Goal: Information Seeking & Learning: Learn about a topic

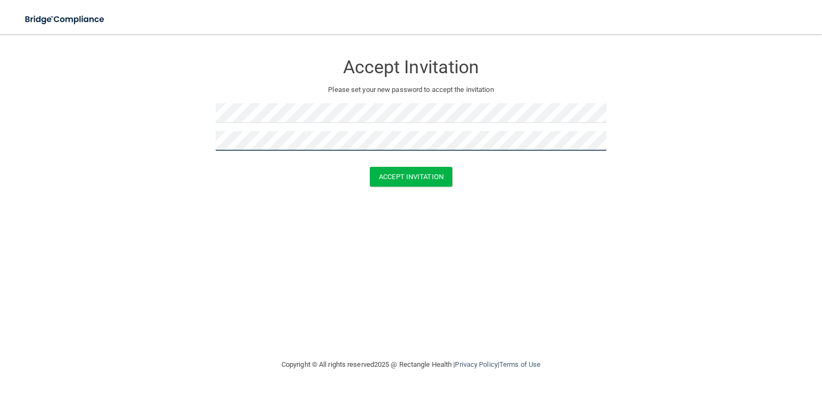
click at [370, 167] on button "Accept Invitation" at bounding box center [411, 177] width 82 height 20
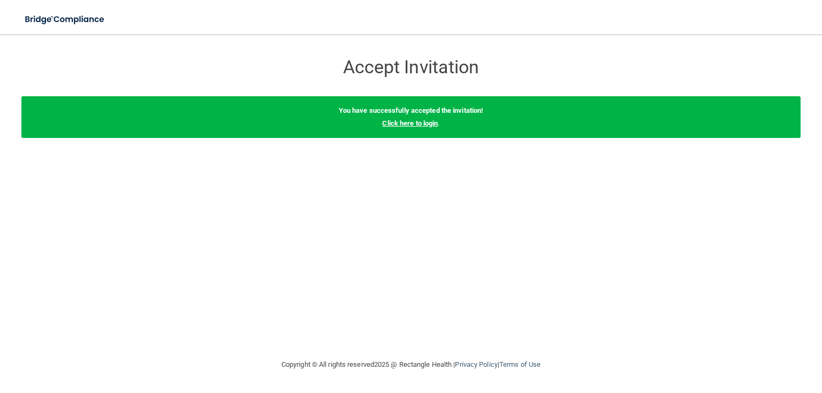
click at [399, 123] on link "Click here to login" at bounding box center [410, 123] width 56 height 8
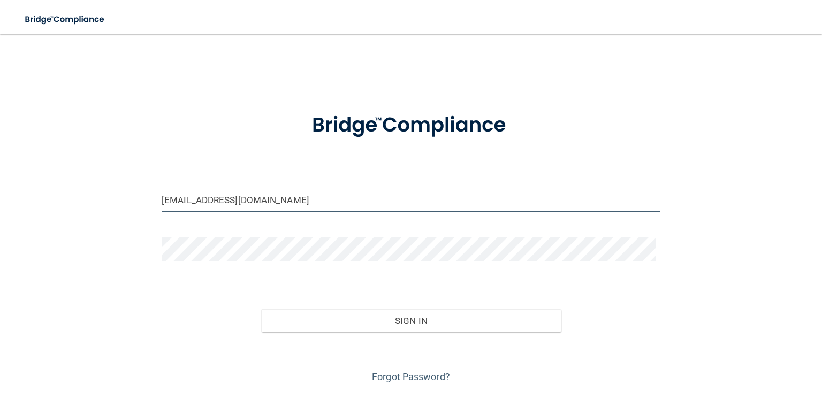
drag, startPoint x: 296, startPoint y: 202, endPoint x: 109, endPoint y: 203, distance: 187.3
click at [109, 203] on div "erinsidwell1987@outlook.com Invalid email/password. You don't have permission t…" at bounding box center [410, 215] width 779 height 341
type input "[EMAIL_ADDRESS][DOMAIN_NAME]"
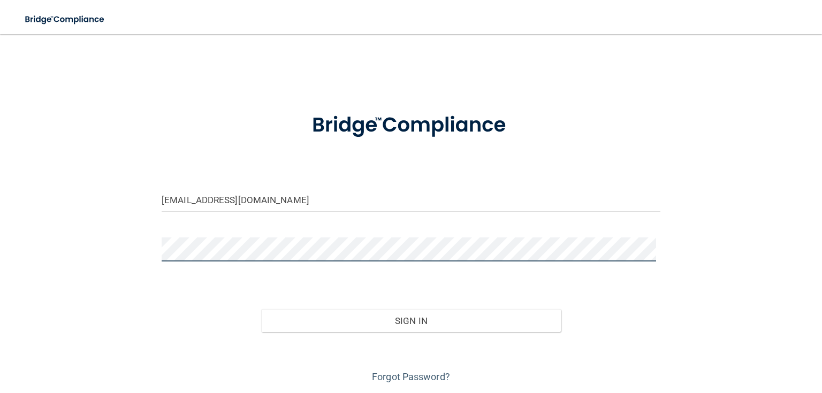
click at [261, 309] on button "Sign In" at bounding box center [410, 321] width 299 height 24
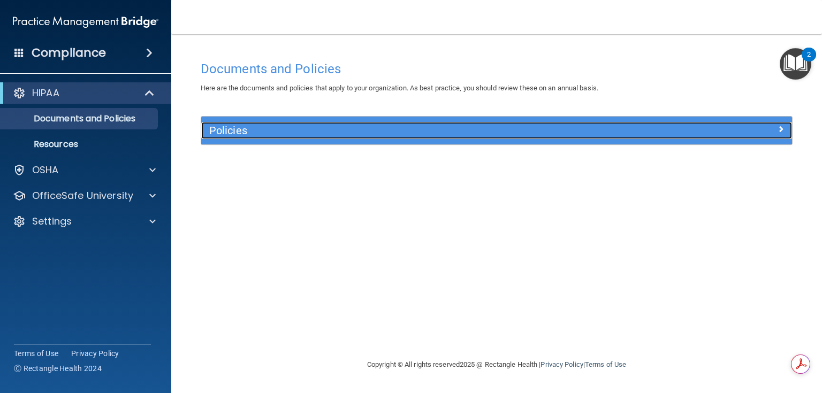
click at [391, 135] on h5 "Policies" at bounding box center [422, 131] width 427 height 12
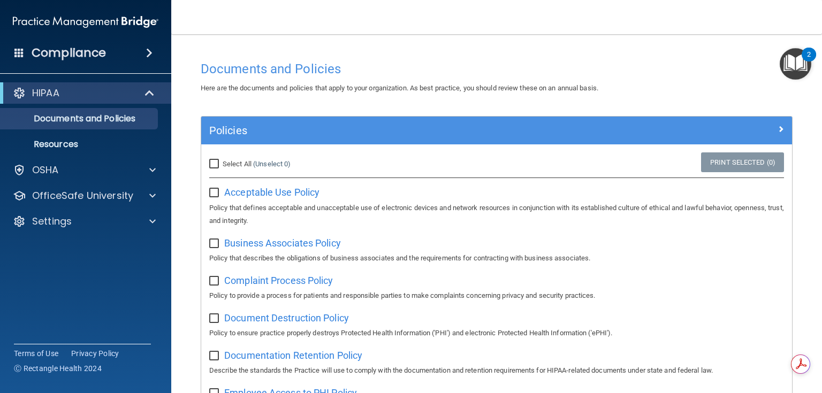
click at [220, 164] on input "Select All (Unselect 0) Unselect All" at bounding box center [215, 164] width 12 height 9
checkbox input "true"
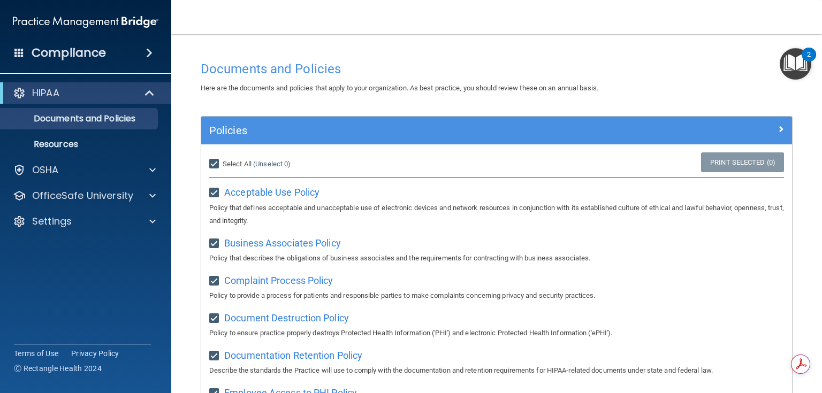
checkbox input "true"
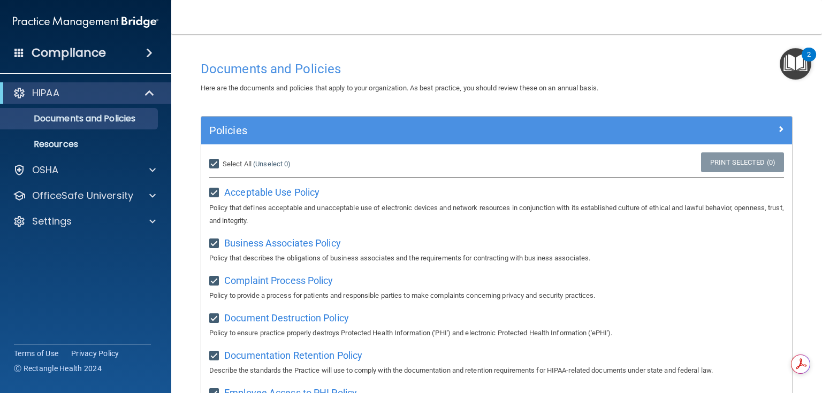
checkbox input "true"
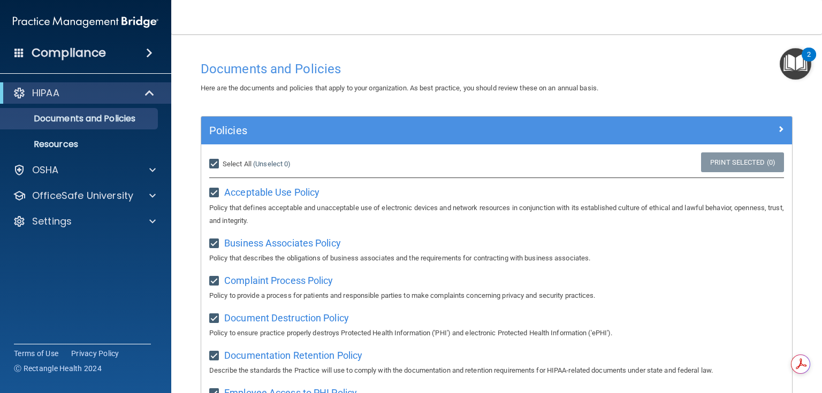
checkbox input "true"
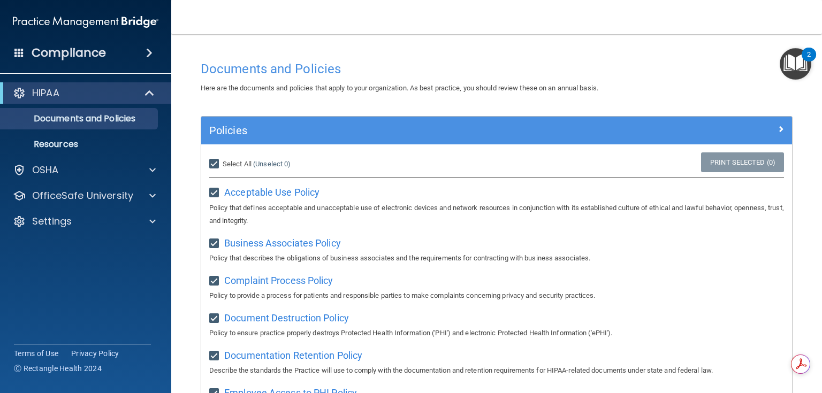
checkbox input "true"
click at [297, 195] on span "Acceptable Use Policy" at bounding box center [271, 192] width 95 height 11
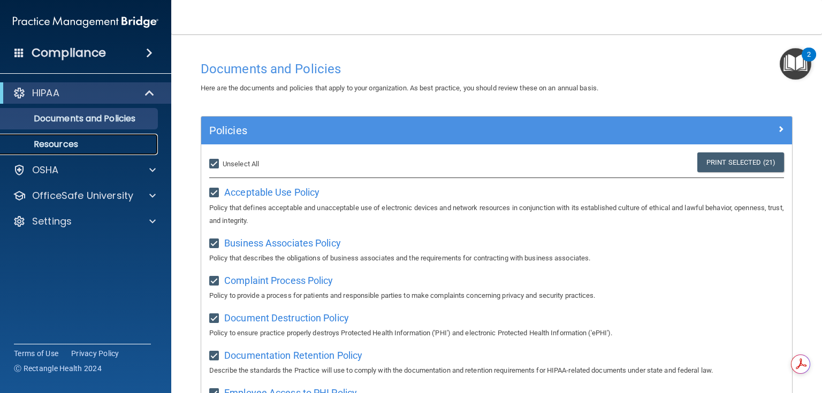
click at [132, 144] on p "Resources" at bounding box center [80, 144] width 146 height 11
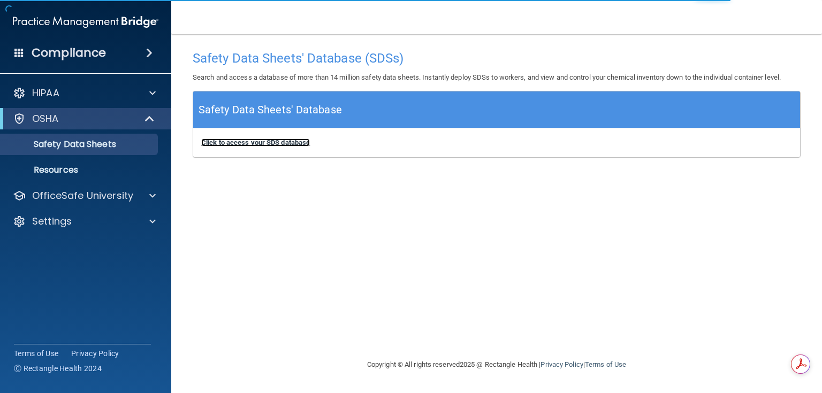
click at [228, 141] on b "Click to access your SDS database" at bounding box center [255, 143] width 109 height 8
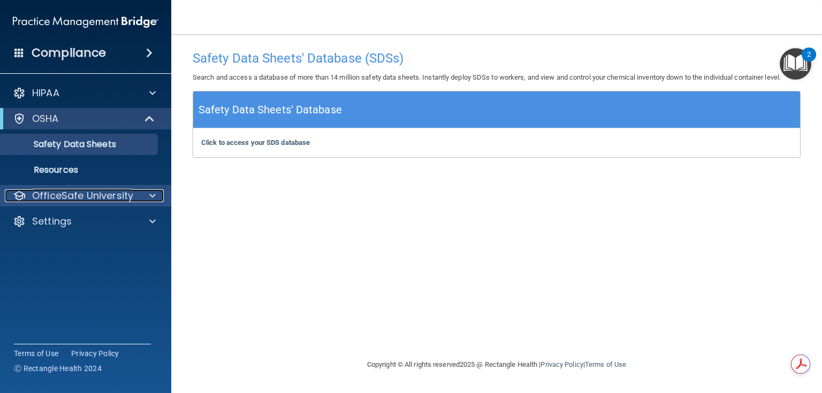
click at [94, 196] on p "OfficeSafe University" at bounding box center [82, 195] width 101 height 13
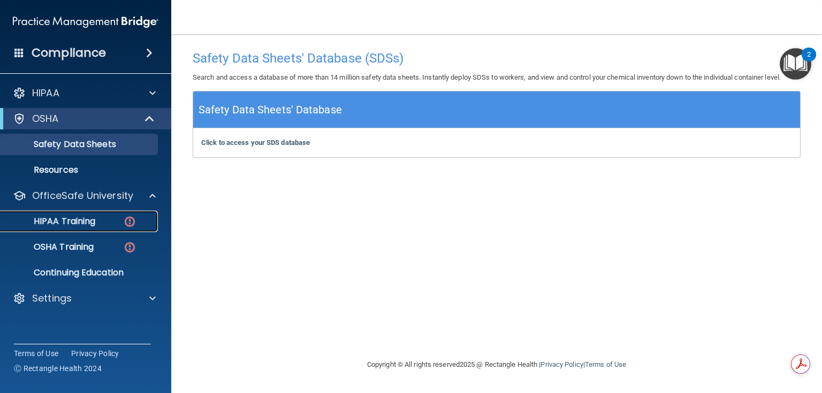
click at [91, 227] on link "HIPAA Training" at bounding box center [73, 221] width 169 height 21
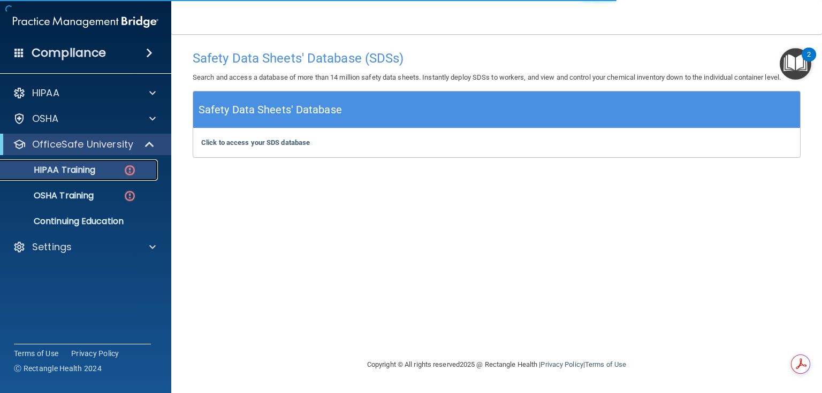
click at [127, 169] on img at bounding box center [129, 170] width 13 height 13
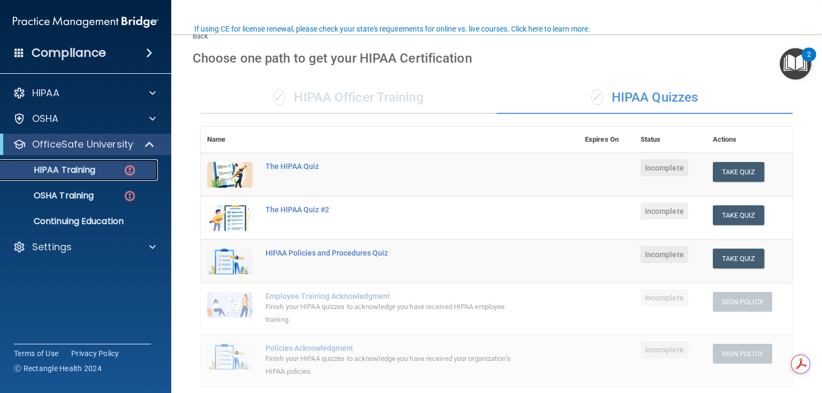
scroll to position [86, 0]
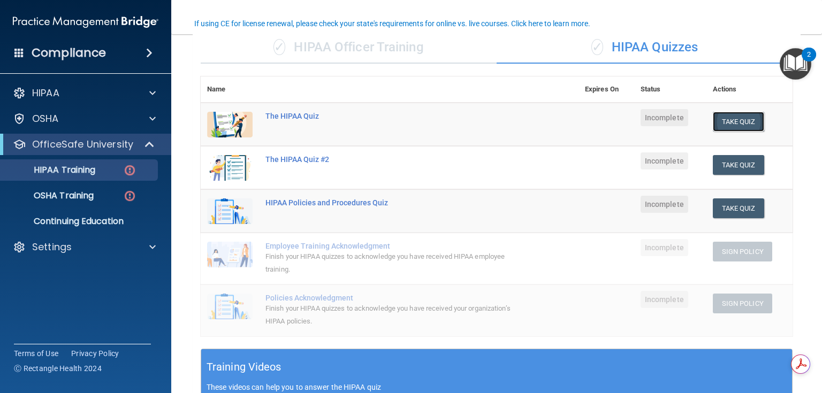
click at [738, 121] on button "Take Quiz" at bounding box center [738, 122] width 51 height 20
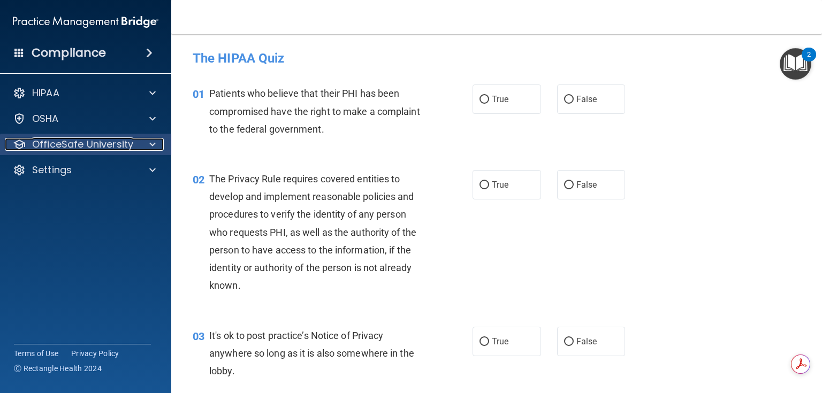
click at [54, 144] on p "OfficeSafe University" at bounding box center [82, 144] width 101 height 13
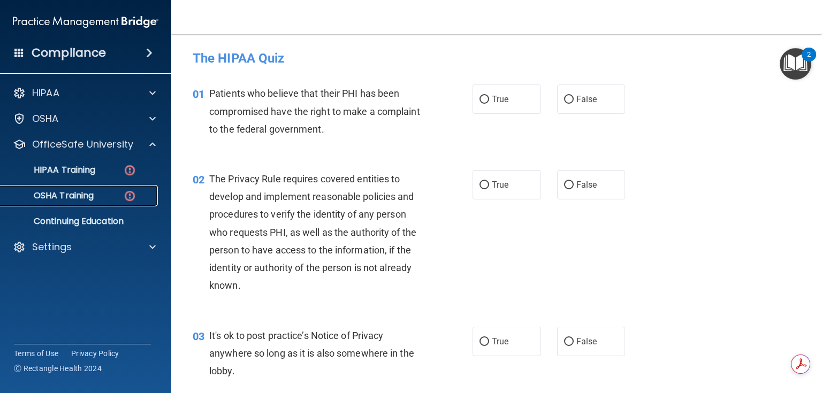
click at [125, 193] on img at bounding box center [129, 195] width 13 height 13
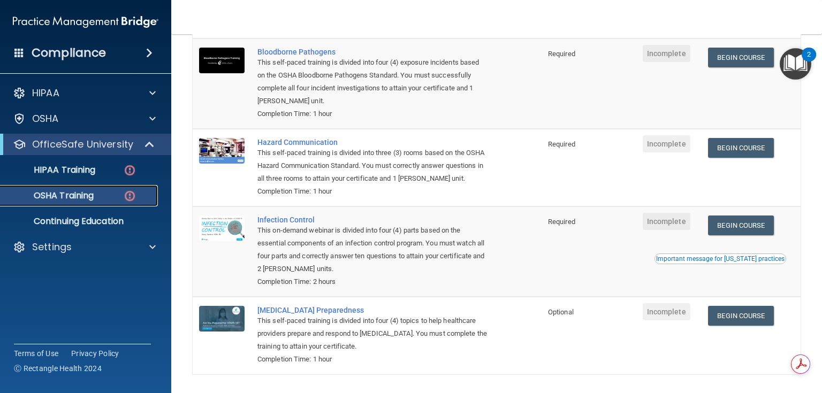
scroll to position [149, 0]
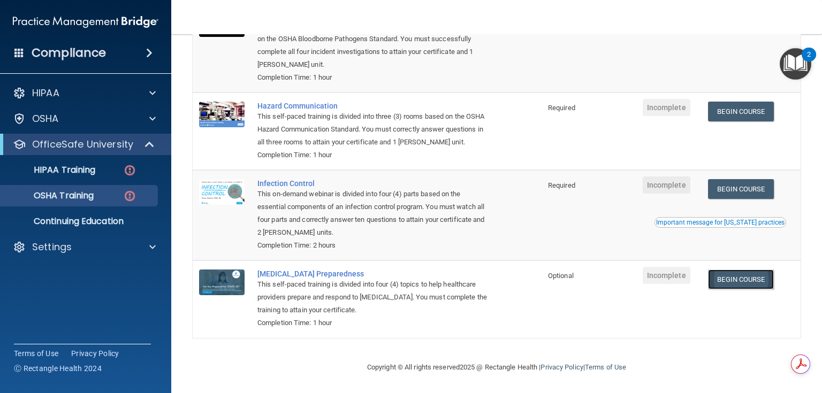
click at [755, 281] on link "Begin Course" at bounding box center [740, 280] width 65 height 20
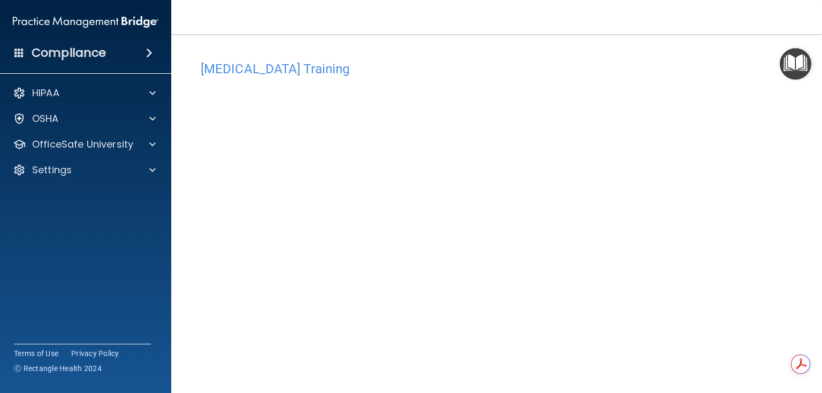
scroll to position [43, 0]
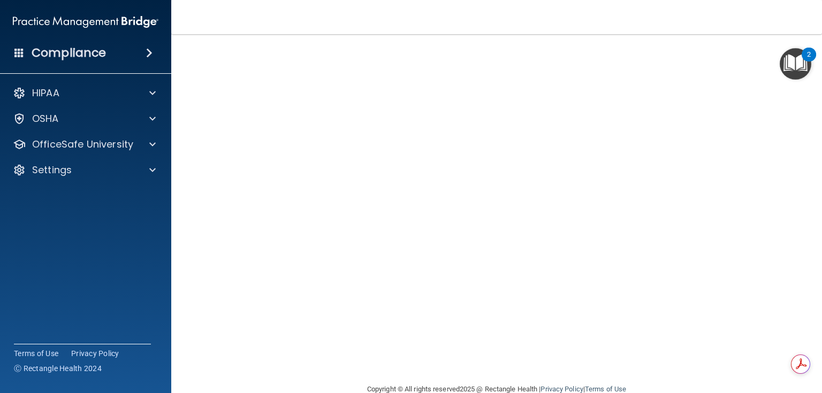
click at [190, 300] on main "COVID-19 Training This course doesn’t expire until . Are you sure you want to t…" at bounding box center [496, 213] width 651 height 359
click at [176, 240] on main "COVID-19 Training This course doesn’t expire until . Are you sure you want to t…" at bounding box center [496, 213] width 651 height 359
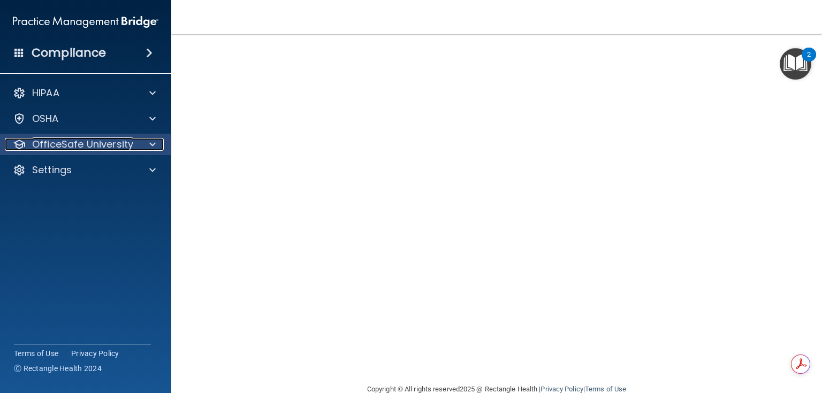
click at [147, 146] on div at bounding box center [150, 144] width 27 height 13
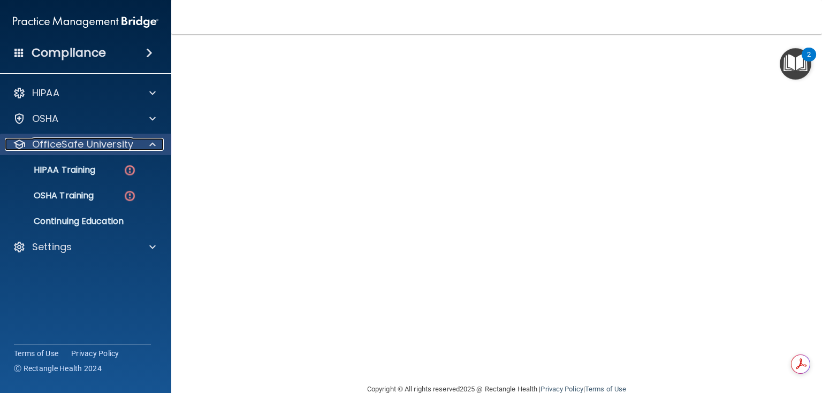
click at [147, 146] on div at bounding box center [150, 144] width 27 height 13
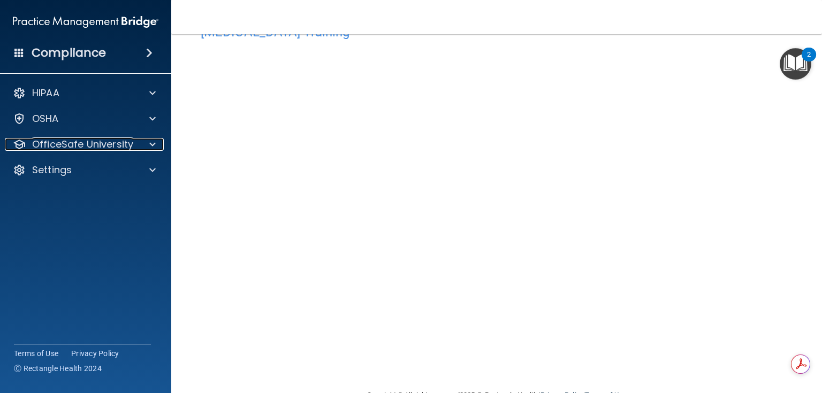
scroll to position [21, 0]
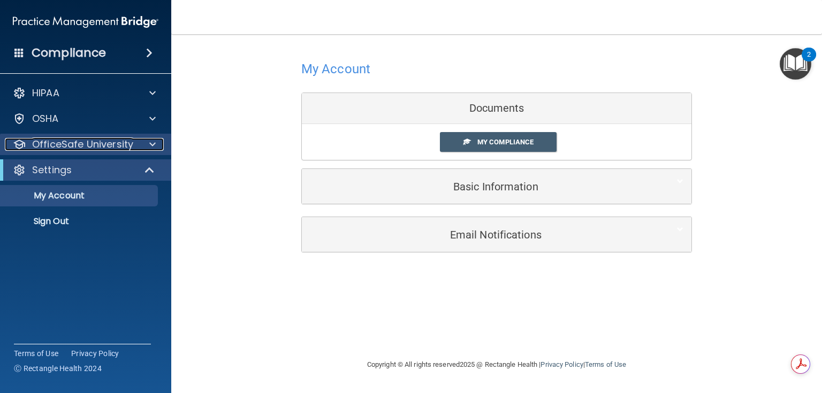
click at [154, 149] on span at bounding box center [152, 144] width 6 height 13
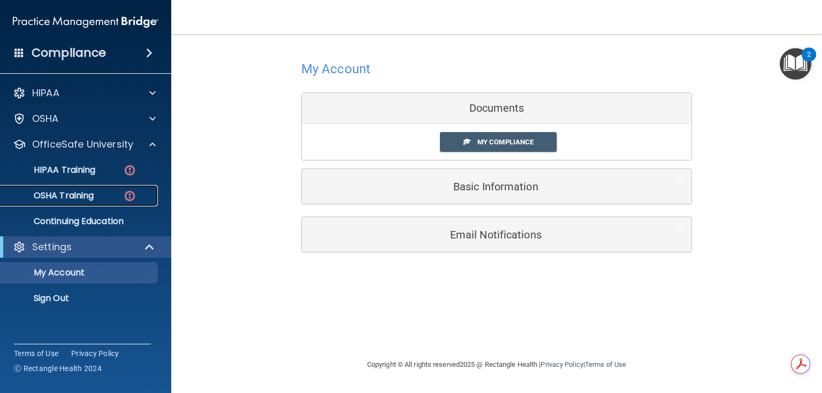
click at [133, 192] on img at bounding box center [129, 195] width 13 height 13
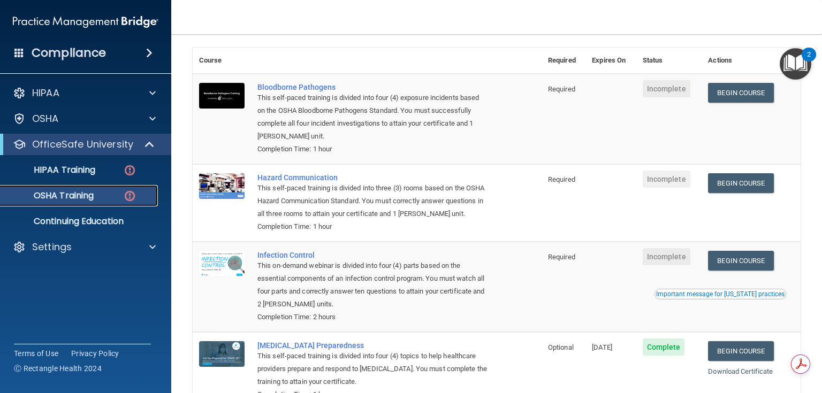
scroll to position [64, 0]
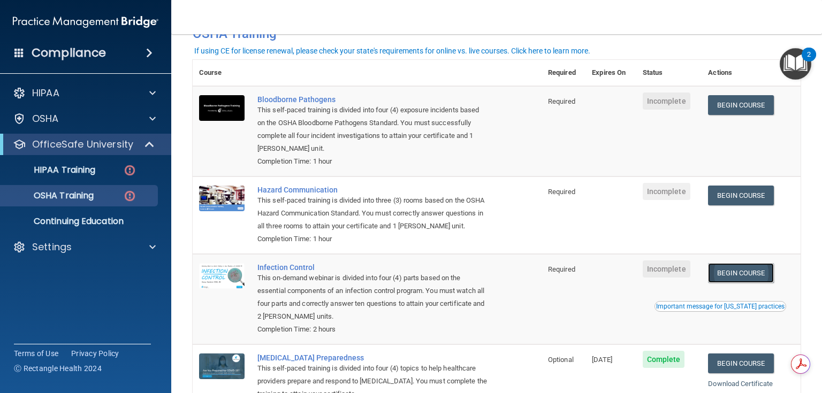
click at [735, 272] on link "Begin Course" at bounding box center [740, 273] width 65 height 20
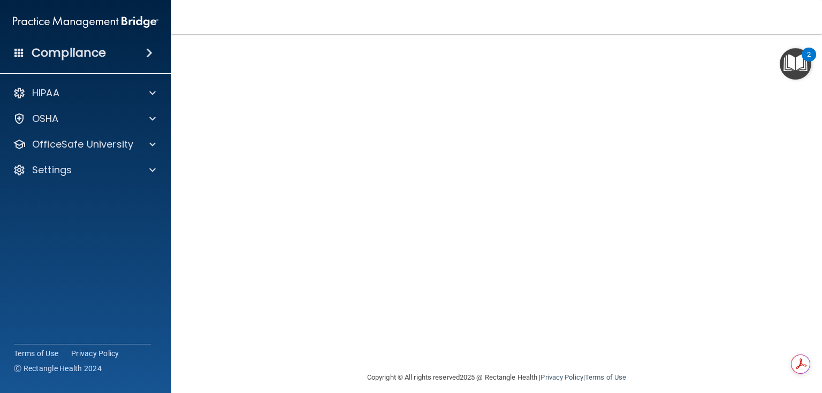
scroll to position [64, 0]
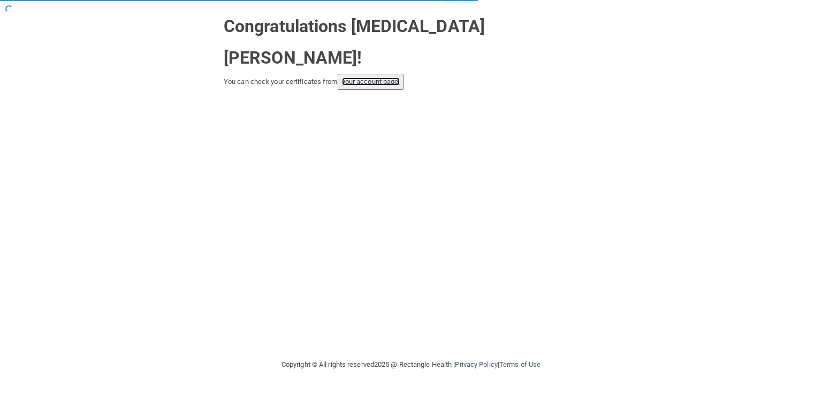
click at [391, 78] on link "your account page!" at bounding box center [371, 82] width 58 height 8
click at [365, 74] on button "your account page!" at bounding box center [371, 82] width 67 height 16
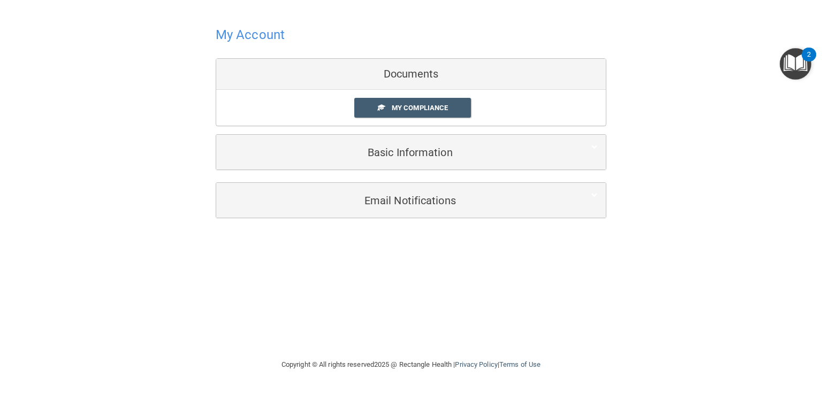
drag, startPoint x: 446, startPoint y: 287, endPoint x: 416, endPoint y: 217, distance: 76.2
click at [445, 285] on div "My Account Documents My Compliance My Compliance My BAA Basic Information Full …" at bounding box center [410, 179] width 779 height 337
click at [428, 111] on span "My Compliance" at bounding box center [420, 108] width 56 height 8
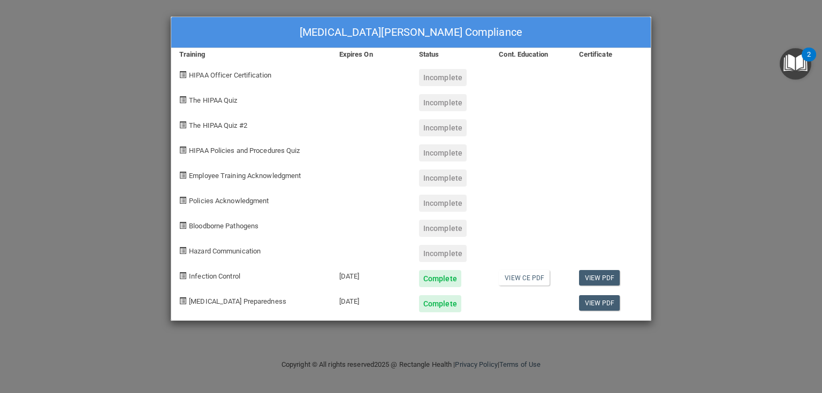
click at [436, 254] on div "Incomplete" at bounding box center [443, 253] width 48 height 17
drag, startPoint x: 564, startPoint y: 257, endPoint x: 625, endPoint y: 68, distance: 198.5
click at [564, 251] on div at bounding box center [531, 249] width 80 height 25
drag, startPoint x: 725, startPoint y: 83, endPoint x: 788, endPoint y: 56, distance: 67.6
click at [726, 81] on div "Alora Matthews's Compliance Training Expires On Status Cont. Education Certific…" at bounding box center [411, 196] width 822 height 393
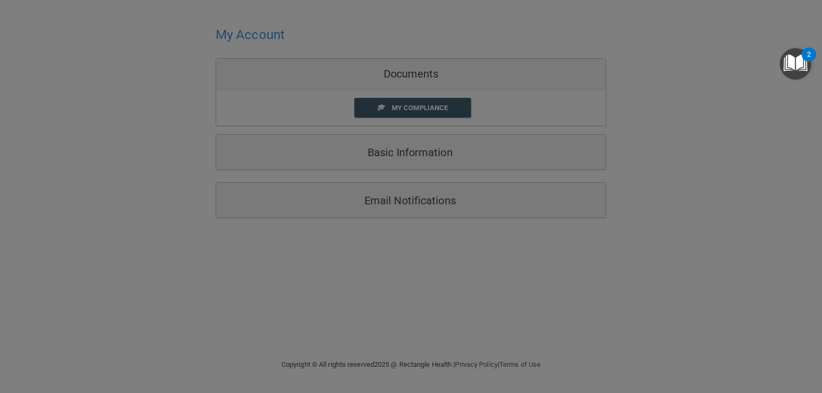
click at [808, 55] on div "2" at bounding box center [809, 62] width 4 height 14
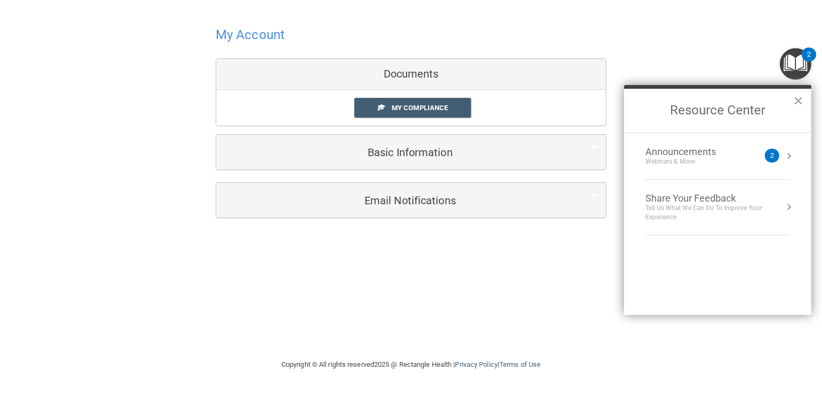
click at [731, 153] on div "Announcements" at bounding box center [691, 152] width 92 height 12
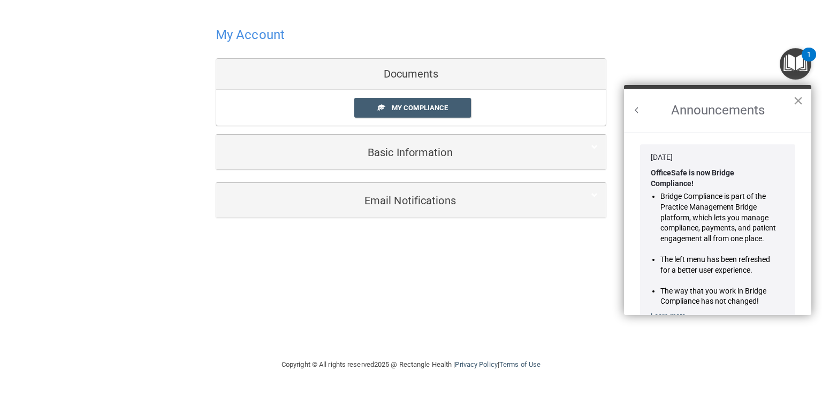
click at [796, 100] on button "×" at bounding box center [798, 100] width 10 height 17
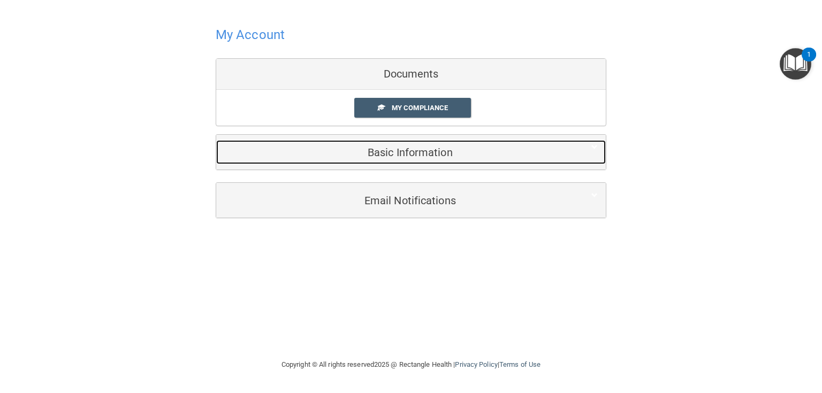
click at [399, 153] on h5 "Basic Information" at bounding box center [394, 153] width 341 height 12
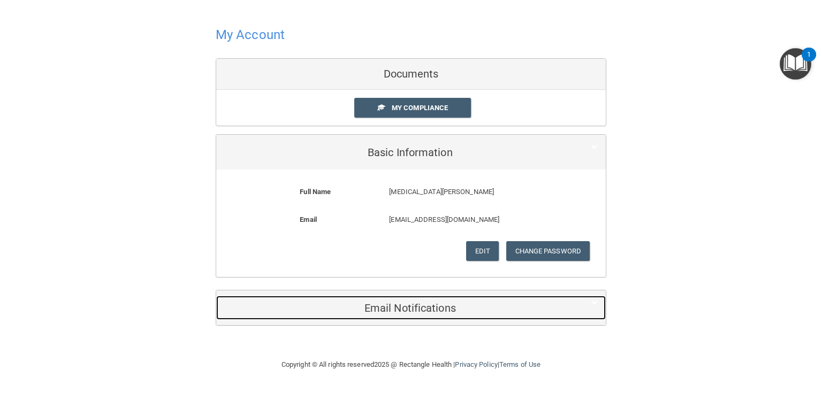
click at [442, 313] on div "Email Notifications" at bounding box center [394, 308] width 357 height 24
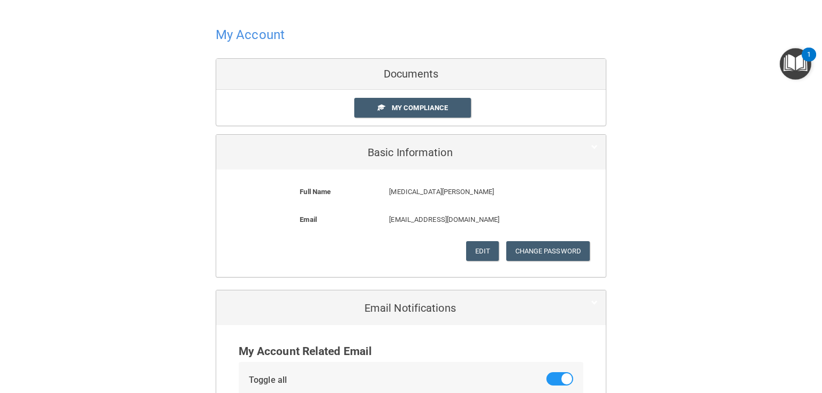
click at [265, 39] on h4 "My Account" at bounding box center [250, 35] width 69 height 14
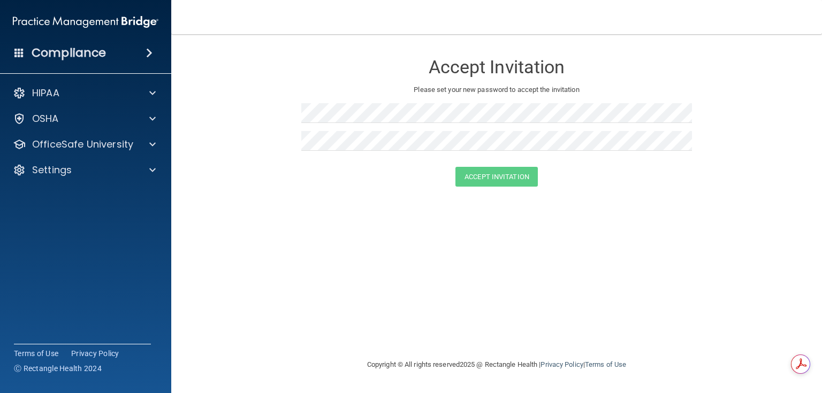
click at [101, 62] on div "Compliance" at bounding box center [85, 53] width 171 height 24
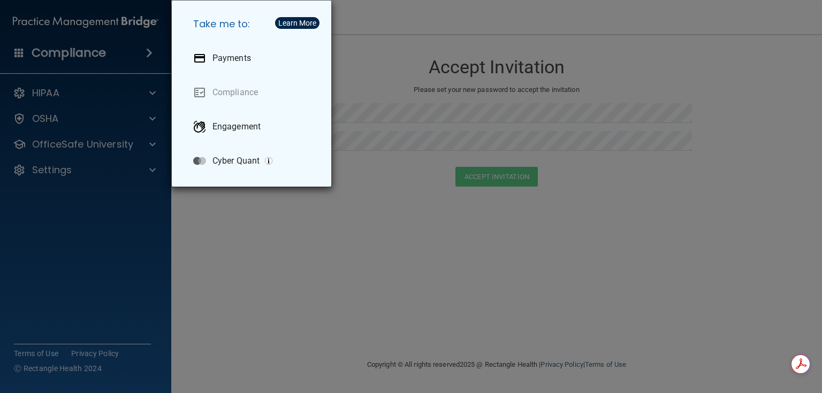
click at [90, 90] on div "Take me to: Payments Compliance Engagement Cyber Quant" at bounding box center [411, 196] width 822 height 393
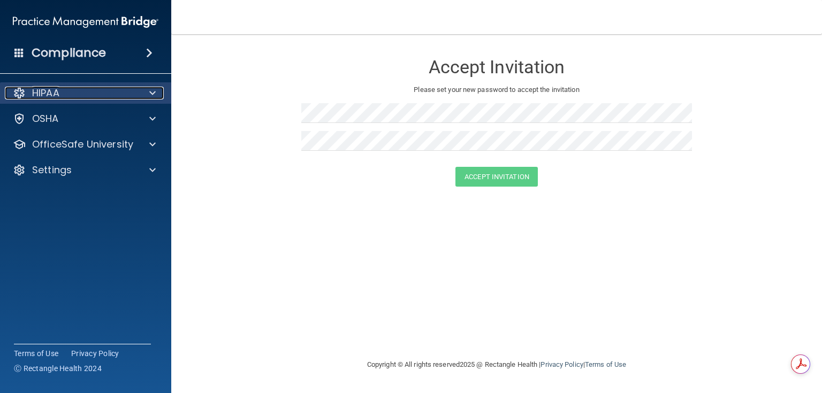
click at [94, 93] on div "HIPAA" at bounding box center [71, 93] width 133 height 13
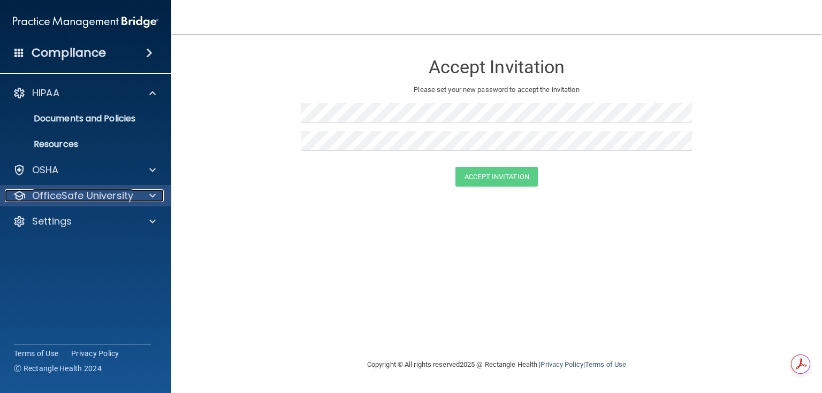
click at [103, 197] on p "OfficeSafe University" at bounding box center [82, 195] width 101 height 13
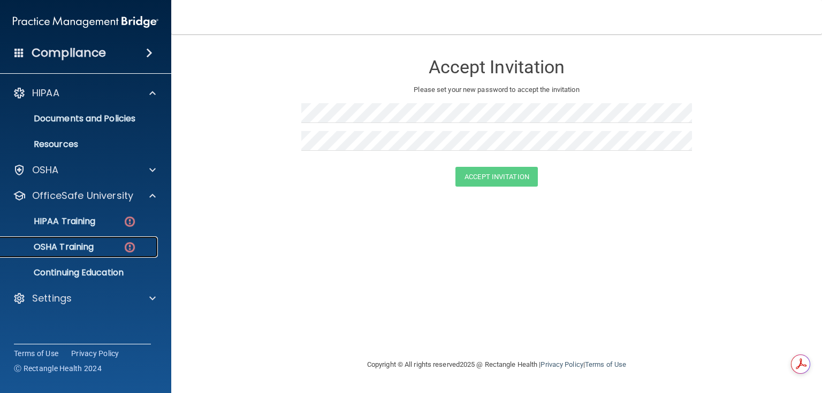
click at [126, 242] on img at bounding box center [129, 247] width 13 height 13
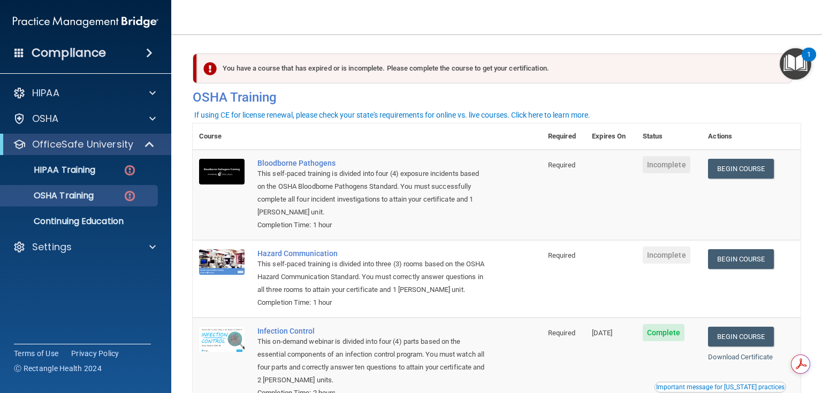
click at [633, 60] on div "You have a course that has expired or is incomplete. Please complete the course…" at bounding box center [494, 69] width 595 height 30
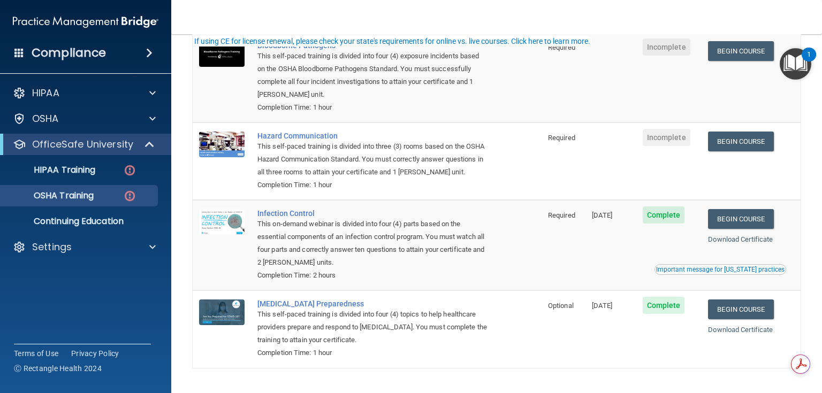
scroll to position [21, 0]
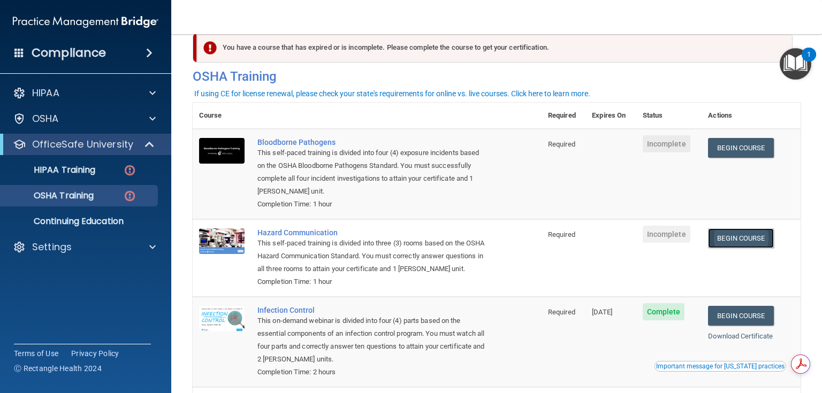
click at [725, 237] on link "Begin Course" at bounding box center [740, 238] width 65 height 20
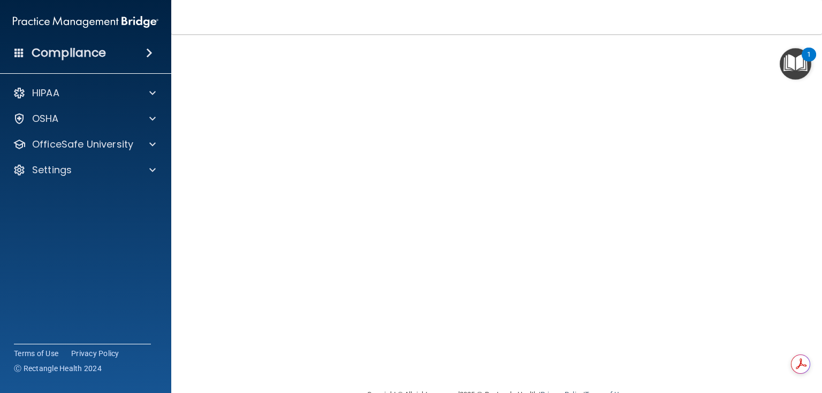
scroll to position [46, 0]
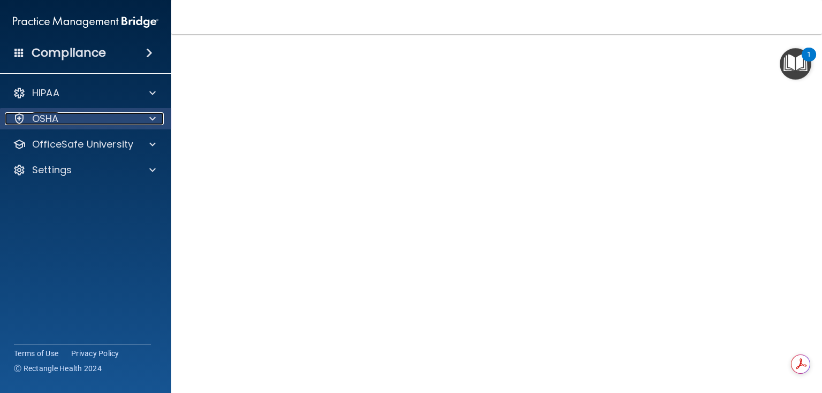
click at [149, 125] on span at bounding box center [152, 118] width 6 height 13
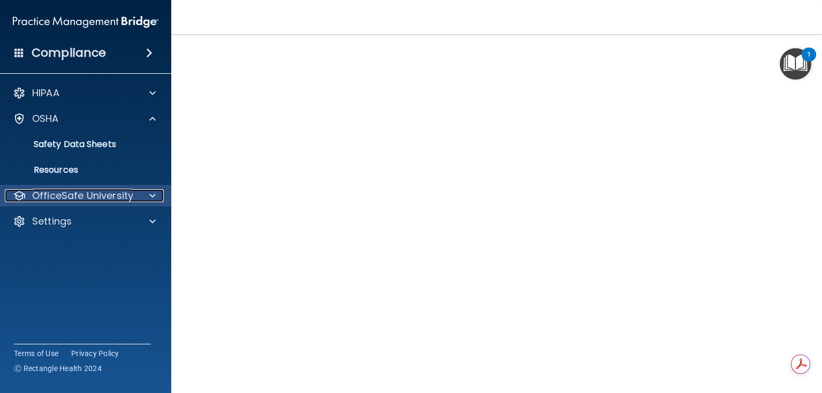
click at [127, 195] on p "OfficeSafe University" at bounding box center [82, 195] width 101 height 13
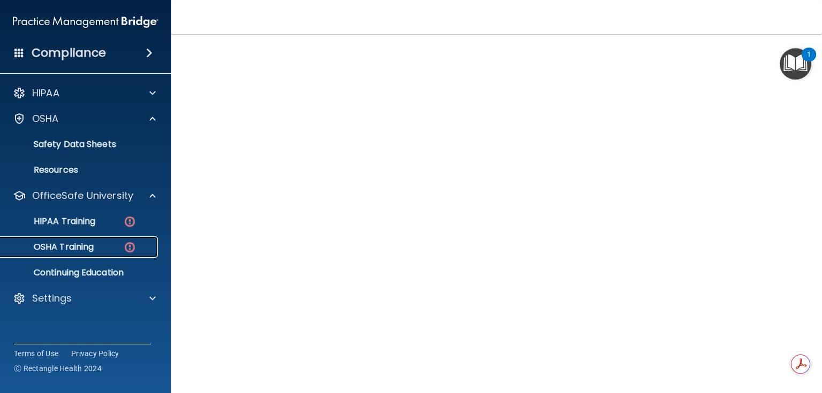
click at [133, 252] on img at bounding box center [129, 247] width 13 height 13
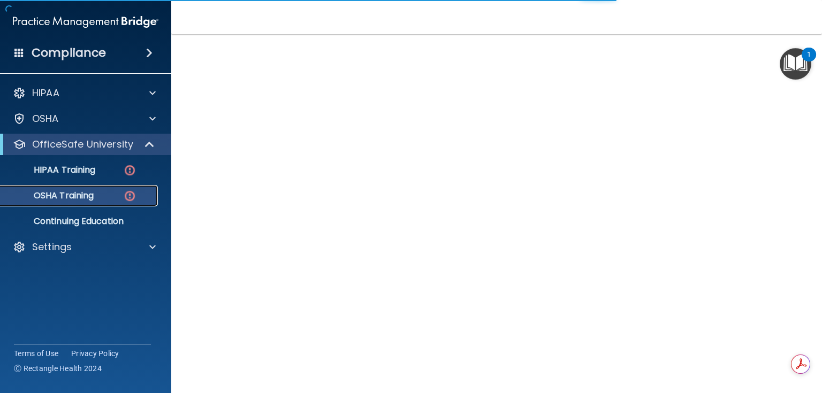
scroll to position [106, 0]
click at [114, 198] on div "OSHA Training" at bounding box center [80, 195] width 146 height 11
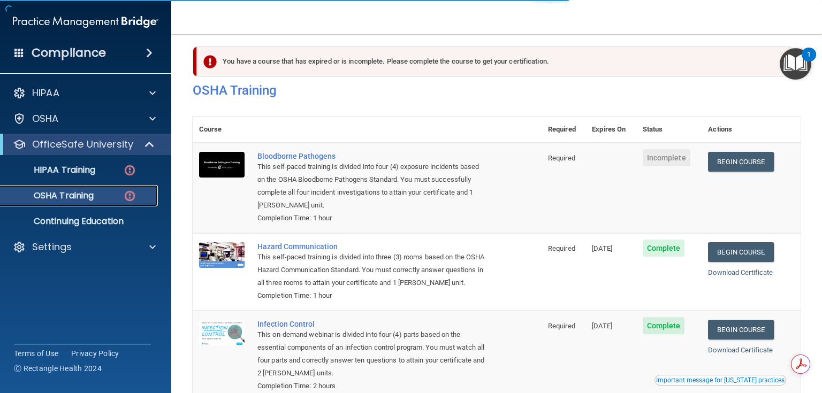
scroll to position [0, 0]
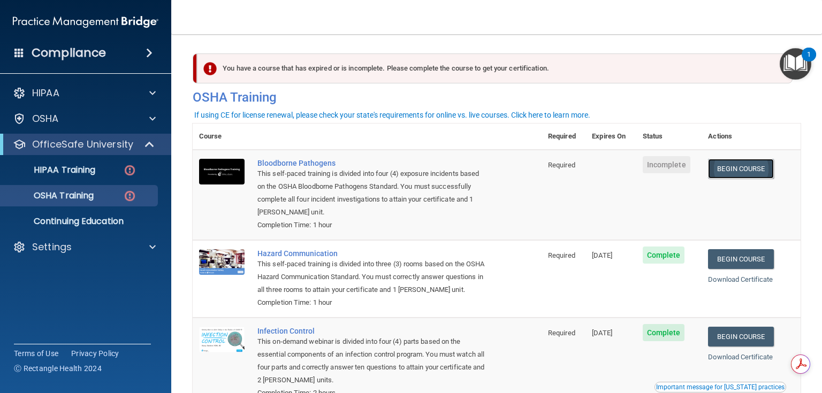
click at [719, 170] on link "Begin Course" at bounding box center [740, 169] width 65 height 20
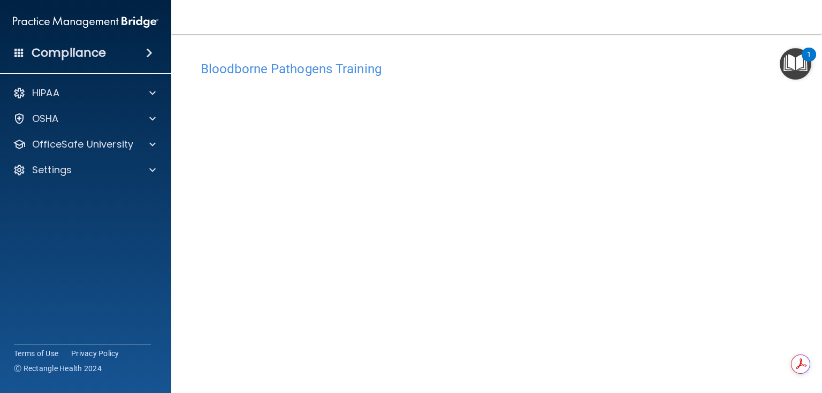
click at [137, 156] on div "HIPAA Documents and Policies Report an Incident Business Associates Emergency P…" at bounding box center [86, 133] width 172 height 111
click at [146, 126] on div "OSHA" at bounding box center [86, 118] width 172 height 21
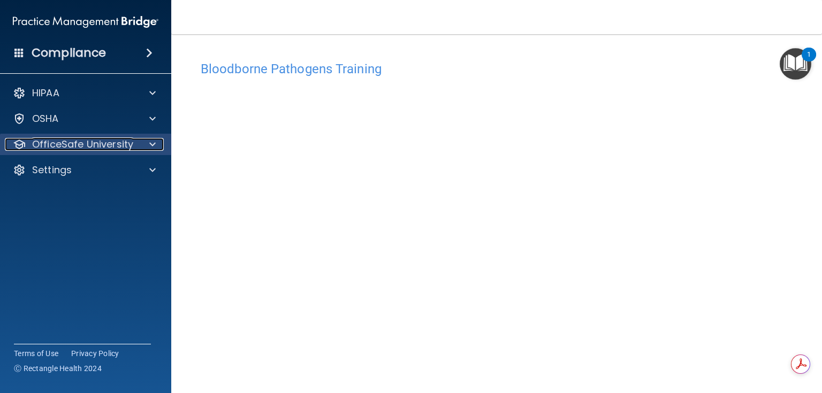
click at [154, 144] on span at bounding box center [152, 144] width 6 height 13
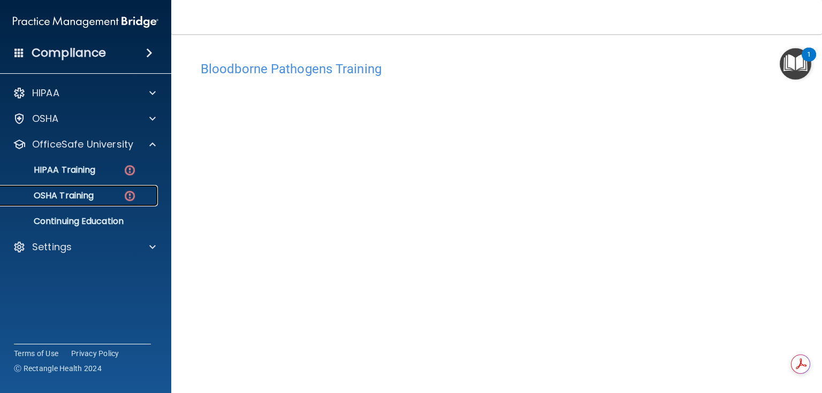
click at [128, 194] on img at bounding box center [129, 195] width 13 height 13
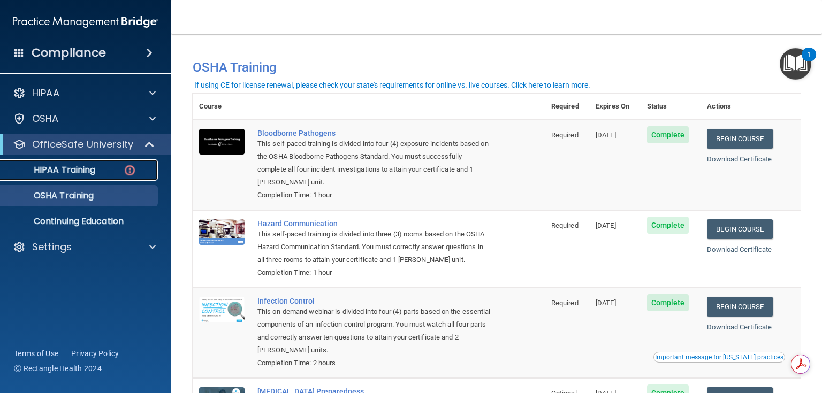
click at [127, 170] on img at bounding box center [129, 170] width 13 height 13
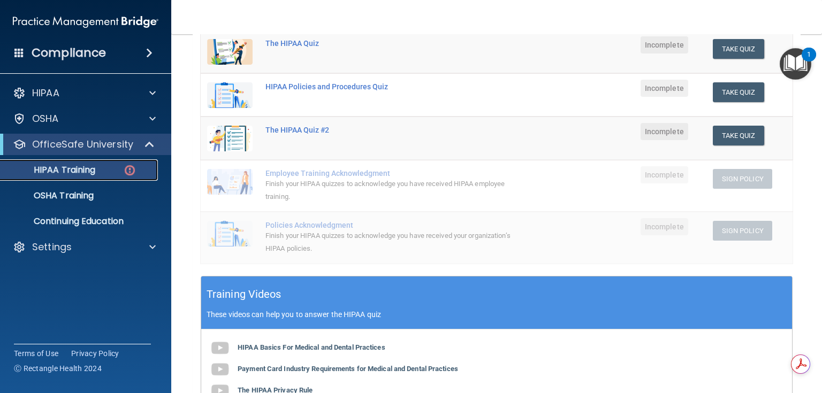
scroll to position [116, 0]
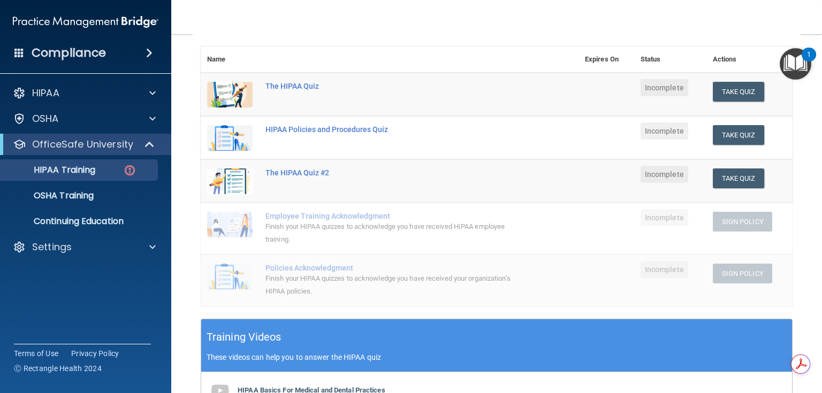
click at [449, 235] on div "Finish your HIPAA quizzes to acknowledge you have received HIPAA employee train…" at bounding box center [394, 233] width 259 height 26
click at [719, 90] on button "Take Quiz" at bounding box center [738, 92] width 51 height 20
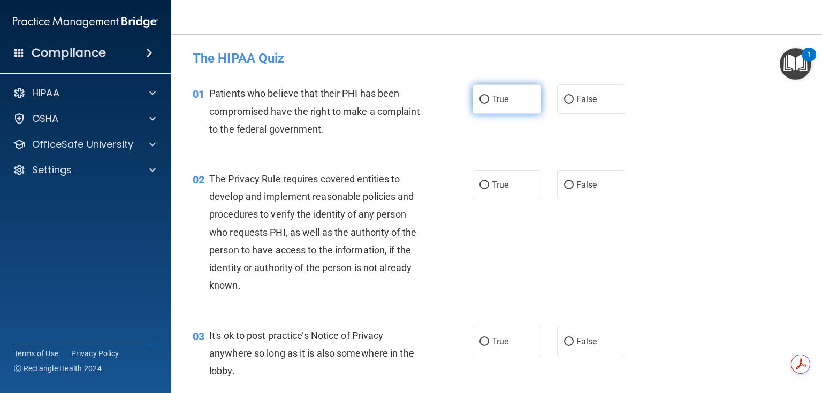
click at [488, 111] on label "True" at bounding box center [506, 99] width 68 height 29
click at [488, 104] on input "True" at bounding box center [484, 100] width 10 height 8
radio input "true"
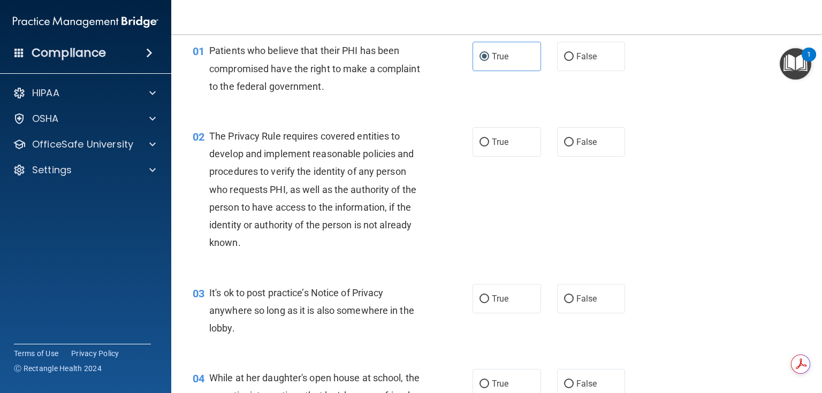
scroll to position [86, 0]
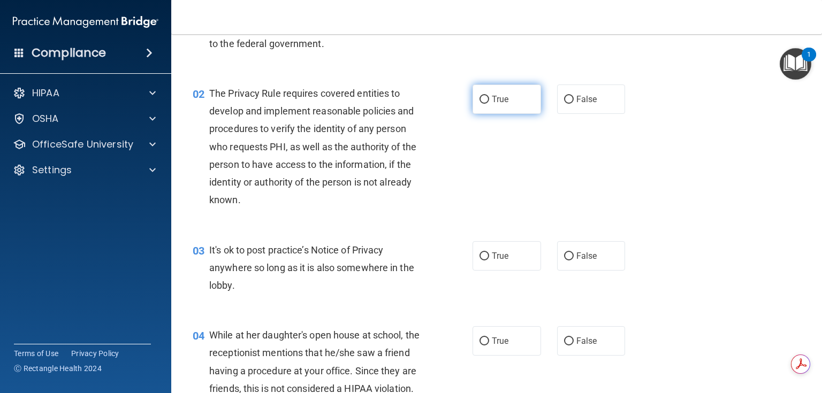
click at [492, 105] on label "True" at bounding box center [506, 99] width 68 height 29
click at [489, 104] on input "True" at bounding box center [484, 100] width 10 height 8
radio input "true"
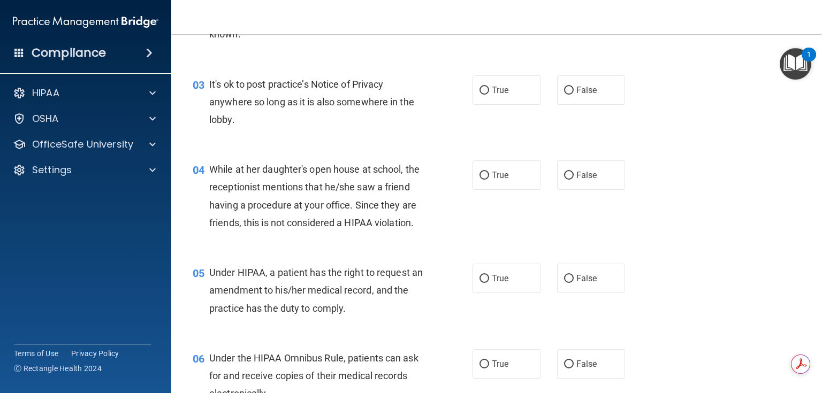
scroll to position [257, 0]
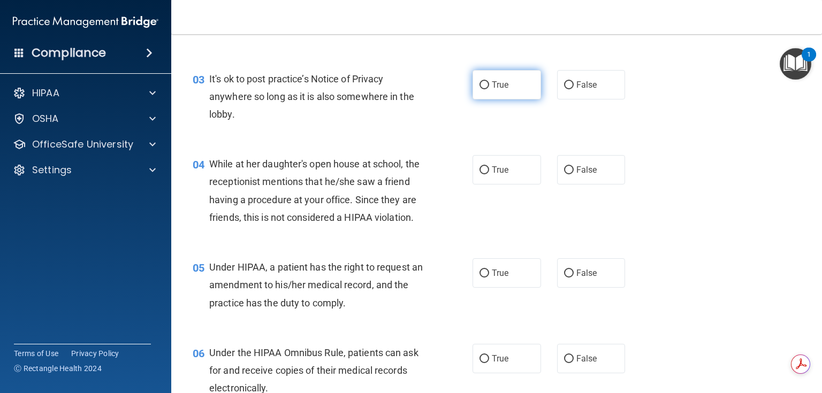
drag, startPoint x: 482, startPoint y: 94, endPoint x: 486, endPoint y: 90, distance: 6.4
click at [486, 90] on label "True" at bounding box center [506, 84] width 68 height 29
click at [486, 89] on input "True" at bounding box center [484, 85] width 10 height 8
radio input "true"
click at [486, 90] on label "True" at bounding box center [506, 84] width 68 height 29
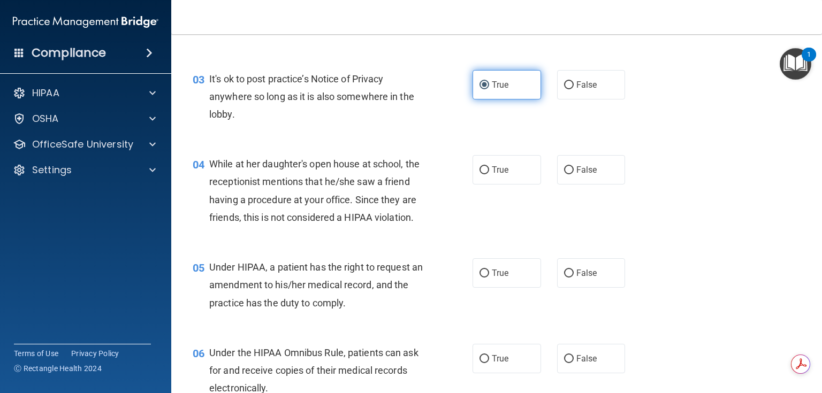
click at [486, 89] on input "True" at bounding box center [484, 85] width 10 height 8
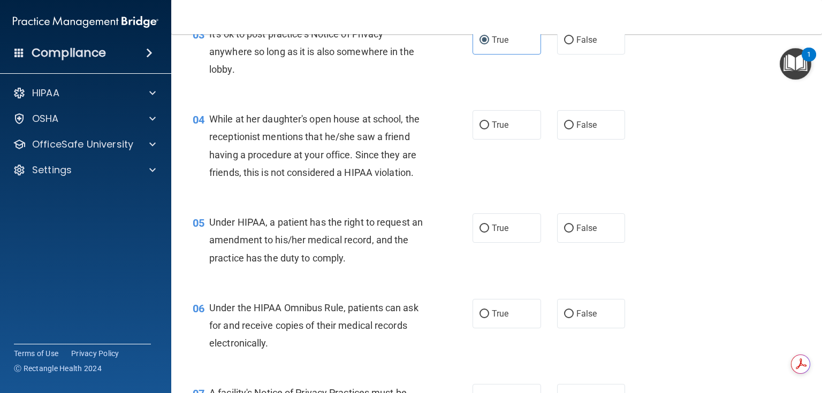
scroll to position [342, 0]
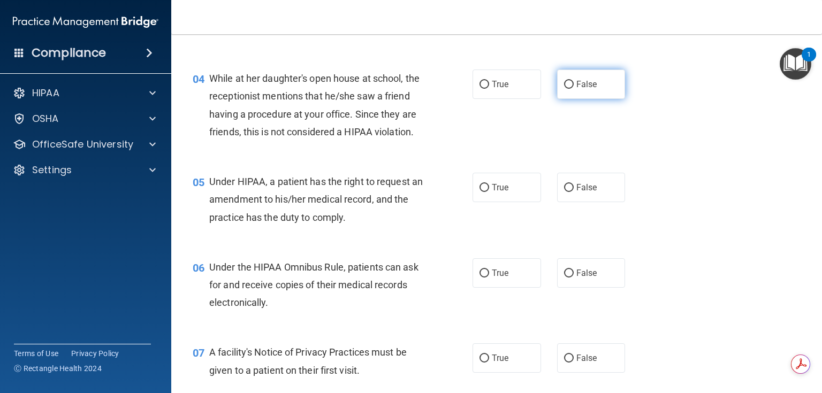
click at [586, 95] on label "False" at bounding box center [591, 84] width 68 height 29
click at [574, 89] on input "False" at bounding box center [569, 85] width 10 height 8
radio input "true"
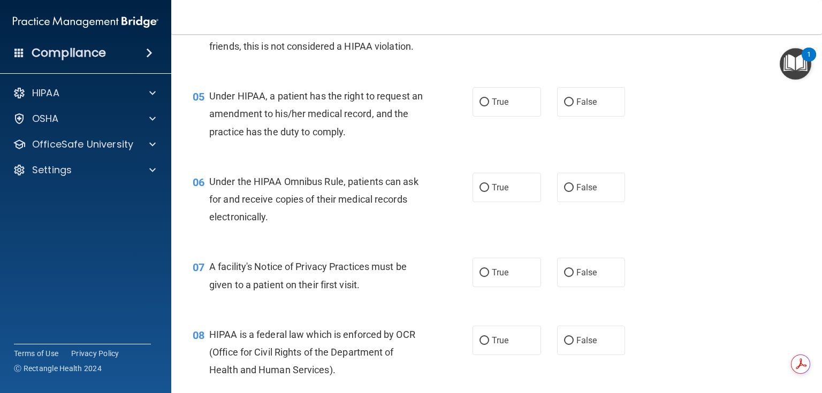
scroll to position [471, 0]
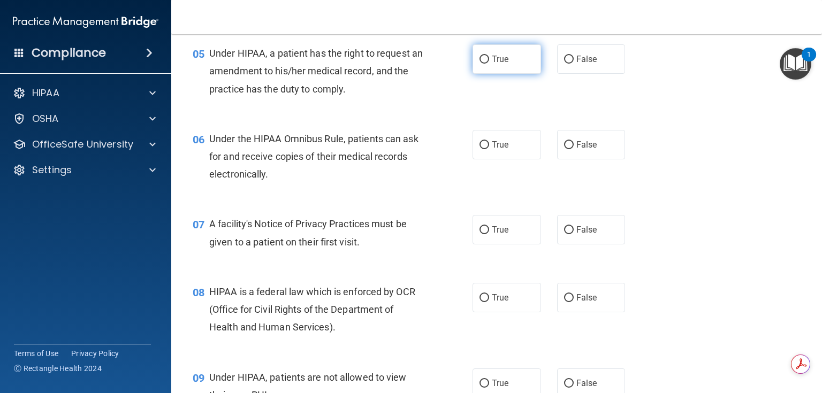
click at [480, 64] on input "True" at bounding box center [484, 60] width 10 height 8
radio input "true"
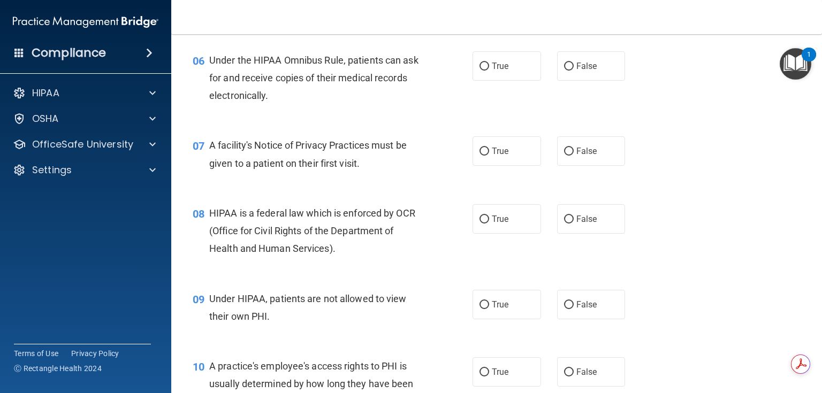
scroll to position [556, 0]
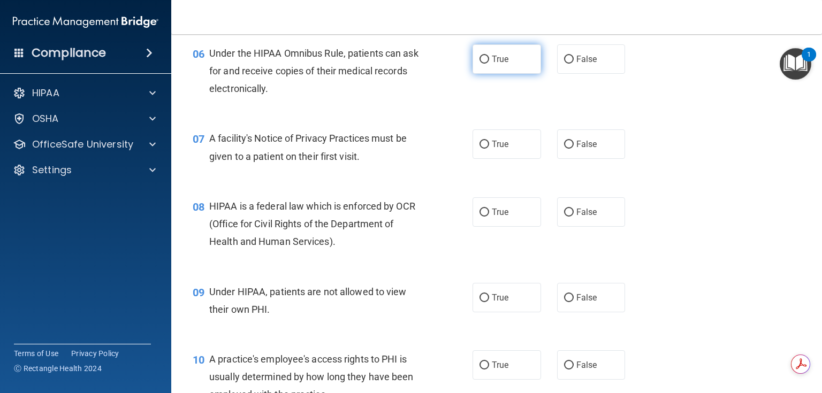
click at [505, 74] on label "True" at bounding box center [506, 58] width 68 height 29
click at [489, 64] on input "True" at bounding box center [484, 60] width 10 height 8
radio input "true"
click at [458, 103] on div "06 Under the HIPAA Omnibus Rule, patients can ask for and receive copies of the…" at bounding box center [333, 73] width 312 height 59
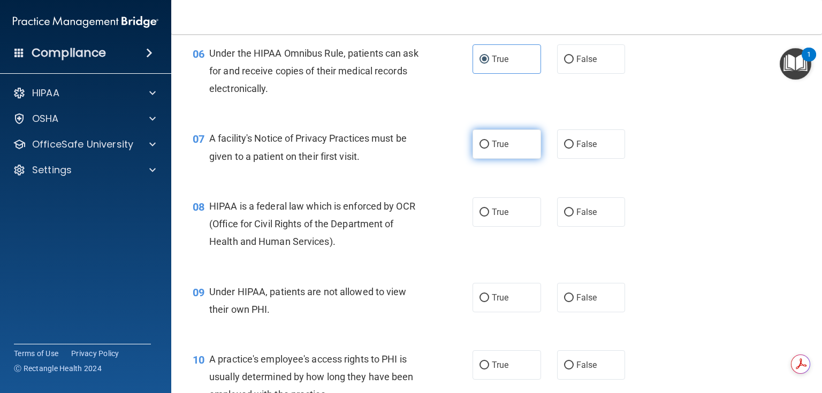
click at [492, 149] on span "True" at bounding box center [500, 144] width 17 height 10
click at [489, 149] on input "True" at bounding box center [484, 145] width 10 height 8
radio input "true"
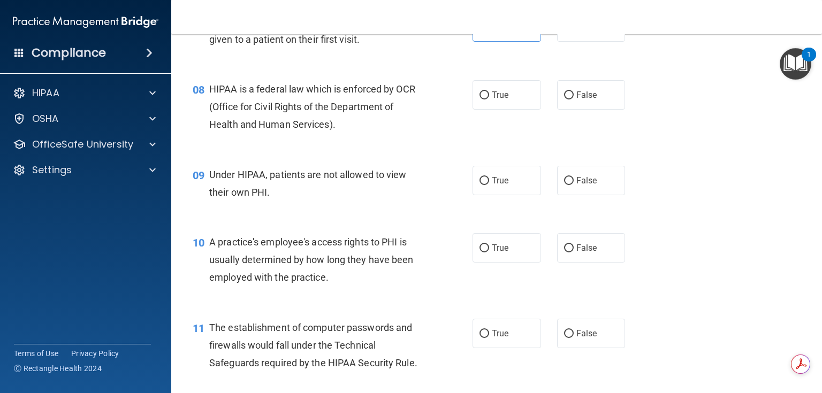
scroll to position [685, 0]
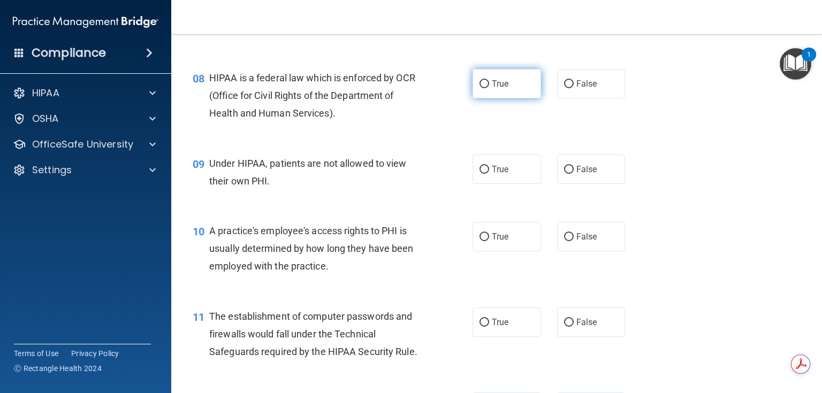
click at [473, 98] on label "True" at bounding box center [506, 83] width 68 height 29
click at [479, 88] on input "True" at bounding box center [484, 84] width 10 height 8
radio input "true"
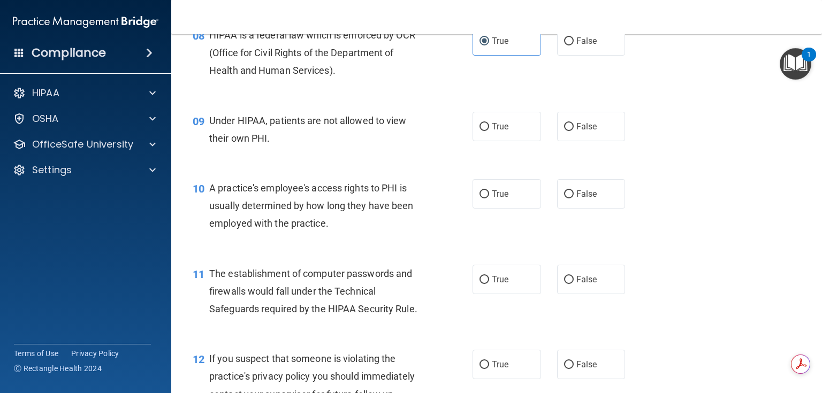
scroll to position [770, 0]
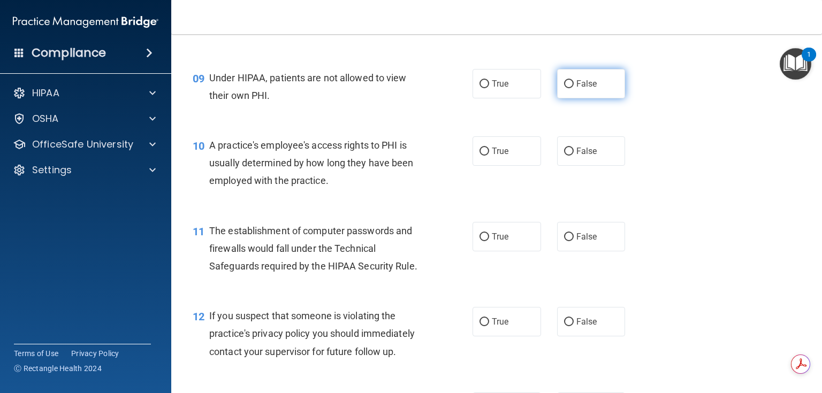
click at [588, 89] on span "False" at bounding box center [586, 84] width 21 height 10
click at [574, 88] on input "False" at bounding box center [569, 84] width 10 height 8
radio input "true"
click at [543, 123] on div "09 Under HIPAA, patients are not allowed to view their own PHI. True False" at bounding box center [497, 89] width 624 height 67
click at [440, 95] on div "09 Under HIPAA, patients are not allowed to view their own PHI." at bounding box center [333, 89] width 312 height 41
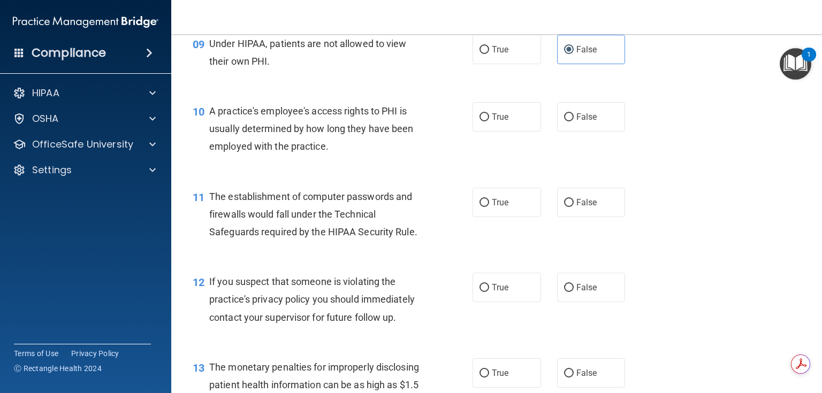
scroll to position [856, 0]
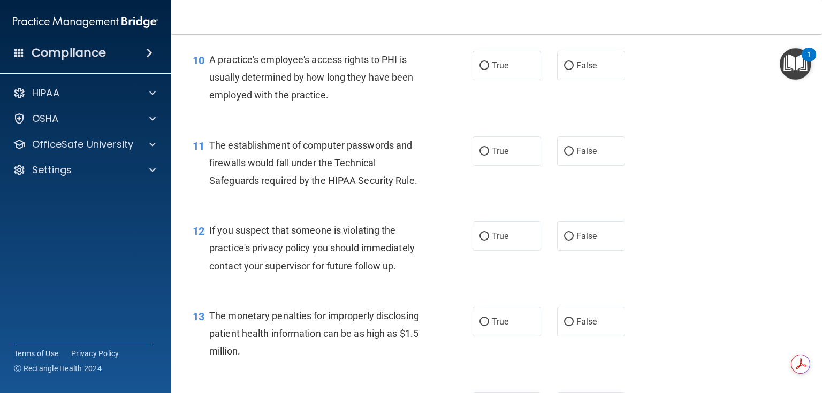
click at [435, 92] on div "10 A practice's employee's access rights to PHI is usually determined by how lo…" at bounding box center [333, 80] width 312 height 59
click at [577, 75] on label "False" at bounding box center [591, 65] width 68 height 29
click at [574, 70] on input "False" at bounding box center [569, 66] width 10 height 8
radio input "true"
click at [544, 80] on div "True False" at bounding box center [554, 65] width 164 height 29
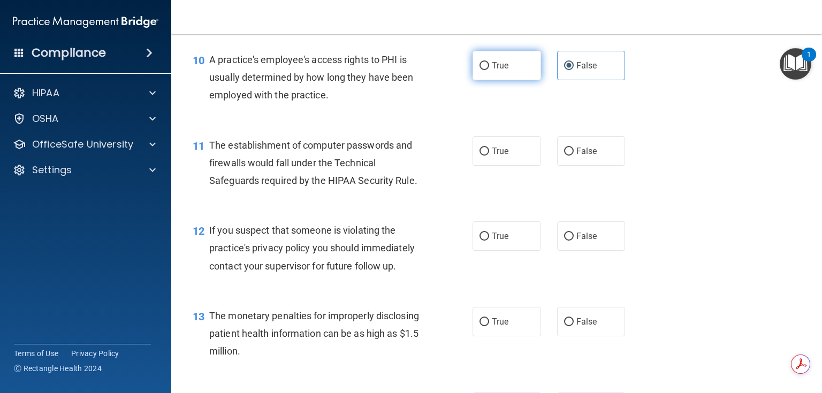
click at [521, 80] on label "True" at bounding box center [506, 65] width 68 height 29
click at [489, 70] on input "True" at bounding box center [484, 66] width 10 height 8
radio input "true"
radio input "false"
click at [544, 100] on div "10 A practice's employee's access rights to PHI is usually determined by how lo…" at bounding box center [497, 80] width 624 height 86
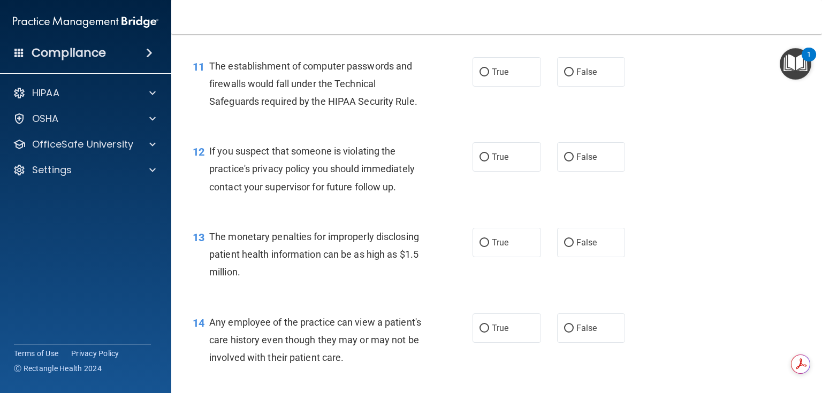
scroll to position [942, 0]
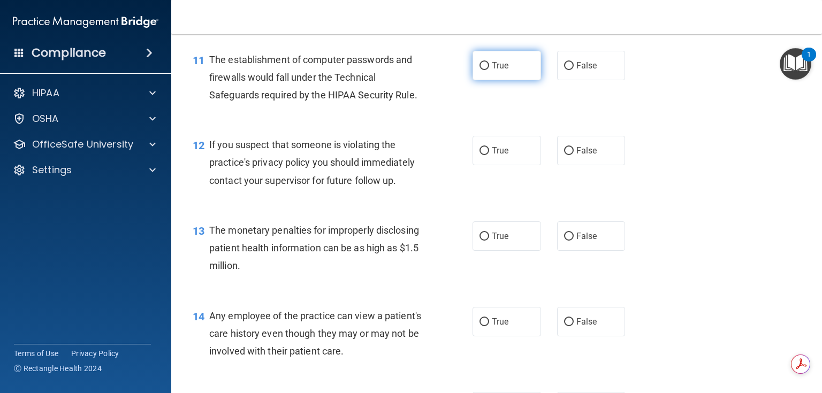
click at [504, 80] on label "True" at bounding box center [506, 65] width 68 height 29
click at [489, 70] on input "True" at bounding box center [484, 66] width 10 height 8
radio input "true"
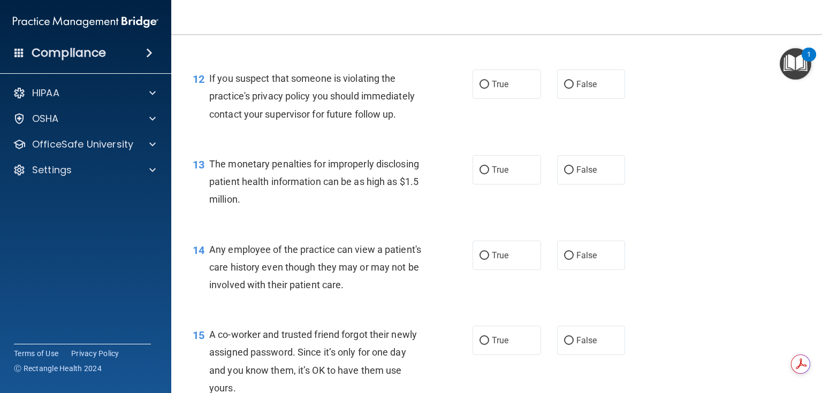
scroll to position [1027, 0]
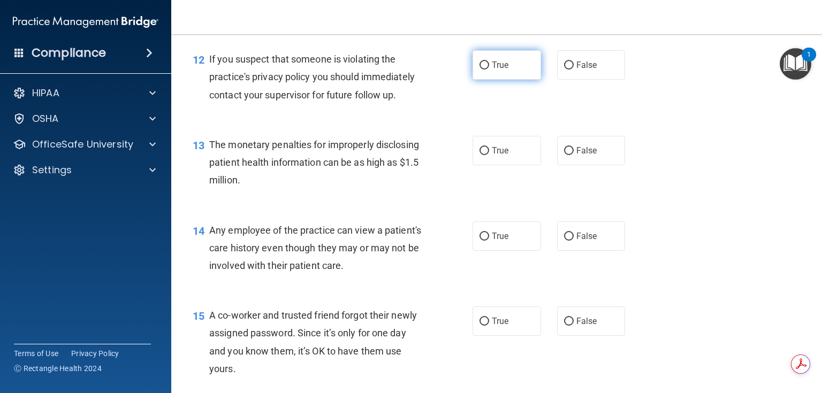
click at [492, 70] on span "True" at bounding box center [500, 65] width 17 height 10
click at [489, 70] on input "True" at bounding box center [484, 66] width 10 height 8
radio input "true"
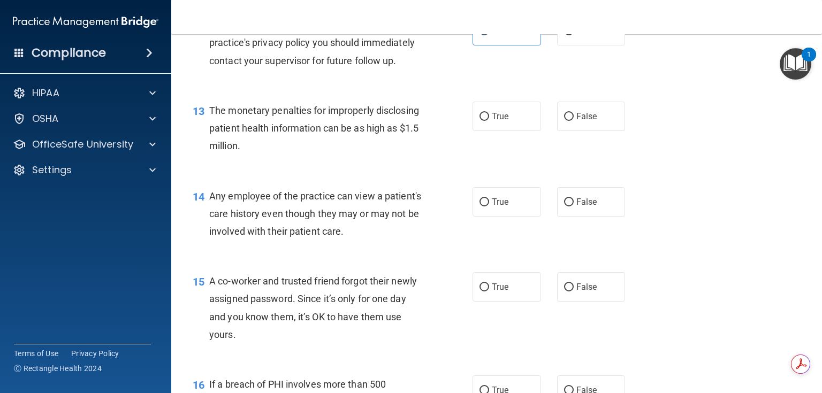
scroll to position [1113, 0]
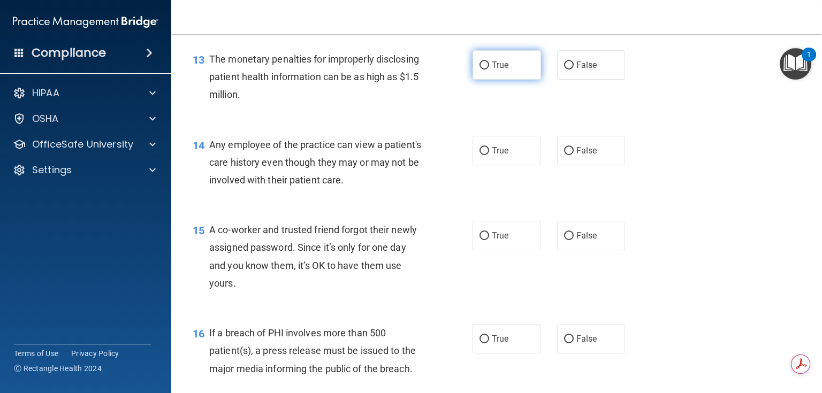
click at [482, 80] on label "True" at bounding box center [506, 64] width 68 height 29
click at [482, 70] on input "True" at bounding box center [484, 66] width 10 height 8
radio input "true"
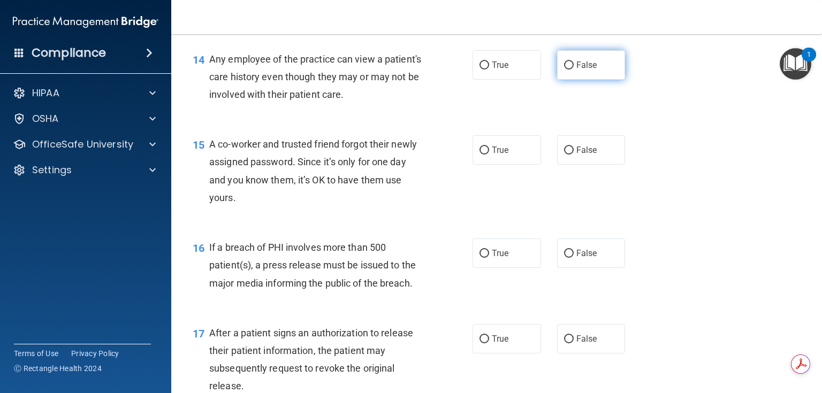
click at [562, 80] on label "False" at bounding box center [591, 64] width 68 height 29
click at [564, 70] on input "False" at bounding box center [569, 66] width 10 height 8
radio input "true"
click at [539, 80] on div "True False" at bounding box center [554, 64] width 164 height 29
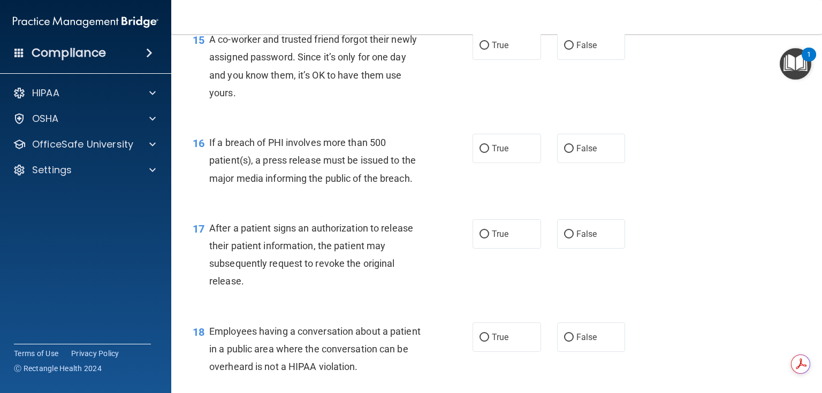
scroll to position [1284, 0]
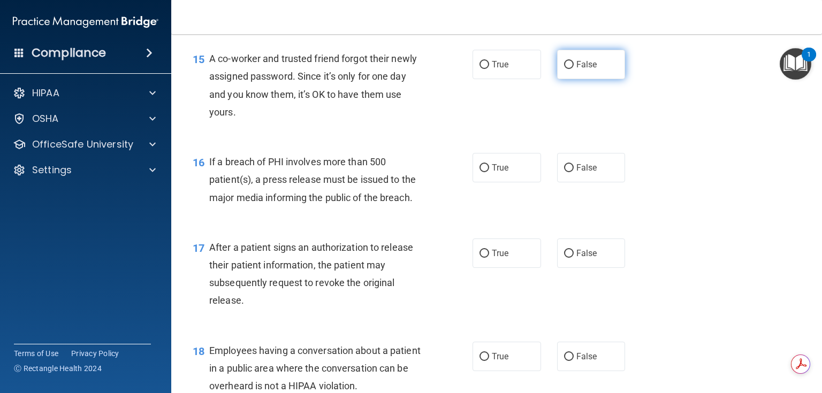
click at [557, 79] on label "False" at bounding box center [591, 64] width 68 height 29
click at [564, 69] on input "False" at bounding box center [569, 65] width 10 height 8
radio input "true"
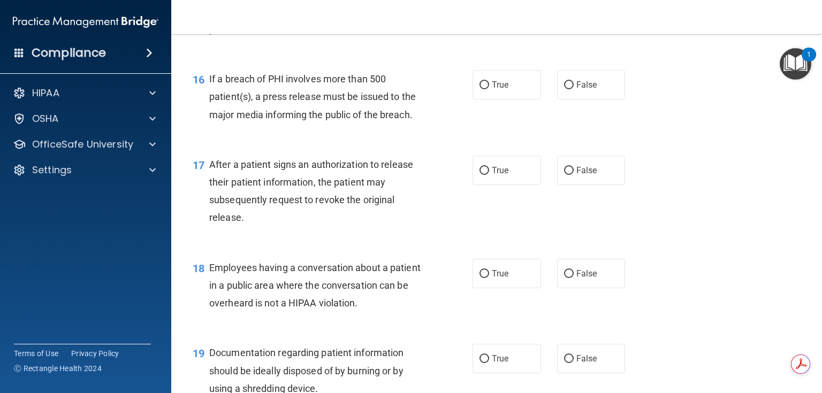
scroll to position [1370, 0]
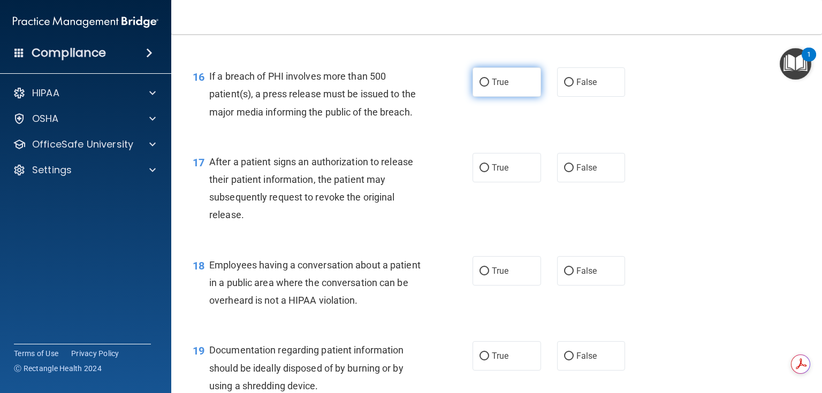
click at [500, 87] on span "True" at bounding box center [500, 82] width 17 height 10
click at [489, 87] on input "True" at bounding box center [484, 83] width 10 height 8
radio input "true"
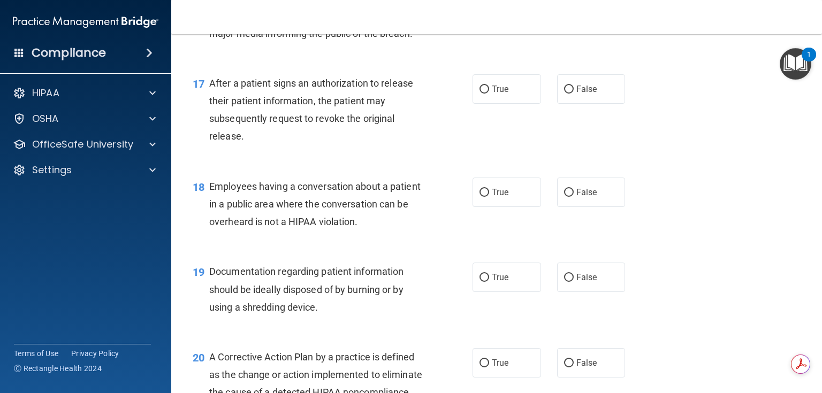
scroll to position [1455, 0]
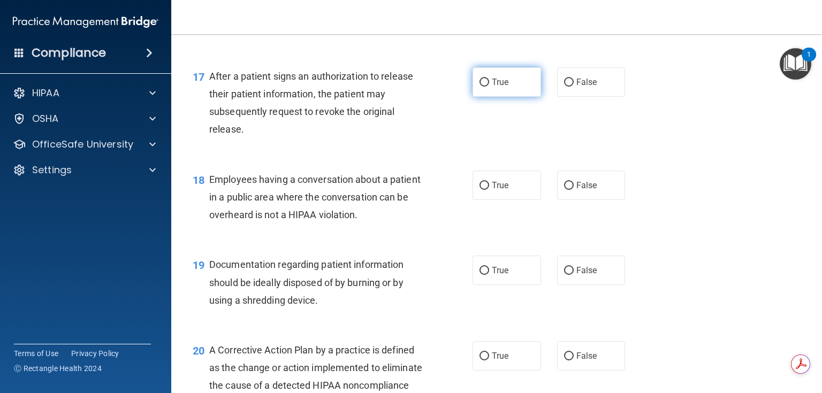
click at [493, 87] on span "True" at bounding box center [500, 82] width 17 height 10
click at [489, 87] on input "True" at bounding box center [484, 83] width 10 height 8
radio input "true"
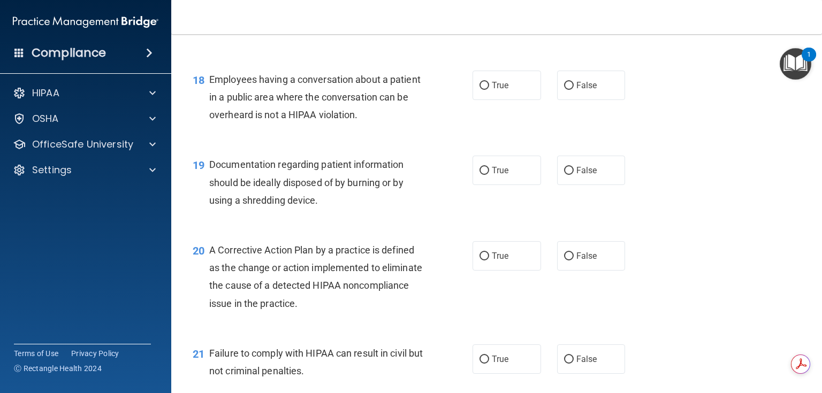
scroll to position [1584, 0]
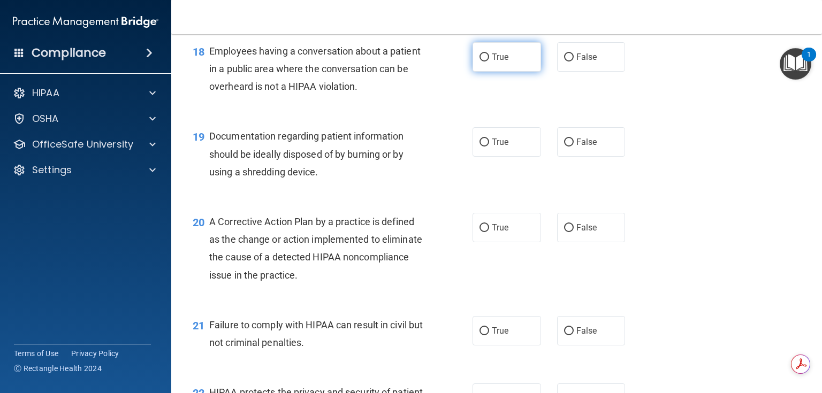
click at [488, 72] on label "True" at bounding box center [506, 56] width 68 height 29
click at [488, 62] on input "True" at bounding box center [484, 58] width 10 height 8
radio input "true"
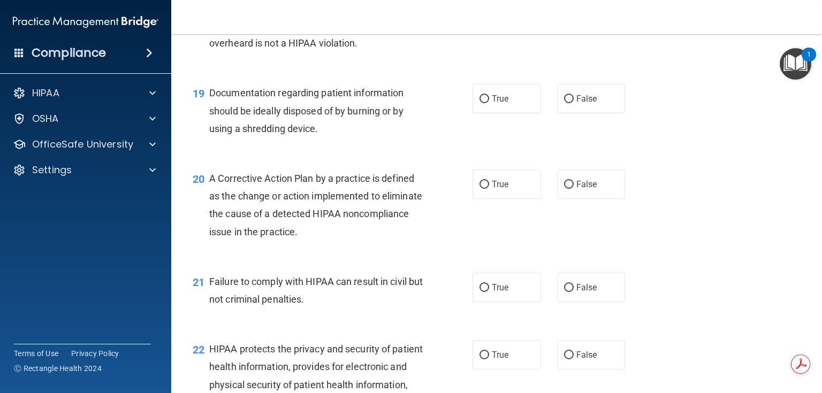
scroll to position [1669, 0]
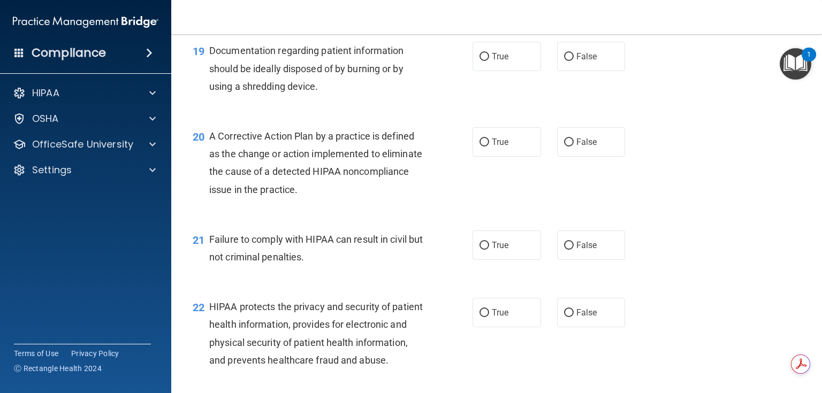
click at [434, 100] on div "19 Documentation regarding patient information should be ideally disposed of by…" at bounding box center [333, 71] width 312 height 59
click at [484, 71] on label "True" at bounding box center [506, 56] width 68 height 29
click at [484, 61] on input "True" at bounding box center [484, 57] width 10 height 8
radio input "true"
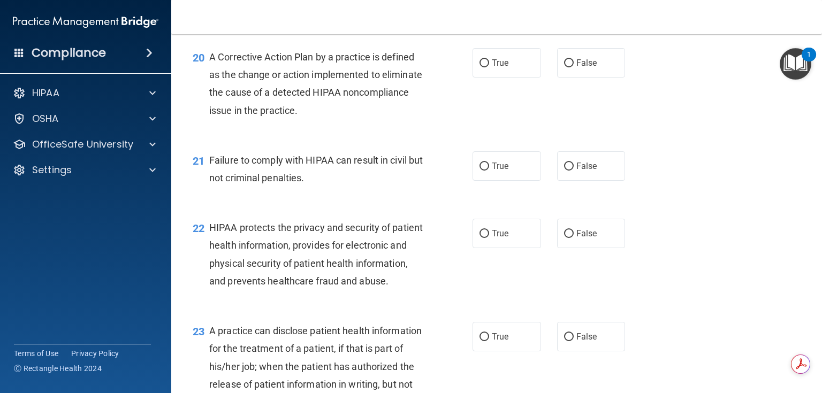
scroll to position [1755, 0]
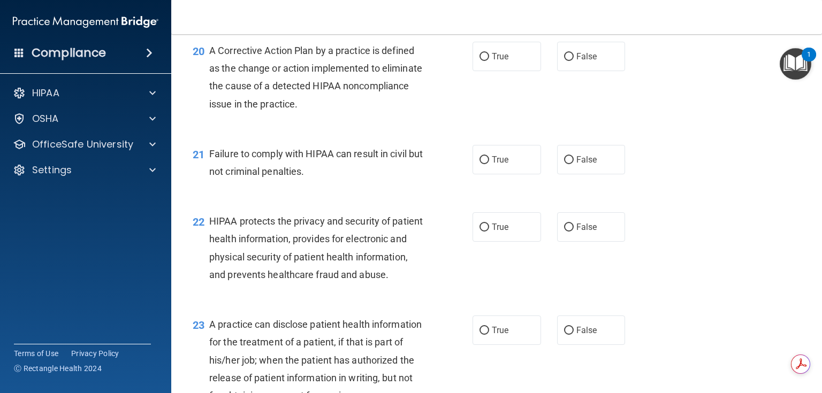
click at [441, 108] on div "20 A Corrective Action Plan by a practice is defined as the change or action im…" at bounding box center [333, 80] width 312 height 77
click at [494, 62] on span "True" at bounding box center [500, 56] width 17 height 10
click at [489, 61] on input "True" at bounding box center [484, 57] width 10 height 8
radio input "true"
click at [557, 174] on label "False" at bounding box center [591, 159] width 68 height 29
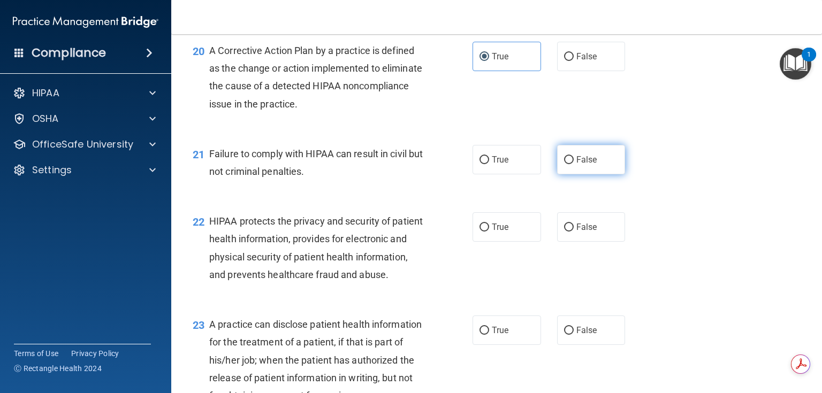
click at [564, 164] on input "False" at bounding box center [569, 160] width 10 height 8
radio input "true"
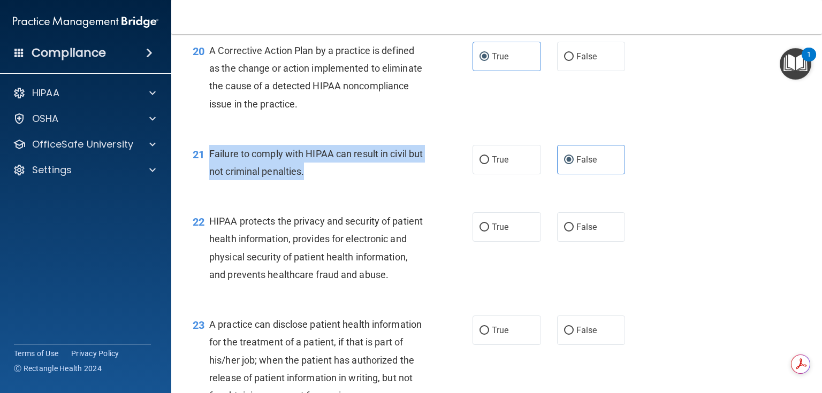
drag, startPoint x: 332, startPoint y: 182, endPoint x: 209, endPoint y: 172, distance: 123.5
click at [209, 172] on div "Failure to comply with HIPAA can result in civil but not criminal penalties." at bounding box center [320, 162] width 222 height 35
copy span "Failure to comply with HIPAA can result in civil but not criminal penalties."
click at [452, 182] on div "21 Failure to comply with HIPAA can result in civil but not criminal penalties." at bounding box center [333, 165] width 312 height 41
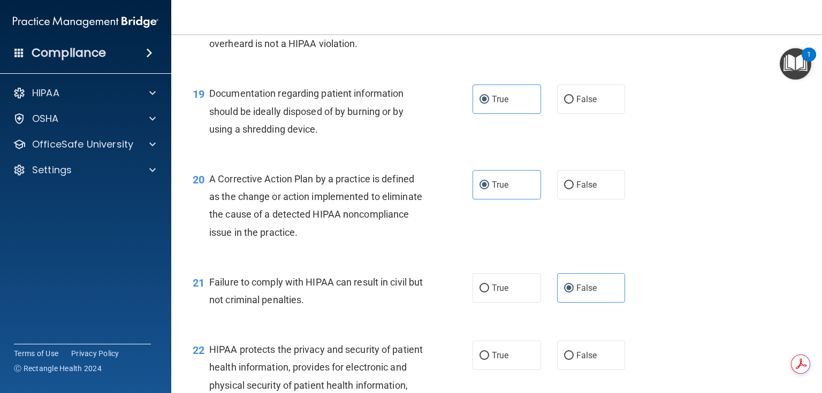
scroll to position [1883, 0]
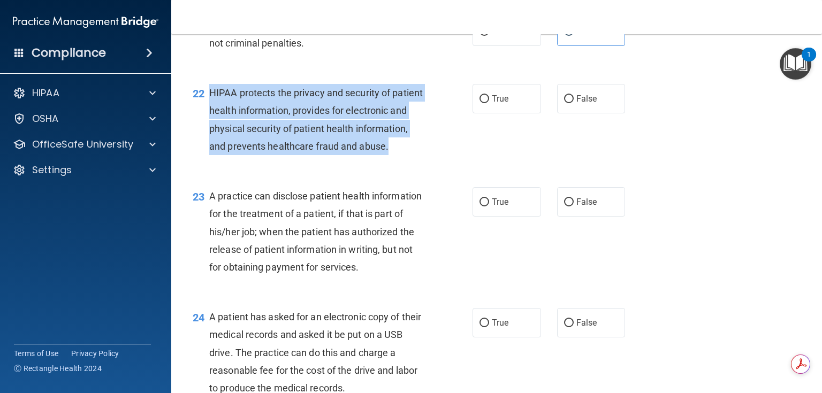
drag, startPoint x: 246, startPoint y: 175, endPoint x: 210, endPoint y: 119, distance: 67.4
click at [210, 119] on div "HIPAA protects the privacy and security of patient health information, provides…" at bounding box center [320, 119] width 222 height 71
copy span "HIPAA protects the privacy and security of patient health information, provides…"
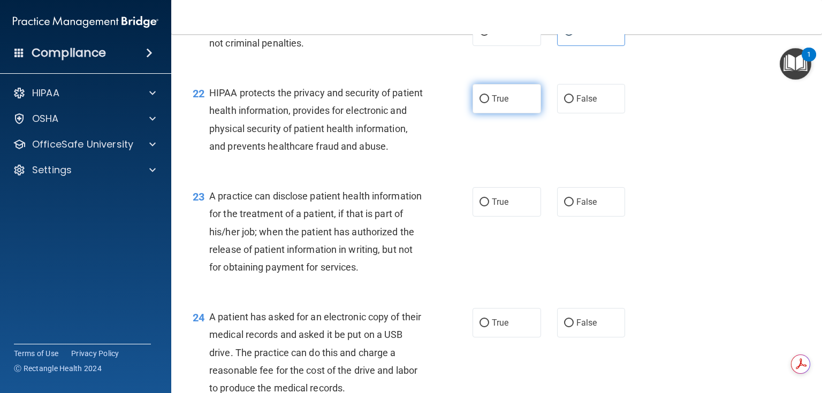
click at [486, 109] on label "True" at bounding box center [506, 98] width 68 height 29
click at [486, 103] on input "True" at bounding box center [484, 99] width 10 height 8
radio input "true"
click at [482, 103] on input "True" at bounding box center [484, 99] width 10 height 8
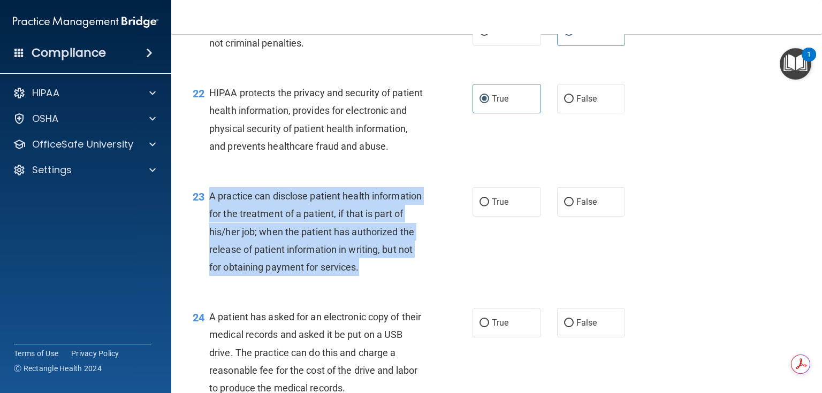
drag, startPoint x: 249, startPoint y: 320, endPoint x: 211, endPoint y: 232, distance: 96.1
click at [211, 232] on div "A practice can disclose patient health information for the treatment of a patie…" at bounding box center [320, 231] width 222 height 89
copy span "A practice can disclose patient health information for the treatment of a patie…"
click at [564, 207] on input "False" at bounding box center [569, 202] width 10 height 8
radio input "true"
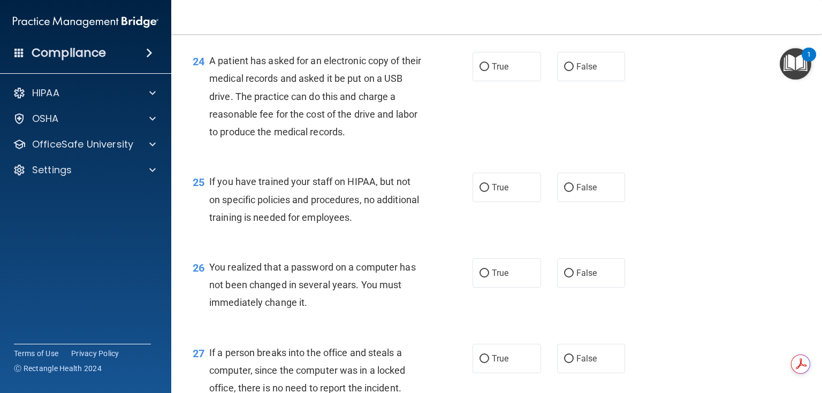
scroll to position [2140, 0]
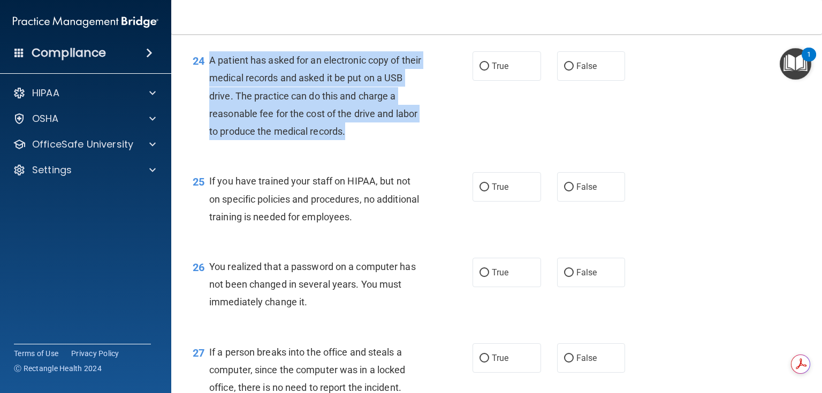
drag, startPoint x: 355, startPoint y: 175, endPoint x: 206, endPoint y: 114, distance: 161.2
click at [206, 114] on div "24 A patient has asked for an electronic copy of their medical records and aske…" at bounding box center [333, 98] width 312 height 94
copy div "A patient has asked for an electronic copy of their medical records and asked i…"
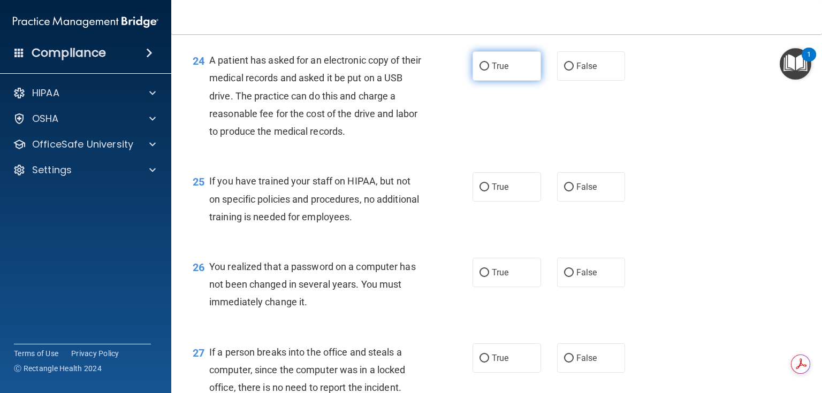
click at [487, 81] on label "True" at bounding box center [506, 65] width 68 height 29
click at [487, 71] on input "True" at bounding box center [484, 67] width 10 height 8
radio input "true"
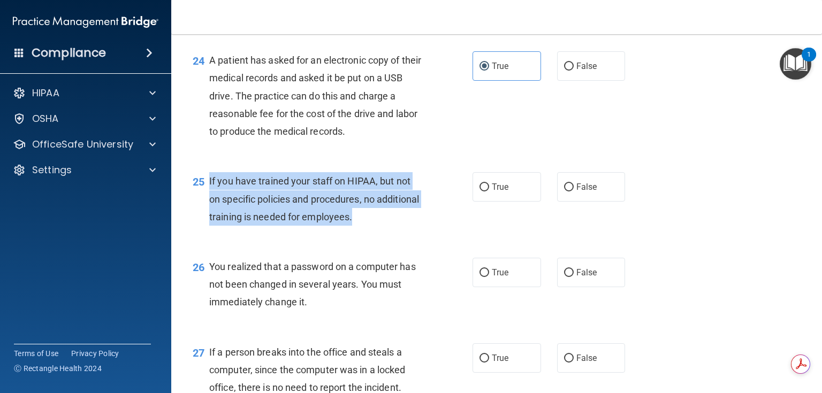
drag, startPoint x: 408, startPoint y: 277, endPoint x: 208, endPoint y: 233, distance: 204.8
click at [208, 231] on div "25 If you have trained your staff on HIPAA, but not on specific policies and pr…" at bounding box center [333, 201] width 312 height 59
copy div "If you have trained your staff on HIPAA, but not on specific policies and proce…"
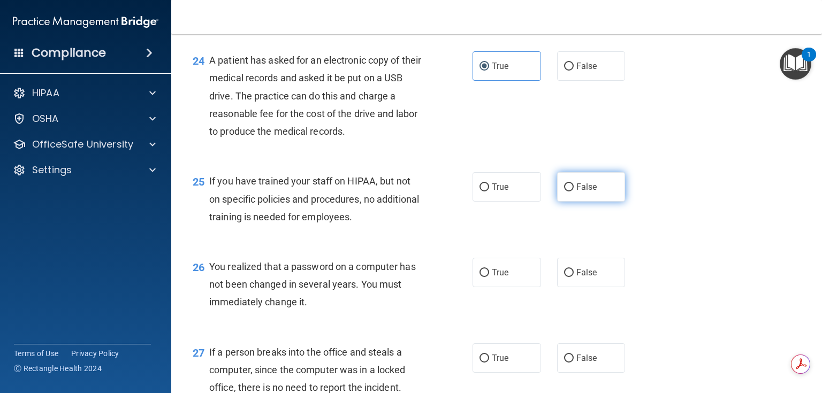
click at [563, 202] on label "False" at bounding box center [591, 186] width 68 height 29
click at [564, 192] on input "False" at bounding box center [569, 188] width 10 height 8
radio input "true"
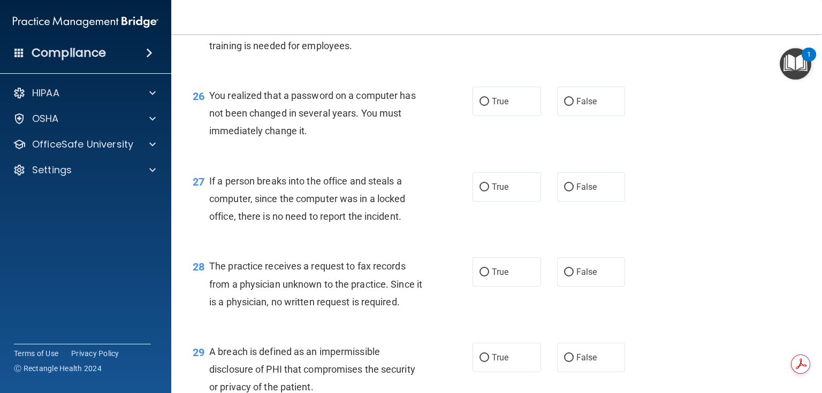
scroll to position [2397, 0]
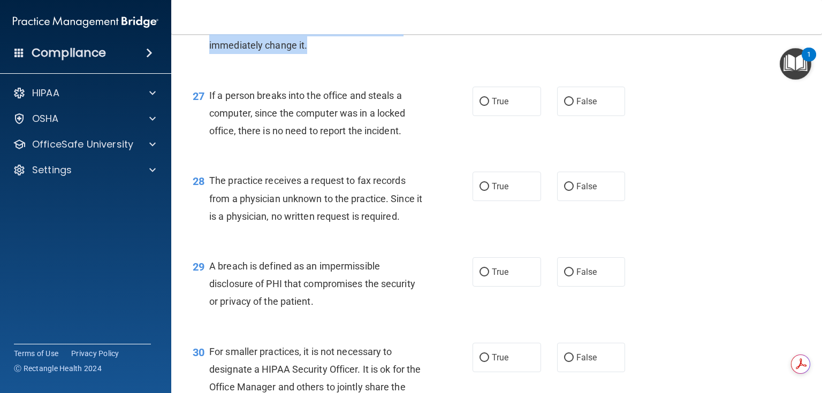
drag, startPoint x: 322, startPoint y: 98, endPoint x: 214, endPoint y: 60, distance: 114.0
click at [214, 55] on div "You realized that a password on a computer has not been changed in several year…" at bounding box center [320, 28] width 222 height 54
click at [214, 51] on span "You realized that a password on a computer has not been changed in several year…" at bounding box center [312, 27] width 207 height 47
click at [481, 20] on input "True" at bounding box center [484, 16] width 10 height 8
radio input "true"
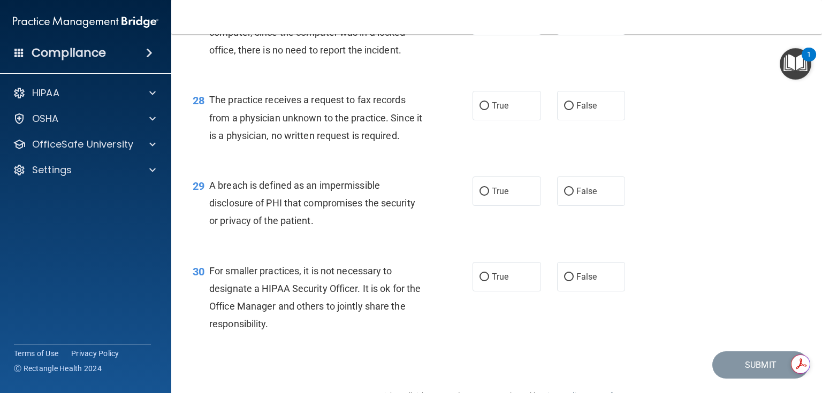
scroll to position [2482, 0]
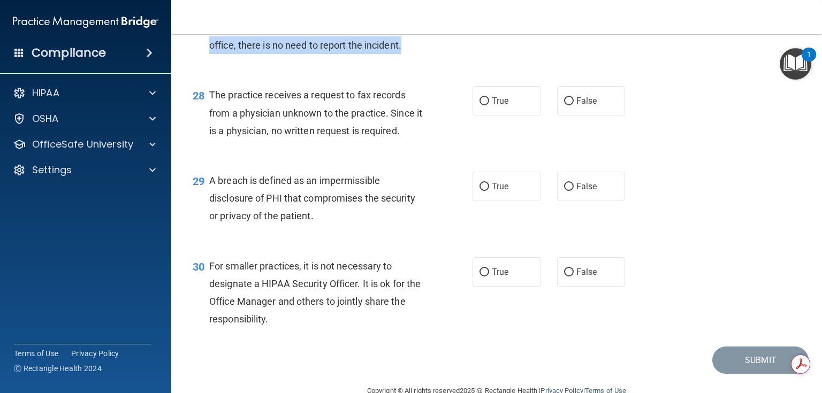
drag, startPoint x: 415, startPoint y: 102, endPoint x: 477, endPoint y: 87, distance: 63.8
click at [417, 55] on div "If a person breaks into the office and steals a computer, since the computer wa…" at bounding box center [320, 28] width 222 height 54
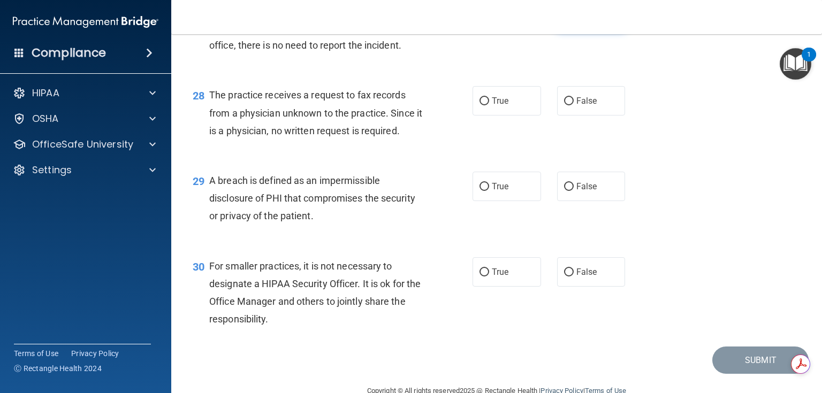
click at [578, 30] on label "False" at bounding box center [591, 15] width 68 height 29
click at [574, 20] on input "False" at bounding box center [569, 16] width 10 height 8
radio input "true"
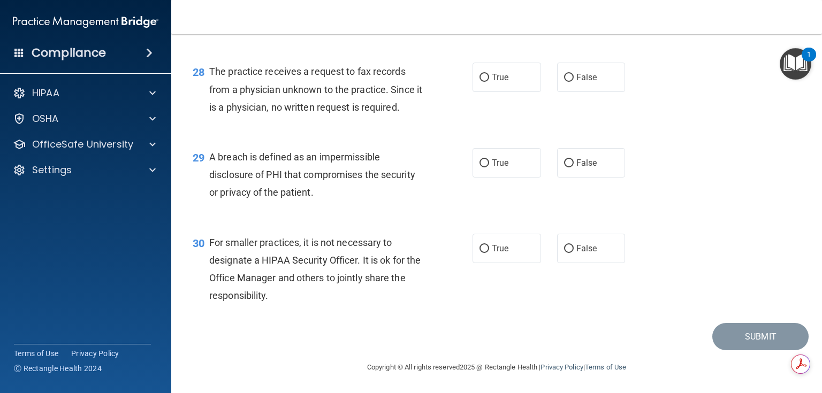
scroll to position [2559, 0]
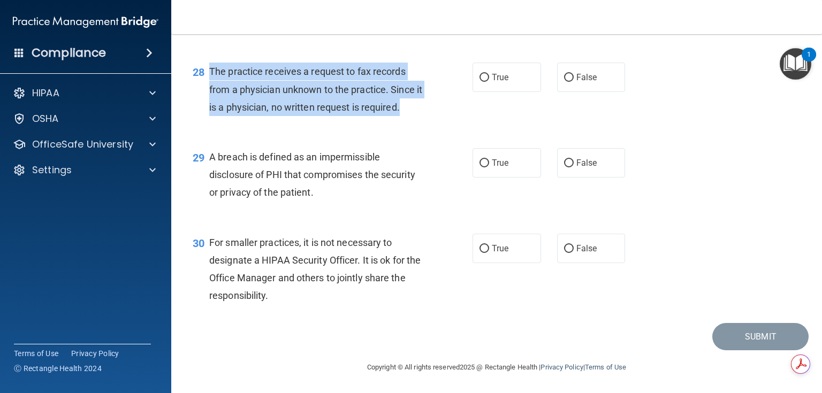
drag, startPoint x: 424, startPoint y: 112, endPoint x: 202, endPoint y: 66, distance: 226.7
click at [202, 66] on div "28 The practice receives a request to fax records from a physician unknown to t…" at bounding box center [333, 92] width 312 height 59
copy div "The practice receives a request to fax records from a physician unknown to the …"
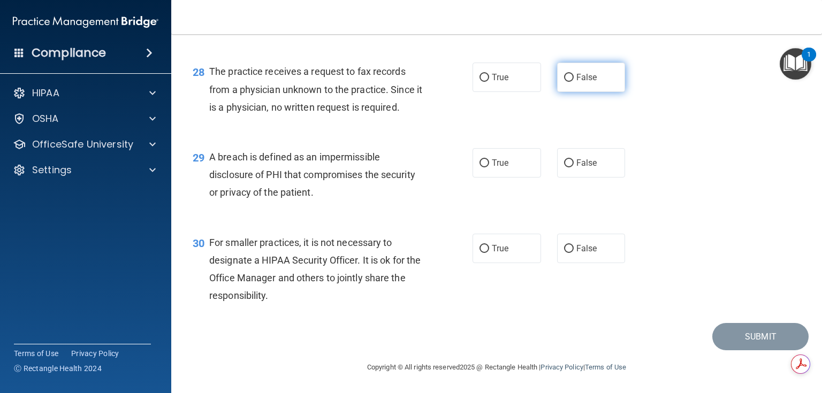
click at [601, 72] on label "False" at bounding box center [591, 77] width 68 height 29
click at [574, 74] on input "False" at bounding box center [569, 78] width 10 height 8
radio input "true"
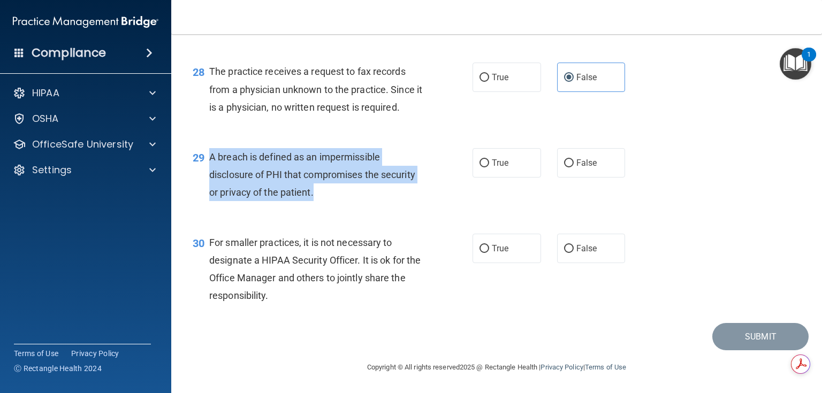
drag, startPoint x: 334, startPoint y: 190, endPoint x: 210, endPoint y: 157, distance: 128.5
click at [210, 157] on div "A breach is defined as an impermissible disclosure of PHI that compromises the …" at bounding box center [320, 175] width 222 height 54
copy span "A breach is defined as an impermissible disclosure of PHI that compromises the …"
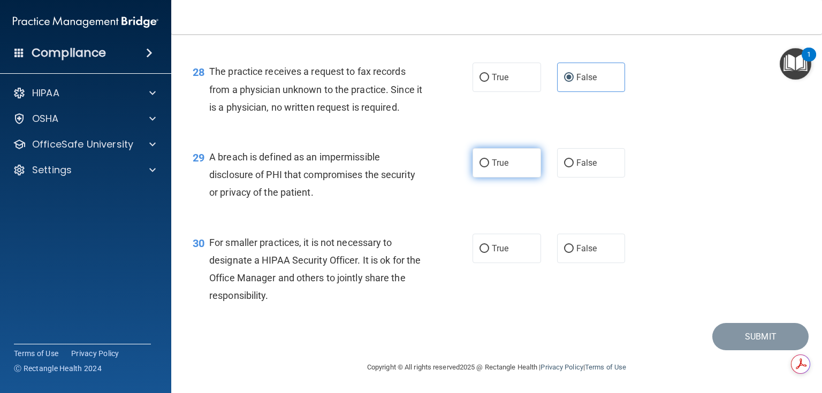
click at [473, 169] on label "True" at bounding box center [506, 162] width 68 height 29
click at [479, 167] on input "True" at bounding box center [484, 163] width 10 height 8
radio input "true"
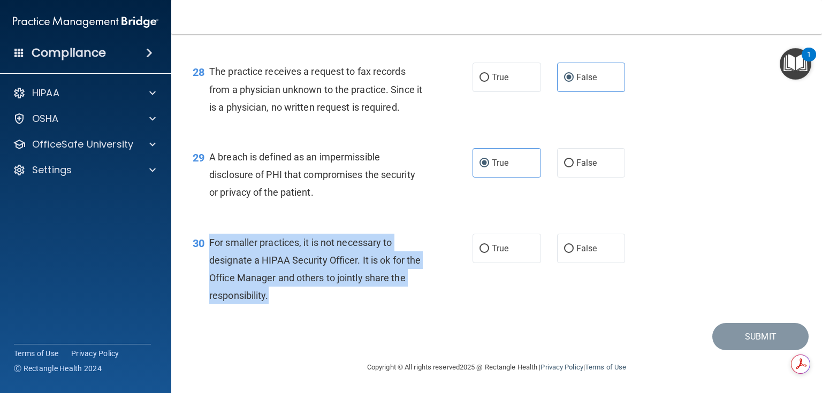
drag, startPoint x: 306, startPoint y: 303, endPoint x: 210, endPoint y: 246, distance: 112.0
click at [210, 246] on div "For smaller practices, it is not necessary to designate a HIPAA Security Office…" at bounding box center [320, 269] width 222 height 71
copy span "For smaller practices, it is not necessary to designate a HIPAA Security Office…"
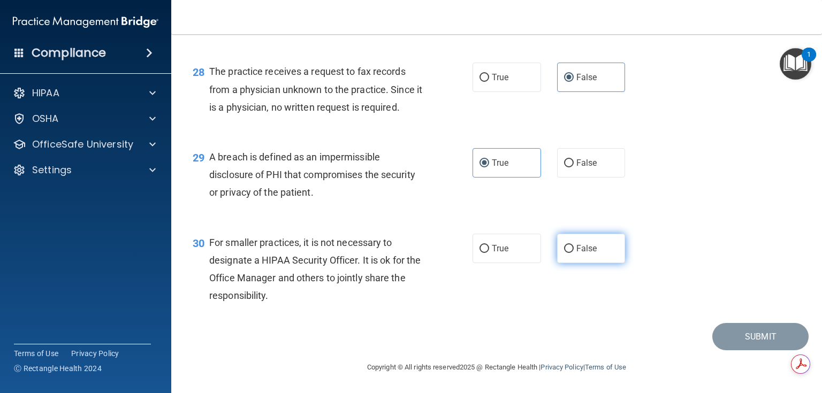
click at [577, 244] on span "False" at bounding box center [586, 248] width 21 height 10
click at [574, 245] on input "False" at bounding box center [569, 249] width 10 height 8
radio input "true"
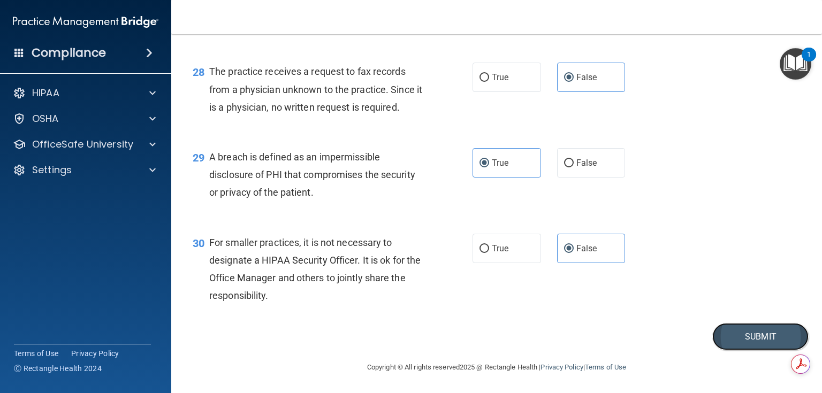
click at [734, 337] on button "Submit" at bounding box center [760, 336] width 96 height 27
click at [732, 329] on button "Submit" at bounding box center [760, 336] width 96 height 27
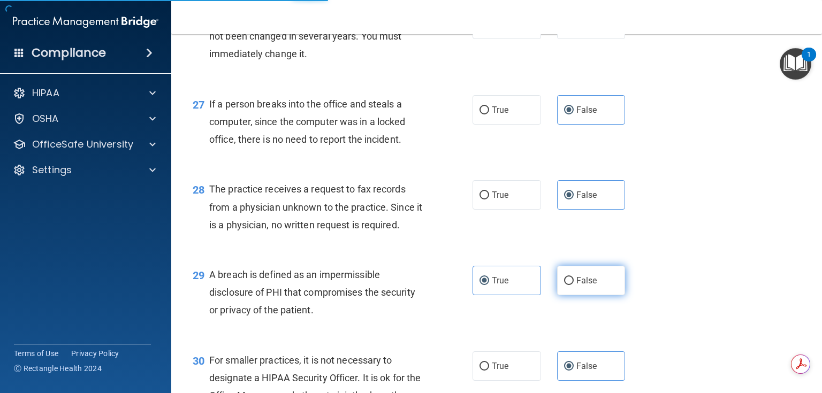
scroll to position [2345, 0]
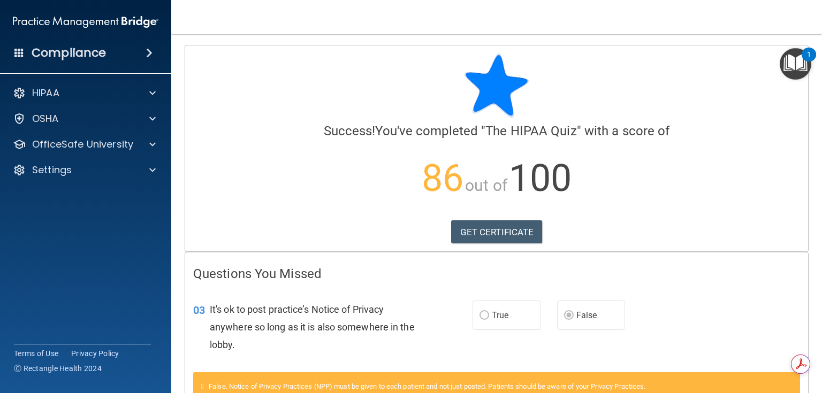
click at [620, 210] on p "86 out of 100" at bounding box center [496, 178] width 607 height 69
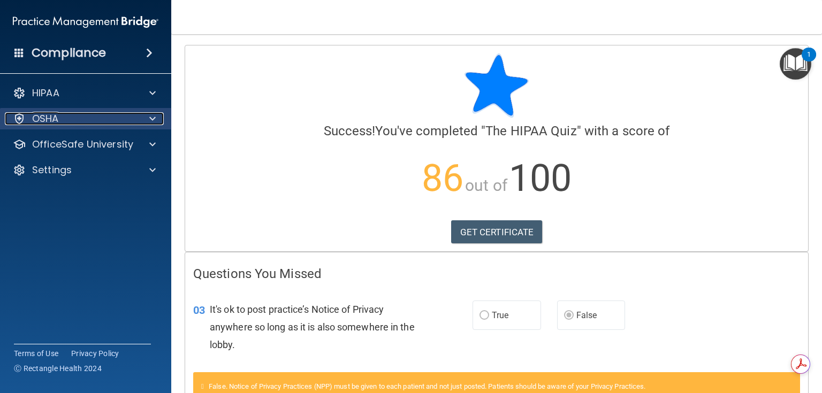
click at [113, 118] on div "OSHA" at bounding box center [71, 118] width 133 height 13
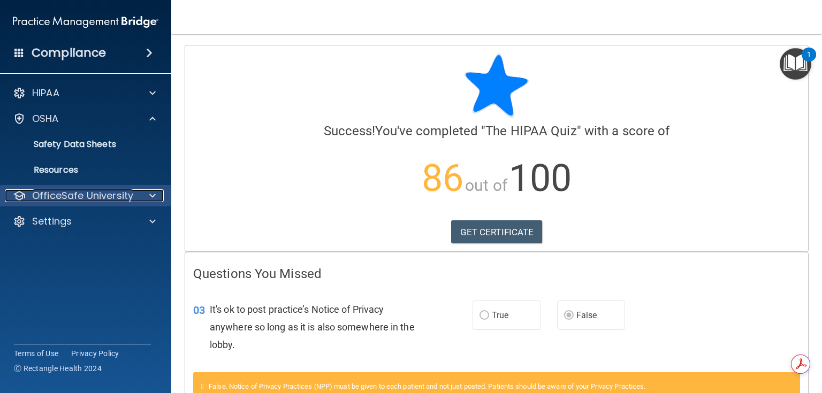
click at [147, 201] on div at bounding box center [150, 195] width 27 height 13
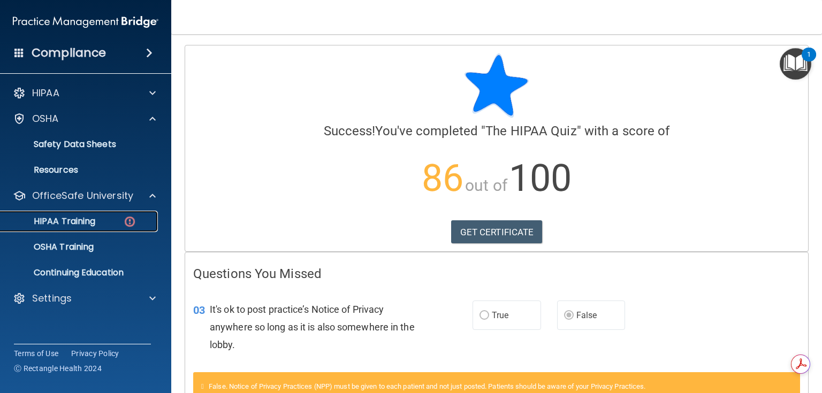
click at [129, 220] on img at bounding box center [129, 221] width 13 height 13
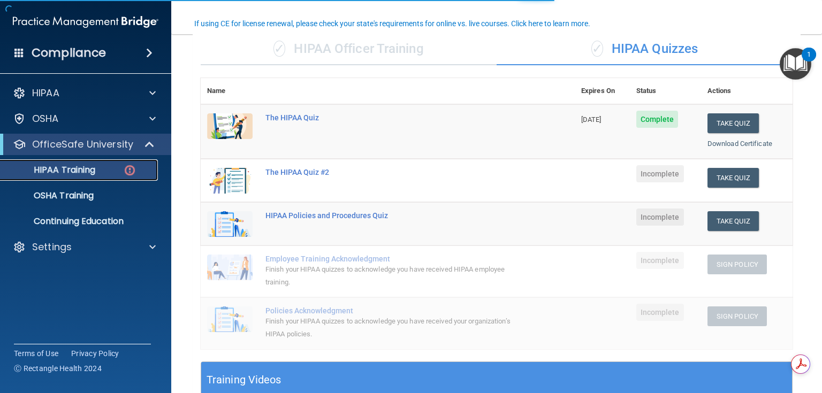
scroll to position [86, 0]
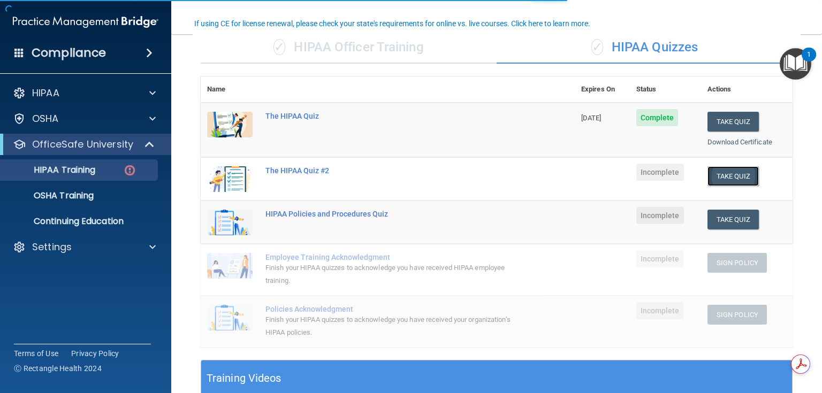
click at [717, 175] on button "Take Quiz" at bounding box center [732, 176] width 51 height 20
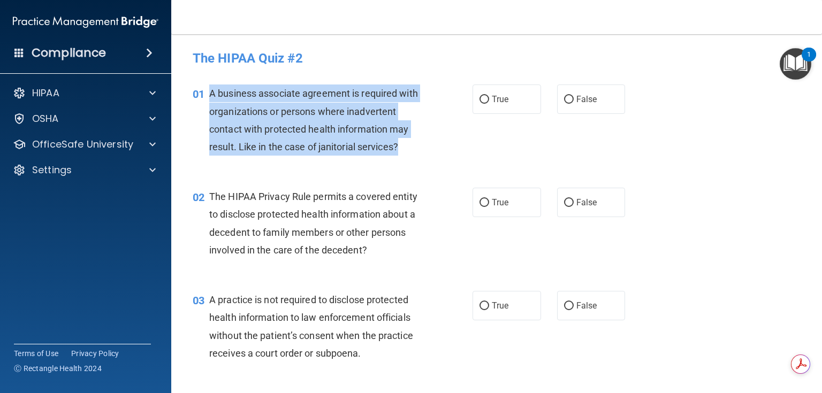
drag, startPoint x: 402, startPoint y: 149, endPoint x: 205, endPoint y: 96, distance: 204.4
click at [205, 96] on div "01 A business associate agreement is required with organizations or persons whe…" at bounding box center [333, 123] width 312 height 77
copy div "A business associate agreement is required with organizations or persons where …"
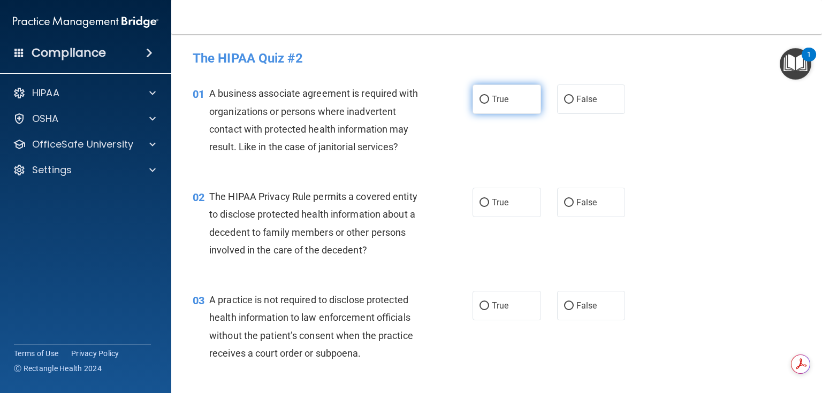
click at [571, 105] on label "False" at bounding box center [591, 99] width 68 height 29
click at [571, 104] on input "False" at bounding box center [569, 100] width 10 height 8
radio input "true"
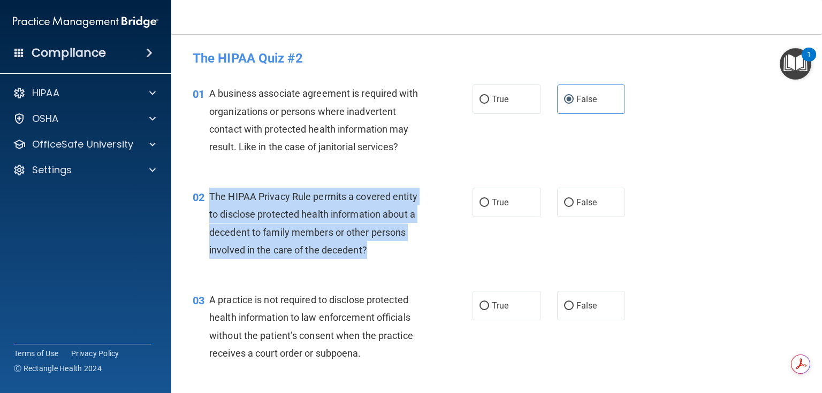
drag, startPoint x: 379, startPoint y: 250, endPoint x: 211, endPoint y: 201, distance: 175.1
click at [211, 201] on div "The HIPAA Privacy Rule permits a covered entity to disclose protected health in…" at bounding box center [320, 223] width 222 height 71
copy span "The HIPAA Privacy Rule permits a covered entity to disclose protected health in…"
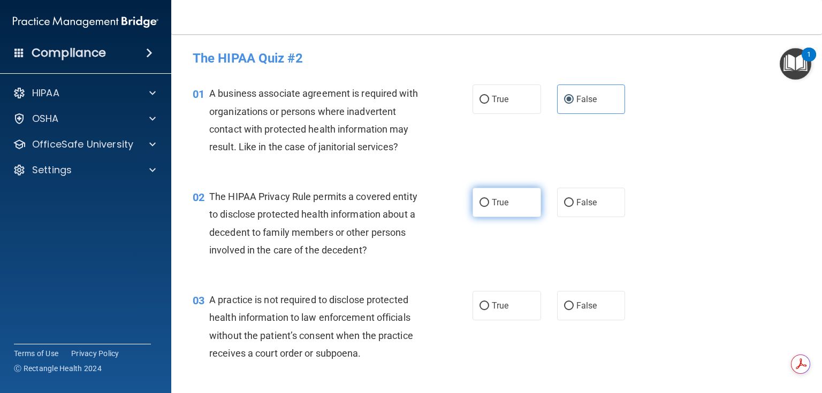
click at [507, 211] on label "True" at bounding box center [506, 202] width 68 height 29
click at [489, 207] on input "True" at bounding box center [484, 203] width 10 height 8
radio input "true"
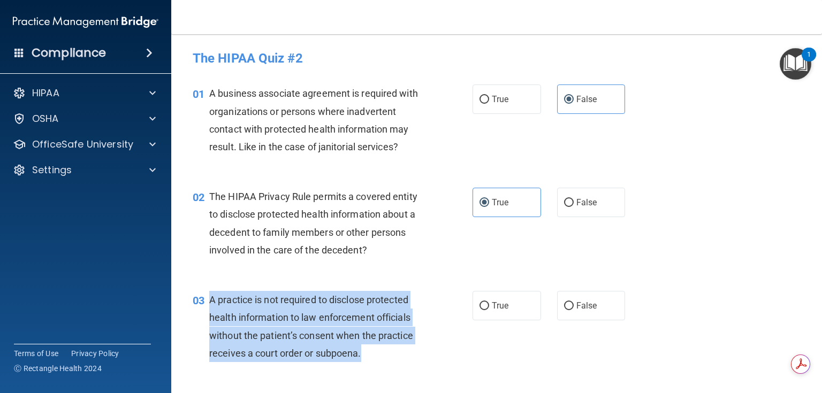
drag, startPoint x: 377, startPoint y: 355, endPoint x: 210, endPoint y: 295, distance: 176.8
click at [210, 295] on div "A practice is not required to disclose protected health information to law enfo…" at bounding box center [320, 326] width 222 height 71
drag, startPoint x: 571, startPoint y: 288, endPoint x: 577, endPoint y: 303, distance: 15.4
click at [574, 295] on div "03 A practice is not required to disclose protected health information to law e…" at bounding box center [497, 329] width 624 height 103
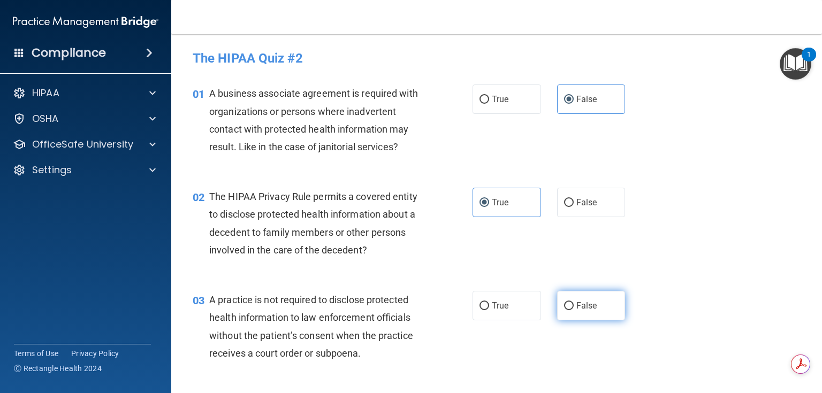
click at [577, 303] on span "False" at bounding box center [586, 306] width 21 height 10
click at [574, 303] on input "False" at bounding box center [569, 306] width 10 height 8
radio input "true"
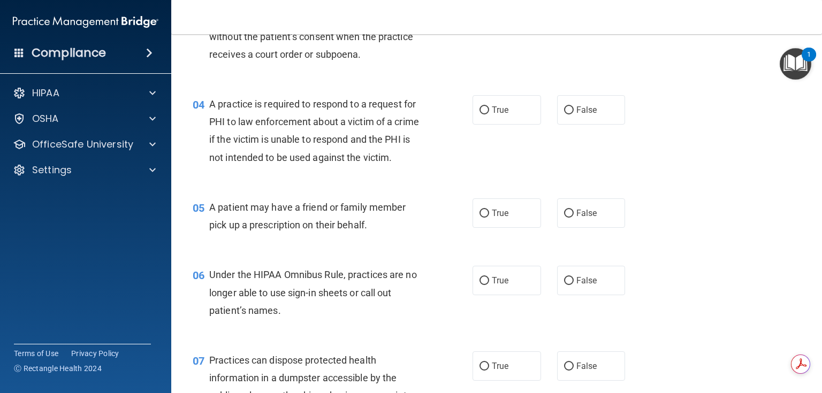
scroll to position [300, 0]
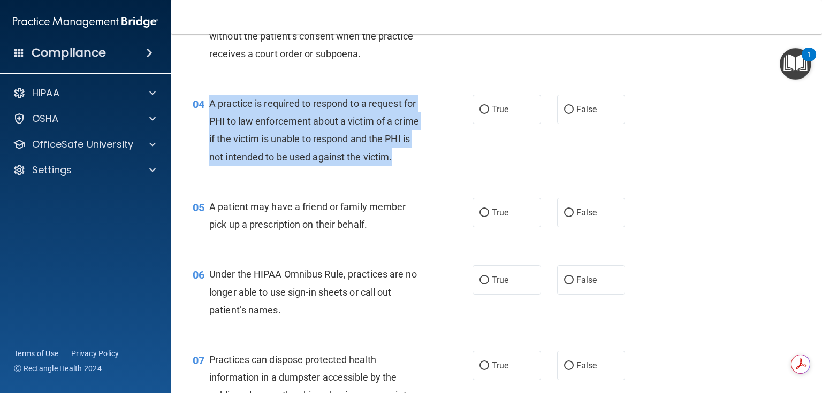
drag, startPoint x: 250, startPoint y: 175, endPoint x: 211, endPoint y: 105, distance: 80.2
click at [211, 105] on div "A practice is required to respond to a request for PHI to law enforcement about…" at bounding box center [320, 130] width 222 height 71
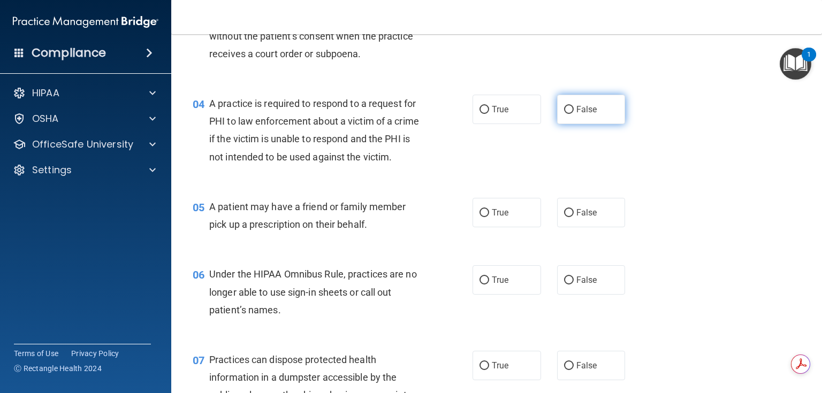
click at [576, 106] on span "False" at bounding box center [586, 109] width 21 height 10
click at [574, 106] on input "False" at bounding box center [569, 110] width 10 height 8
radio input "true"
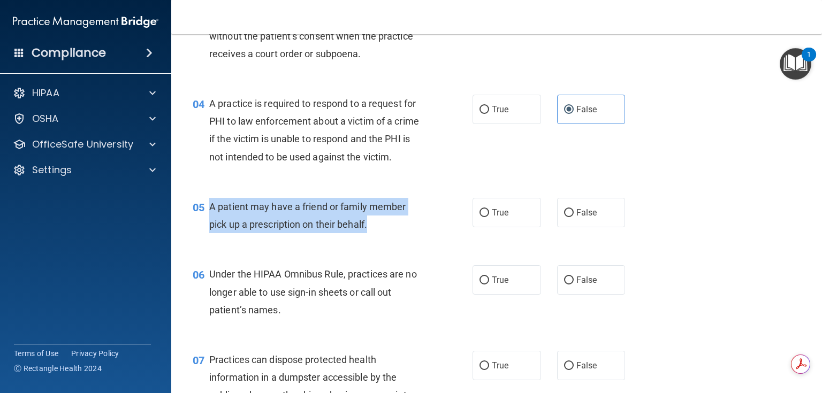
drag, startPoint x: 388, startPoint y: 238, endPoint x: 207, endPoint y: 220, distance: 182.2
click at [207, 220] on div "05 A patient may have a friend or family member pick up a prescription on their…" at bounding box center [333, 218] width 312 height 41
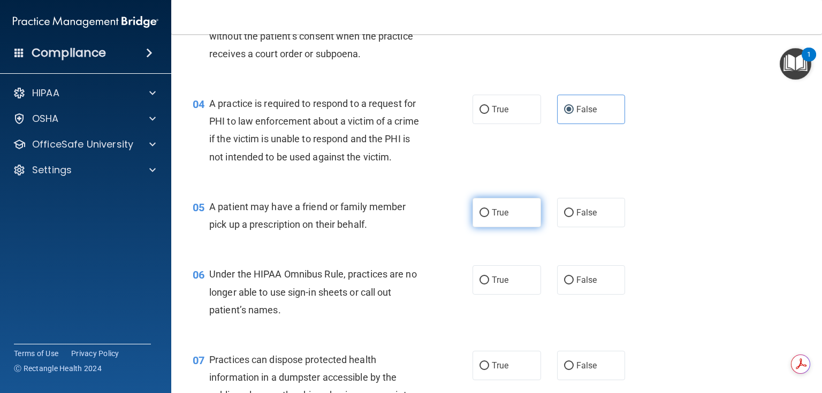
click at [482, 227] on label "True" at bounding box center [506, 212] width 68 height 29
click at [482, 217] on input "True" at bounding box center [484, 213] width 10 height 8
radio input "true"
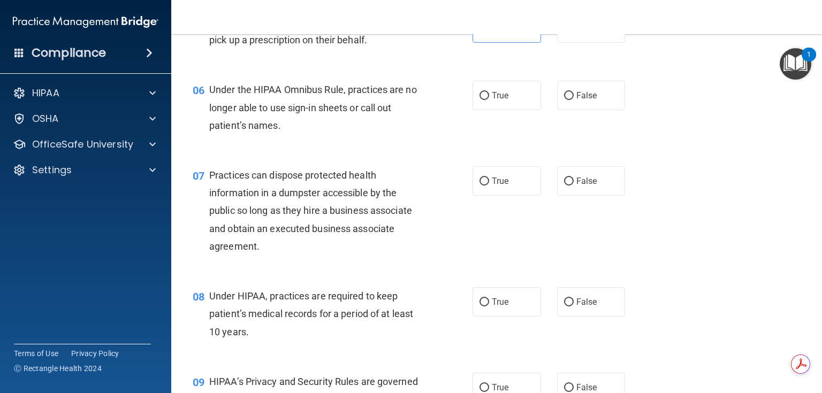
scroll to position [514, 0]
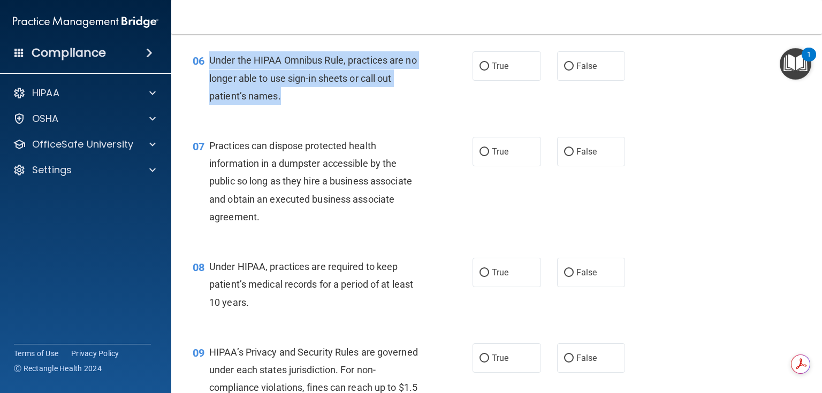
drag, startPoint x: 308, startPoint y: 112, endPoint x: 260, endPoint y: 59, distance: 72.0
click at [204, 83] on div "06 Under the HIPAA Omnibus Rule, practices are no longer able to use sign-in sh…" at bounding box center [333, 80] width 312 height 59
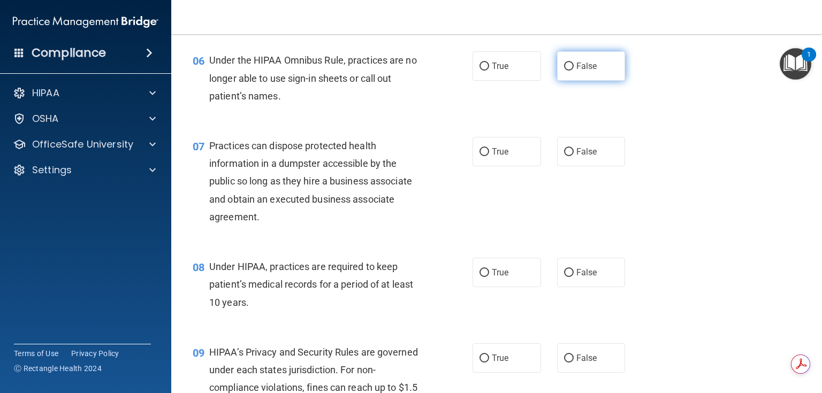
click at [600, 79] on label "False" at bounding box center [591, 65] width 68 height 29
click at [574, 71] on input "False" at bounding box center [569, 67] width 10 height 8
radio input "true"
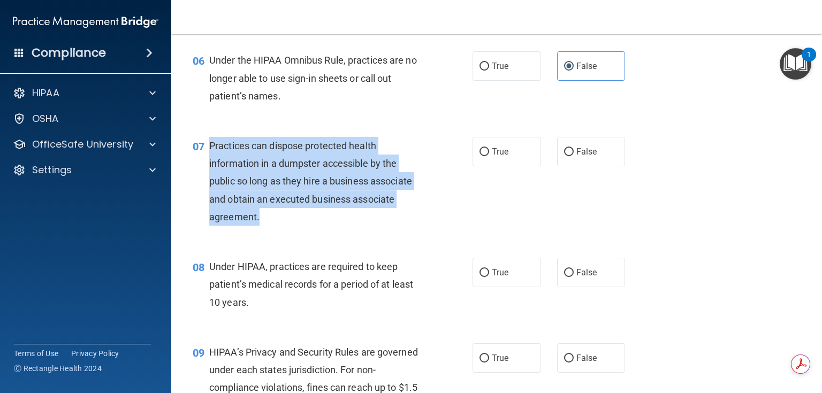
drag, startPoint x: 293, startPoint y: 227, endPoint x: 210, endPoint y: 163, distance: 104.5
click at [210, 163] on div "Practices can dispose protected health information in a dumpster accessible by …" at bounding box center [320, 181] width 222 height 89
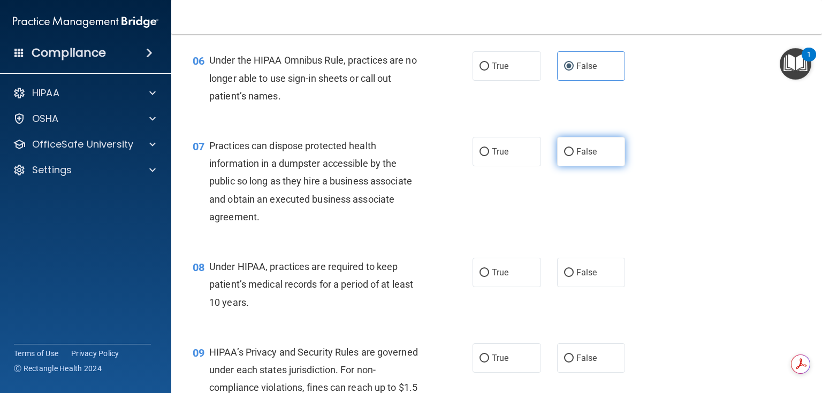
click at [569, 166] on label "False" at bounding box center [591, 151] width 68 height 29
click at [569, 156] on input "False" at bounding box center [569, 152] width 10 height 8
radio input "true"
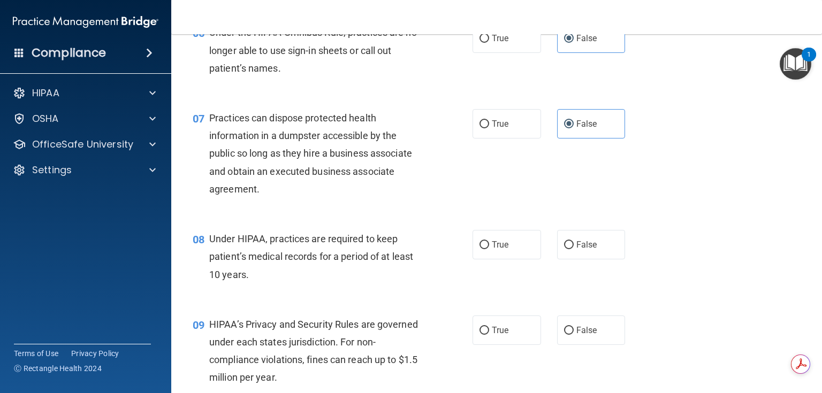
scroll to position [685, 0]
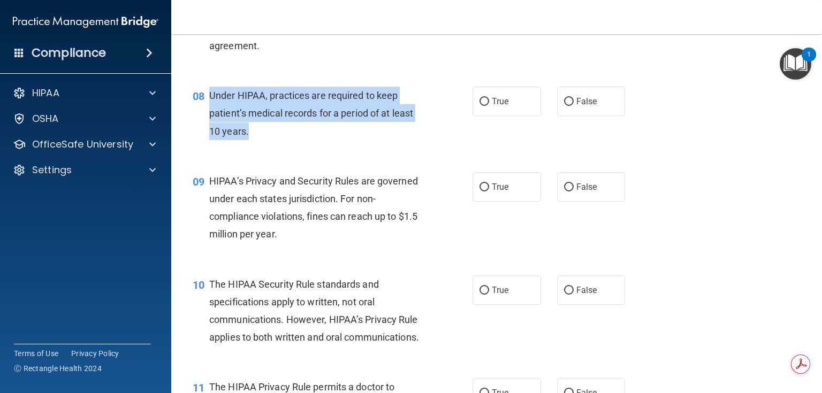
drag, startPoint x: 279, startPoint y: 144, endPoint x: 210, endPoint y: 116, distance: 74.9
click at [210, 116] on div "Under HIPAA, practices are required to keep patient’s medical records for a per…" at bounding box center [320, 114] width 222 height 54
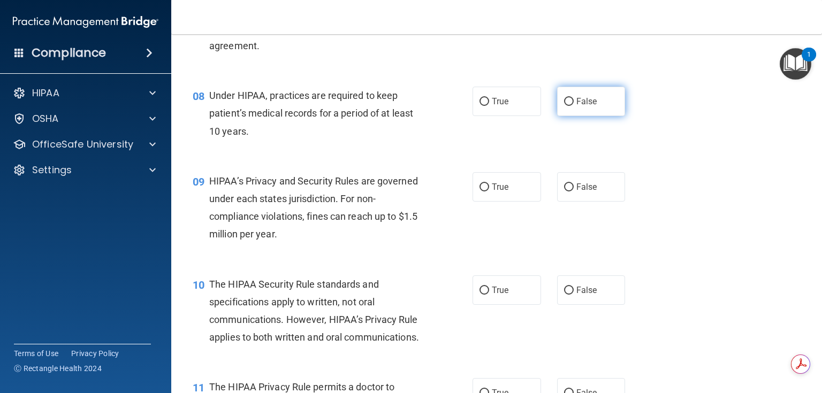
click at [576, 106] on span "False" at bounding box center [586, 101] width 21 height 10
click at [574, 106] on input "False" at bounding box center [569, 102] width 10 height 8
radio input "true"
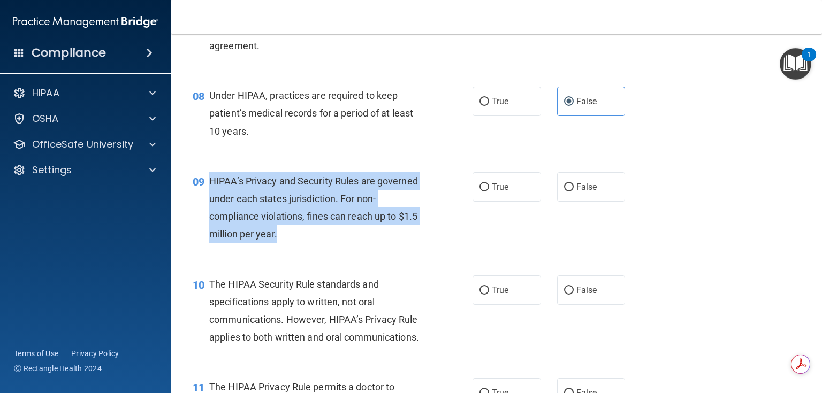
drag, startPoint x: 287, startPoint y: 249, endPoint x: 210, endPoint y: 202, distance: 90.1
click at [210, 202] on div "HIPAA’s Privacy and Security Rules are governed under each states jurisdiction.…" at bounding box center [320, 207] width 222 height 71
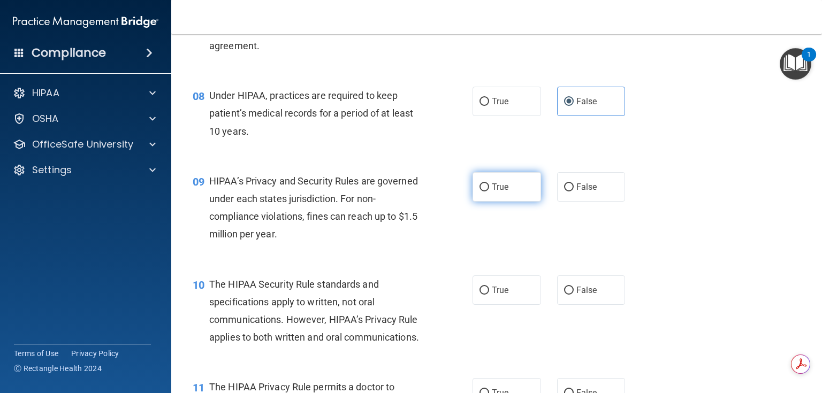
click at [492, 192] on span "True" at bounding box center [500, 187] width 17 height 10
click at [489, 192] on input "True" at bounding box center [484, 188] width 10 height 8
radio input "true"
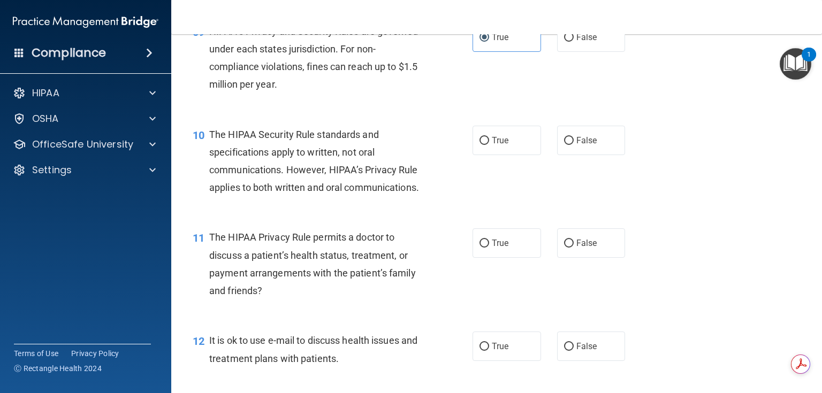
scroll to position [899, 0]
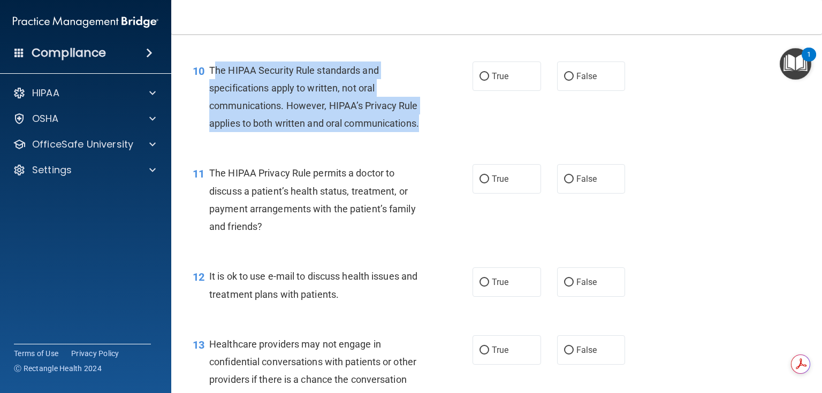
drag, startPoint x: 295, startPoint y: 157, endPoint x: 212, endPoint y: 89, distance: 107.2
click at [212, 89] on div "The HIPAA Security Rule standards and specifications apply to written, not oral…" at bounding box center [320, 97] width 222 height 71
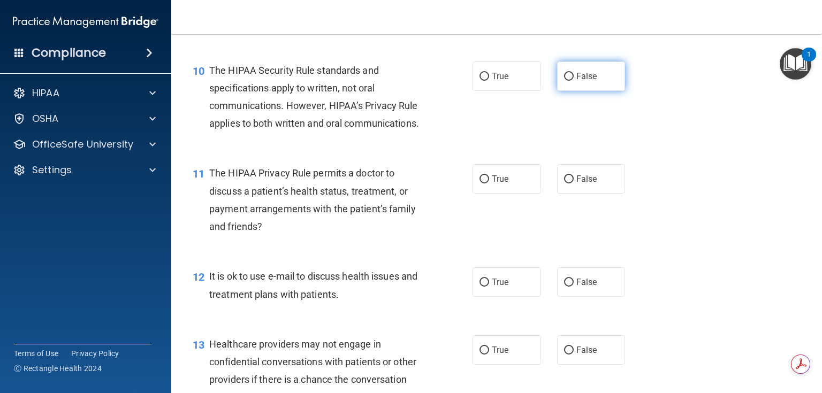
click at [559, 91] on label "False" at bounding box center [591, 76] width 68 height 29
click at [564, 81] on input "False" at bounding box center [569, 77] width 10 height 8
radio input "true"
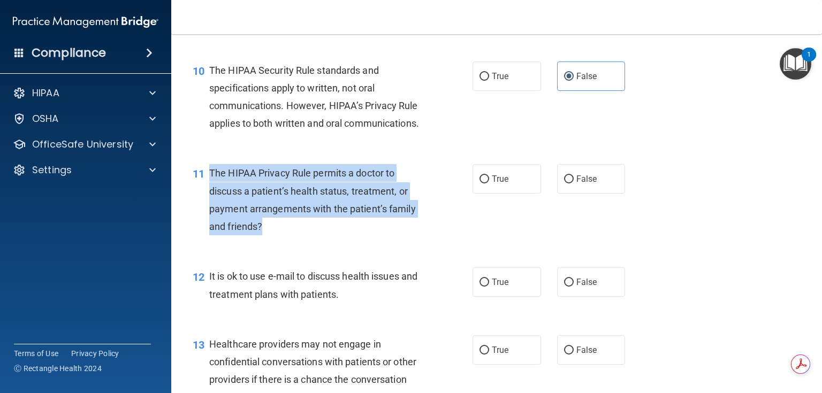
drag, startPoint x: 278, startPoint y: 254, endPoint x: 208, endPoint y: 208, distance: 83.8
click at [208, 208] on div "11 The HIPAA Privacy Rule permits a doctor to discuss a patient’s health status…" at bounding box center [333, 202] width 312 height 77
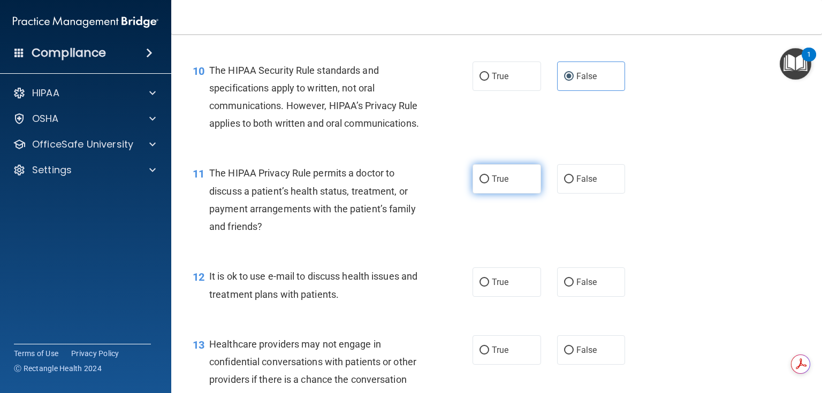
click at [486, 194] on label "True" at bounding box center [506, 178] width 68 height 29
click at [486, 184] on input "True" at bounding box center [484, 179] width 10 height 8
radio input "true"
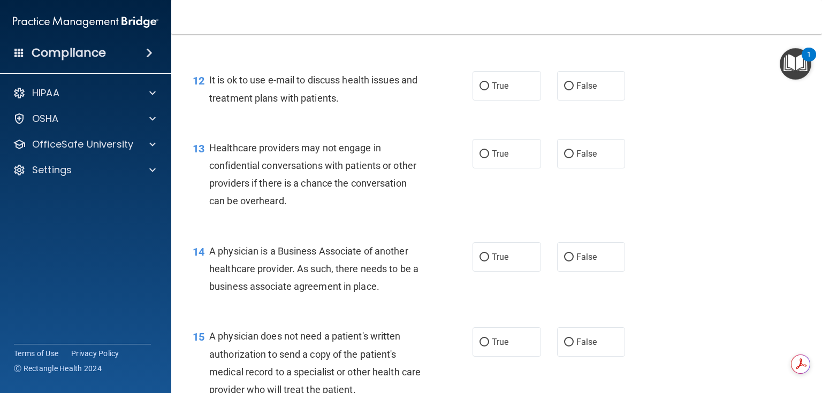
scroll to position [1113, 0]
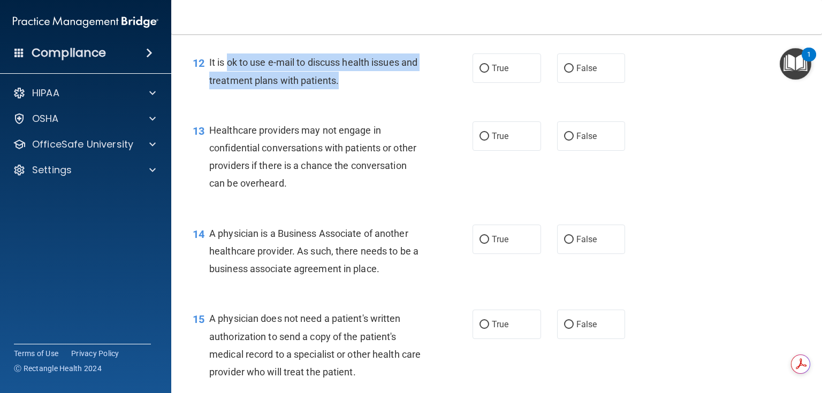
drag, startPoint x: 356, startPoint y: 112, endPoint x: 227, endPoint y: 101, distance: 128.9
click at [227, 86] on span "It is ok to use e-mail to discuss health issues and treatment plans with patien…" at bounding box center [313, 71] width 208 height 29
click at [228, 86] on span "It is ok to use e-mail to discuss health issues and treatment plans with patien…" at bounding box center [313, 71] width 208 height 29
drag, startPoint x: 208, startPoint y: 98, endPoint x: 395, endPoint y: 119, distance: 187.8
click at [395, 94] on div "12 It is ok to use e-mail to discuss health issues and treatment plans with pat…" at bounding box center [333, 74] width 312 height 41
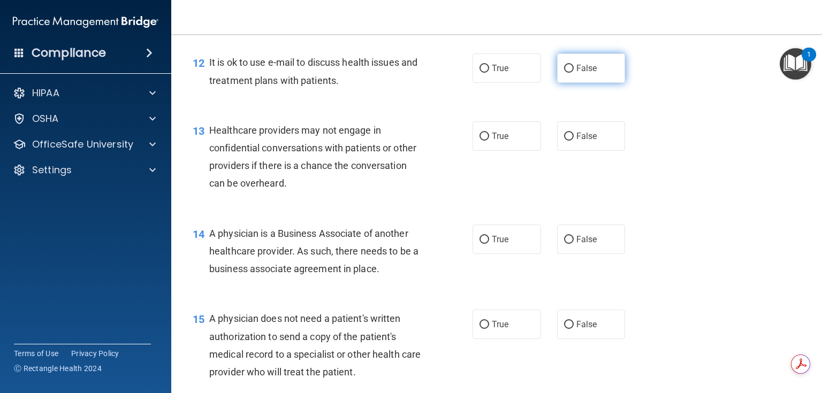
click at [571, 83] on label "False" at bounding box center [591, 68] width 68 height 29
click at [571, 73] on input "False" at bounding box center [569, 69] width 10 height 8
radio input "true"
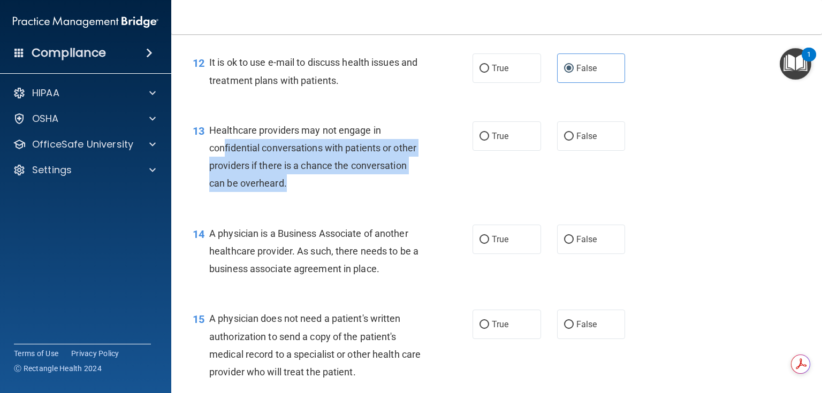
drag, startPoint x: 312, startPoint y: 221, endPoint x: 223, endPoint y: 175, distance: 100.7
click at [223, 175] on div "Healthcare providers may not engage in confidential conversations with patients…" at bounding box center [320, 156] width 222 height 71
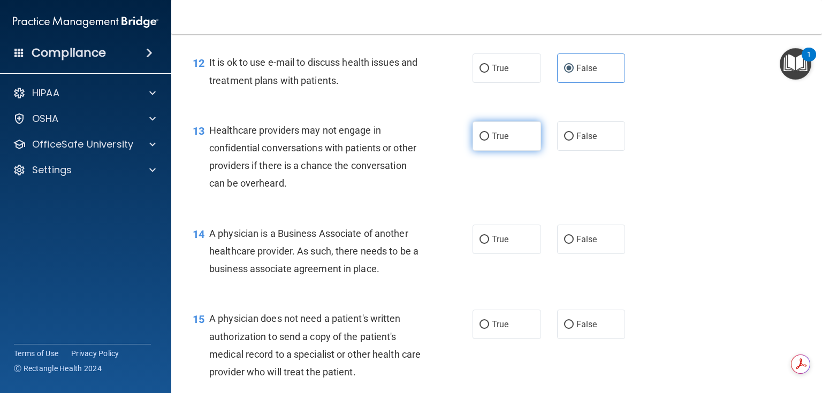
click at [476, 151] on label "True" at bounding box center [506, 135] width 68 height 29
click at [479, 141] on input "True" at bounding box center [484, 137] width 10 height 8
radio input "true"
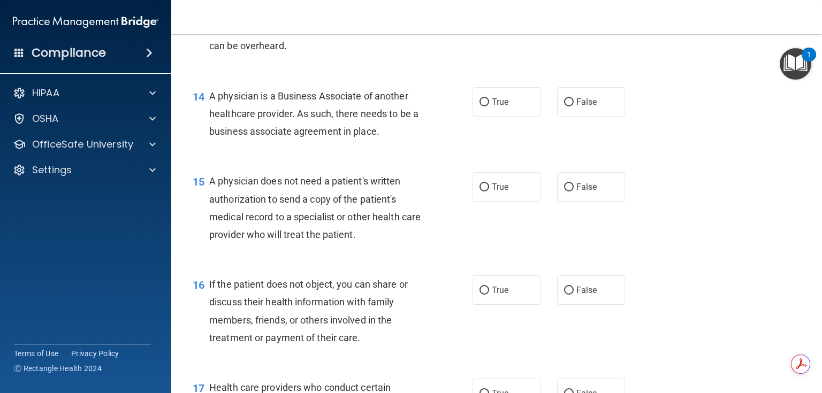
scroll to position [1284, 0]
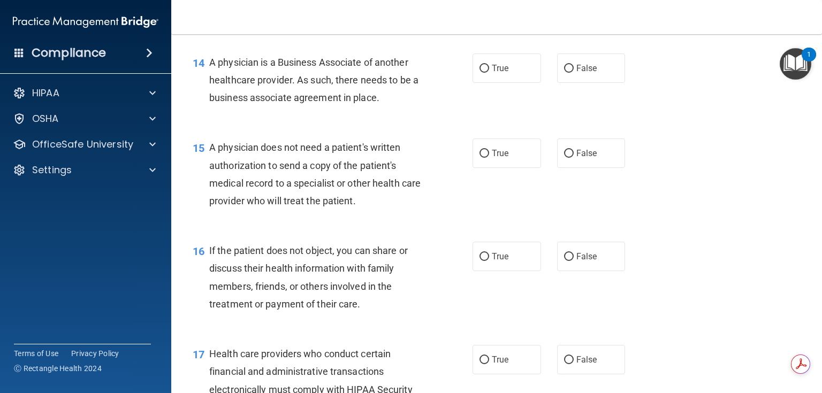
drag, startPoint x: 212, startPoint y: 97, endPoint x: 401, endPoint y: 137, distance: 193.1
click at [401, 107] on div "A physician is a Business Associate of another healthcare provider. As such, th…" at bounding box center [320, 81] width 222 height 54
click at [576, 73] on span "False" at bounding box center [586, 68] width 21 height 10
click at [574, 73] on input "False" at bounding box center [569, 69] width 10 height 8
radio input "true"
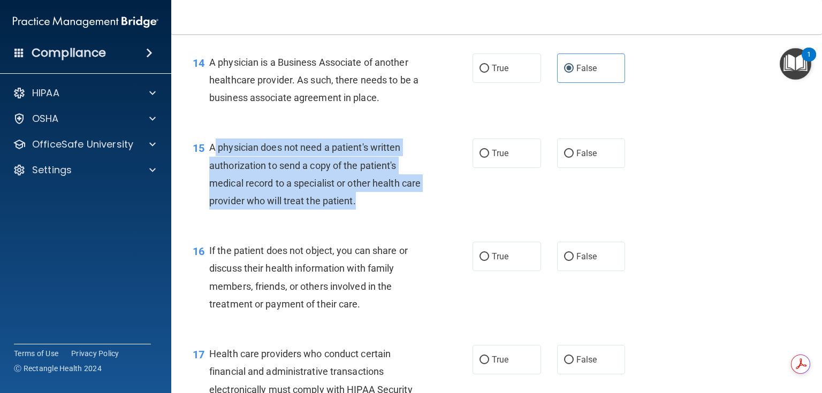
drag, startPoint x: 377, startPoint y: 232, endPoint x: 212, endPoint y: 185, distance: 171.9
click at [212, 185] on div "A physician does not need a patient's written authorization to send a copy of t…" at bounding box center [320, 174] width 222 height 71
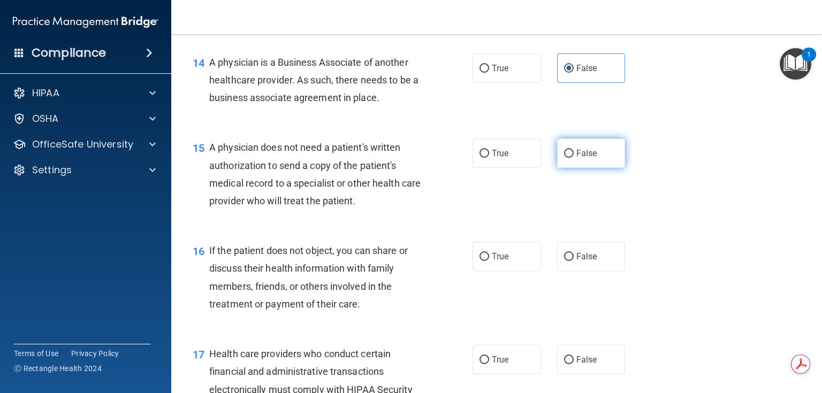
click at [596, 168] on label "False" at bounding box center [591, 153] width 68 height 29
click at [574, 158] on input "False" at bounding box center [569, 154] width 10 height 8
radio input "true"
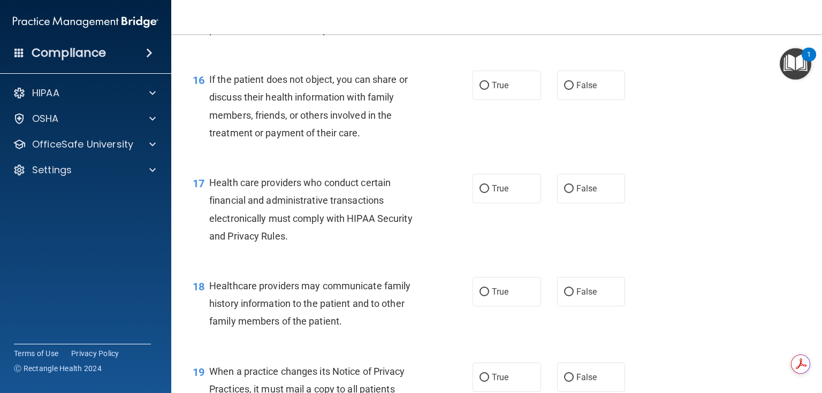
scroll to position [1498, 0]
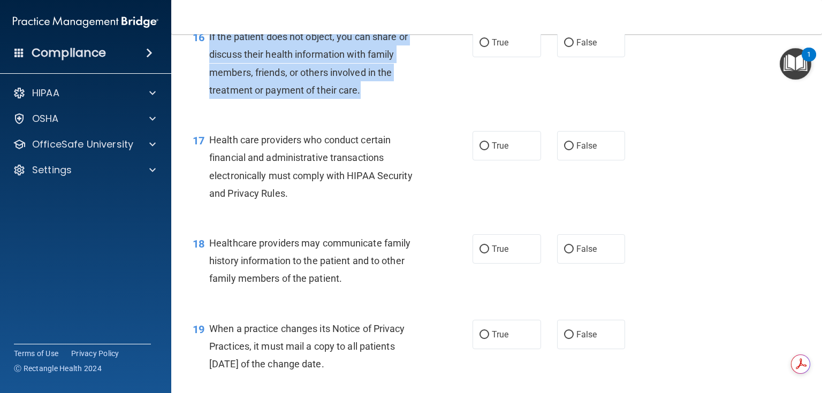
drag, startPoint x: 372, startPoint y: 132, endPoint x: 209, endPoint y: 70, distance: 175.1
click at [209, 70] on div "If the patient does not object, you can share or discuss their health informati…" at bounding box center [320, 63] width 222 height 71
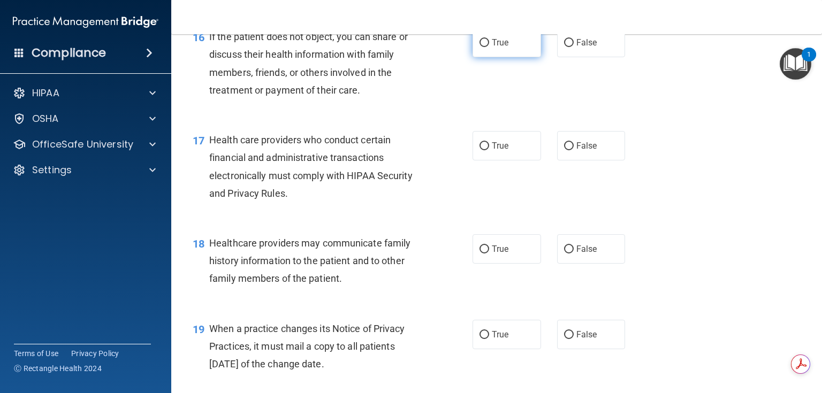
click at [492, 57] on label "True" at bounding box center [506, 42] width 68 height 29
click at [489, 47] on input "True" at bounding box center [484, 43] width 10 height 8
radio input "true"
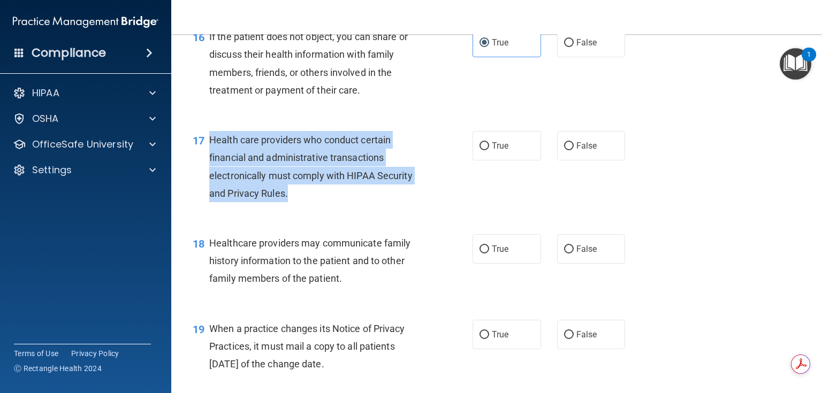
drag, startPoint x: 289, startPoint y: 229, endPoint x: 208, endPoint y: 175, distance: 96.9
click at [208, 175] on div "17 Health care providers who conduct certain financial and administrative trans…" at bounding box center [333, 169] width 312 height 77
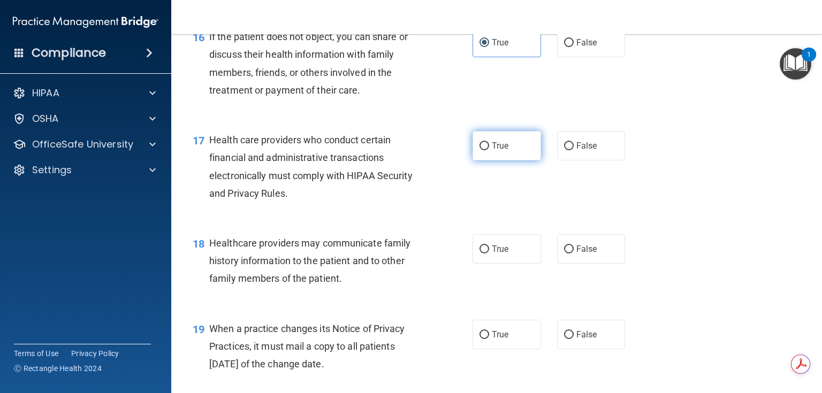
click at [500, 161] on label "True" at bounding box center [506, 145] width 68 height 29
click at [489, 150] on input "True" at bounding box center [484, 146] width 10 height 8
radio input "true"
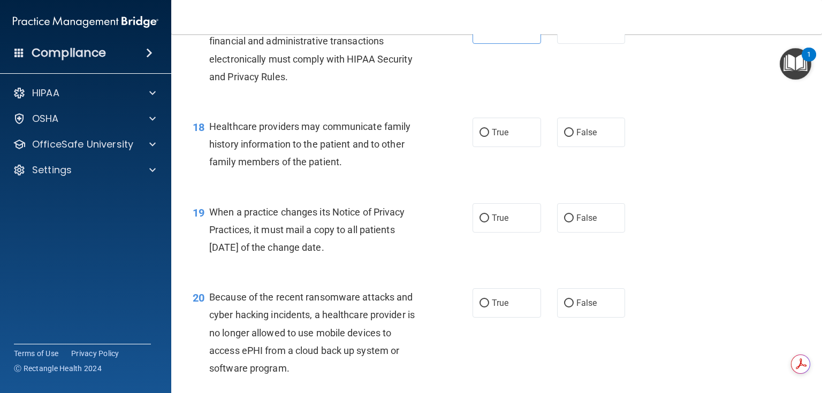
scroll to position [1669, 0]
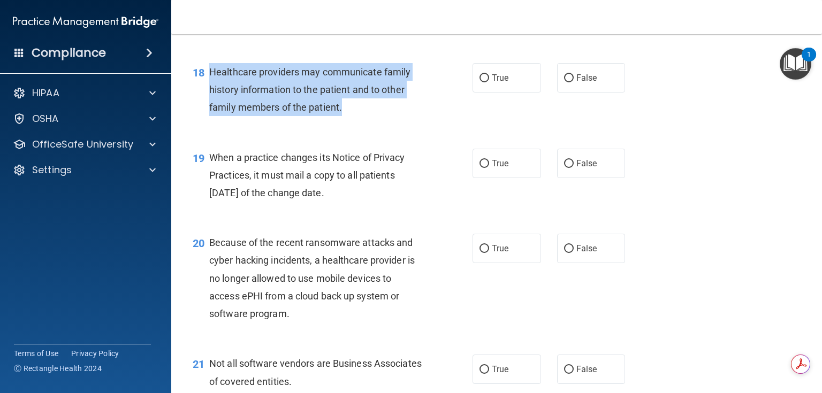
drag, startPoint x: 341, startPoint y: 139, endPoint x: 209, endPoint y: 106, distance: 136.1
click at [209, 106] on div "Healthcare providers may communicate family history information to the patient …" at bounding box center [320, 90] width 222 height 54
click at [483, 82] on input "True" at bounding box center [484, 78] width 10 height 8
radio input "true"
drag, startPoint x: 364, startPoint y: 235, endPoint x: 205, endPoint y: 192, distance: 164.3
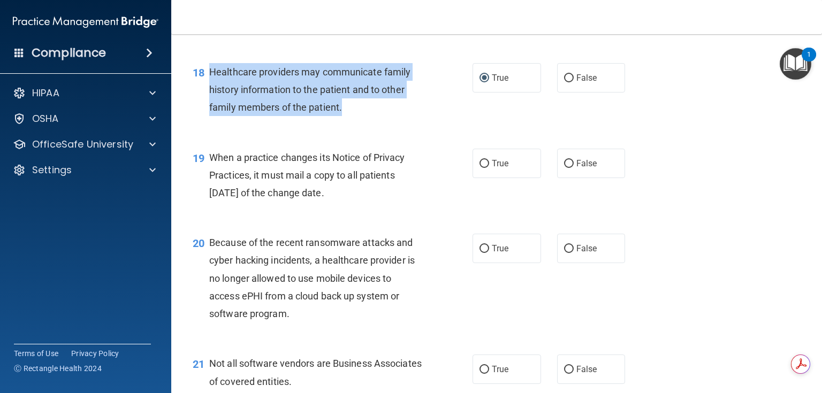
click at [205, 192] on div "19 When a practice changes its Notice of Privacy Practices, it must mail a copy…" at bounding box center [333, 178] width 312 height 59
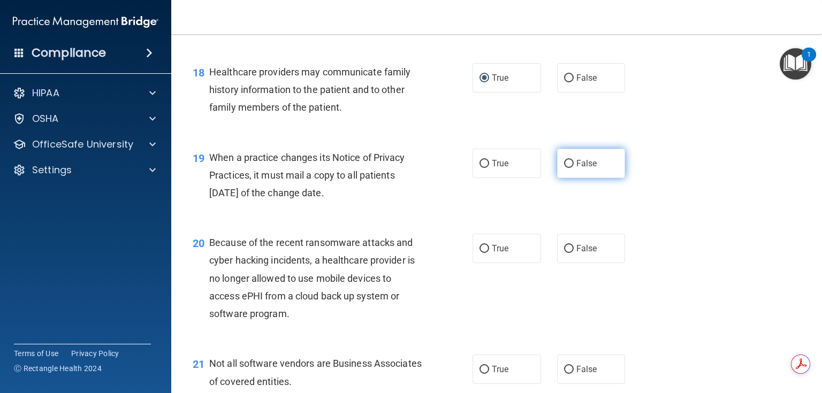
click at [586, 178] on label "False" at bounding box center [591, 163] width 68 height 29
click at [574, 168] on input "False" at bounding box center [569, 164] width 10 height 8
radio input "true"
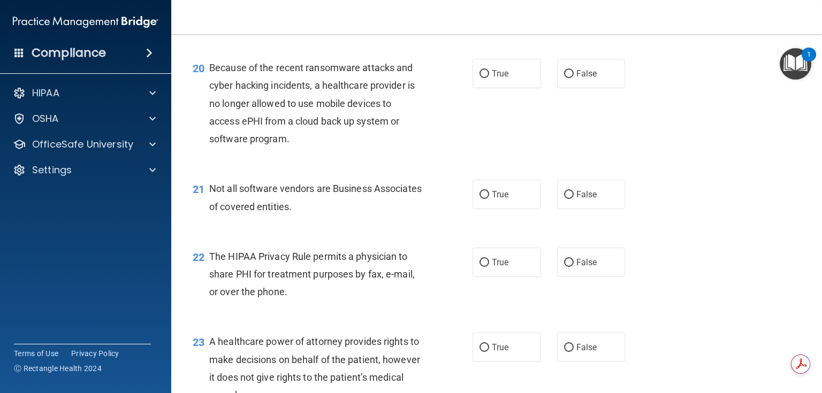
scroll to position [1883, 0]
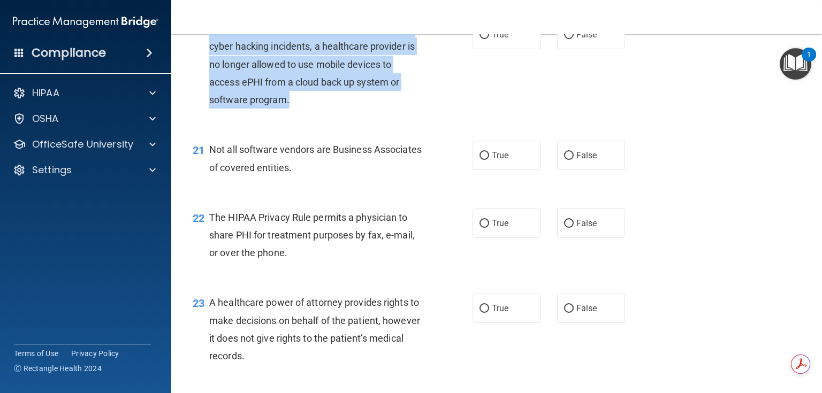
drag, startPoint x: 297, startPoint y: 133, endPoint x: 210, endPoint y: 63, distance: 111.5
click at [210, 63] on div "Because of the recent ransomware attacks and cyber hacking incidents, a healthc…" at bounding box center [320, 64] width 222 height 89
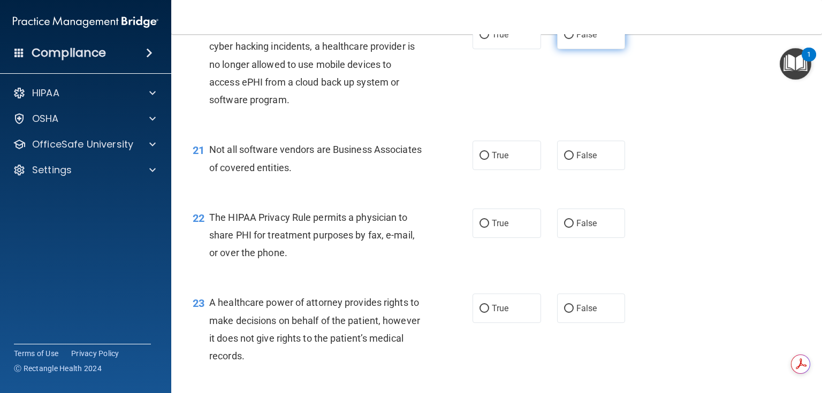
click at [563, 49] on label "False" at bounding box center [591, 34] width 68 height 29
click at [564, 39] on input "False" at bounding box center [569, 35] width 10 height 8
radio input "true"
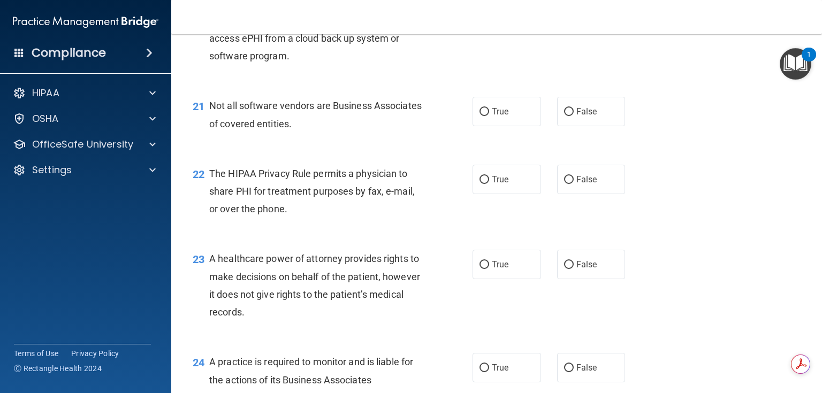
scroll to position [1969, 0]
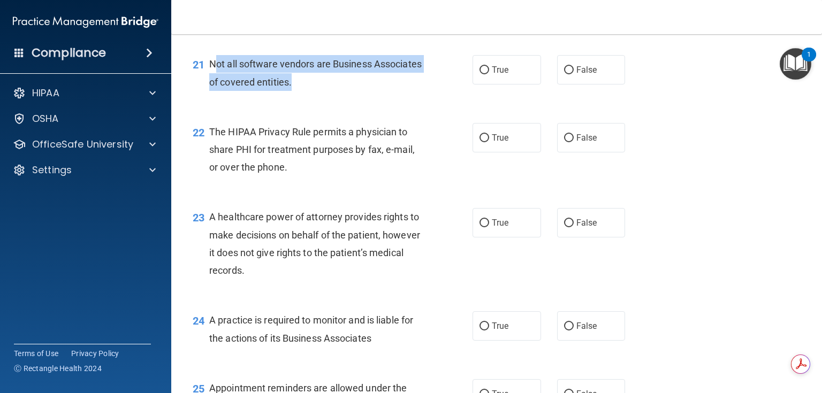
drag, startPoint x: 348, startPoint y: 114, endPoint x: 212, endPoint y: 104, distance: 136.3
click at [212, 90] on div "Not all software vendors are Business Associates of covered entities." at bounding box center [320, 72] width 222 height 35
drag, startPoint x: 205, startPoint y: 98, endPoint x: 347, endPoint y: 118, distance: 142.5
click at [347, 96] on div "21 Not all software vendors are Business Associates of covered entities." at bounding box center [333, 75] width 312 height 41
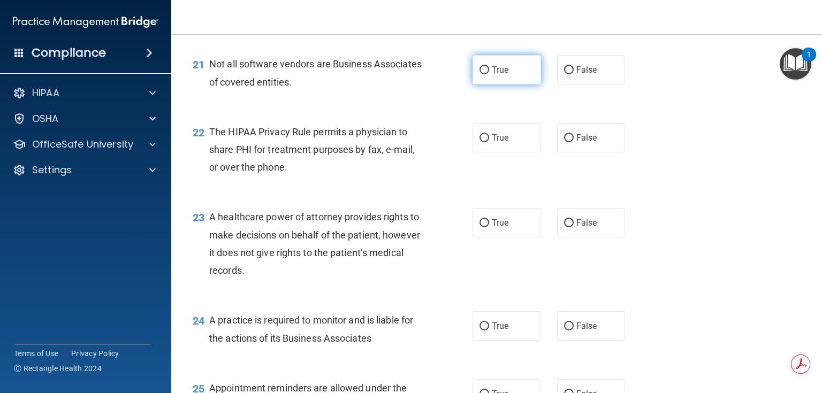
click at [521, 85] on label "True" at bounding box center [506, 69] width 68 height 29
click at [489, 74] on input "True" at bounding box center [484, 70] width 10 height 8
radio input "true"
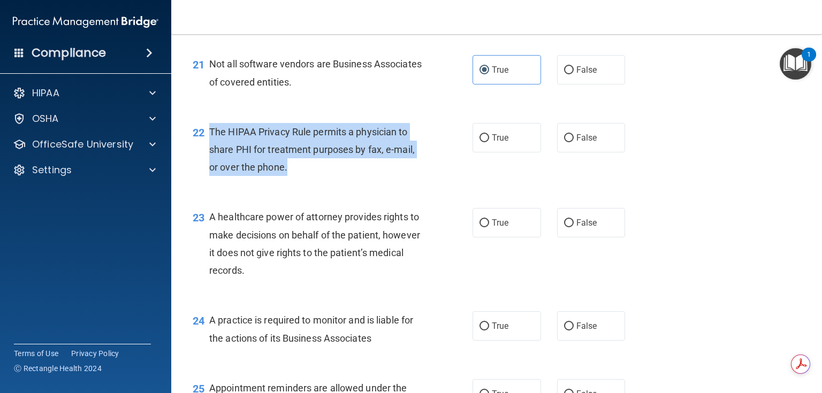
drag, startPoint x: 294, startPoint y: 193, endPoint x: 210, endPoint y: 166, distance: 88.5
click at [210, 166] on div "The HIPAA Privacy Rule permits a physician to share PHI for treatment purposes …" at bounding box center [320, 150] width 222 height 54
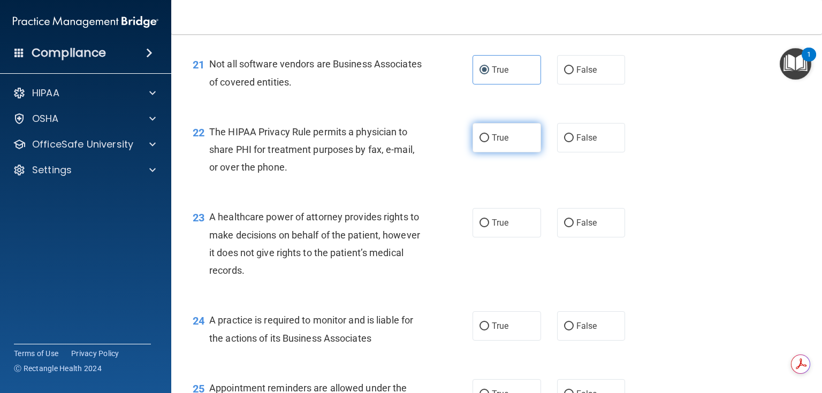
click at [506, 152] on label "True" at bounding box center [506, 137] width 68 height 29
click at [489, 142] on input "True" at bounding box center [484, 138] width 10 height 8
radio input "true"
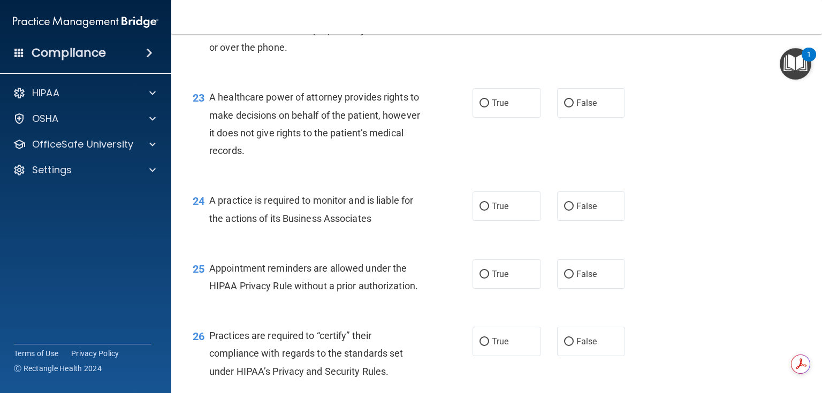
scroll to position [2097, 0]
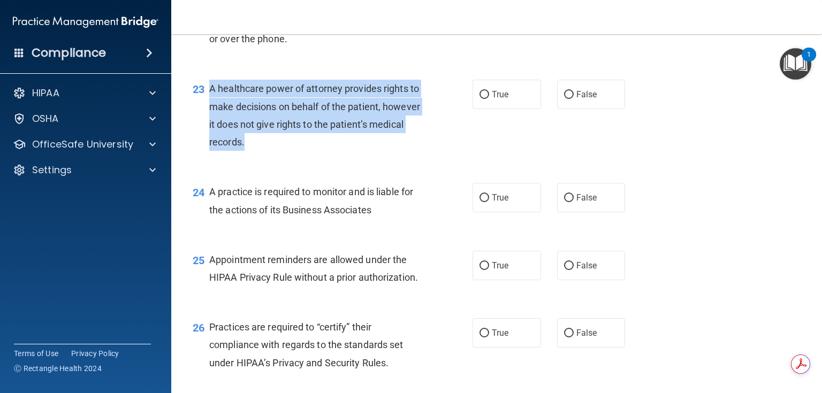
drag, startPoint x: 305, startPoint y: 170, endPoint x: 208, endPoint y: 127, distance: 106.1
click at [208, 127] on div "23 A healthcare power of attorney provides rights to make decisions on behalf o…" at bounding box center [333, 118] width 312 height 77
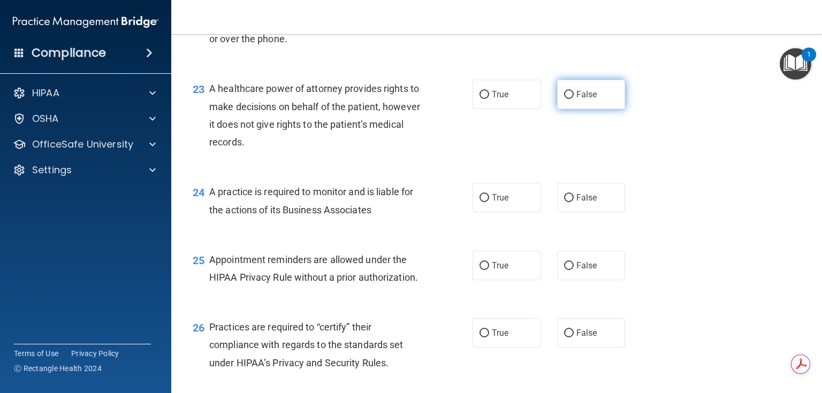
click at [591, 100] on span "False" at bounding box center [586, 94] width 21 height 10
click at [574, 99] on input "False" at bounding box center [569, 95] width 10 height 8
radio input "true"
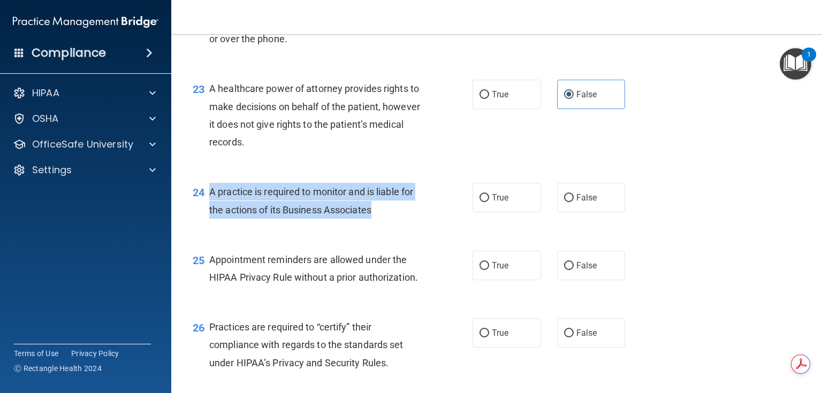
drag, startPoint x: 386, startPoint y: 241, endPoint x: 205, endPoint y: 226, distance: 182.0
click at [205, 224] on div "24 A practice is required to monitor and is liable for the actions of its Busin…" at bounding box center [333, 203] width 312 height 41
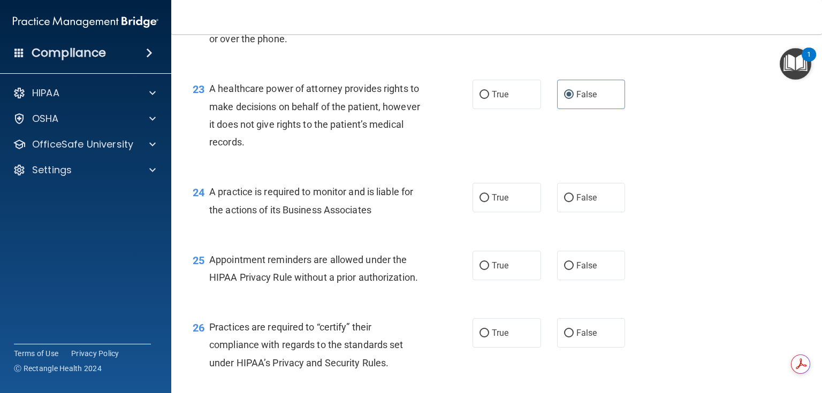
click at [591, 218] on div "24 A practice is required to monitor and is liable for the actions of its Busin…" at bounding box center [497, 203] width 624 height 67
click at [582, 212] on label "False" at bounding box center [591, 197] width 68 height 29
click at [574, 202] on input "False" at bounding box center [569, 198] width 10 height 8
radio input "true"
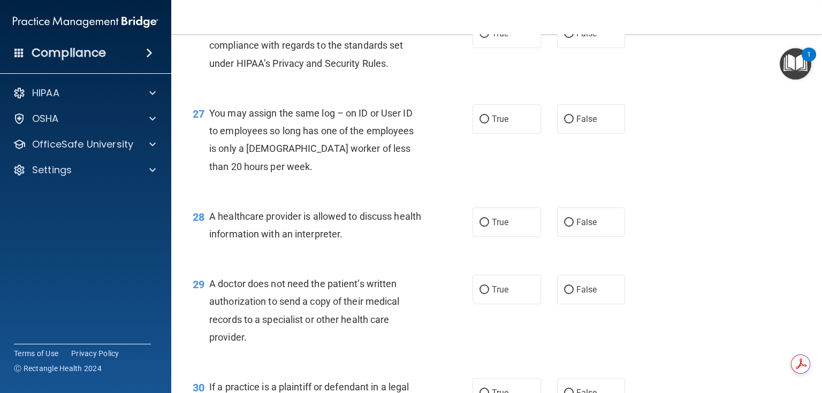
scroll to position [2311, 0]
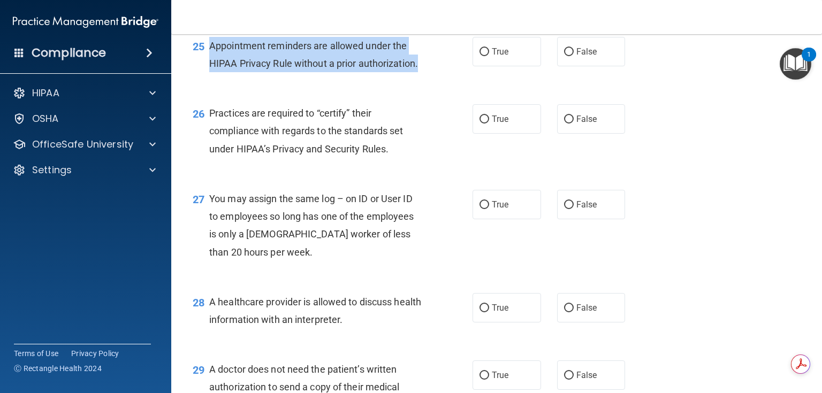
drag, startPoint x: 210, startPoint y: 77, endPoint x: 424, endPoint y: 103, distance: 215.5
click at [424, 72] on div "Appointment reminders are allowed under the HIPAA Privacy Rule without a prior …" at bounding box center [320, 54] width 222 height 35
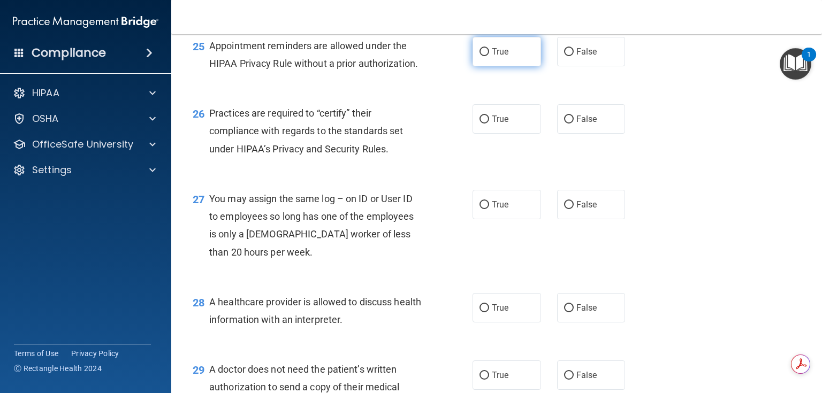
click at [495, 66] on label "True" at bounding box center [506, 51] width 68 height 29
click at [489, 56] on input "True" at bounding box center [484, 52] width 10 height 8
radio input "true"
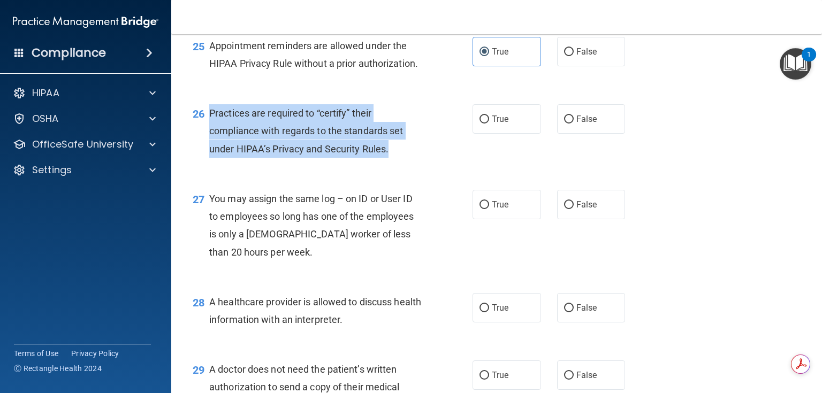
drag, startPoint x: 396, startPoint y: 186, endPoint x: 209, endPoint y: 146, distance: 191.5
click at [209, 146] on div "Practices are required to “certify” their compliance with regards to the standa…" at bounding box center [320, 131] width 222 height 54
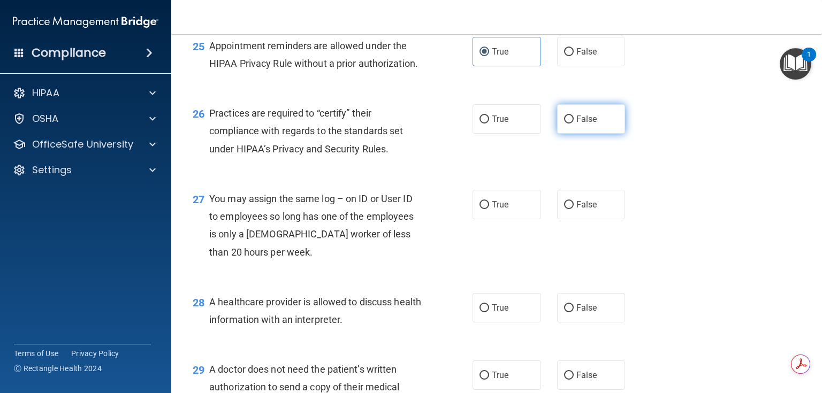
click at [576, 124] on span "False" at bounding box center [586, 119] width 21 height 10
click at [574, 124] on input "False" at bounding box center [569, 120] width 10 height 8
radio input "true"
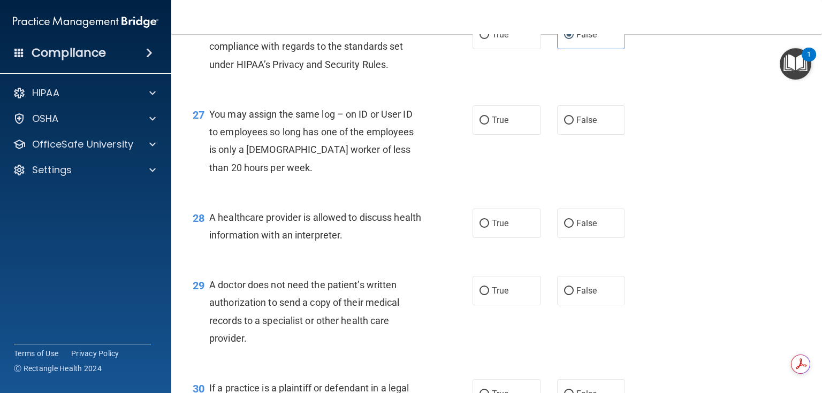
scroll to position [2397, 0]
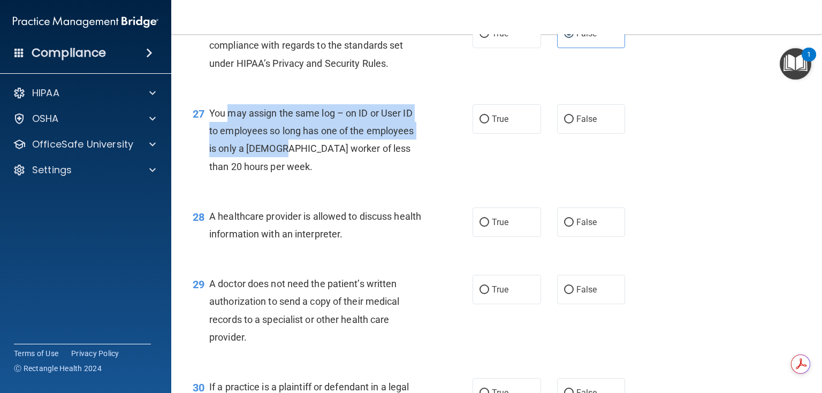
drag, startPoint x: 276, startPoint y: 193, endPoint x: 228, endPoint y: 148, distance: 65.9
click at [228, 148] on div "You may assign the same log – on ID or User ID to employees so long has one of …" at bounding box center [320, 139] width 222 height 71
click at [229, 148] on span "You may assign the same log – on ID or User ID to employees so long has one of …" at bounding box center [311, 140] width 205 height 65
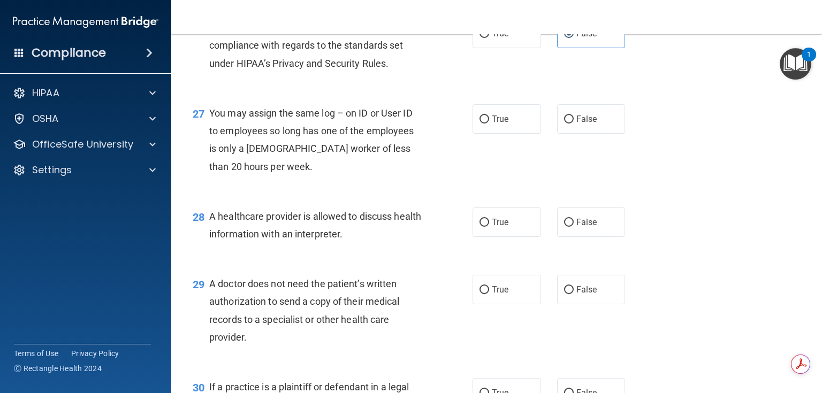
click at [255, 175] on div "You may assign the same log – on ID or User ID to employees so long has one of …" at bounding box center [320, 139] width 222 height 71
click at [594, 134] on label "False" at bounding box center [591, 118] width 68 height 29
click at [574, 124] on input "False" at bounding box center [569, 120] width 10 height 8
radio input "true"
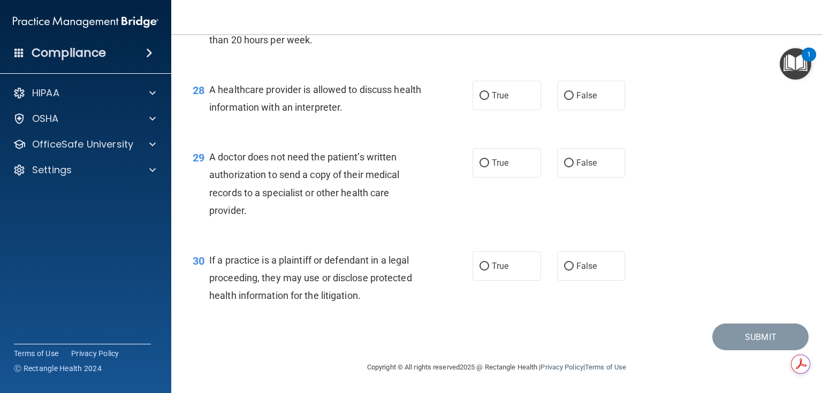
scroll to position [2559, 0]
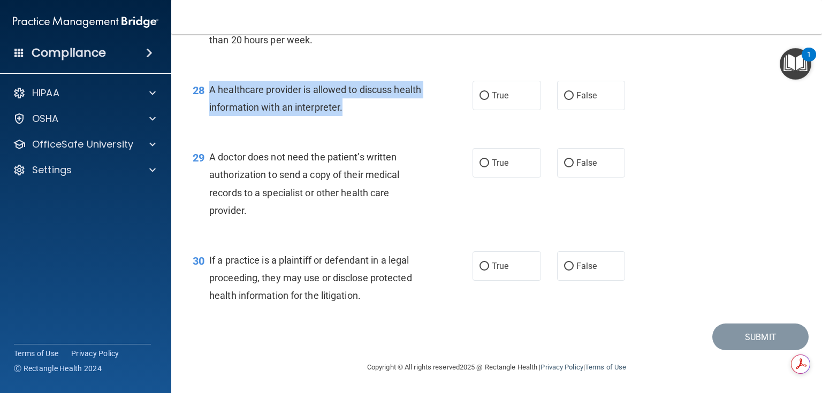
drag, startPoint x: 380, startPoint y: 107, endPoint x: 210, endPoint y: 93, distance: 170.7
click at [210, 93] on div "A healthcare provider is allowed to discuss health information with an interpre…" at bounding box center [320, 98] width 222 height 35
click at [210, 93] on span "A healthcare provider is allowed to discuss health information with an interpre…" at bounding box center [315, 98] width 212 height 29
drag, startPoint x: 386, startPoint y: 108, endPoint x: 210, endPoint y: 91, distance: 176.3
click at [210, 91] on div "A healthcare provider is allowed to discuss health information with an interpre…" at bounding box center [320, 98] width 222 height 35
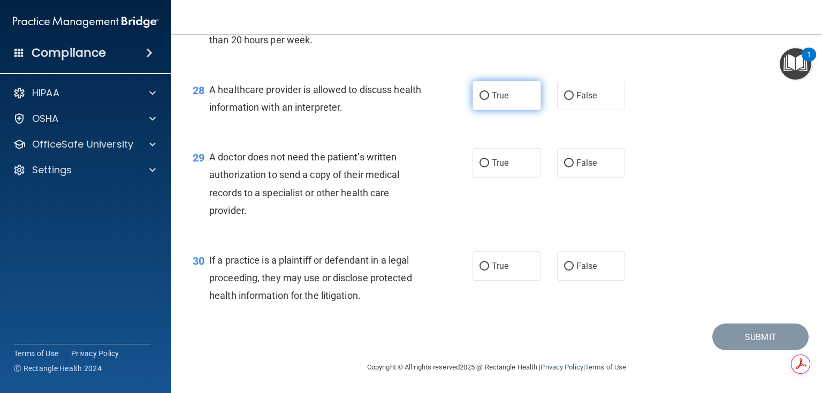
click at [486, 95] on label "True" at bounding box center [506, 95] width 68 height 29
click at [486, 95] on input "True" at bounding box center [484, 96] width 10 height 8
radio input "true"
drag, startPoint x: 274, startPoint y: 204, endPoint x: 209, endPoint y: 151, distance: 83.7
click at [209, 151] on div "A doctor does not need the patient’s written authorization to send a copy of th…" at bounding box center [320, 183] width 222 height 71
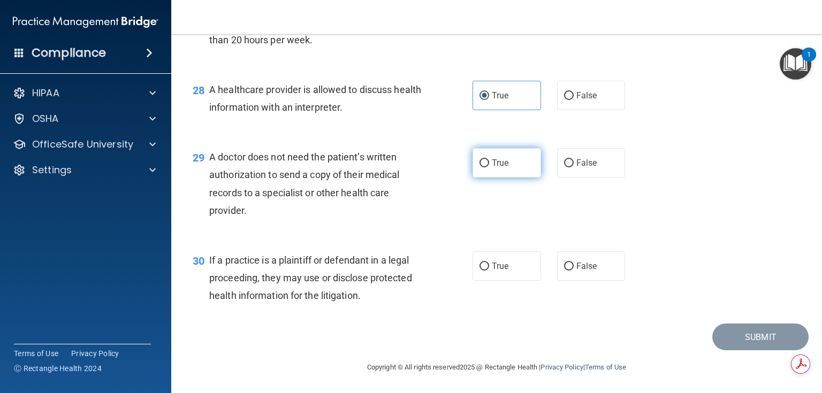
click at [482, 166] on input "True" at bounding box center [484, 163] width 10 height 8
radio input "true"
drag, startPoint x: 348, startPoint y: 294, endPoint x: 341, endPoint y: 289, distance: 8.0
click at [341, 289] on div "If a practice is a plaintiff or defendant in a legal proceeding, they may use o…" at bounding box center [320, 278] width 222 height 54
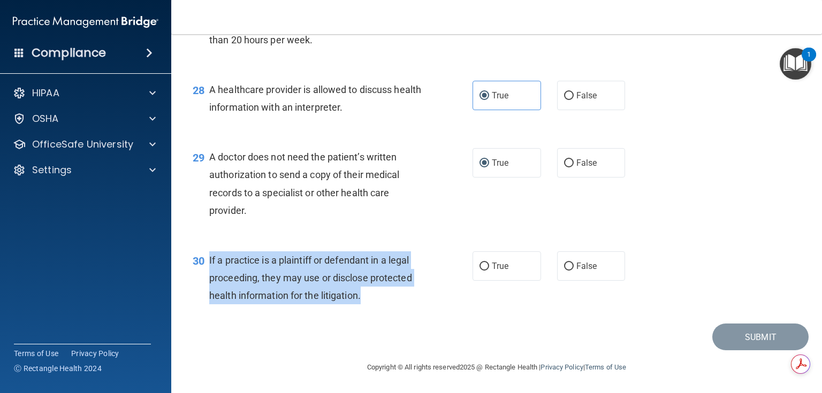
drag, startPoint x: 392, startPoint y: 291, endPoint x: 205, endPoint y: 254, distance: 189.9
click at [205, 254] on div "30 If a practice is a plaintiff or defendant in a legal proceeding, they may us…" at bounding box center [333, 280] width 312 height 59
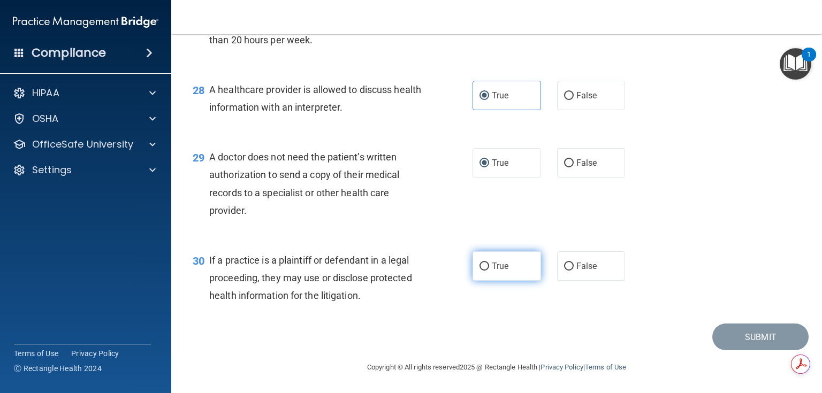
click at [501, 266] on span "True" at bounding box center [500, 266] width 17 height 10
click at [489, 266] on input "True" at bounding box center [484, 267] width 10 height 8
radio input "true"
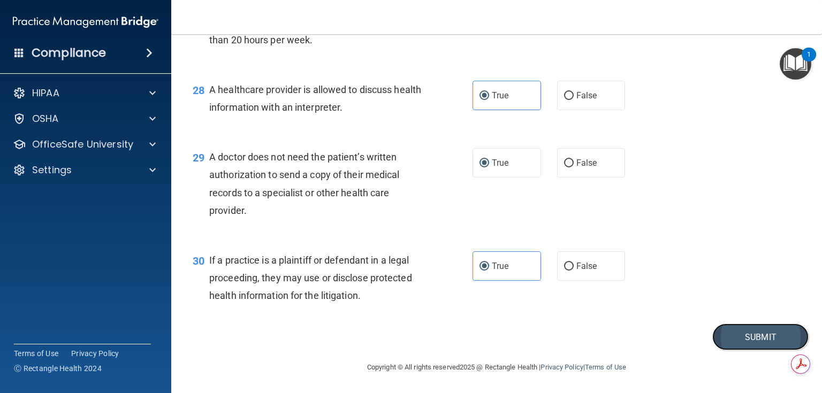
click at [746, 344] on button "Submit" at bounding box center [760, 337] width 96 height 27
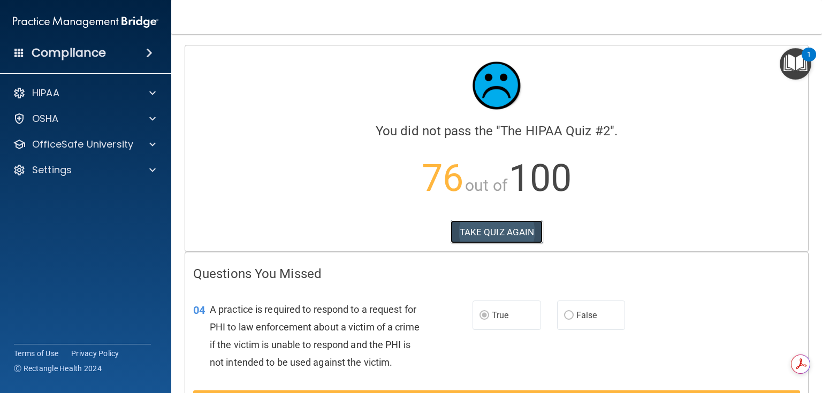
click at [467, 227] on button "TAKE QUIZ AGAIN" at bounding box center [496, 232] width 93 height 24
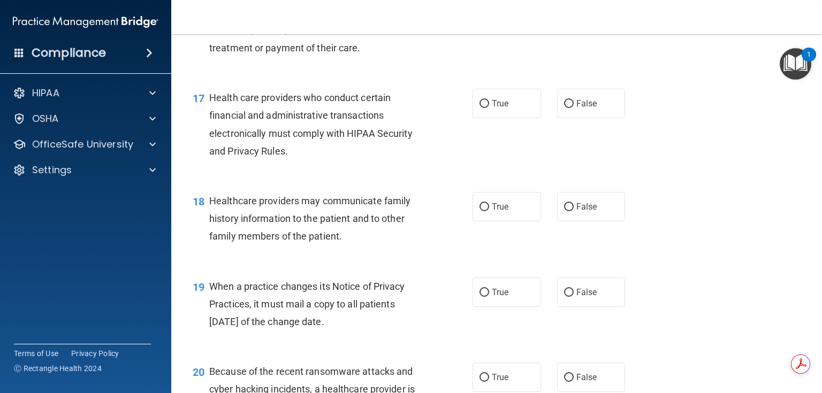
scroll to position [1541, 0]
click at [582, 211] on span "False" at bounding box center [586, 206] width 21 height 10
click at [574, 211] on input "False" at bounding box center [569, 207] width 10 height 8
radio input "true"
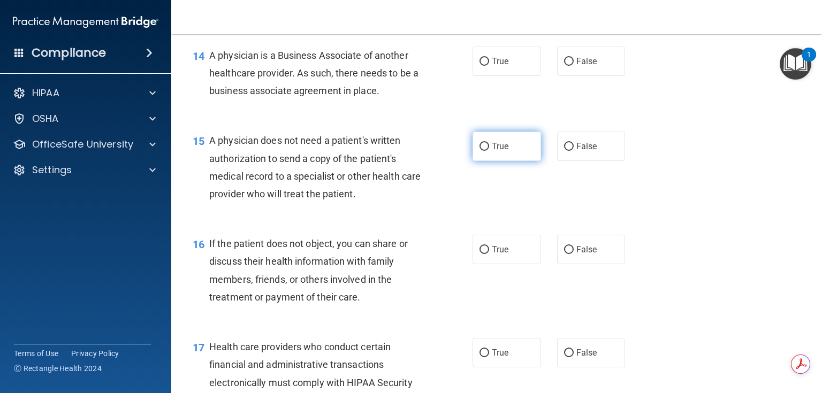
scroll to position [1284, 0]
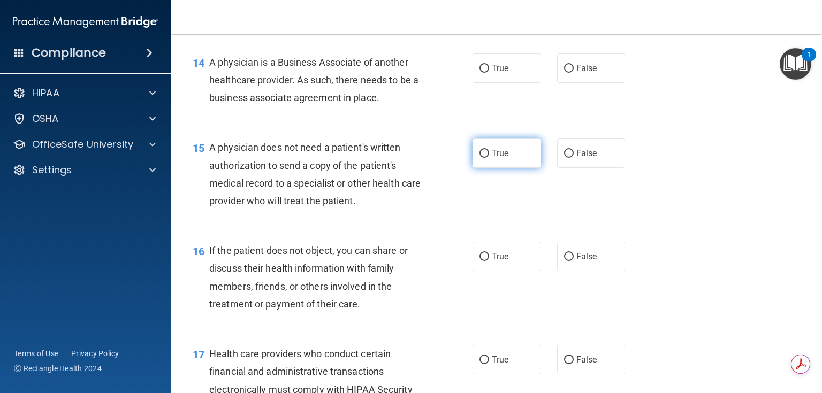
click at [500, 168] on label "True" at bounding box center [506, 153] width 68 height 29
click at [489, 158] on input "True" at bounding box center [484, 154] width 10 height 8
radio input "true"
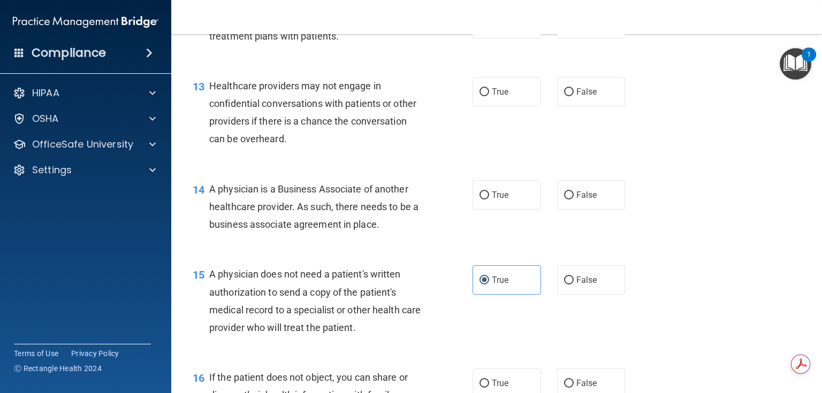
scroll to position [1156, 0]
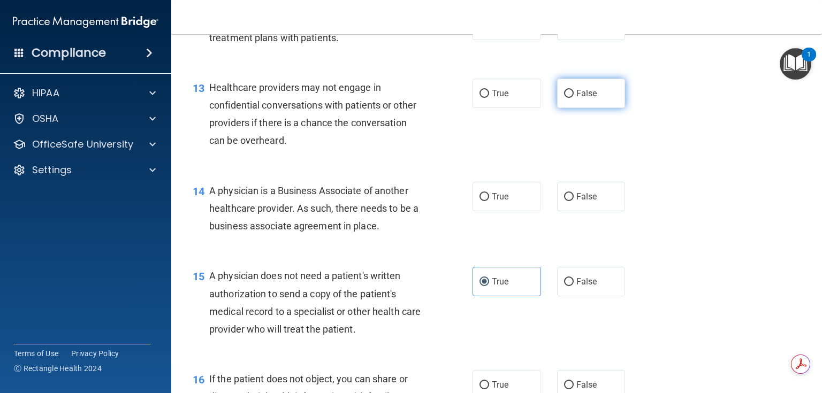
drag, startPoint x: 591, startPoint y: 131, endPoint x: 569, endPoint y: 142, distance: 24.4
click at [591, 98] on span "False" at bounding box center [586, 93] width 21 height 10
click at [574, 98] on input "False" at bounding box center [569, 94] width 10 height 8
radio input "true"
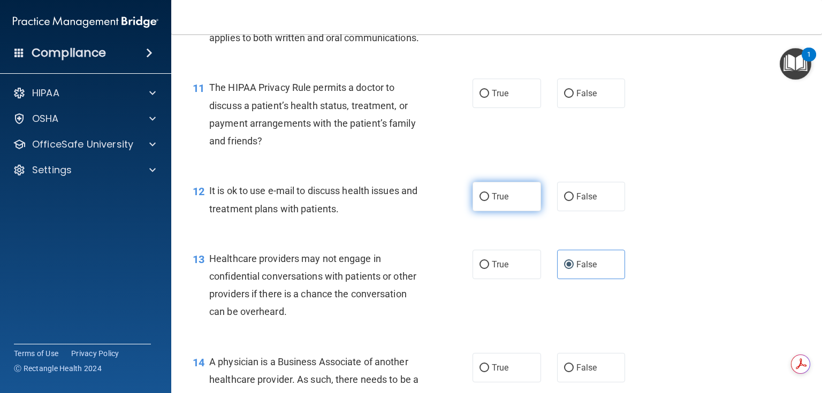
click at [484, 211] on label "True" at bounding box center [506, 196] width 68 height 29
click at [484, 201] on input "True" at bounding box center [484, 197] width 10 height 8
radio input "true"
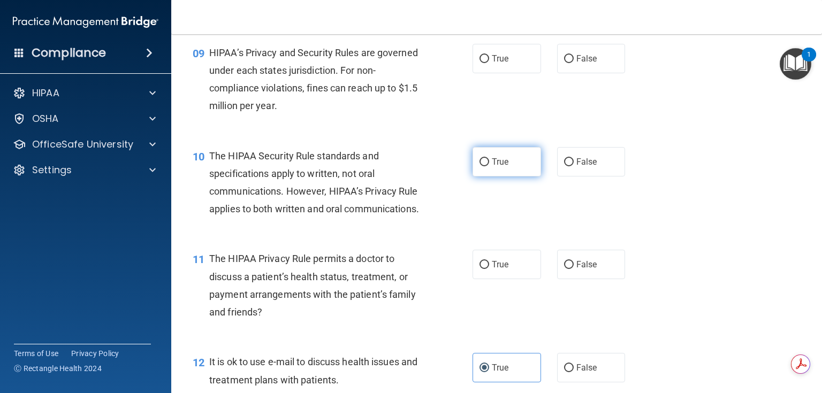
click at [489, 177] on label "True" at bounding box center [506, 161] width 68 height 29
click at [489, 166] on input "True" at bounding box center [484, 162] width 10 height 8
radio input "true"
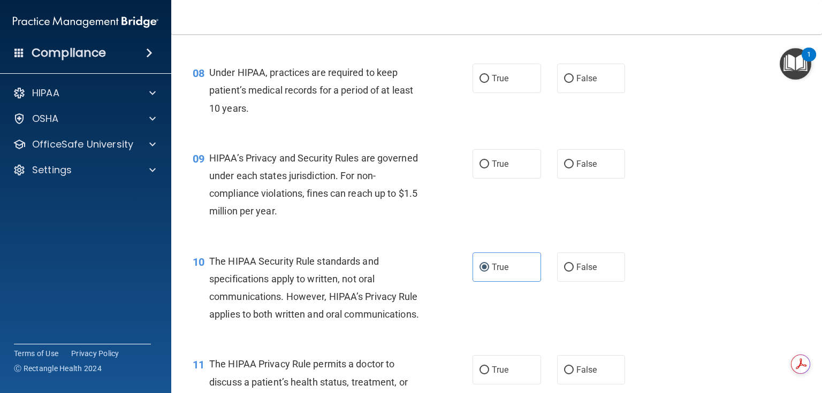
scroll to position [599, 0]
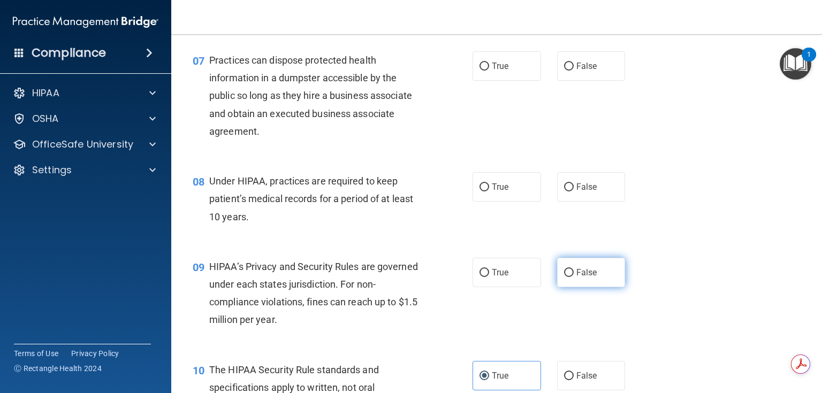
click at [569, 277] on input "False" at bounding box center [569, 273] width 10 height 8
radio input "true"
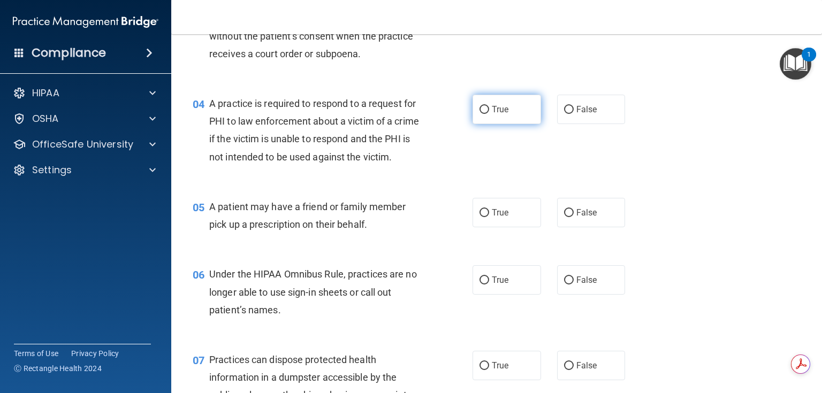
click at [482, 114] on label "True" at bounding box center [506, 109] width 68 height 29
click at [482, 114] on input "True" at bounding box center [484, 110] width 10 height 8
radio input "true"
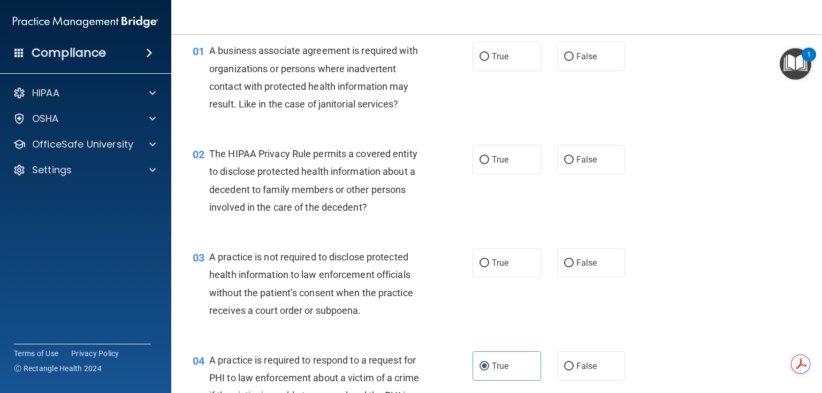
scroll to position [0, 0]
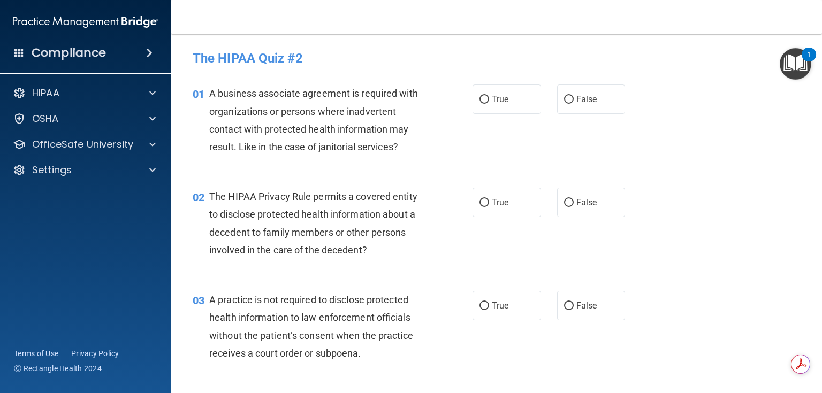
click at [453, 159] on div "01 A business associate agreement is required with organizations or persons whe…" at bounding box center [333, 123] width 312 height 77
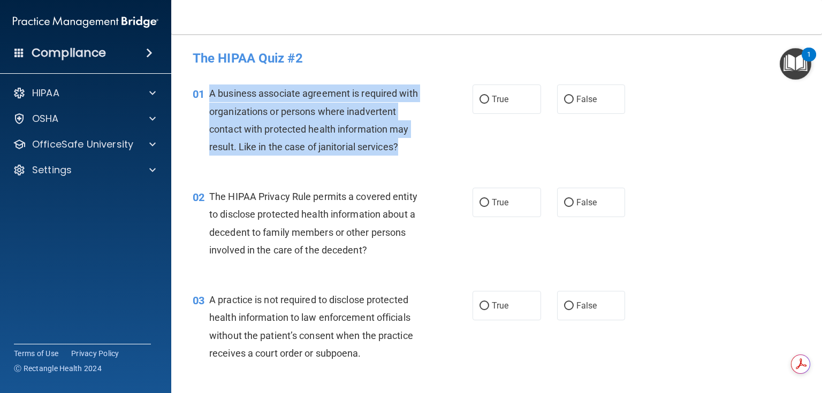
drag, startPoint x: 400, startPoint y: 149, endPoint x: 203, endPoint y: 93, distance: 204.6
click at [203, 93] on div "01 A business associate agreement is required with organizations or persons whe…" at bounding box center [333, 123] width 312 height 77
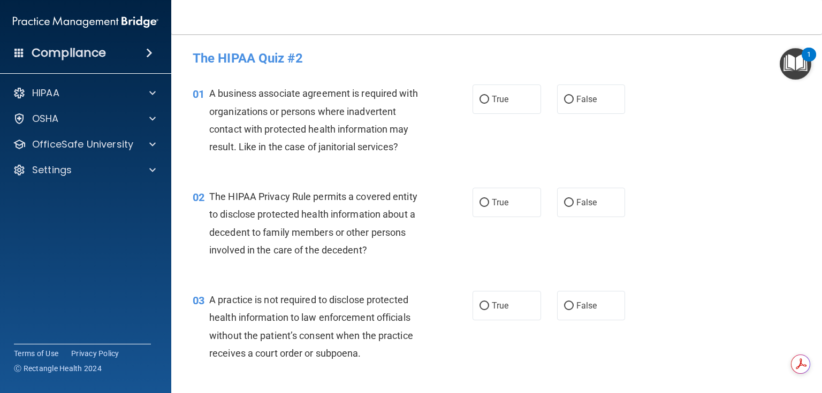
click at [550, 105] on div "True False" at bounding box center [554, 99] width 164 height 29
click at [571, 102] on label "False" at bounding box center [591, 99] width 68 height 29
click at [571, 102] on input "False" at bounding box center [569, 100] width 10 height 8
radio input "true"
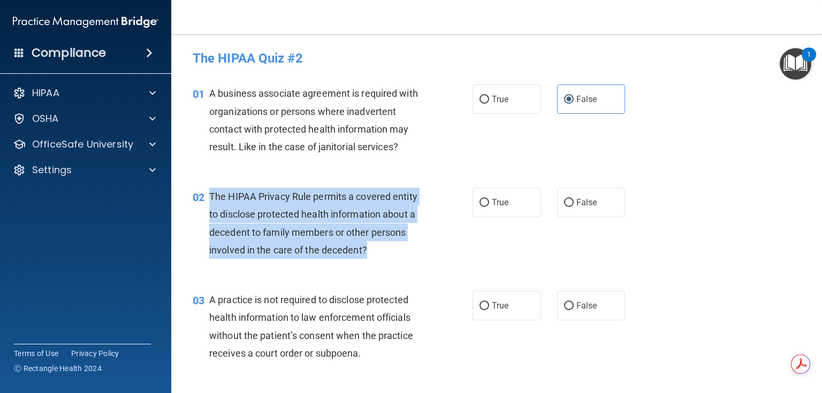
drag, startPoint x: 375, startPoint y: 256, endPoint x: 209, endPoint y: 195, distance: 176.4
click at [209, 195] on div "The HIPAA Privacy Rule permits a covered entity to disclose protected health in…" at bounding box center [320, 223] width 222 height 71
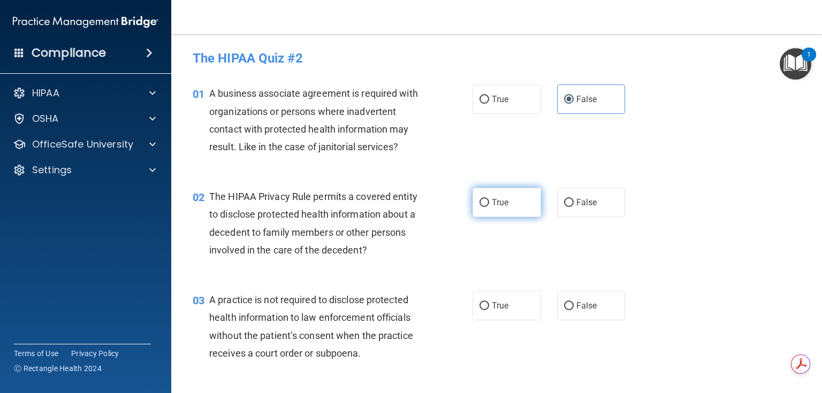
click at [493, 194] on label "True" at bounding box center [506, 202] width 68 height 29
click at [489, 199] on input "True" at bounding box center [484, 203] width 10 height 8
radio input "true"
click at [507, 154] on div "01 A business associate agreement is required with organizations or persons whe…" at bounding box center [497, 122] width 624 height 103
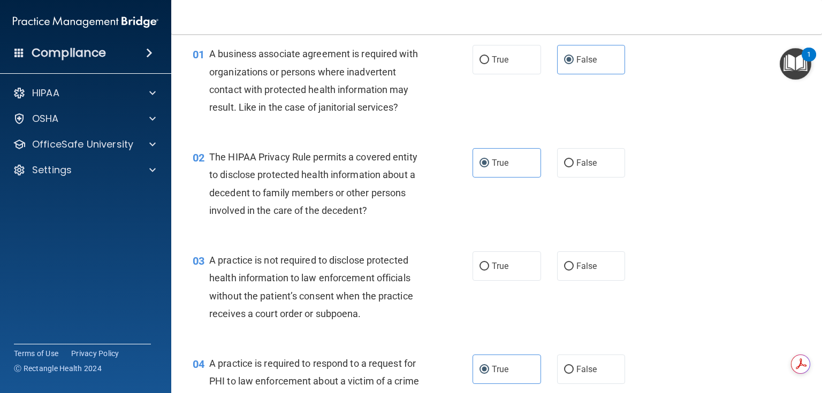
scroll to position [171, 0]
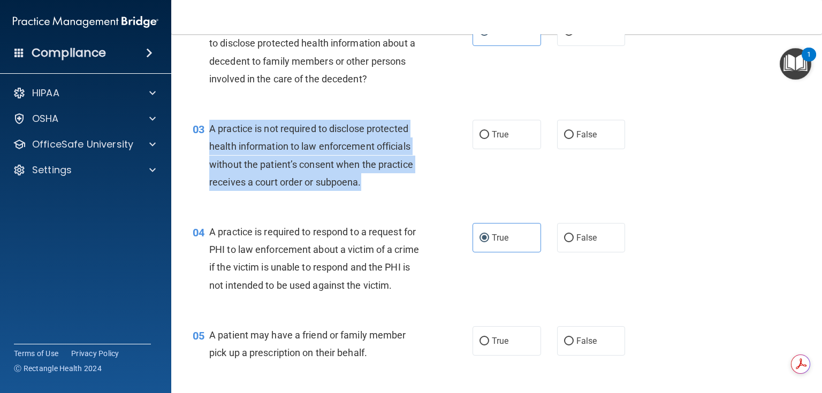
drag, startPoint x: 379, startPoint y: 180, endPoint x: 203, endPoint y: 125, distance: 183.8
click at [203, 125] on div "03 A practice is not required to disclose protected health information to law e…" at bounding box center [333, 158] width 312 height 77
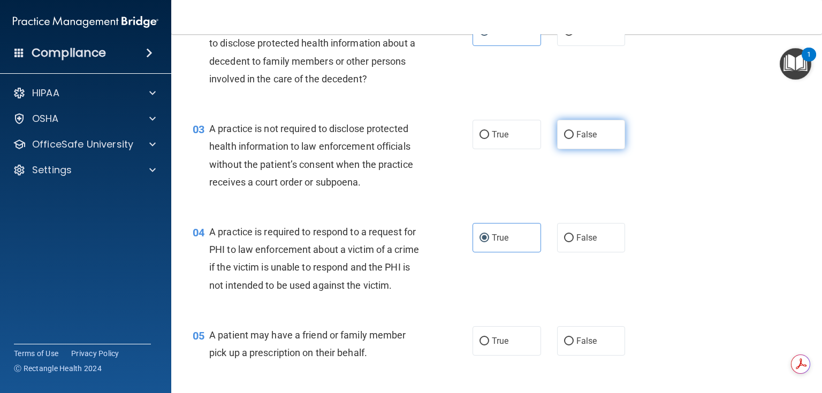
click at [589, 141] on label "False" at bounding box center [591, 134] width 68 height 29
click at [574, 139] on input "False" at bounding box center [569, 135] width 10 height 8
radio input "true"
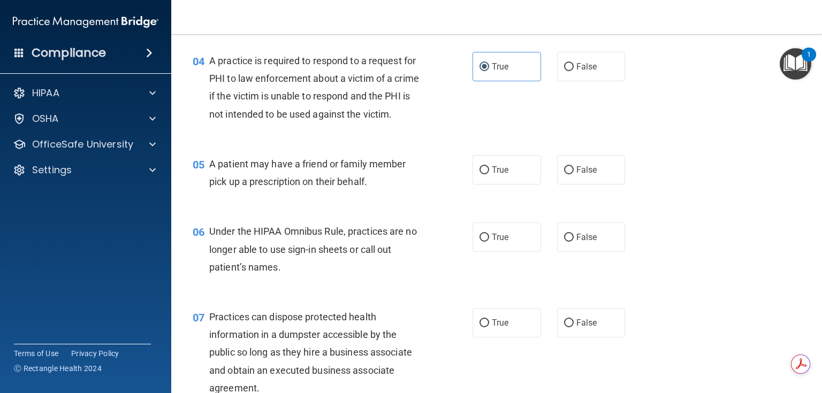
click at [552, 133] on div "04 A practice is required to respond to a request for PHI to law enforcement ab…" at bounding box center [497, 90] width 624 height 103
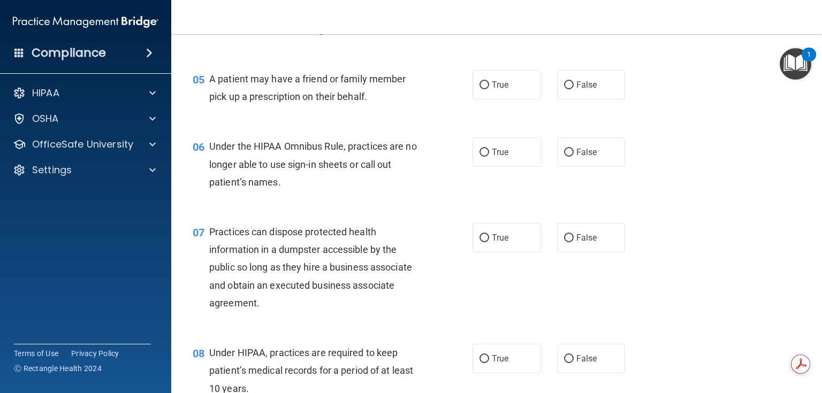
scroll to position [428, 0]
click at [519, 97] on label "True" at bounding box center [506, 84] width 68 height 29
click at [489, 89] on input "True" at bounding box center [484, 85] width 10 height 8
radio input "true"
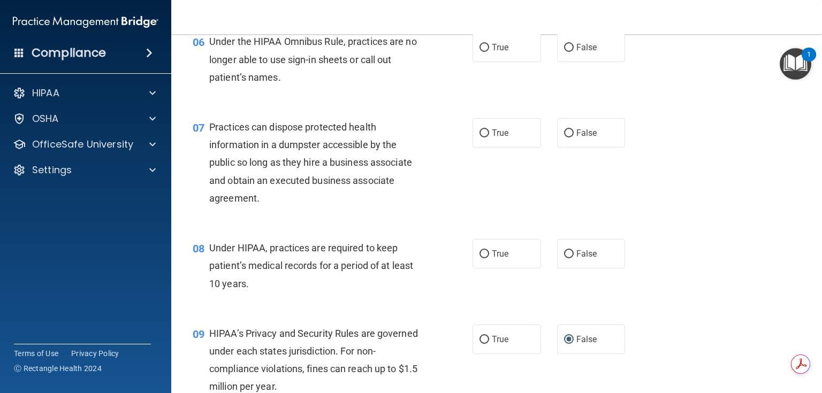
scroll to position [514, 0]
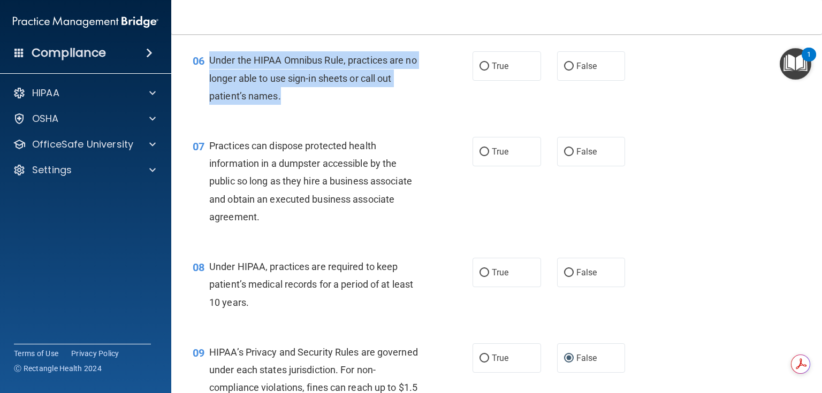
drag, startPoint x: 301, startPoint y: 112, endPoint x: 207, endPoint y: 83, distance: 99.2
click at [207, 83] on div "06 Under the HIPAA Omnibus Rule, practices are no longer able to use sign-in sh…" at bounding box center [333, 80] width 312 height 59
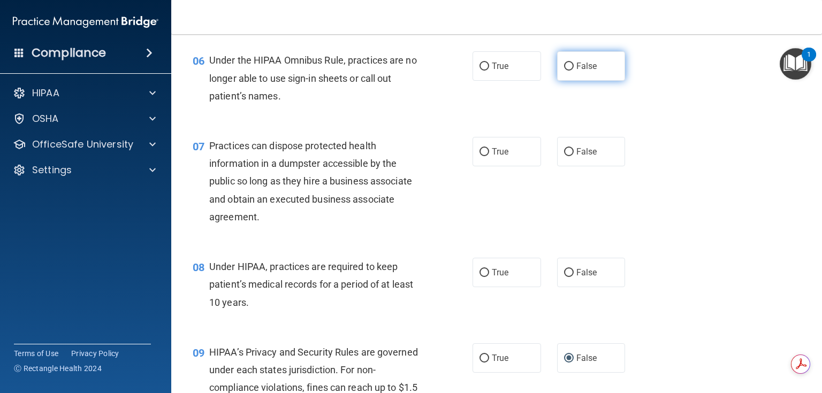
click at [576, 71] on span "False" at bounding box center [586, 66] width 21 height 10
click at [574, 71] on input "False" at bounding box center [569, 67] width 10 height 8
radio input "true"
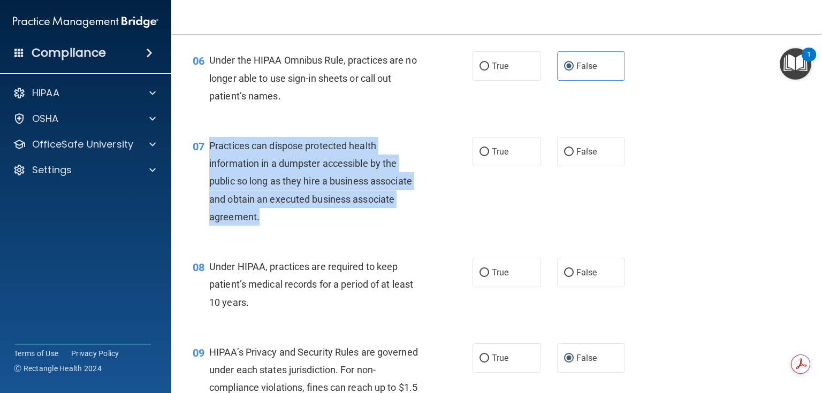
drag, startPoint x: 278, startPoint y: 240, endPoint x: 208, endPoint y: 162, distance: 104.9
click at [208, 162] on div "07 Practices can dispose protected health information in a dumpster accessible …" at bounding box center [333, 184] width 312 height 94
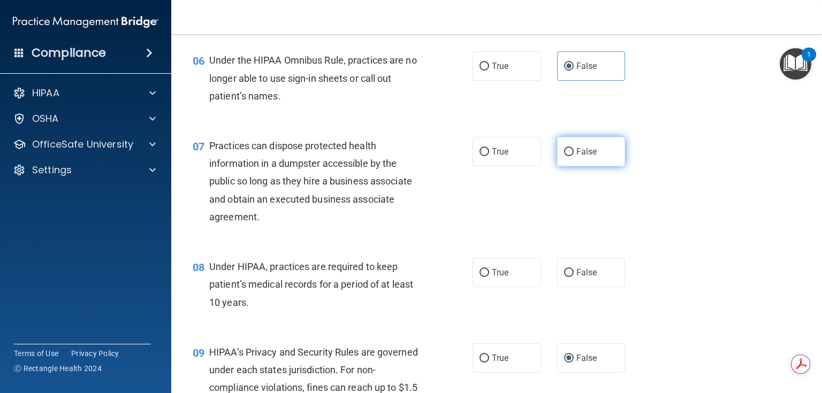
click at [590, 166] on label "False" at bounding box center [591, 151] width 68 height 29
click at [574, 156] on input "False" at bounding box center [569, 152] width 10 height 8
radio input "true"
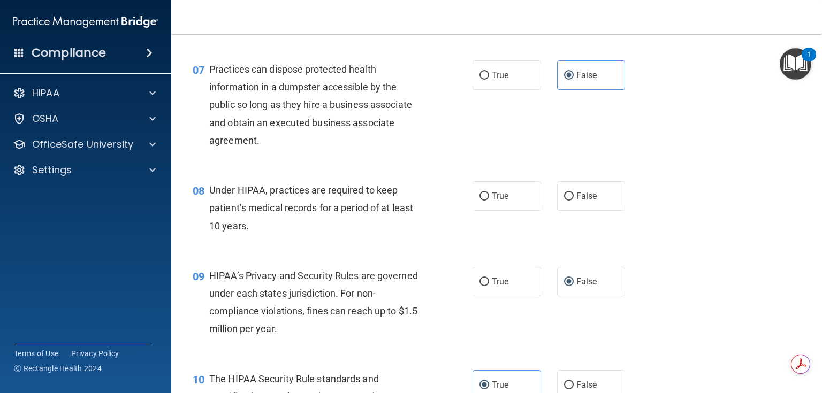
scroll to position [599, 0]
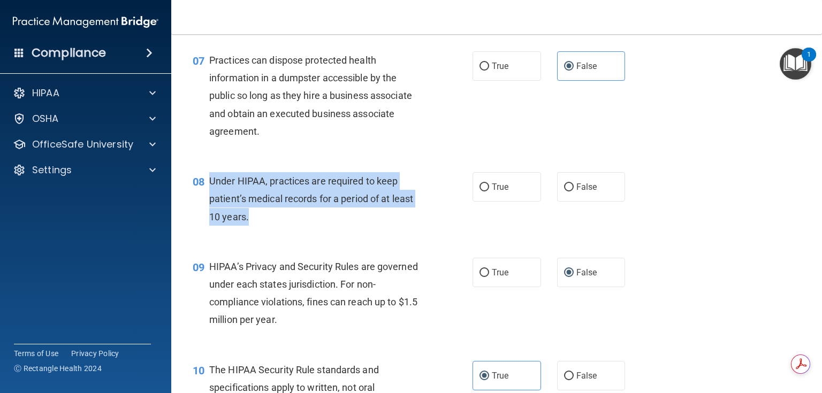
drag, startPoint x: 269, startPoint y: 230, endPoint x: 211, endPoint y: 203, distance: 64.2
click at [211, 203] on div "Under HIPAA, practices are required to keep patient’s medical records for a per…" at bounding box center [320, 199] width 222 height 54
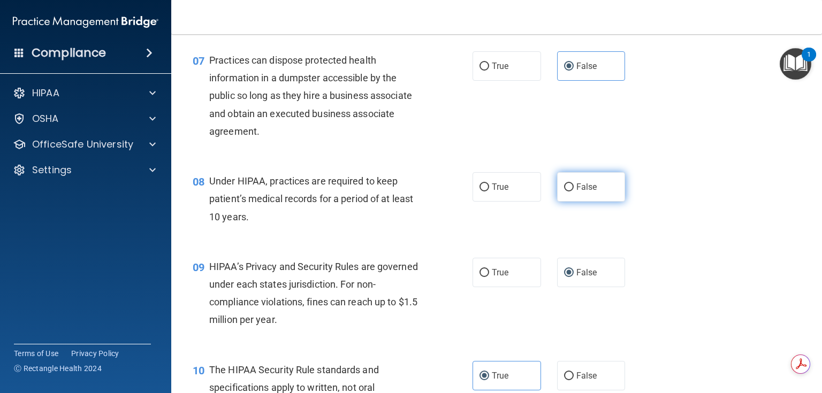
click at [601, 202] on label "False" at bounding box center [591, 186] width 68 height 29
click at [574, 192] on input "False" at bounding box center [569, 188] width 10 height 8
radio input "true"
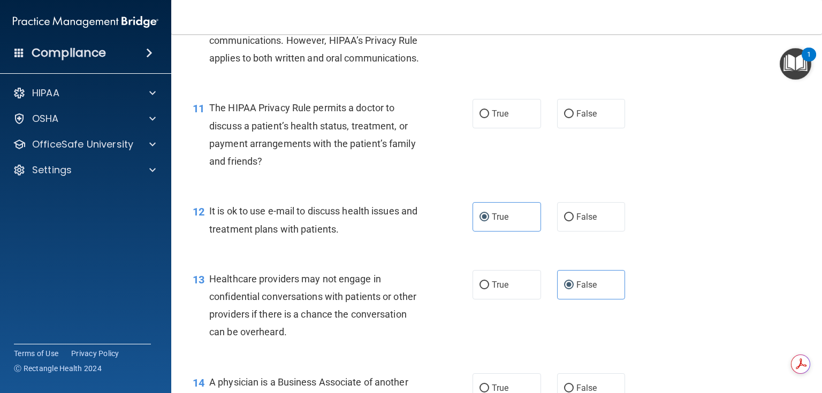
scroll to position [984, 0]
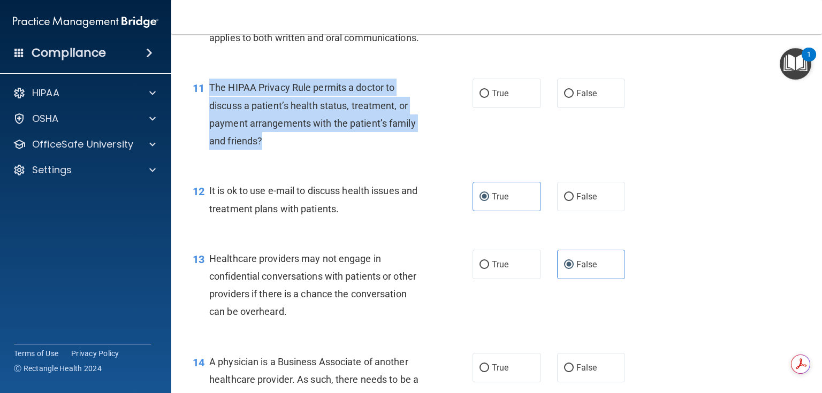
drag, startPoint x: 292, startPoint y: 171, endPoint x: 208, endPoint y: 125, distance: 95.8
click at [208, 125] on div "11 The HIPAA Privacy Rule permits a doctor to discuss a patient’s health status…" at bounding box center [333, 117] width 312 height 77
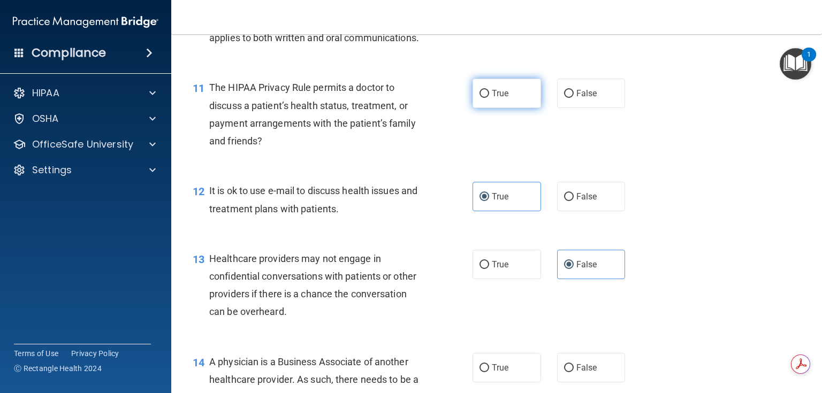
click at [503, 98] on span "True" at bounding box center [500, 93] width 17 height 10
click at [489, 98] on input "True" at bounding box center [484, 94] width 10 height 8
radio input "true"
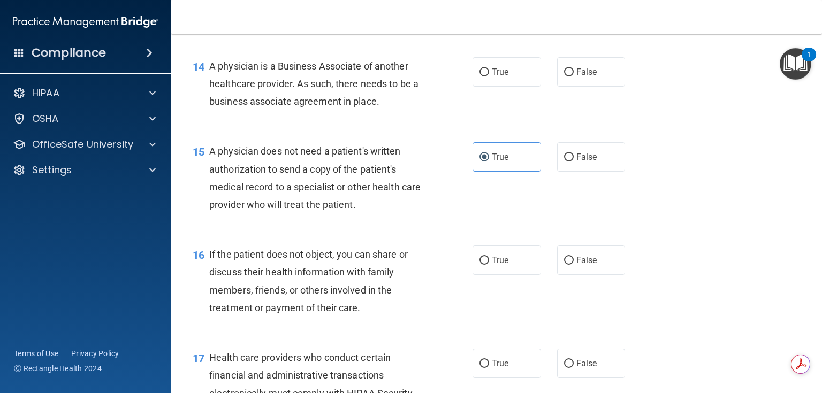
scroll to position [1284, 0]
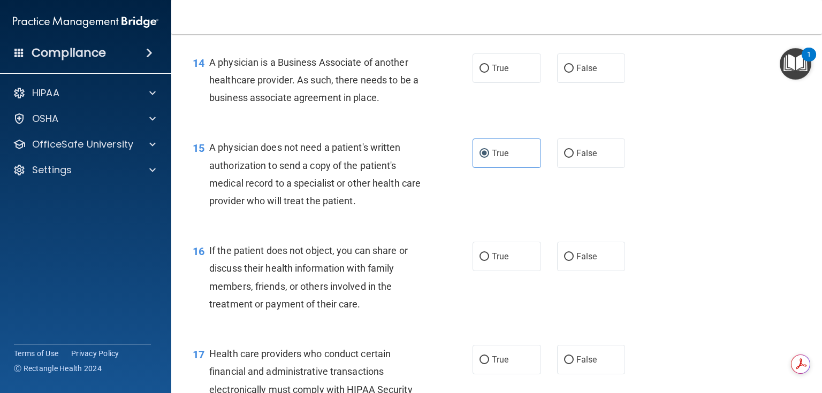
drag, startPoint x: 392, startPoint y: 134, endPoint x: 204, endPoint y: 100, distance: 190.4
click at [204, 100] on div "14 A physician is a Business Associate of another healthcare provider. As such,…" at bounding box center [333, 83] width 312 height 59
click at [582, 73] on span "False" at bounding box center [586, 68] width 21 height 10
click at [574, 73] on input "False" at bounding box center [569, 69] width 10 height 8
radio input "true"
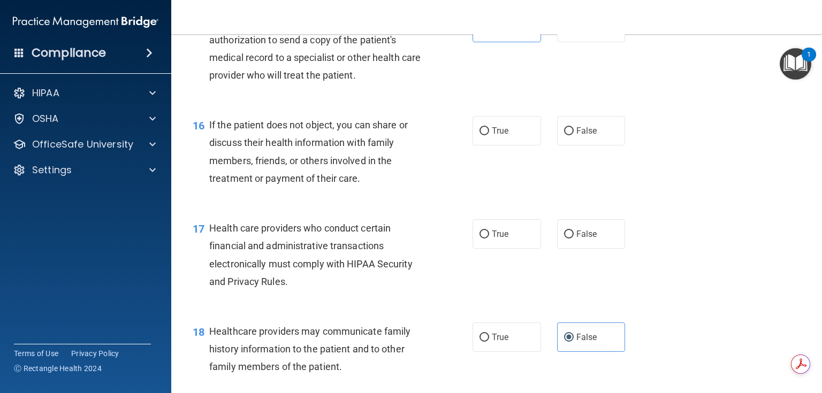
scroll to position [1455, 0]
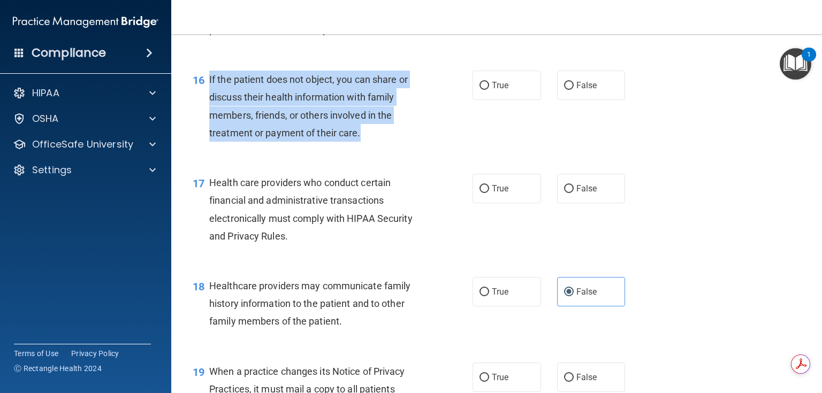
drag, startPoint x: 385, startPoint y: 164, endPoint x: 210, endPoint y: 116, distance: 182.1
click at [210, 116] on div "If the patient does not object, you can share or discuss their health informati…" at bounding box center [320, 106] width 222 height 71
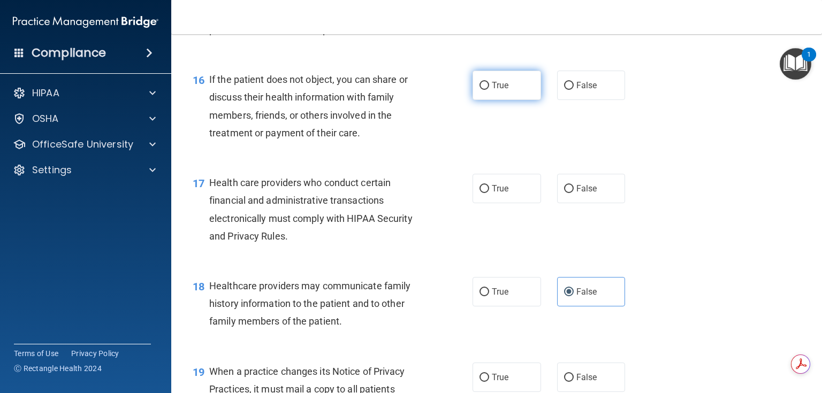
drag, startPoint x: 487, startPoint y: 120, endPoint x: 483, endPoint y: 125, distance: 7.2
click at [486, 100] on label "True" at bounding box center [506, 85] width 68 height 29
click at [486, 90] on input "True" at bounding box center [484, 86] width 10 height 8
radio input "true"
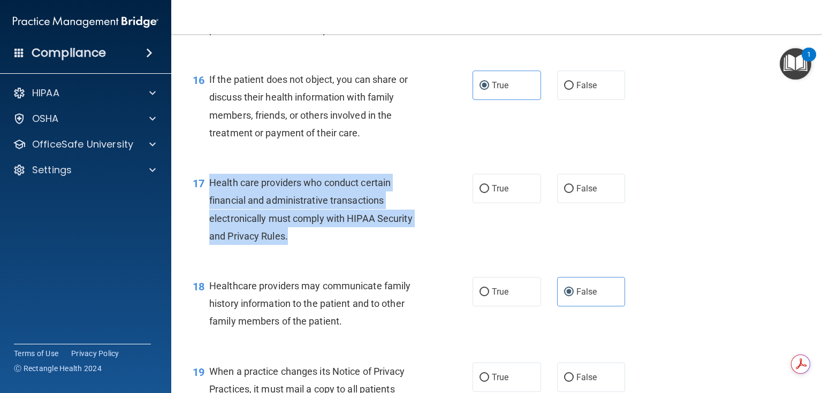
drag, startPoint x: 302, startPoint y: 271, endPoint x: 203, endPoint y: 216, distance: 113.0
click at [203, 216] on div "17 Health care providers who conduct certain financial and administrative trans…" at bounding box center [333, 212] width 312 height 77
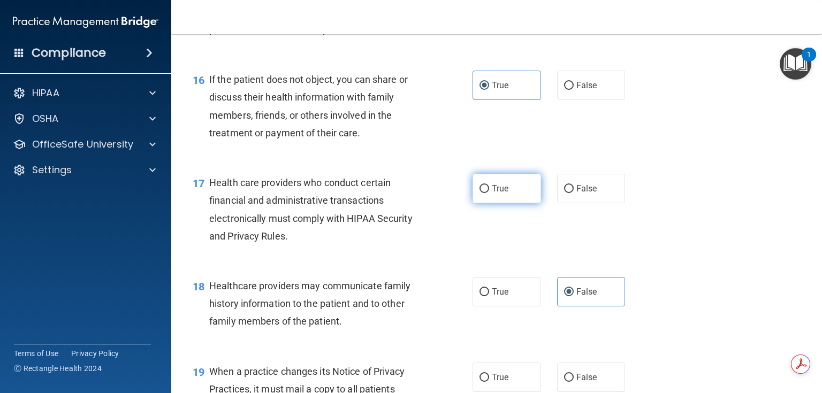
click at [486, 203] on label "True" at bounding box center [506, 188] width 68 height 29
click at [486, 193] on input "True" at bounding box center [484, 189] width 10 height 8
radio input "true"
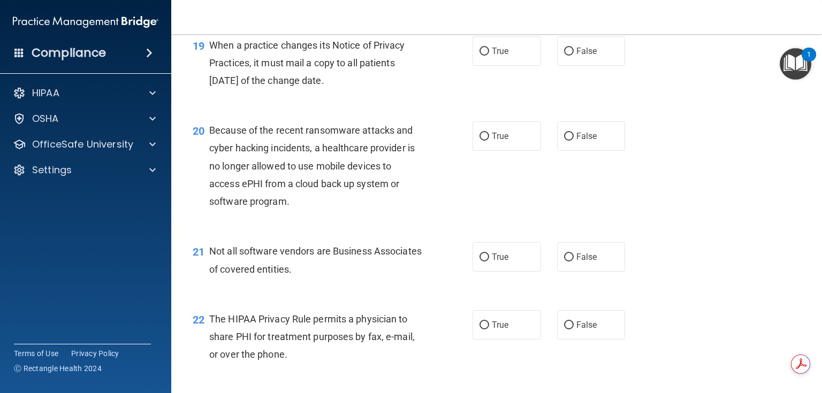
scroll to position [1798, 0]
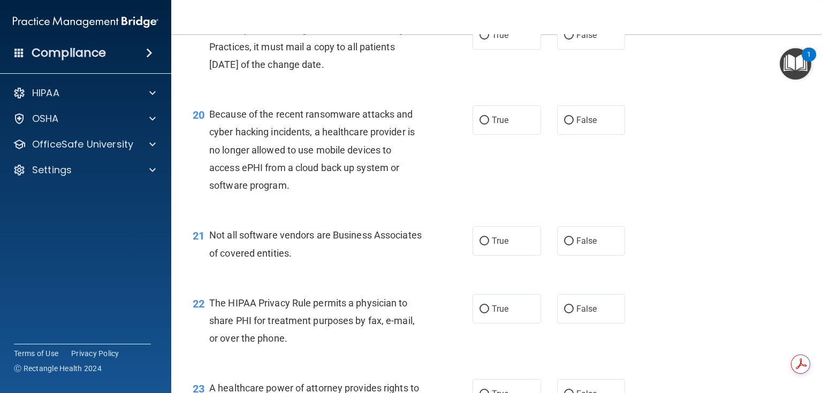
drag, startPoint x: 360, startPoint y: 101, endPoint x: 211, endPoint y: 64, distance: 153.2
click at [211, 64] on div "When a practice changes its Notice of Privacy Practices, it must mail a copy to…" at bounding box center [320, 47] width 222 height 54
drag, startPoint x: 586, startPoint y: 79, endPoint x: 515, endPoint y: 124, distance: 84.2
click at [586, 50] on label "False" at bounding box center [591, 34] width 68 height 29
click at [574, 40] on input "False" at bounding box center [569, 36] width 10 height 8
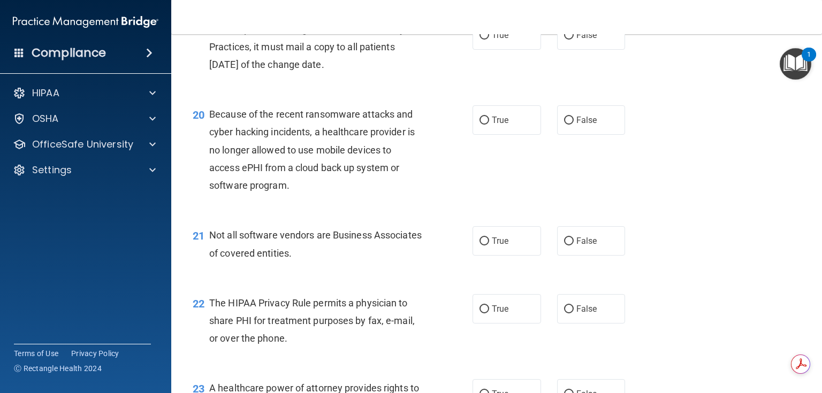
radio input "true"
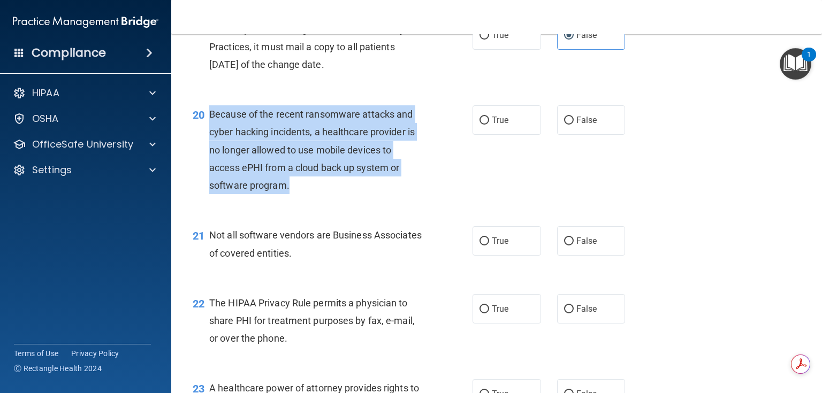
drag, startPoint x: 319, startPoint y: 217, endPoint x: 210, endPoint y: 150, distance: 127.7
click at [210, 150] on div "Because of the recent ransomware attacks and cyber hacking incidents, a healthc…" at bounding box center [320, 149] width 222 height 89
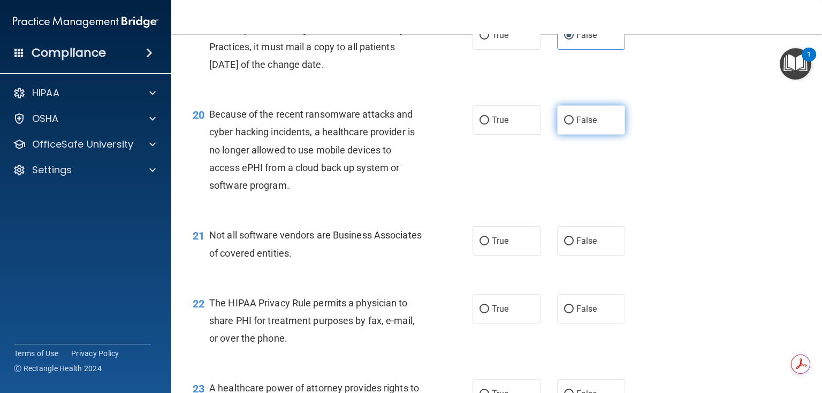
click at [569, 135] on label "False" at bounding box center [591, 119] width 68 height 29
click at [569, 125] on input "False" at bounding box center [569, 121] width 10 height 8
radio input "true"
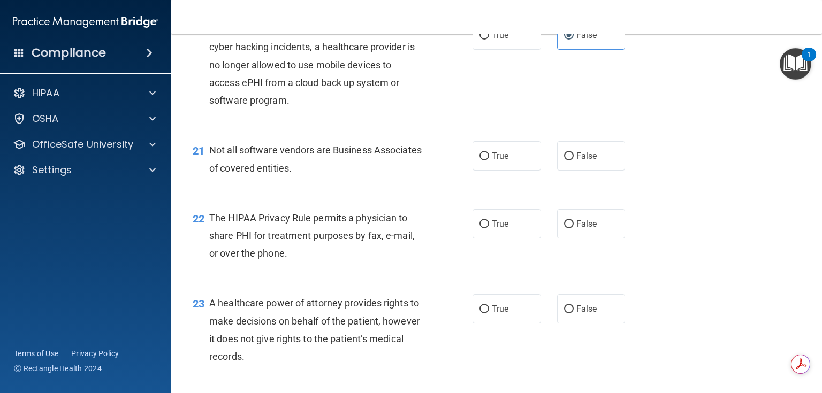
scroll to position [1883, 0]
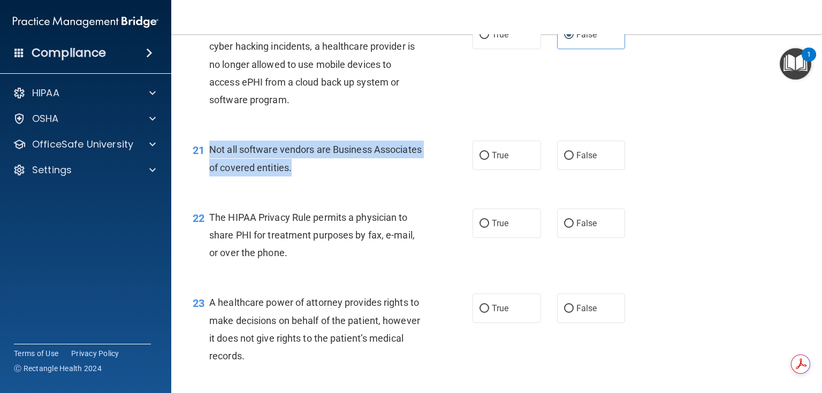
drag, startPoint x: 354, startPoint y: 207, endPoint x: 205, endPoint y: 179, distance: 151.3
click at [205, 179] on div "21 Not all software vendors are Business Associates of covered entities." at bounding box center [333, 161] width 312 height 41
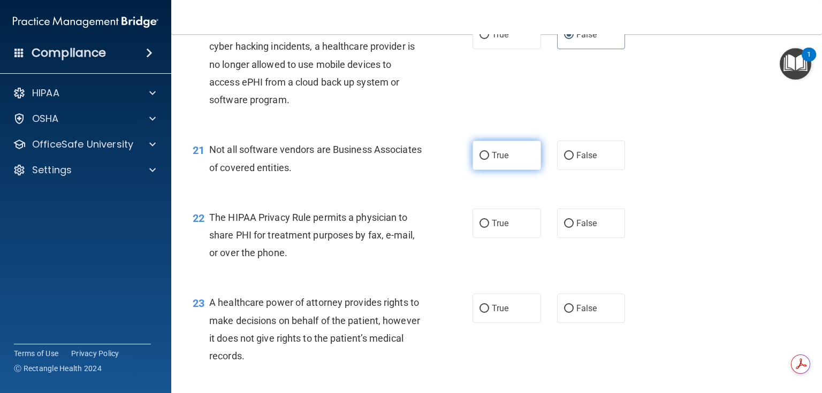
click at [484, 170] on label "True" at bounding box center [506, 155] width 68 height 29
click at [484, 160] on input "True" at bounding box center [484, 156] width 10 height 8
radio input "true"
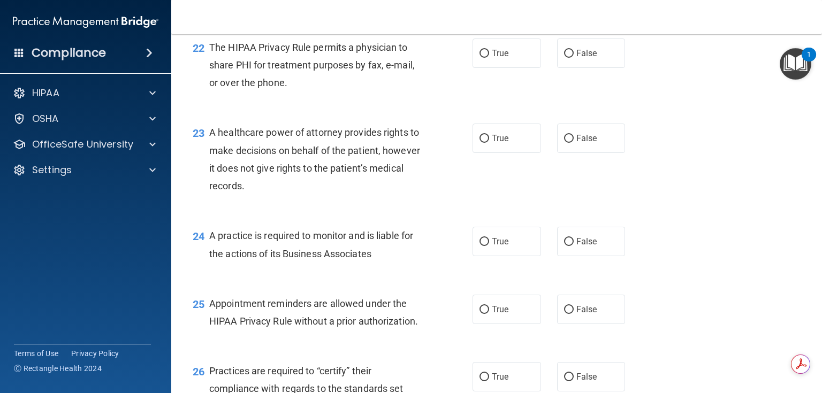
scroll to position [2054, 0]
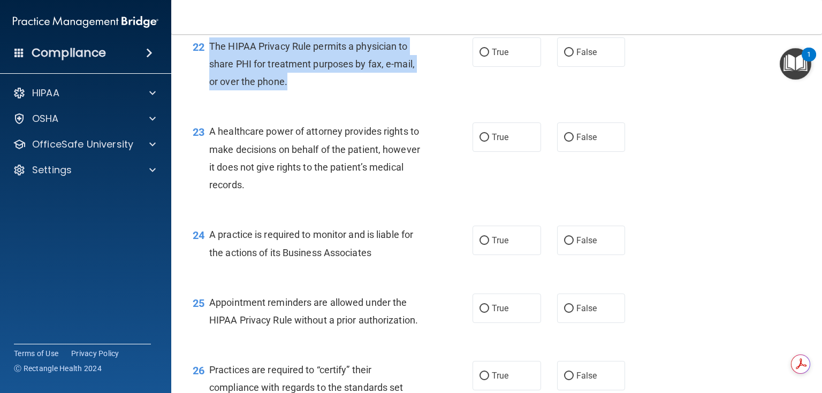
drag, startPoint x: 309, startPoint y: 117, endPoint x: 205, endPoint y: 83, distance: 108.8
click at [205, 83] on div "22 The HIPAA Privacy Rule permits a physician to share PHI for treatment purpos…" at bounding box center [333, 66] width 312 height 59
click at [484, 142] on input "True" at bounding box center [484, 138] width 10 height 8
radio input "true"
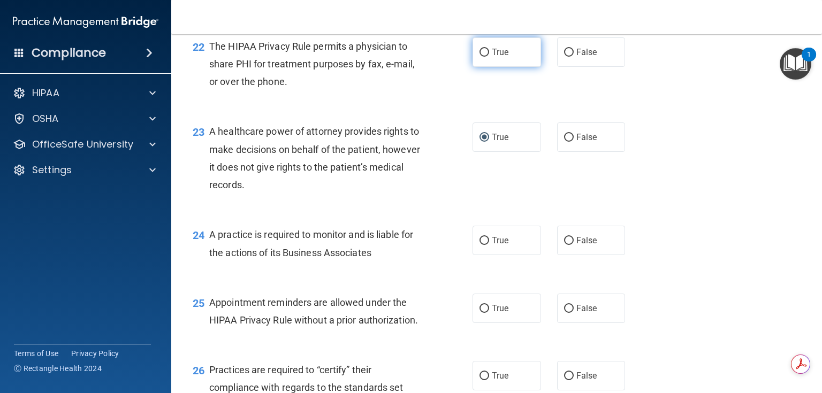
click at [479, 67] on label "True" at bounding box center [506, 51] width 68 height 29
click at [479, 57] on input "True" at bounding box center [484, 53] width 10 height 8
radio input "true"
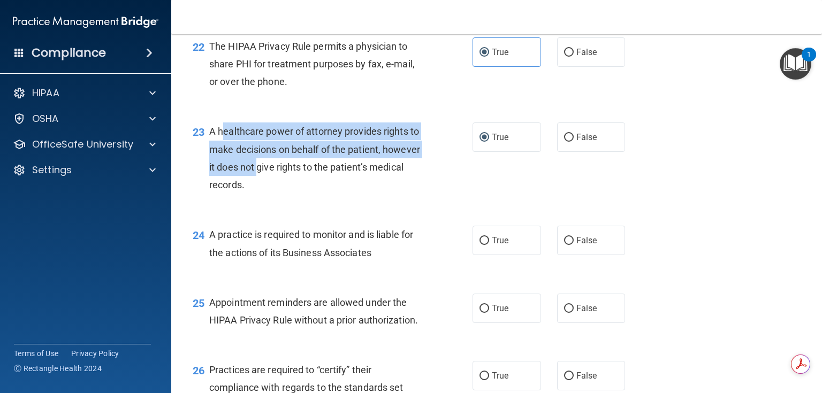
drag, startPoint x: 299, startPoint y: 209, endPoint x: 219, endPoint y: 172, distance: 87.8
click at [219, 172] on div "A healthcare power of attorney provides rights to make decisions on behalf of t…" at bounding box center [320, 158] width 222 height 71
drag, startPoint x: 218, startPoint y: 171, endPoint x: 213, endPoint y: 170, distance: 5.6
click at [218, 171] on span "A healthcare power of attorney provides rights to make decisions on behalf of t…" at bounding box center [314, 158] width 211 height 65
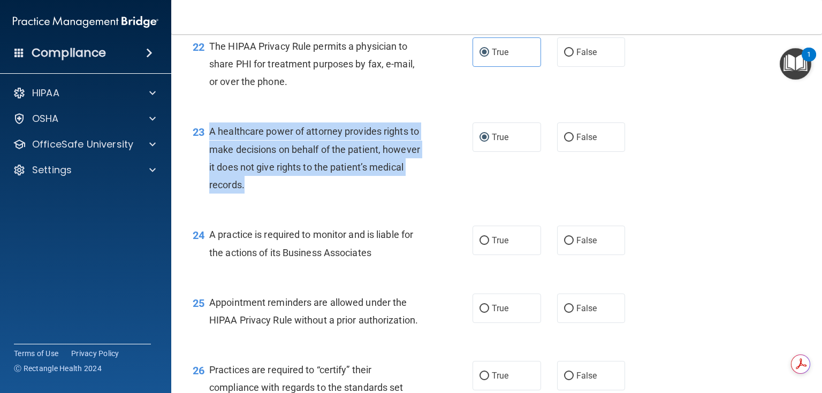
drag, startPoint x: 208, startPoint y: 164, endPoint x: 317, endPoint y: 219, distance: 121.5
click at [317, 199] on div "23 A healthcare power of attorney provides rights to make decisions on behalf o…" at bounding box center [333, 161] width 312 height 77
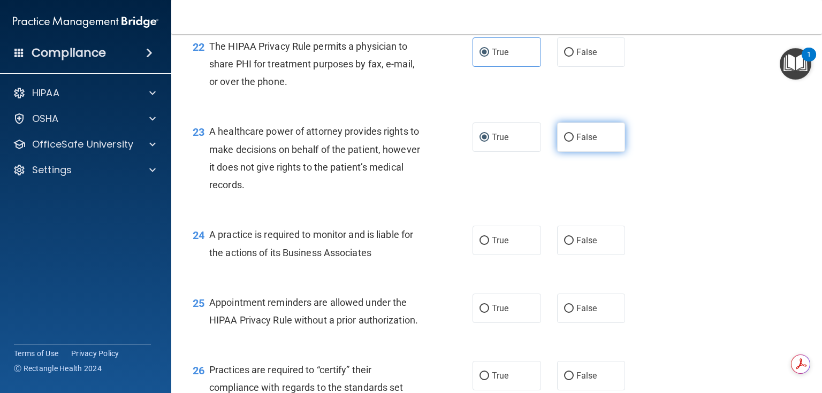
click at [583, 152] on label "False" at bounding box center [591, 137] width 68 height 29
click at [574, 142] on input "False" at bounding box center [569, 138] width 10 height 8
radio input "true"
radio input "false"
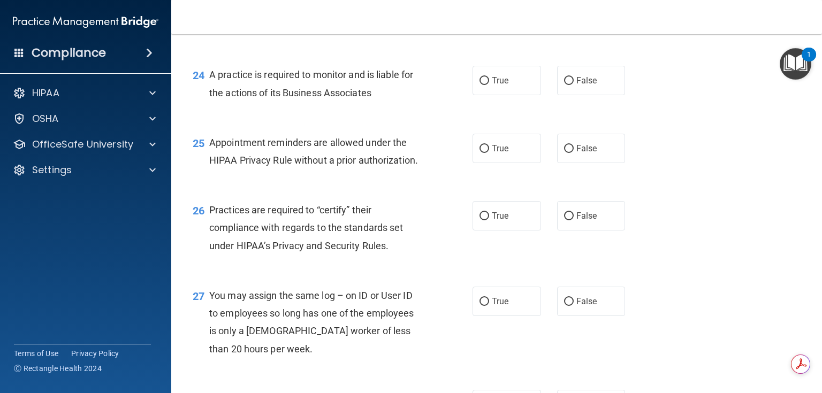
scroll to position [2226, 0]
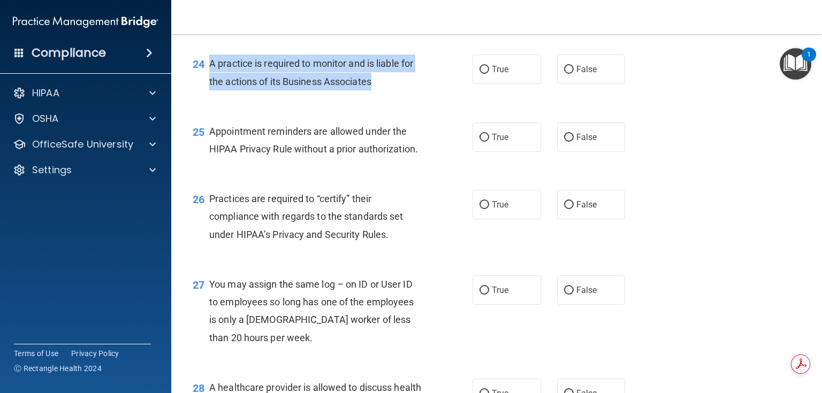
drag, startPoint x: 391, startPoint y: 118, endPoint x: 203, endPoint y: 108, distance: 188.0
click at [203, 95] on div "24 A practice is required to monitor and is liable for the actions of its Busin…" at bounding box center [333, 75] width 312 height 41
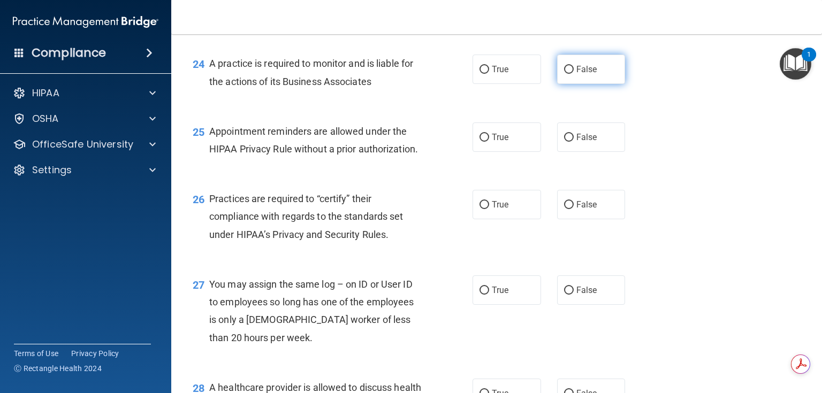
click at [595, 84] on label "False" at bounding box center [591, 69] width 68 height 29
click at [574, 74] on input "False" at bounding box center [569, 70] width 10 height 8
radio input "true"
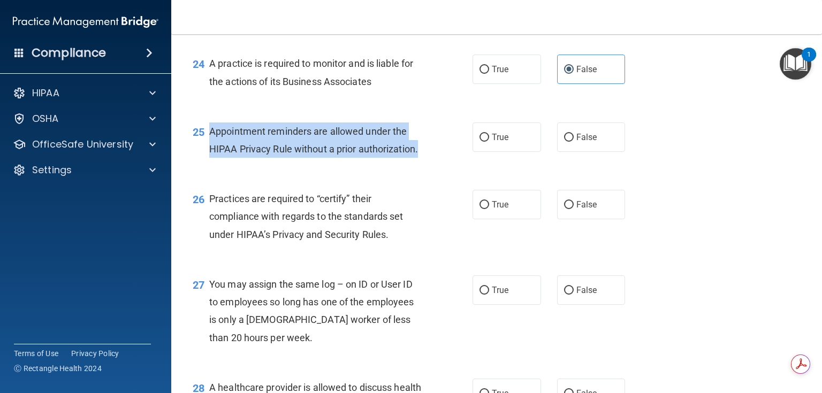
drag, startPoint x: 430, startPoint y: 180, endPoint x: 206, endPoint y: 172, distance: 224.3
click at [206, 163] on div "25 Appointment reminders are allowed under the HIPAA Privacy Rule without a pri…" at bounding box center [333, 143] width 312 height 41
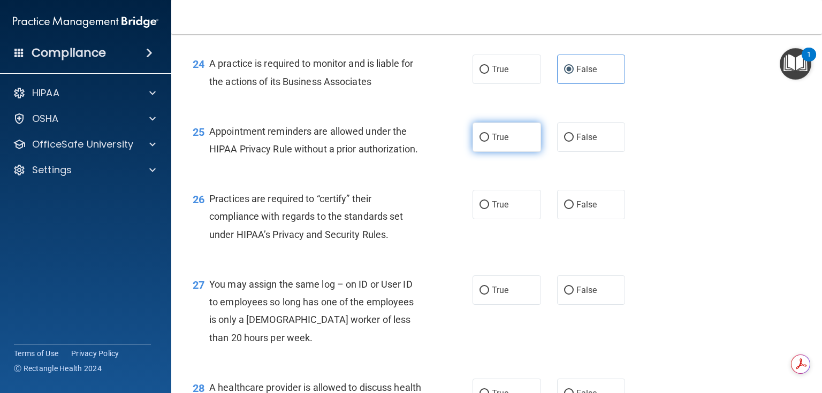
click at [483, 152] on label "True" at bounding box center [506, 137] width 68 height 29
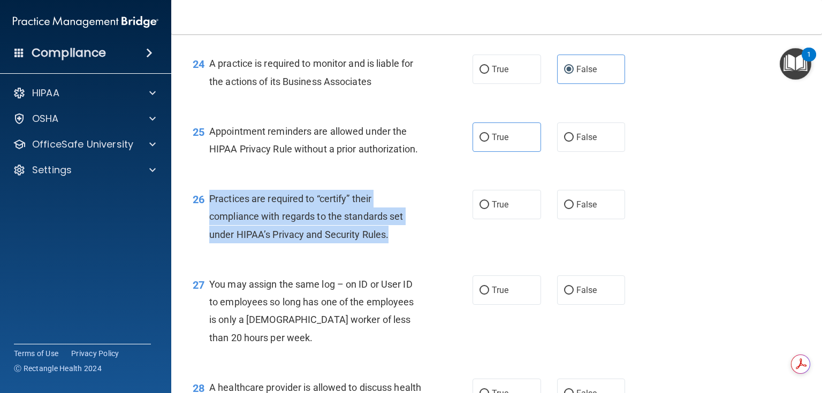
drag, startPoint x: 400, startPoint y: 272, endPoint x: 211, endPoint y: 238, distance: 192.5
click at [211, 238] on div "Practices are required to “certify” their compliance with regards to the standa…" at bounding box center [320, 217] width 222 height 54
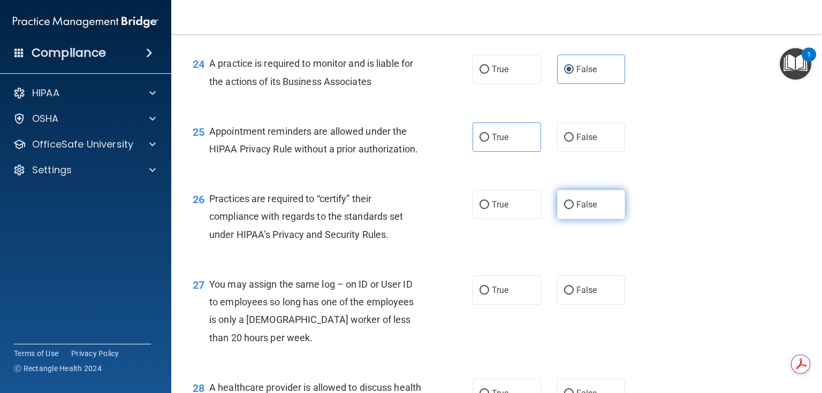
click at [560, 219] on label "False" at bounding box center [591, 204] width 68 height 29
click at [564, 209] on input "False" at bounding box center [569, 205] width 10 height 8
radio input "true"
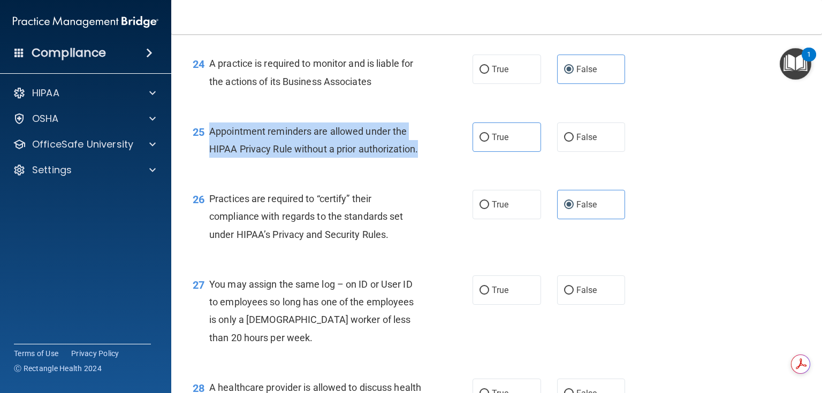
drag, startPoint x: 428, startPoint y: 184, endPoint x: 207, endPoint y: 174, distance: 221.2
click at [207, 163] on div "25 Appointment reminders are allowed under the HIPAA Privacy Rule without a pri…" at bounding box center [333, 143] width 312 height 41
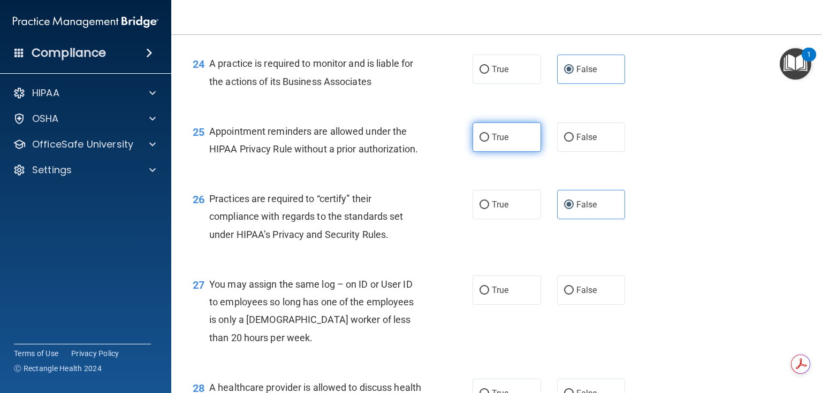
click at [499, 152] on label "True" at bounding box center [506, 137] width 68 height 29
click at [489, 142] on input "True" at bounding box center [484, 138] width 10 height 8
radio input "true"
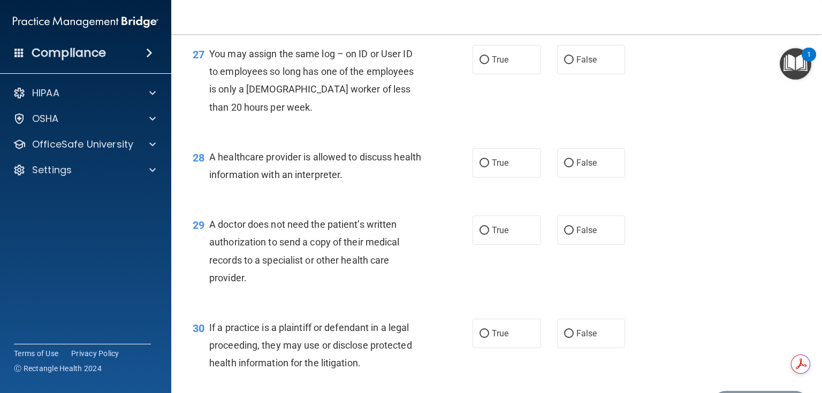
scroll to position [2482, 0]
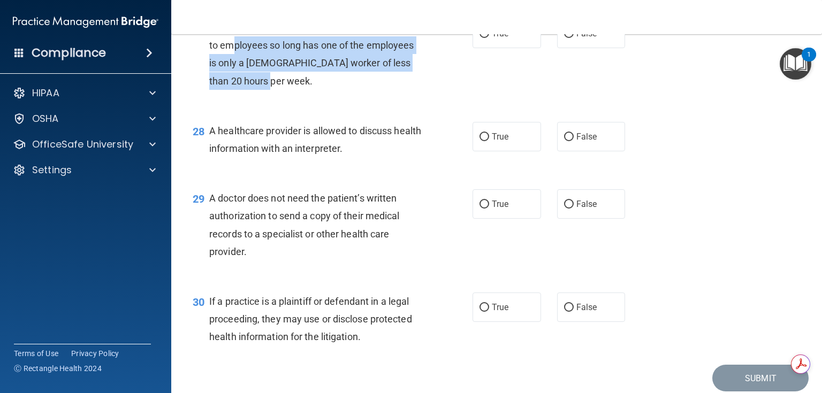
drag, startPoint x: 268, startPoint y: 111, endPoint x: 242, endPoint y: 84, distance: 37.1
click at [231, 83] on div "You may assign the same log – on ID or User ID to employees so long has one of …" at bounding box center [320, 54] width 222 height 71
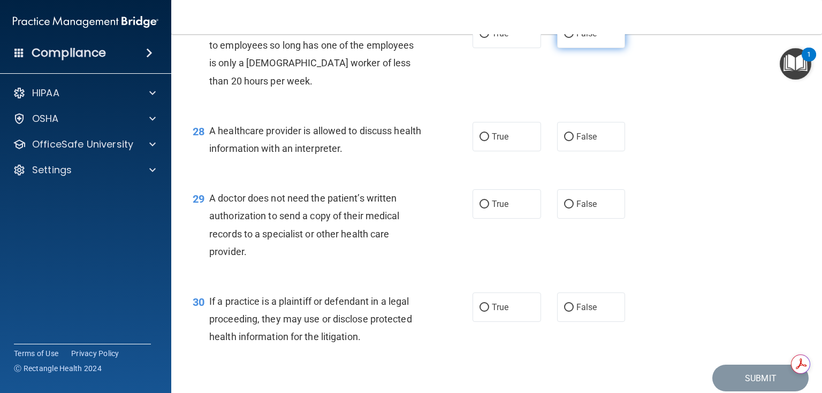
click at [587, 48] on label "False" at bounding box center [591, 33] width 68 height 29
click at [574, 38] on input "False" at bounding box center [569, 34] width 10 height 8
radio input "true"
drag, startPoint x: 493, startPoint y: 170, endPoint x: 454, endPoint y: 178, distance: 40.5
click at [492, 142] on span "True" at bounding box center [500, 137] width 17 height 10
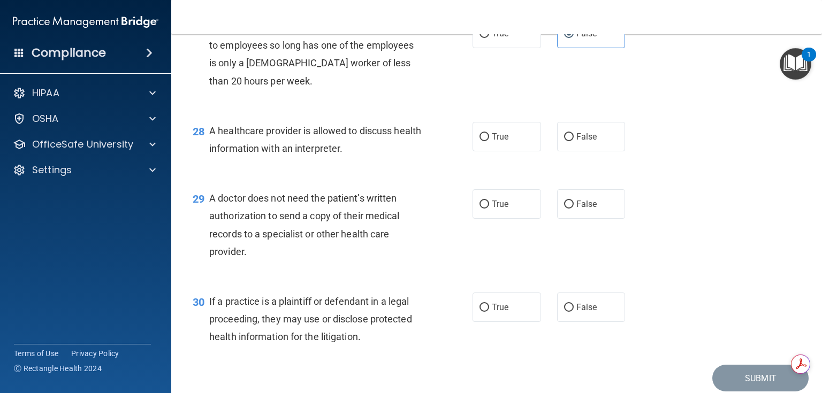
click at [489, 141] on input "True" at bounding box center [484, 137] width 10 height 8
radio input "true"
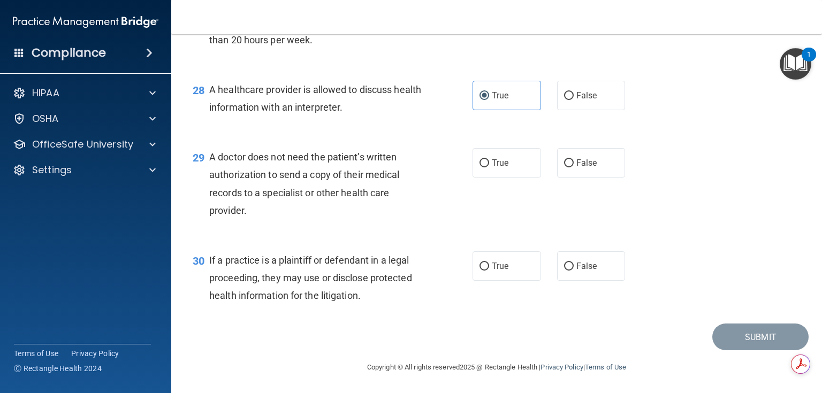
scroll to position [2559, 0]
click at [257, 202] on div "A doctor does not need the patient’s written authorization to send a copy of th…" at bounding box center [320, 183] width 222 height 71
click at [513, 167] on label "True" at bounding box center [506, 162] width 68 height 29
click at [489, 167] on input "True" at bounding box center [484, 163] width 10 height 8
radio input "true"
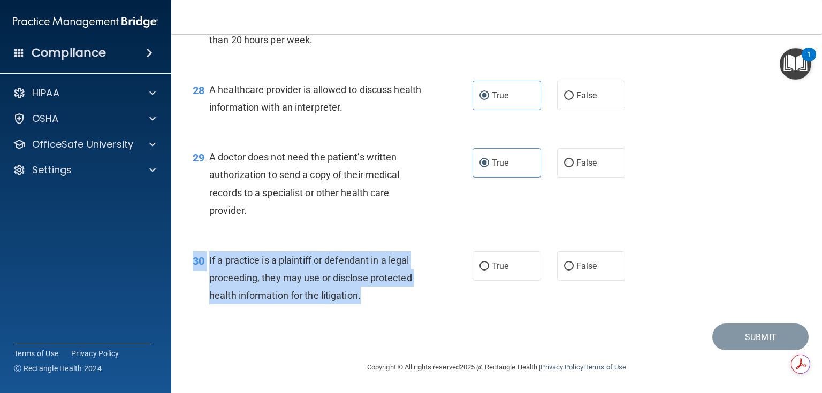
drag, startPoint x: 366, startPoint y: 292, endPoint x: 195, endPoint y: 265, distance: 173.8
click at [186, 262] on div "30 If a practice is a plaintiff or defendant in a legal proceeding, they may us…" at bounding box center [333, 280] width 312 height 59
click at [195, 265] on span "30" at bounding box center [199, 261] width 12 height 13
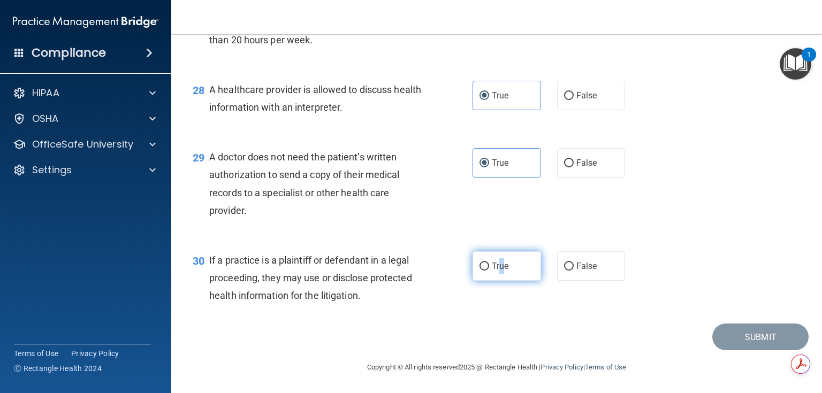
click at [499, 259] on label "True" at bounding box center [506, 265] width 68 height 29
click at [512, 269] on label "True" at bounding box center [506, 265] width 68 height 29
click at [489, 269] on input "True" at bounding box center [484, 267] width 10 height 8
radio input "true"
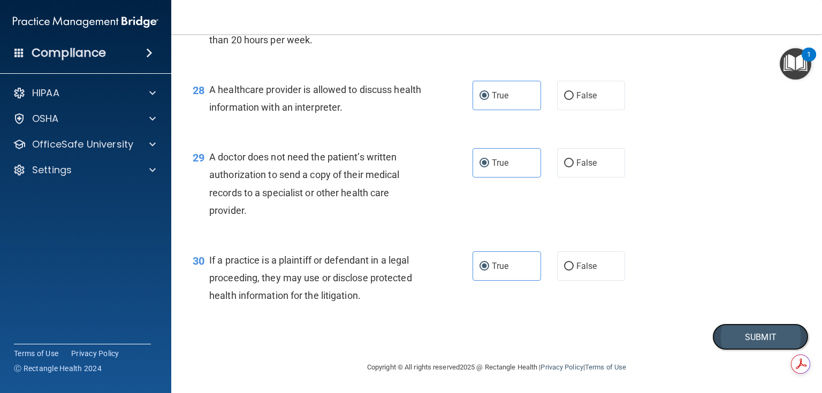
click at [750, 334] on button "Submit" at bounding box center [760, 337] width 96 height 27
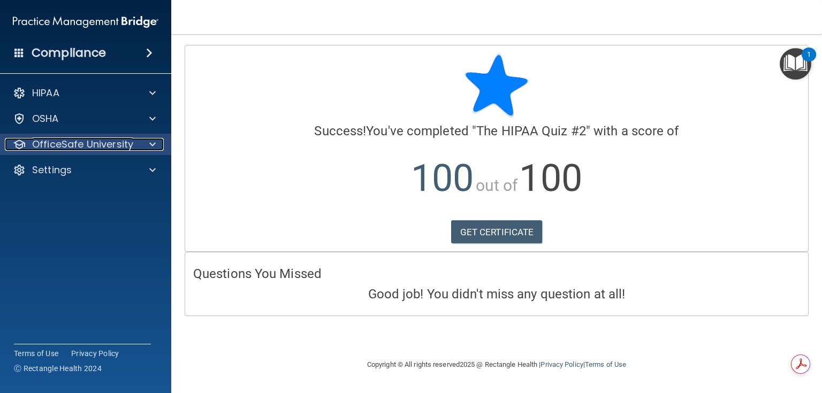
click at [143, 142] on div at bounding box center [150, 144] width 27 height 13
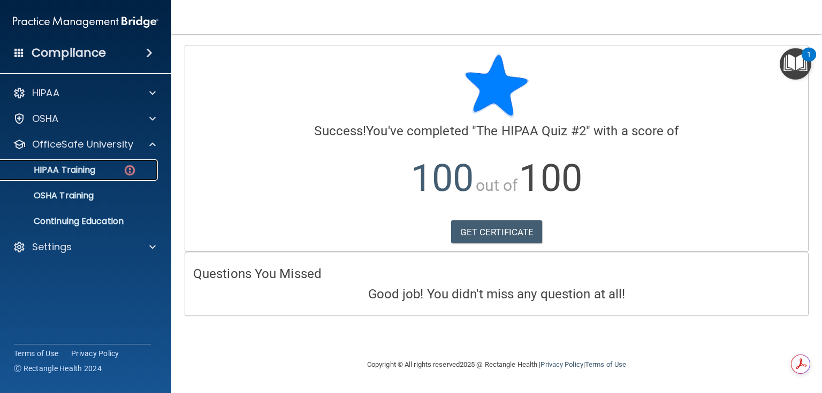
click at [126, 167] on img at bounding box center [129, 170] width 13 height 13
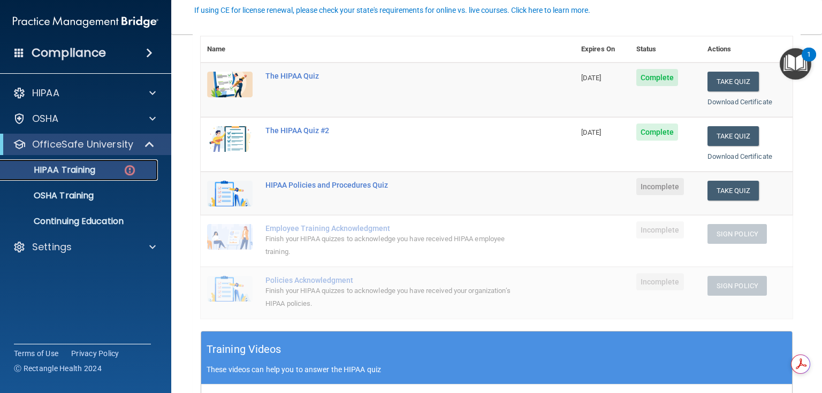
scroll to position [128, 0]
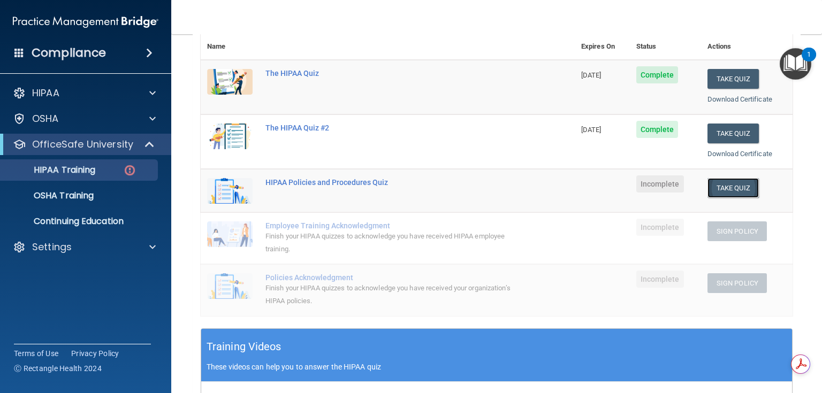
click at [728, 190] on button "Take Quiz" at bounding box center [732, 188] width 51 height 20
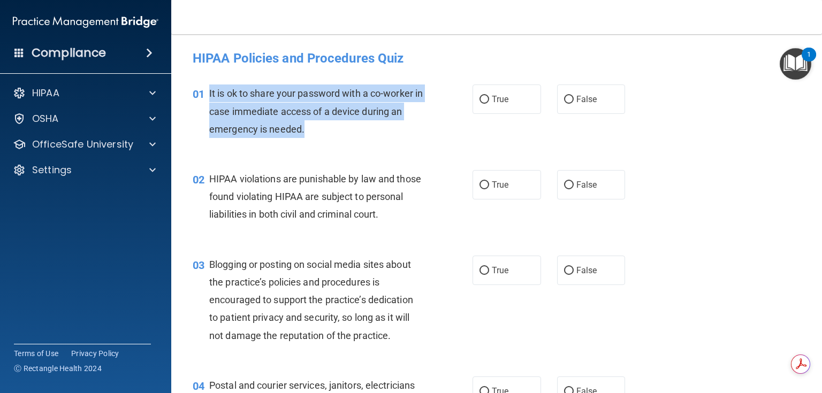
drag, startPoint x: 318, startPoint y: 126, endPoint x: 208, endPoint y: 100, distance: 112.6
click at [208, 100] on div "01 It is ok to share your password with a co-worker in case immediate access of…" at bounding box center [333, 114] width 312 height 59
click at [564, 98] on input "False" at bounding box center [569, 100] width 10 height 8
radio input "true"
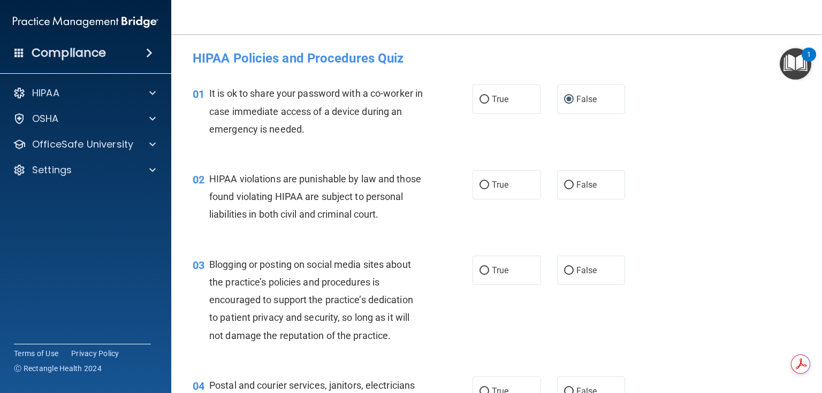
click at [454, 152] on div "01 It is ok to share your password with a co-worker in case immediate access of…" at bounding box center [497, 114] width 624 height 86
click at [503, 188] on span "True" at bounding box center [500, 185] width 17 height 10
click at [489, 188] on input "True" at bounding box center [484, 185] width 10 height 8
radio input "true"
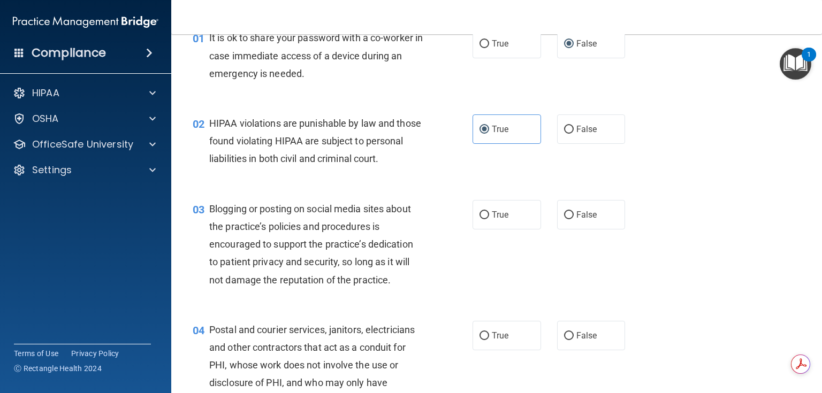
scroll to position [171, 0]
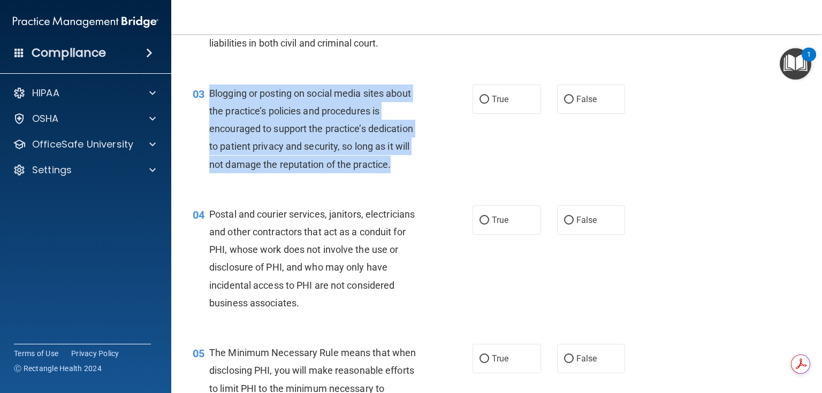
drag, startPoint x: 400, startPoint y: 182, endPoint x: 210, endPoint y: 107, distance: 204.2
click at [211, 113] on div "Blogging or posting on social media sites about the practice’s policies and pro…" at bounding box center [320, 129] width 222 height 89
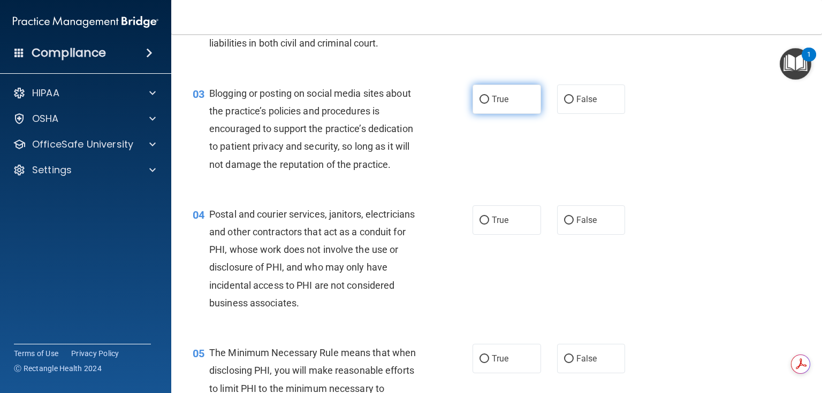
click at [486, 114] on label "True" at bounding box center [506, 99] width 68 height 29
click at [486, 104] on input "True" at bounding box center [484, 100] width 10 height 8
radio input "true"
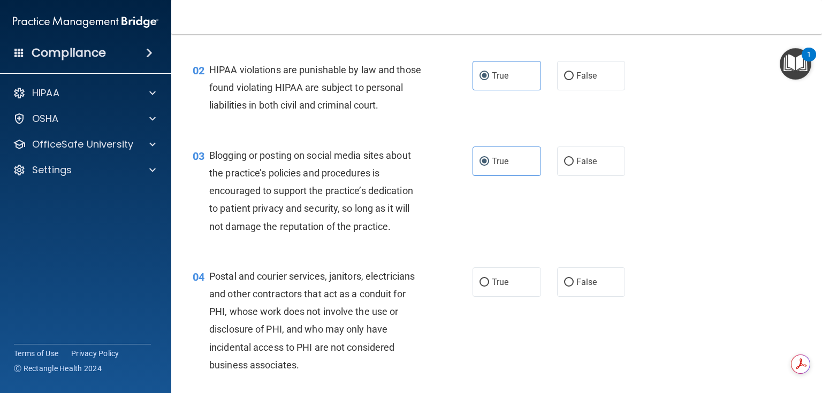
scroll to position [43, 0]
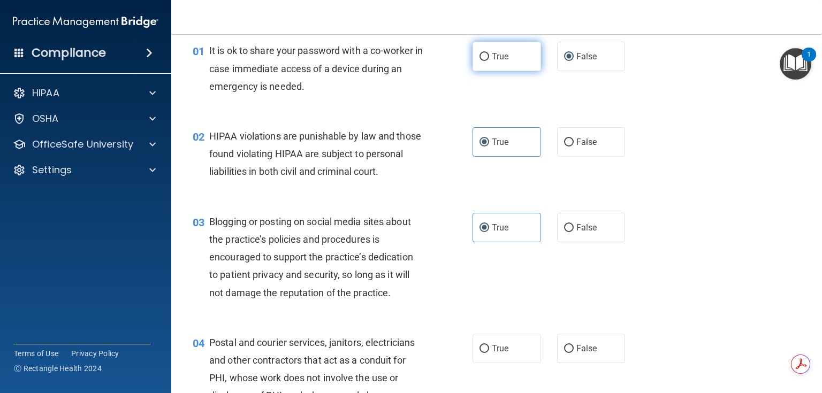
click at [488, 65] on label "True" at bounding box center [506, 56] width 68 height 29
click at [488, 61] on input "True" at bounding box center [484, 57] width 10 height 8
radio input "true"
radio input "false"
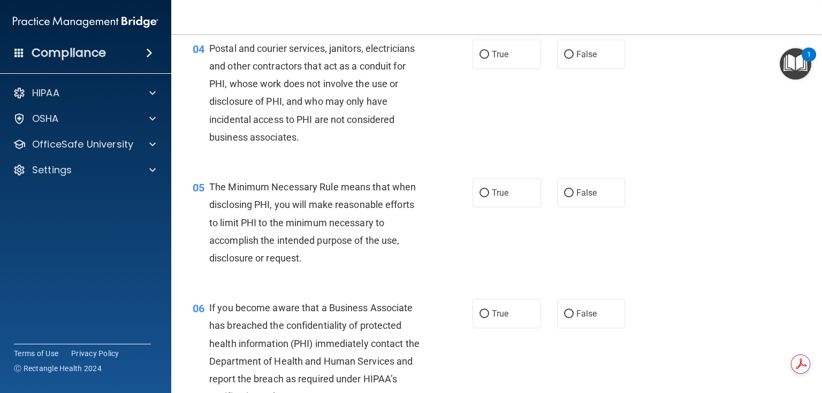
scroll to position [342, 0]
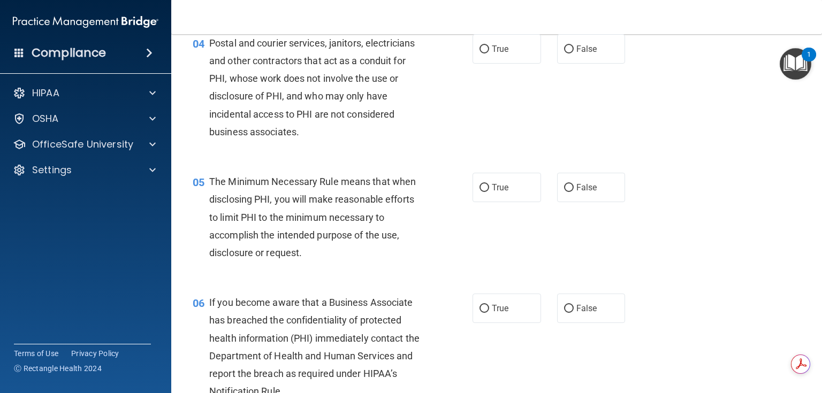
drag, startPoint x: 499, startPoint y: 59, endPoint x: 495, endPoint y: 105, distance: 45.6
click at [499, 59] on label "True" at bounding box center [506, 48] width 68 height 29
click at [489, 54] on input "True" at bounding box center [484, 49] width 10 height 8
radio input "true"
drag, startPoint x: 498, startPoint y: 200, endPoint x: 494, endPoint y: 208, distance: 8.1
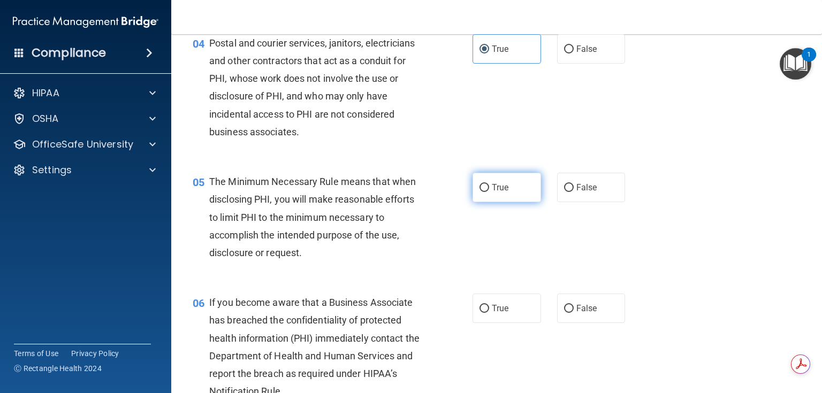
click at [494, 202] on label "True" at bounding box center [506, 187] width 68 height 29
click at [489, 192] on input "True" at bounding box center [484, 188] width 10 height 8
radio input "true"
drag, startPoint x: 496, startPoint y: 328, endPoint x: 489, endPoint y: 295, distance: 34.0
click at [496, 314] on span "True" at bounding box center [500, 308] width 17 height 10
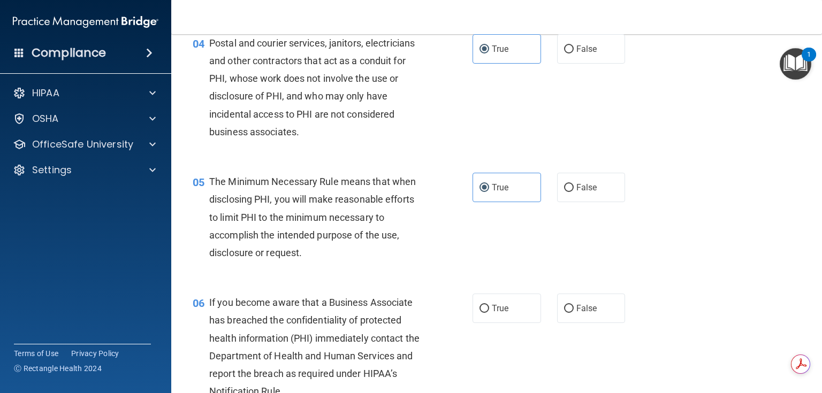
click at [489, 313] on input "True" at bounding box center [484, 309] width 10 height 8
radio input "true"
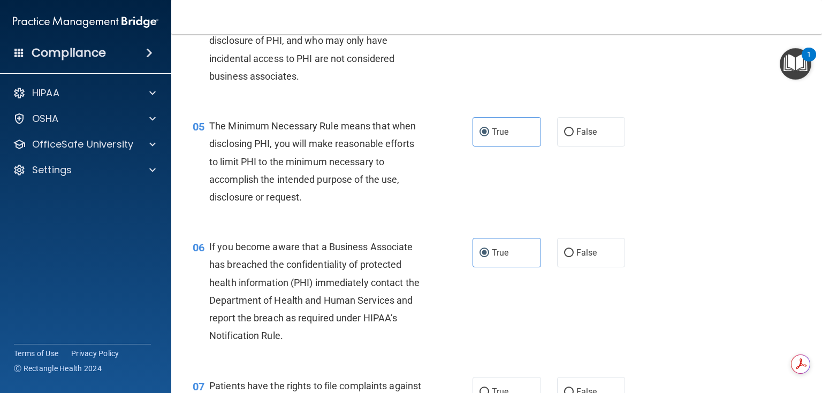
scroll to position [556, 0]
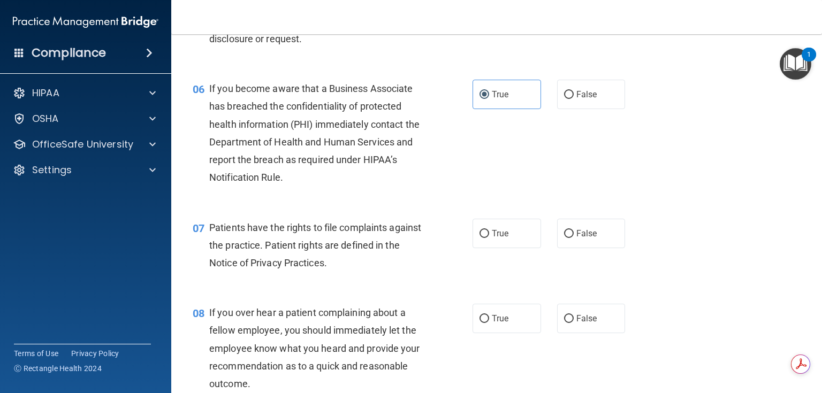
drag, startPoint x: 492, startPoint y: 257, endPoint x: 499, endPoint y: 289, distance: 32.3
click at [493, 248] on label "True" at bounding box center [506, 233] width 68 height 29
click at [489, 238] on input "True" at bounding box center [484, 234] width 10 height 8
radio input "true"
click at [502, 324] on span "True" at bounding box center [500, 319] width 17 height 10
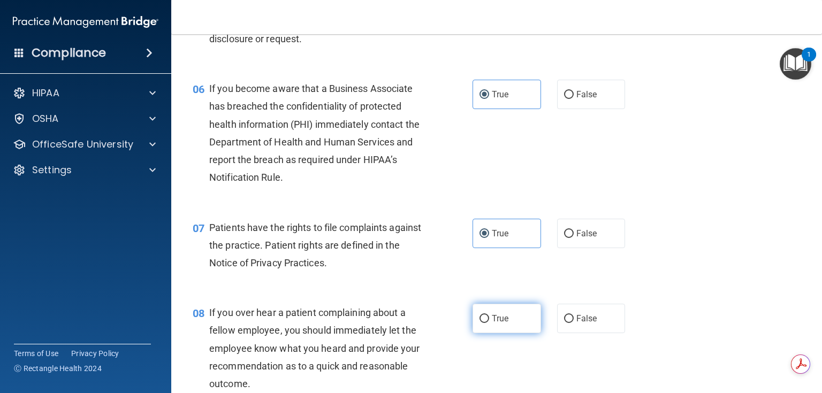
click at [489, 323] on input "True" at bounding box center [484, 319] width 10 height 8
radio input "true"
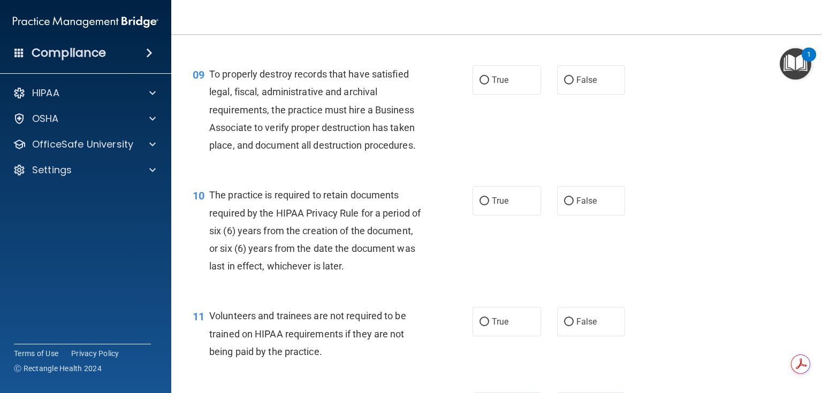
scroll to position [942, 0]
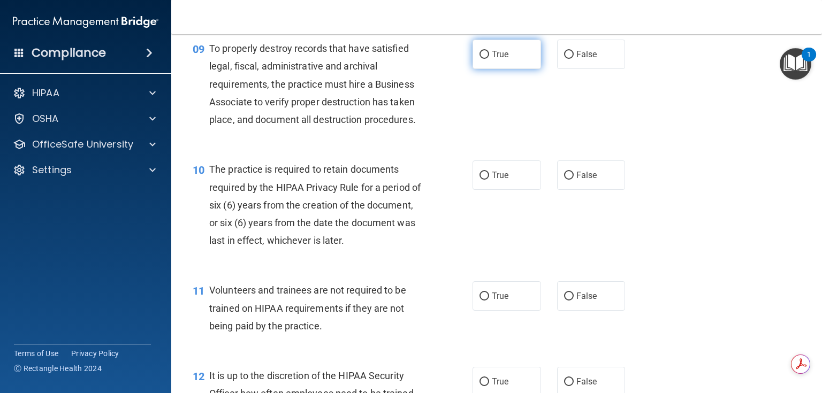
click at [505, 69] on label "True" at bounding box center [506, 54] width 68 height 29
click at [489, 59] on input "True" at bounding box center [484, 55] width 10 height 8
radio input "true"
click at [491, 190] on label "True" at bounding box center [506, 175] width 68 height 29
click at [489, 180] on input "True" at bounding box center [484, 176] width 10 height 8
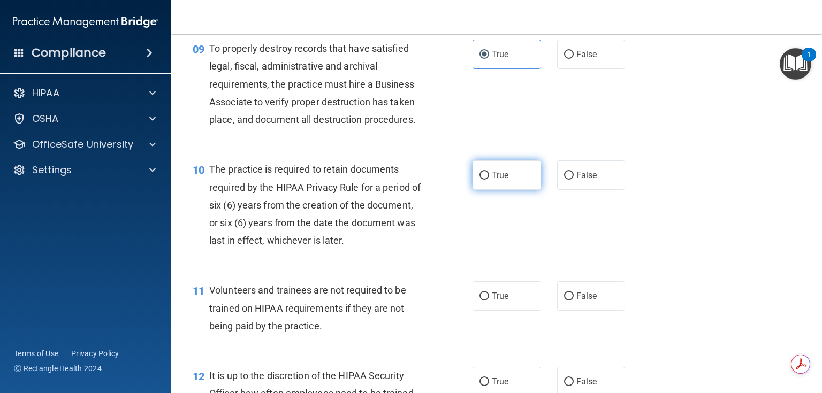
radio input "true"
click at [488, 311] on label "True" at bounding box center [506, 295] width 68 height 29
click at [488, 301] on input "True" at bounding box center [484, 297] width 10 height 8
radio input "true"
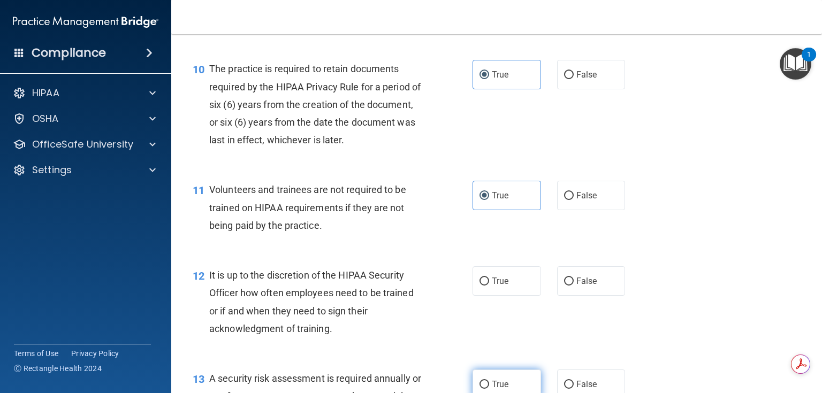
scroll to position [1198, 0]
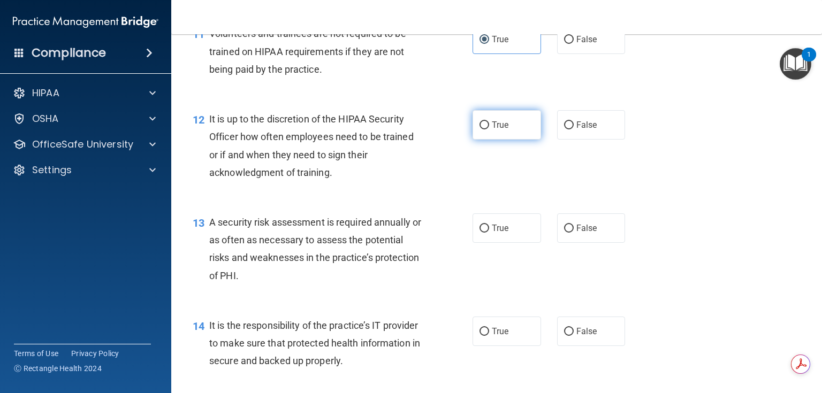
click at [511, 140] on label "True" at bounding box center [506, 124] width 68 height 29
click at [489, 129] on input "True" at bounding box center [484, 125] width 10 height 8
radio input "true"
drag, startPoint x: 505, startPoint y: 221, endPoint x: 499, endPoint y: 240, distance: 19.0
click at [505, 222] on div "13 A security risk assessment is required annually or as often as necessary to …" at bounding box center [497, 251] width 624 height 103
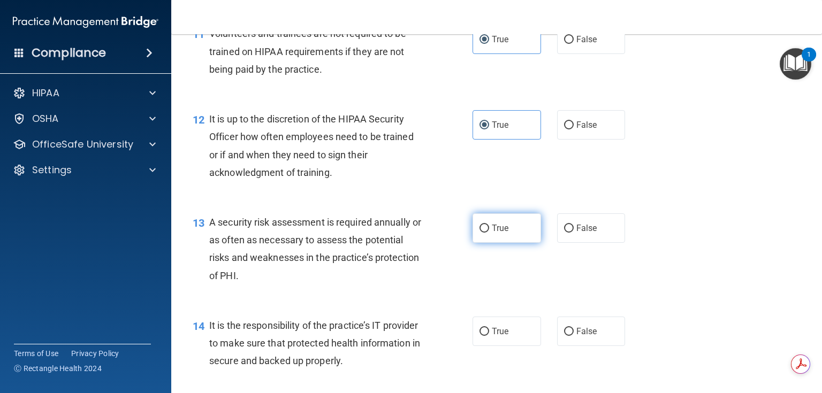
click at [495, 243] on label "True" at bounding box center [506, 227] width 68 height 29
click at [489, 233] on input "True" at bounding box center [484, 229] width 10 height 8
radio input "true"
click at [487, 346] on label "True" at bounding box center [506, 331] width 68 height 29
click at [487, 336] on input "True" at bounding box center [484, 332] width 10 height 8
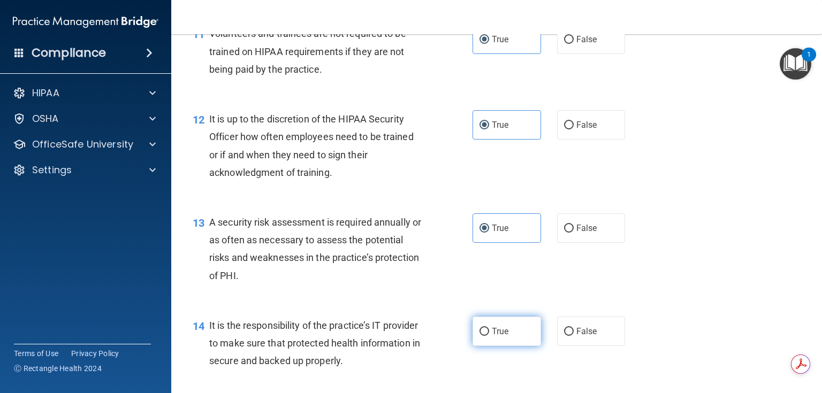
radio input "true"
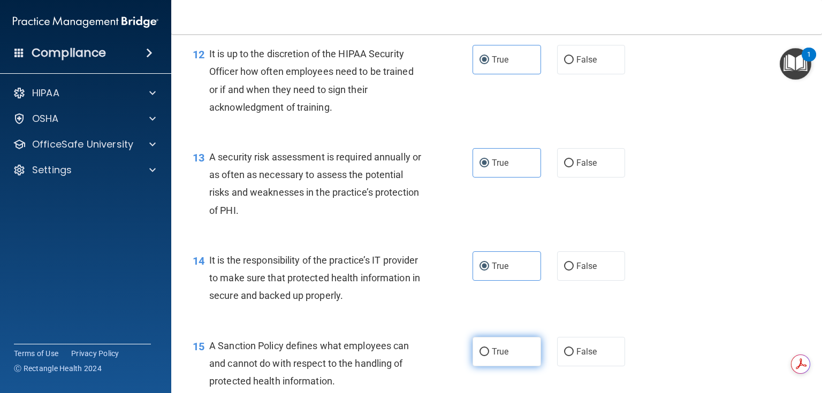
scroll to position [1412, 0]
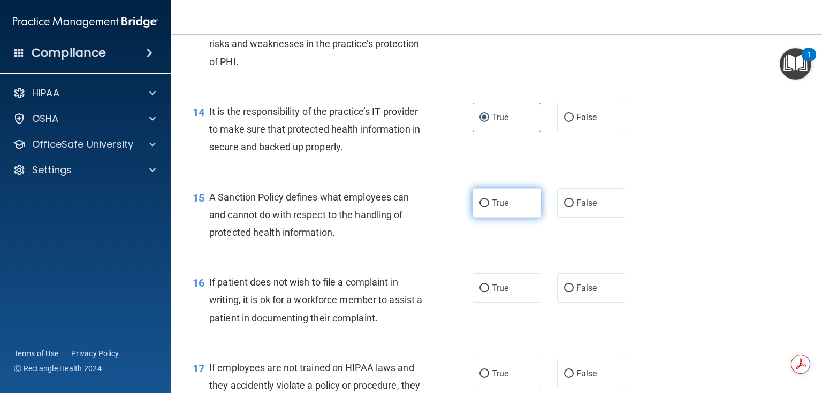
click at [502, 218] on label "True" at bounding box center [506, 202] width 68 height 29
click at [489, 208] on input "True" at bounding box center [484, 204] width 10 height 8
radio input "true"
click at [503, 303] on label "True" at bounding box center [506, 287] width 68 height 29
click at [489, 293] on input "True" at bounding box center [484, 289] width 10 height 8
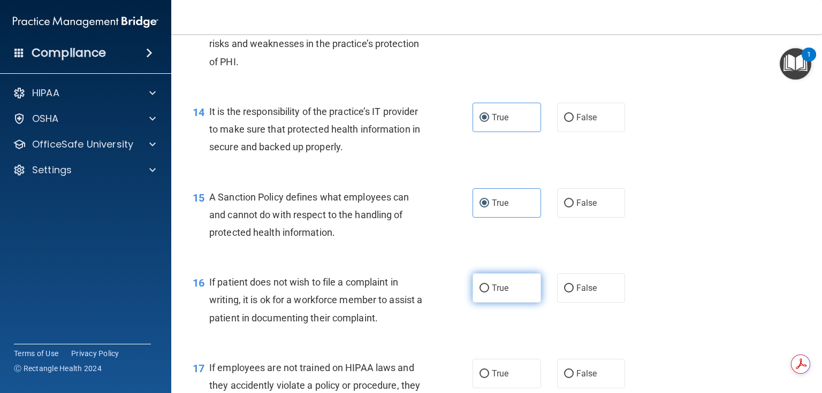
radio input "true"
drag, startPoint x: 495, startPoint y: 393, endPoint x: 495, endPoint y: 377, distance: 16.1
click at [495, 379] on span "True" at bounding box center [500, 374] width 17 height 10
click at [489, 378] on input "True" at bounding box center [484, 374] width 10 height 8
radio input "true"
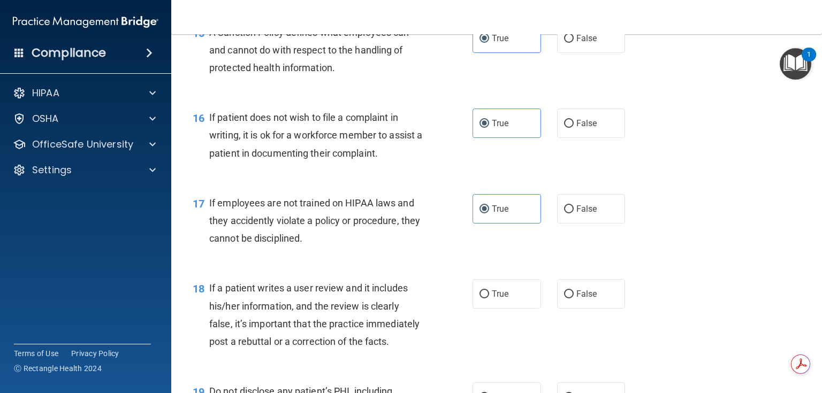
scroll to position [1671, 0]
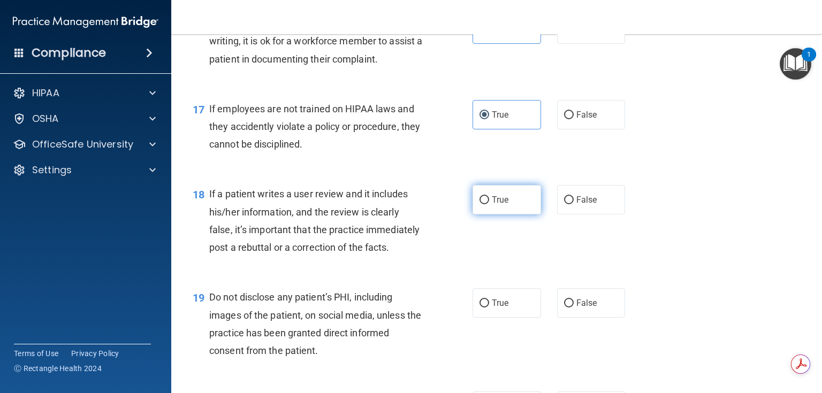
click at [492, 205] on span "True" at bounding box center [500, 200] width 17 height 10
click at [489, 204] on input "True" at bounding box center [484, 200] width 10 height 8
radio input "true"
click at [494, 318] on label "True" at bounding box center [506, 302] width 68 height 29
click at [489, 308] on input "True" at bounding box center [484, 304] width 10 height 8
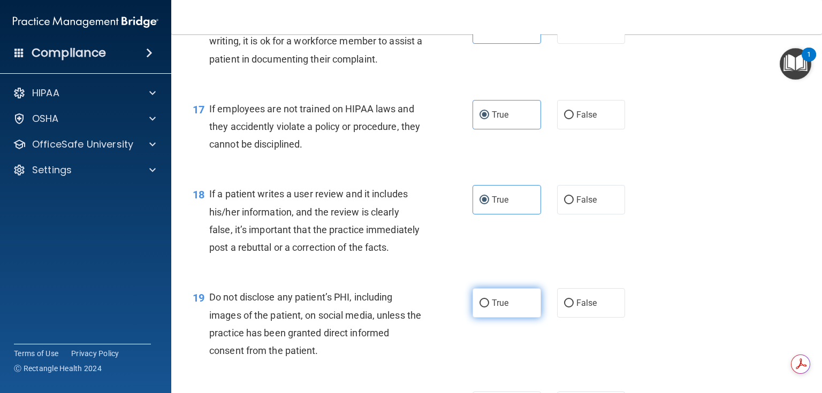
radio input "true"
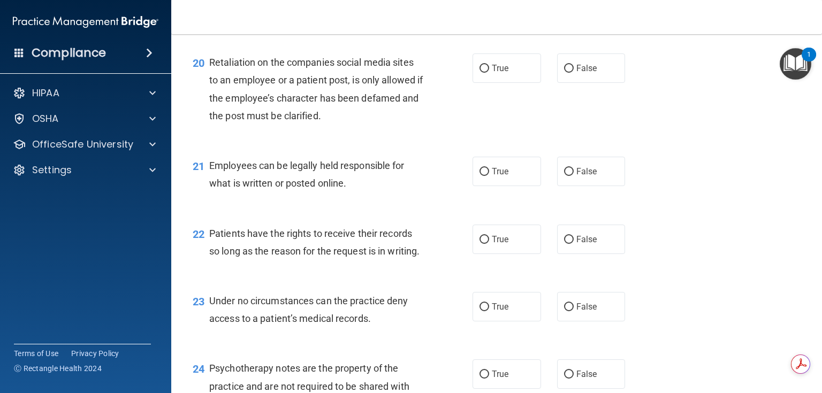
scroll to position [2014, 0]
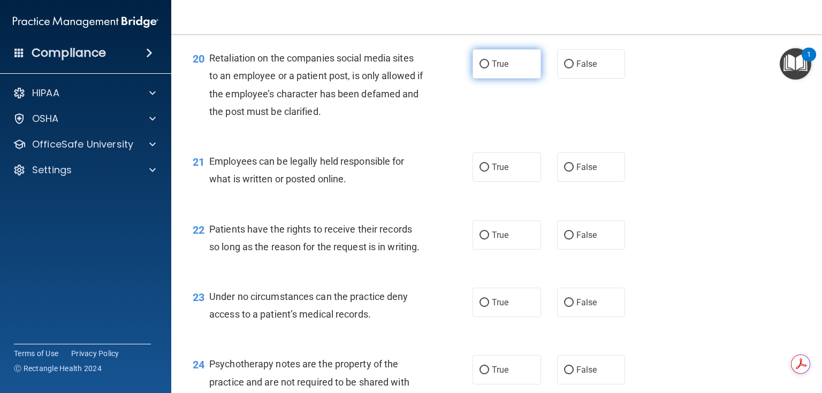
click at [492, 69] on span "True" at bounding box center [500, 64] width 17 height 10
click at [489, 68] on input "True" at bounding box center [484, 64] width 10 height 8
radio input "true"
click at [472, 182] on label "True" at bounding box center [506, 166] width 68 height 29
click at [479, 172] on input "True" at bounding box center [484, 168] width 10 height 8
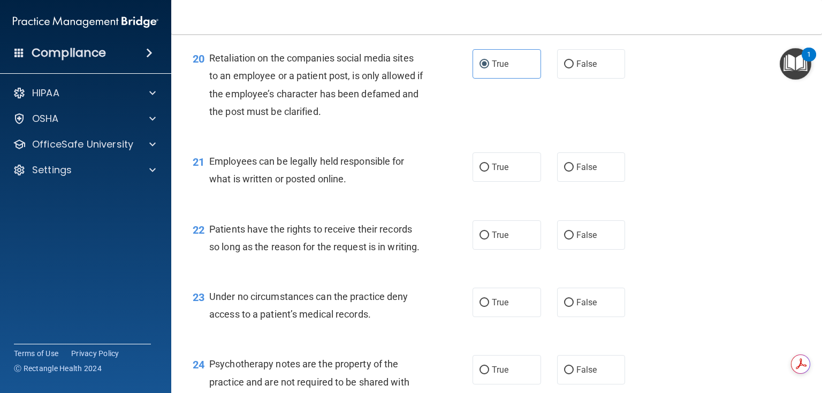
radio input "true"
click at [490, 250] on label "True" at bounding box center [506, 234] width 68 height 29
click at [489, 240] on input "True" at bounding box center [484, 236] width 10 height 8
radio input "true"
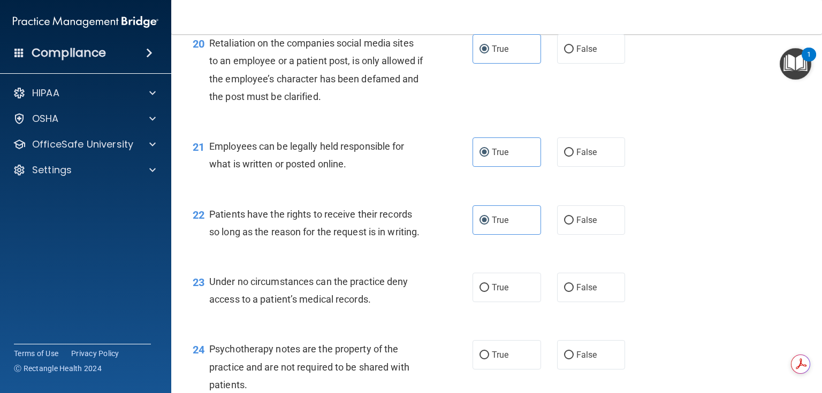
scroll to position [2142, 0]
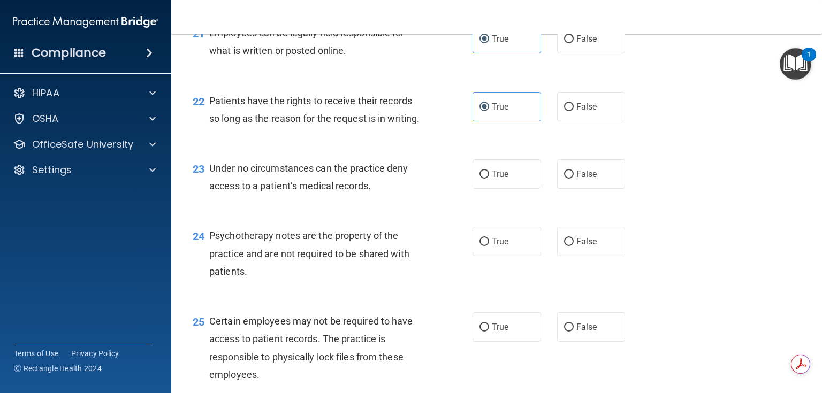
click at [482, 200] on div "23 Under no circumstances can the practice deny access to a patient’s medical r…" at bounding box center [333, 179] width 312 height 41
click at [492, 179] on span "True" at bounding box center [500, 174] width 17 height 10
click at [489, 179] on input "True" at bounding box center [484, 175] width 10 height 8
radio input "true"
click at [492, 256] on label "True" at bounding box center [506, 241] width 68 height 29
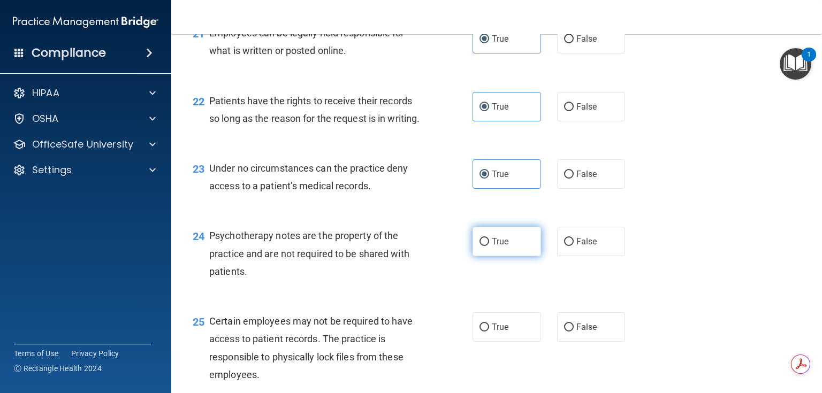
click at [489, 246] on input "True" at bounding box center [484, 242] width 10 height 8
radio input "true"
click at [492, 342] on label "True" at bounding box center [506, 326] width 68 height 29
click at [489, 332] on input "True" at bounding box center [484, 328] width 10 height 8
radio input "true"
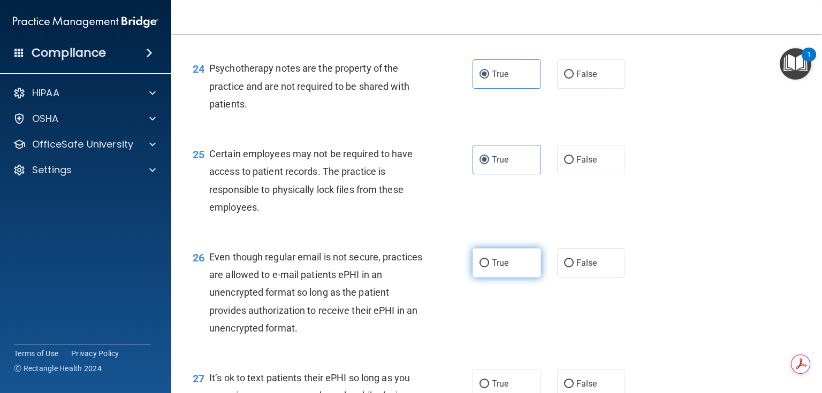
scroll to position [2399, 0]
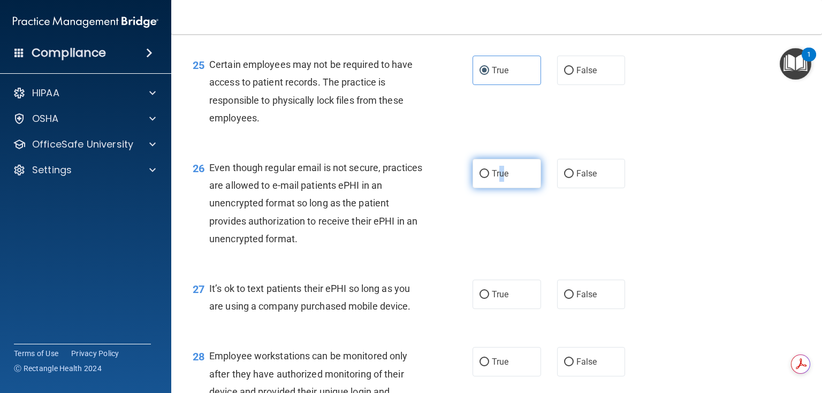
click at [499, 179] on span "True" at bounding box center [500, 174] width 17 height 10
click at [495, 309] on label "True" at bounding box center [506, 294] width 68 height 29
click at [489, 299] on input "True" at bounding box center [484, 295] width 10 height 8
radio input "true"
click at [498, 179] on span "True" at bounding box center [500, 174] width 17 height 10
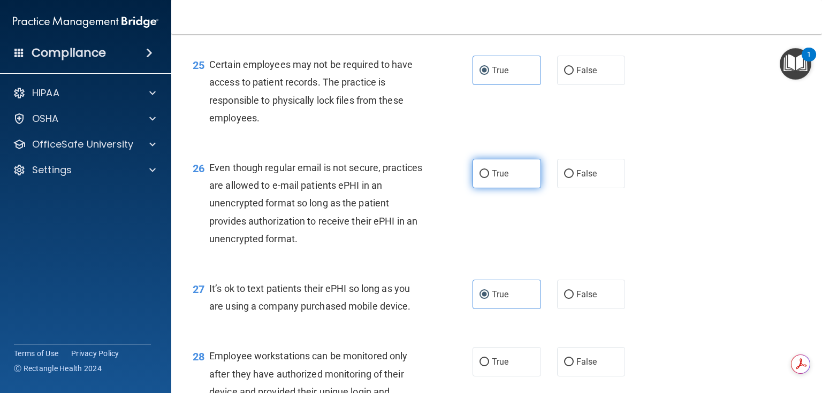
click at [489, 178] on input "True" at bounding box center [484, 174] width 10 height 8
radio input "true"
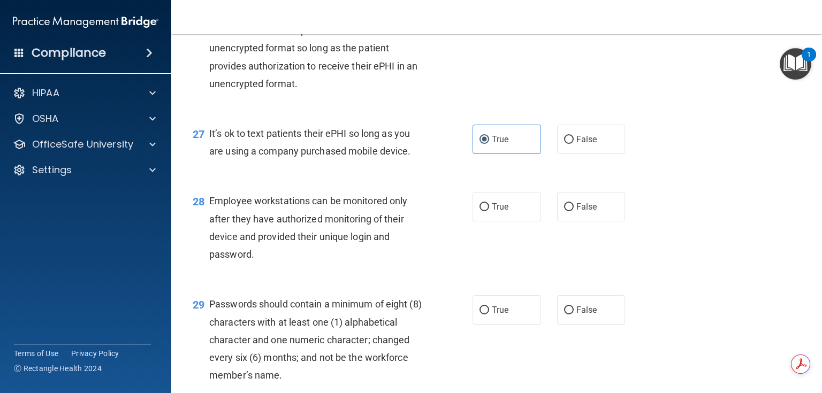
scroll to position [2699, 0]
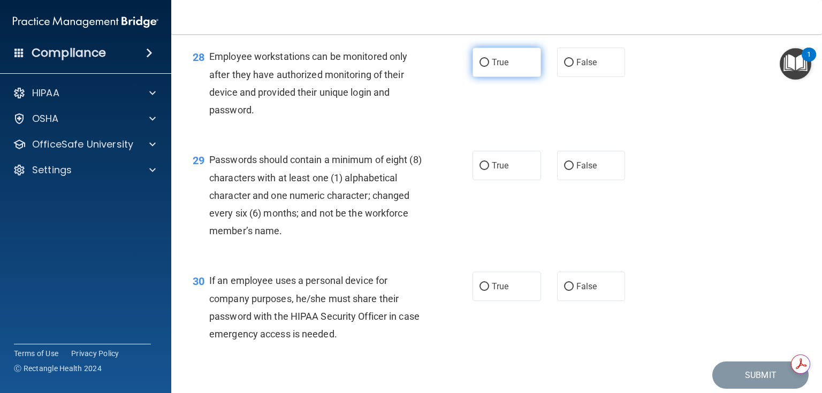
click at [509, 77] on label "True" at bounding box center [506, 62] width 68 height 29
click at [489, 67] on input "True" at bounding box center [484, 63] width 10 height 8
radio input "true"
click at [514, 233] on div "29 Passwords should contain a minimum of eight (8) characters with at least one…" at bounding box center [497, 197] width 624 height 121
drag, startPoint x: 509, startPoint y: 202, endPoint x: 492, endPoint y: 308, distance: 107.3
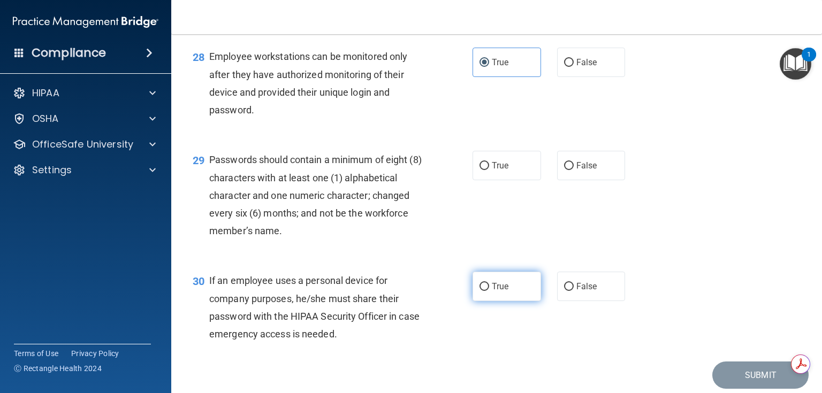
click at [509, 180] on label "True" at bounding box center [506, 165] width 68 height 29
click at [489, 170] on input "True" at bounding box center [484, 166] width 10 height 8
radio input "true"
click at [492, 292] on span "True" at bounding box center [500, 286] width 17 height 10
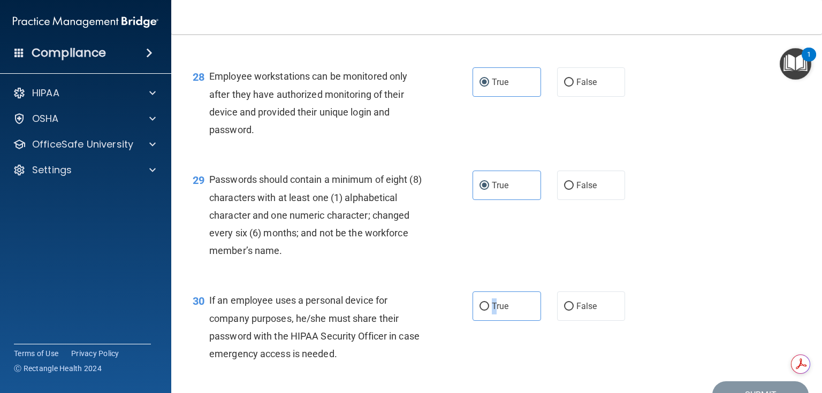
scroll to position [2772, 0]
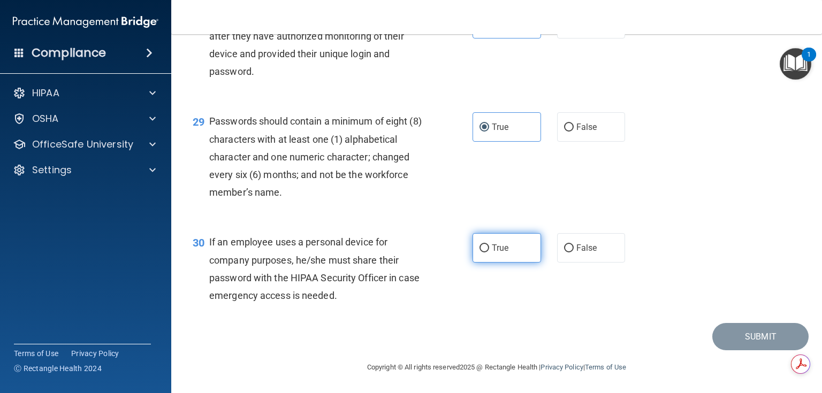
click at [509, 245] on label "True" at bounding box center [506, 247] width 68 height 29
click at [489, 245] on input "True" at bounding box center [484, 248] width 10 height 8
radio input "true"
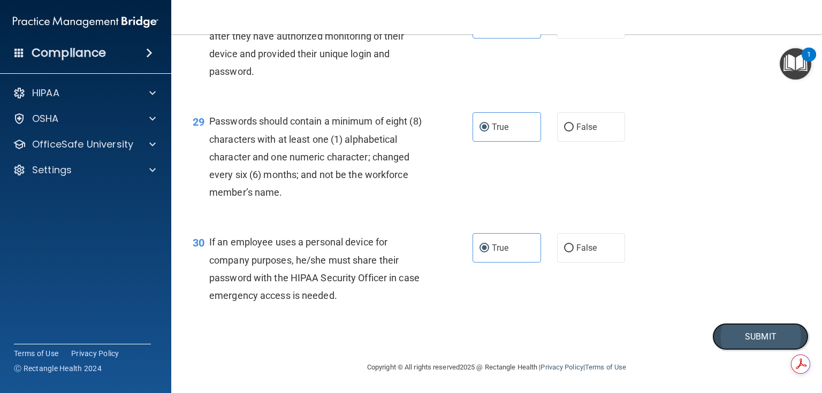
click at [729, 331] on button "Submit" at bounding box center [760, 336] width 96 height 27
click at [737, 331] on button "Submit" at bounding box center [760, 336] width 96 height 27
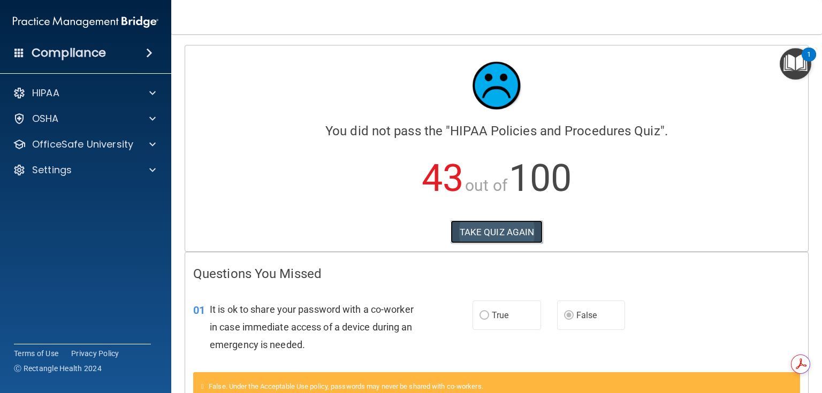
click at [481, 226] on button "TAKE QUIZ AGAIN" at bounding box center [496, 232] width 93 height 24
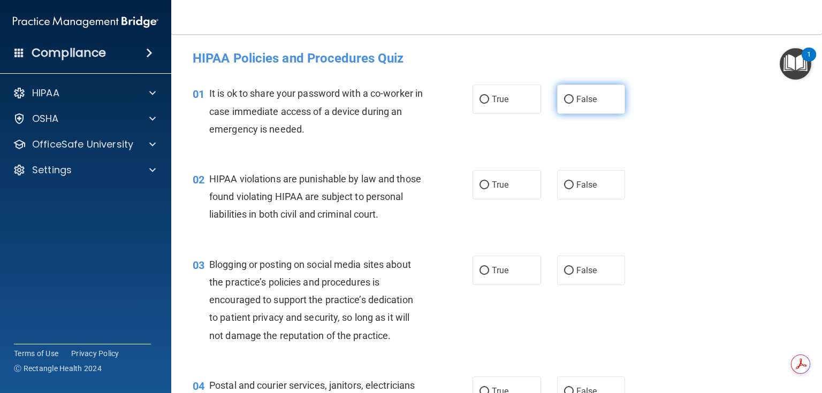
click at [571, 111] on label "False" at bounding box center [591, 99] width 68 height 29
click at [571, 104] on input "False" at bounding box center [569, 100] width 10 height 8
radio input "true"
click at [480, 182] on input "True" at bounding box center [484, 185] width 10 height 8
radio input "true"
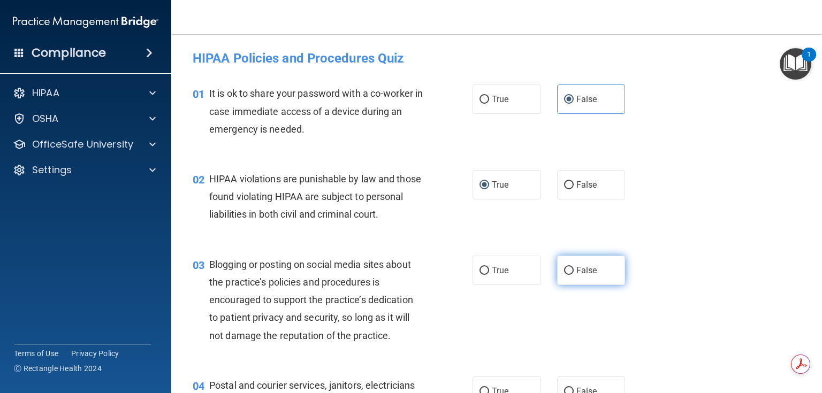
click at [575, 285] on label "False" at bounding box center [591, 270] width 68 height 29
click at [574, 275] on input "False" at bounding box center [569, 271] width 10 height 8
radio input "true"
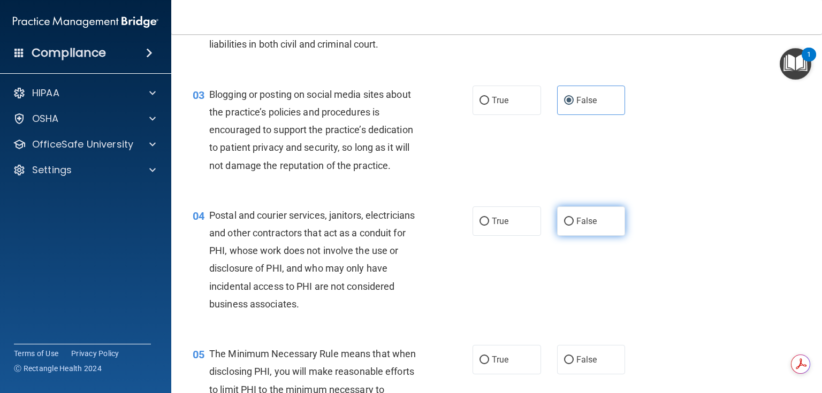
scroll to position [171, 0]
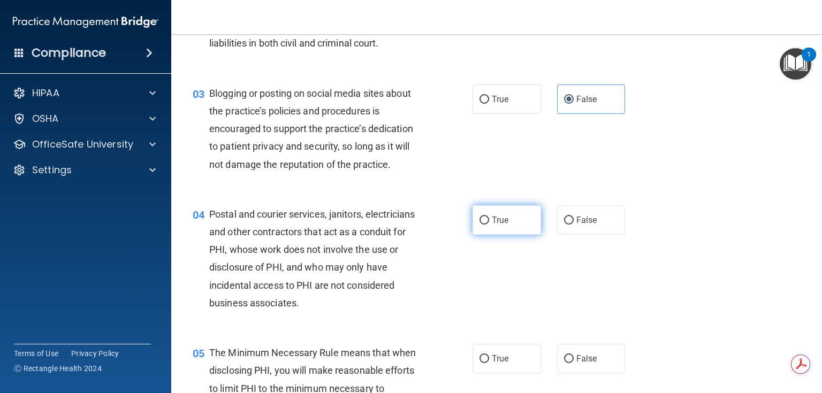
click at [505, 225] on span "True" at bounding box center [500, 220] width 17 height 10
click at [489, 225] on input "True" at bounding box center [484, 221] width 10 height 8
radio input "true"
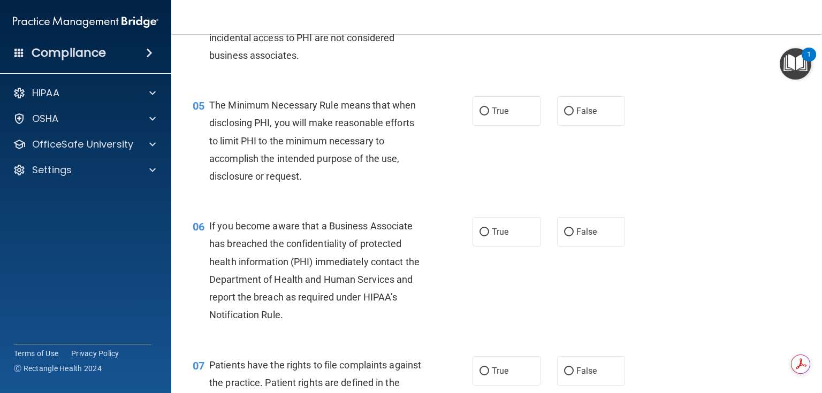
scroll to position [428, 0]
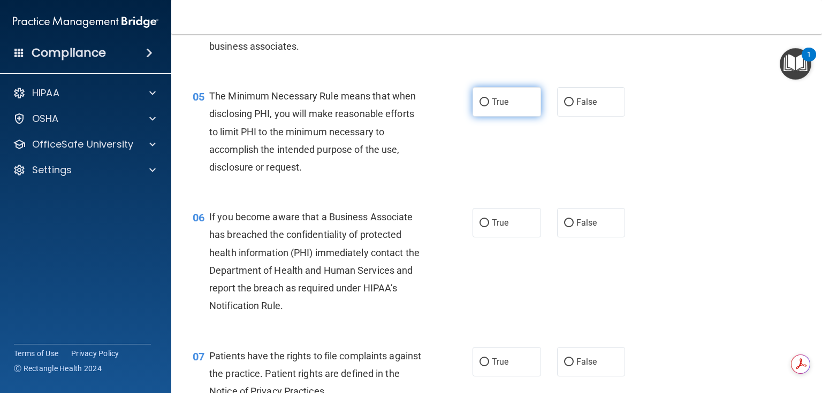
click at [499, 117] on label "True" at bounding box center [506, 101] width 68 height 29
click at [489, 106] on input "True" at bounding box center [484, 102] width 10 height 8
radio input "true"
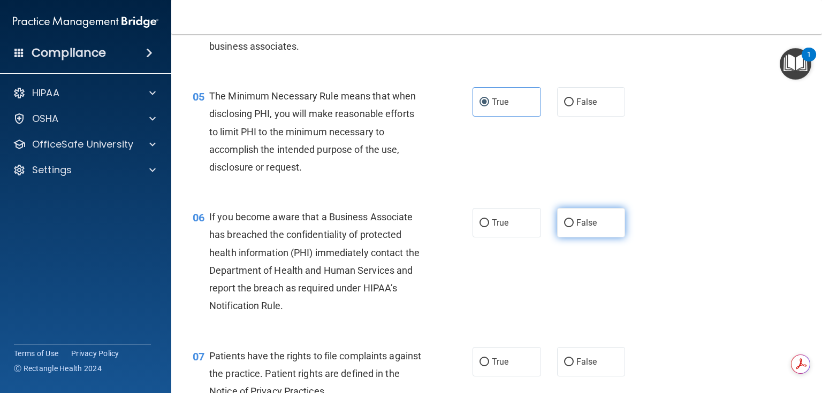
click at [576, 228] on span "False" at bounding box center [586, 223] width 21 height 10
click at [574, 227] on input "False" at bounding box center [569, 223] width 10 height 8
radio input "true"
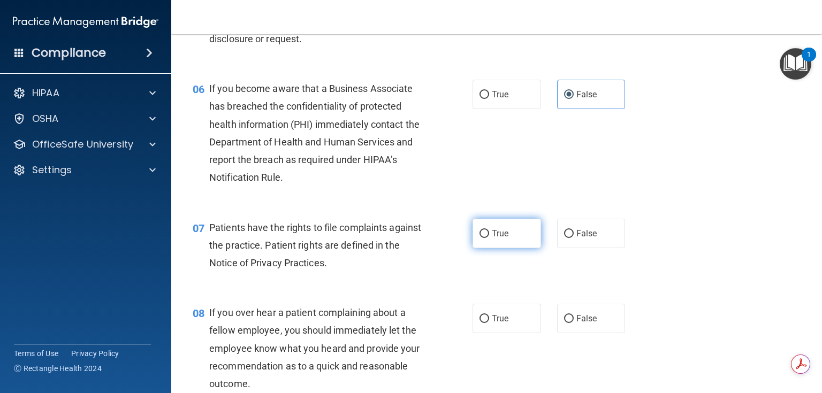
click at [501, 239] on span "True" at bounding box center [500, 233] width 17 height 10
click at [489, 238] on input "True" at bounding box center [484, 234] width 10 height 8
radio input "true"
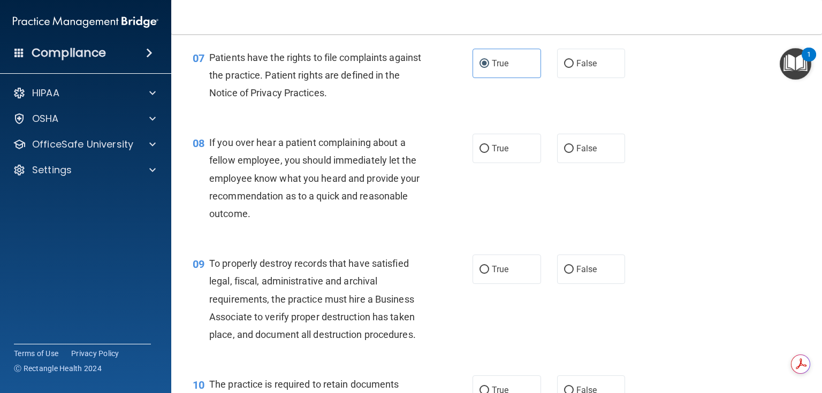
scroll to position [728, 0]
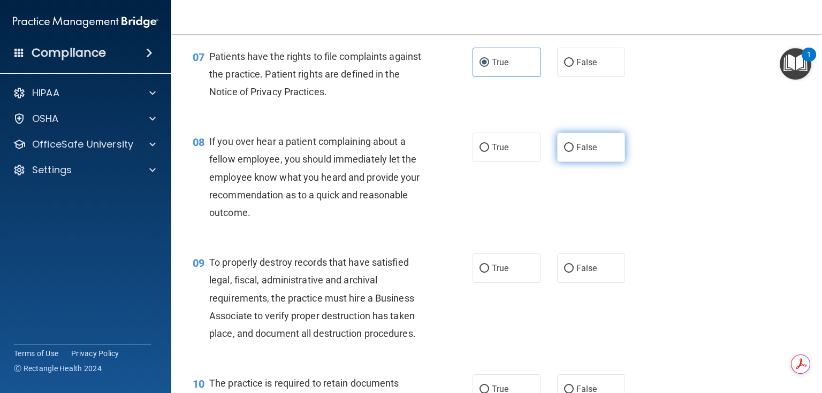
click at [576, 152] on span "False" at bounding box center [586, 147] width 21 height 10
click at [574, 152] on input "False" at bounding box center [569, 148] width 10 height 8
radio input "true"
click at [569, 273] on input "False" at bounding box center [569, 269] width 10 height 8
radio input "true"
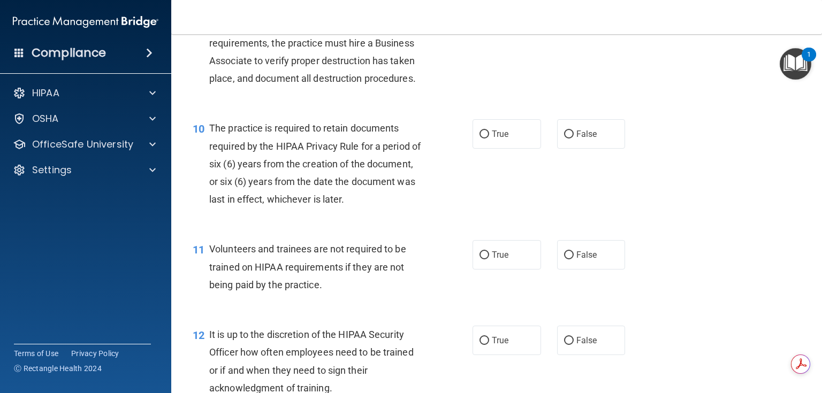
scroll to position [984, 0]
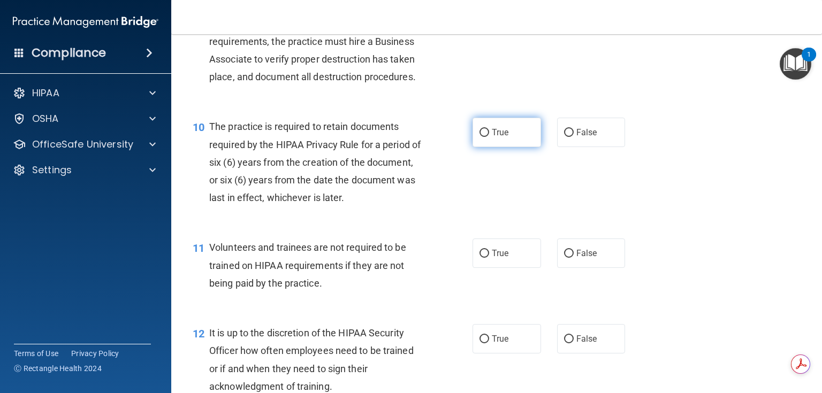
click at [507, 146] on label "True" at bounding box center [506, 132] width 68 height 29
click at [489, 137] on input "True" at bounding box center [484, 133] width 10 height 8
radio input "true"
click at [580, 268] on label "False" at bounding box center [591, 253] width 68 height 29
click at [574, 258] on input "False" at bounding box center [569, 254] width 10 height 8
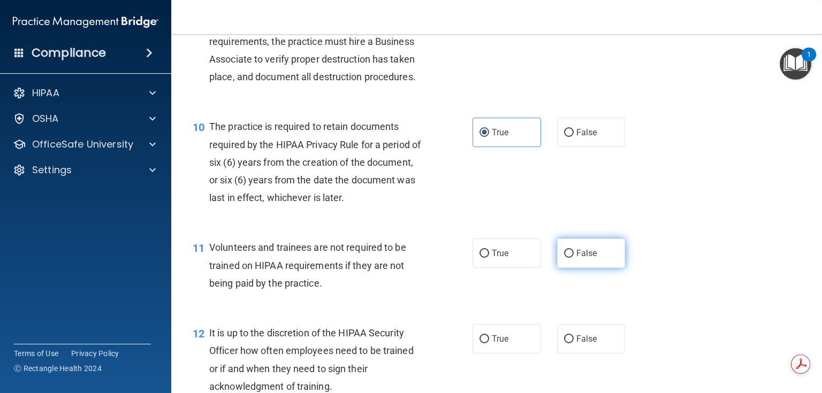
radio input "true"
click at [576, 344] on span "False" at bounding box center [586, 339] width 21 height 10
click at [574, 343] on input "False" at bounding box center [569, 339] width 10 height 8
radio input "true"
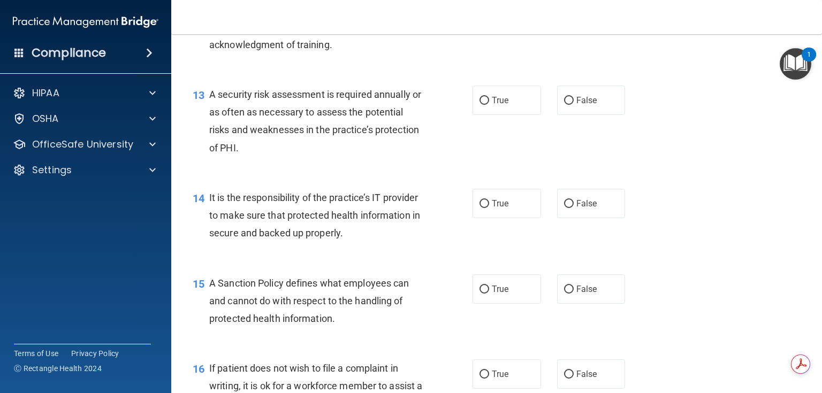
scroll to position [1327, 0]
click at [513, 114] on label "True" at bounding box center [506, 99] width 68 height 29
click at [489, 104] on input "True" at bounding box center [484, 100] width 10 height 8
radio input "true"
click at [599, 218] on label "False" at bounding box center [591, 202] width 68 height 29
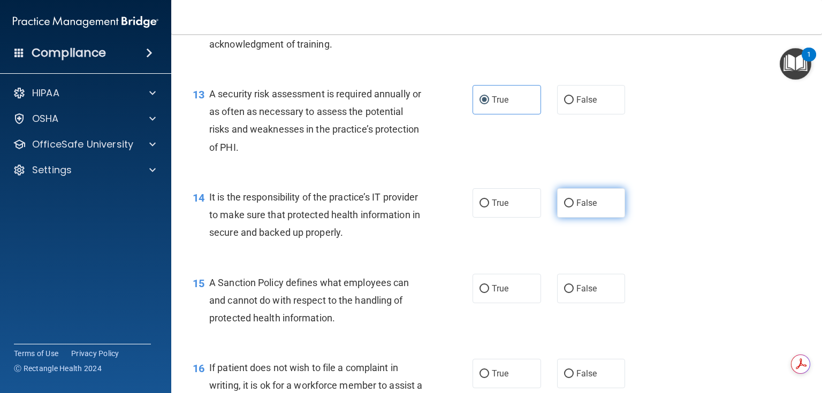
click at [574, 208] on input "False" at bounding box center [569, 204] width 10 height 8
radio input "true"
drag, startPoint x: 584, startPoint y: 304, endPoint x: 556, endPoint y: 281, distance: 36.1
click at [584, 294] on span "False" at bounding box center [586, 289] width 21 height 10
click at [574, 293] on input "False" at bounding box center [569, 289] width 10 height 8
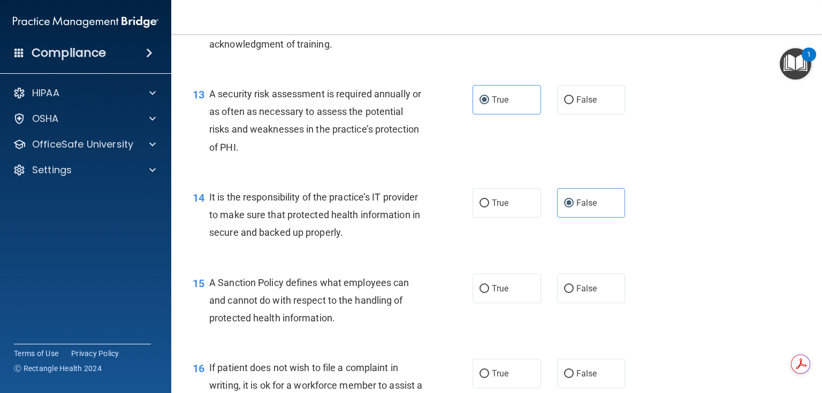
radio input "true"
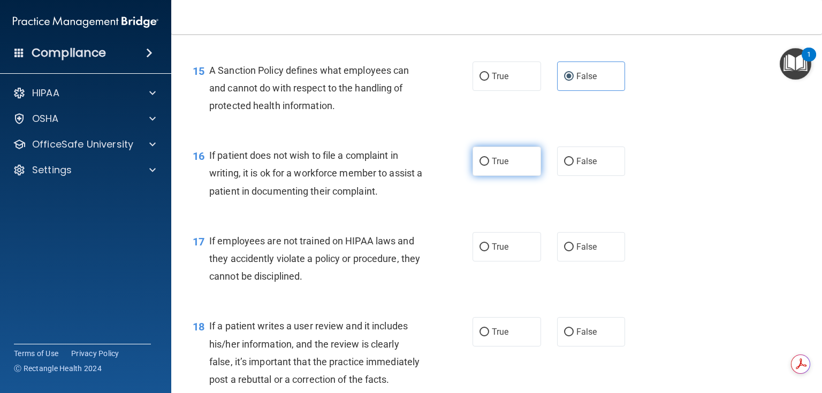
scroll to position [1541, 0]
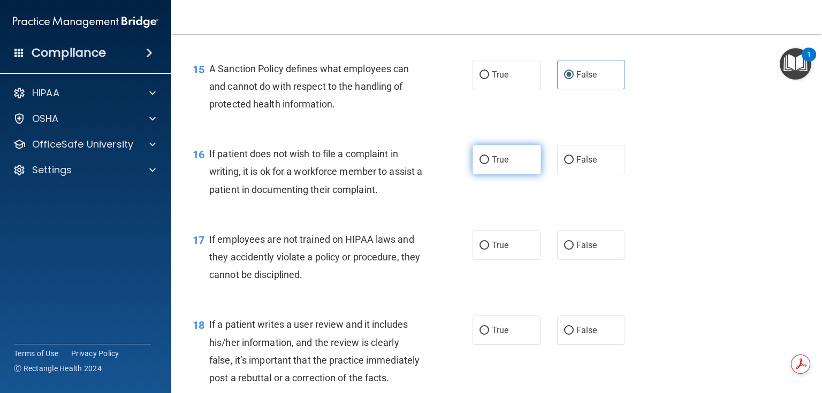
click at [503, 166] on label "True" at bounding box center [506, 159] width 68 height 29
click at [489, 164] on input "True" at bounding box center [484, 160] width 10 height 8
radio input "true"
click at [484, 260] on label "True" at bounding box center [506, 245] width 68 height 29
click at [484, 250] on input "True" at bounding box center [484, 246] width 10 height 8
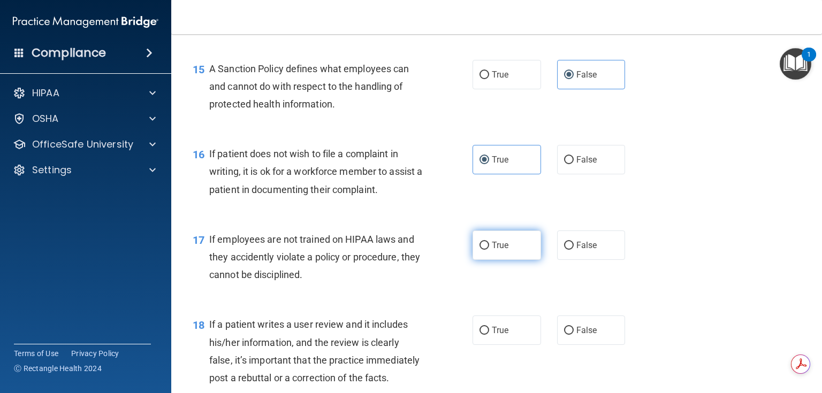
radio input "true"
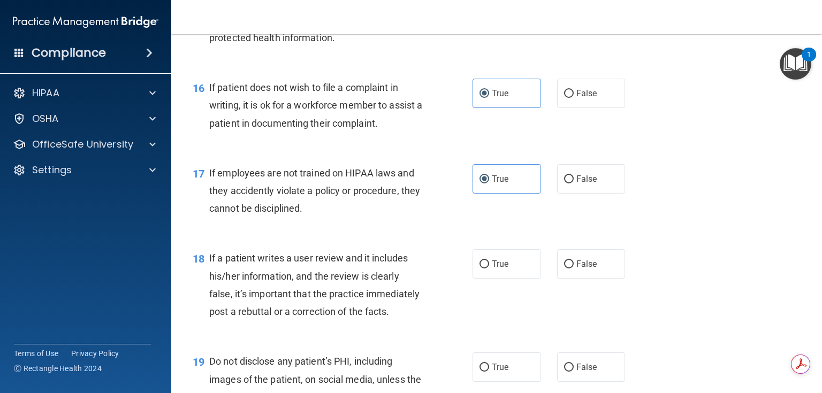
scroll to position [1712, 0]
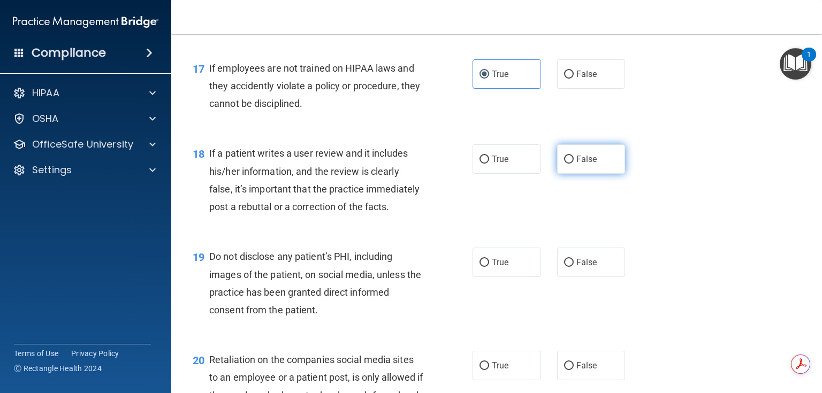
click at [593, 174] on label "False" at bounding box center [591, 158] width 68 height 29
click at [574, 164] on input "False" at bounding box center [569, 160] width 10 height 8
radio input "true"
drag, startPoint x: 581, startPoint y: 309, endPoint x: 581, endPoint y: 287, distance: 21.9
click at [581, 308] on div "19 Do not disclose any patient’s PHI, including images of the patient, on socia…" at bounding box center [497, 285] width 624 height 103
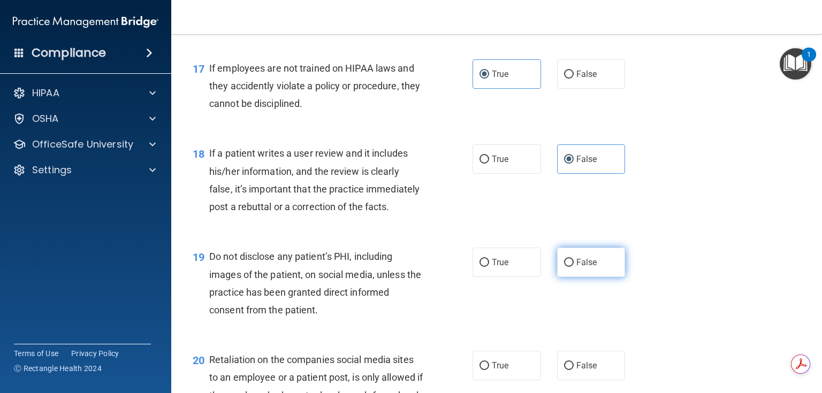
click at [582, 268] on span "False" at bounding box center [586, 262] width 21 height 10
click at [574, 267] on input "False" at bounding box center [569, 263] width 10 height 8
radio input "true"
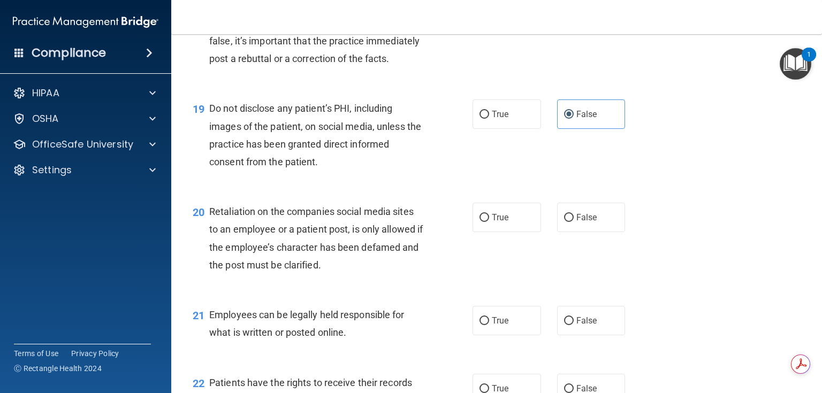
scroll to position [1883, 0]
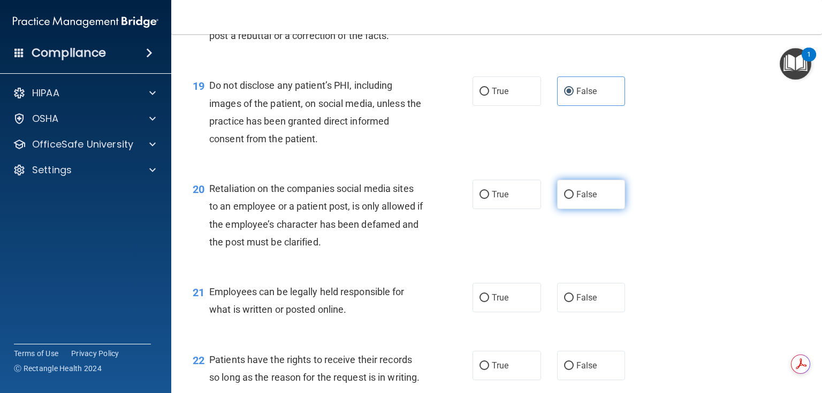
click at [583, 209] on label "False" at bounding box center [591, 194] width 68 height 29
click at [574, 199] on input "False" at bounding box center [569, 195] width 10 height 8
radio input "true"
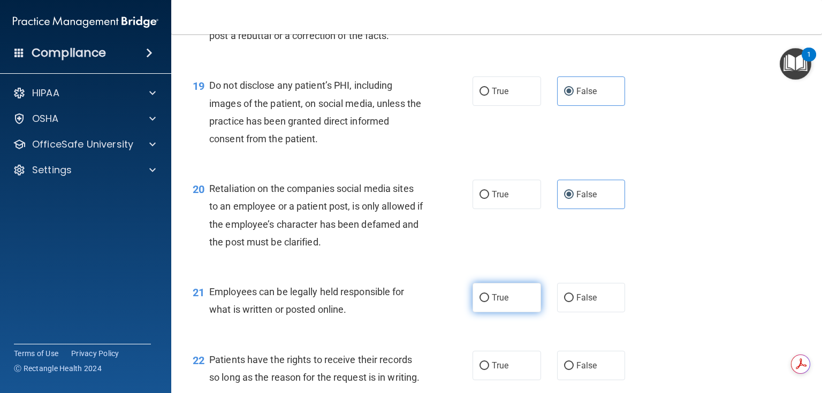
click at [493, 311] on label "True" at bounding box center [506, 297] width 68 height 29
click at [489, 302] on input "True" at bounding box center [484, 298] width 10 height 8
radio input "true"
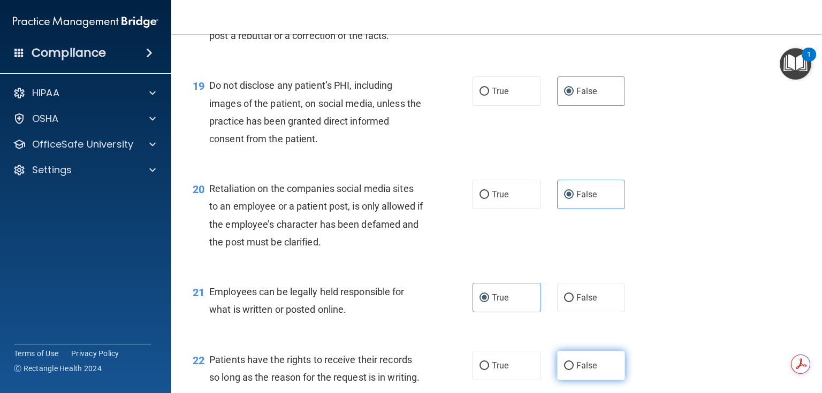
click at [574, 377] on label "False" at bounding box center [591, 365] width 68 height 29
click at [574, 370] on input "False" at bounding box center [569, 366] width 10 height 8
radio input "true"
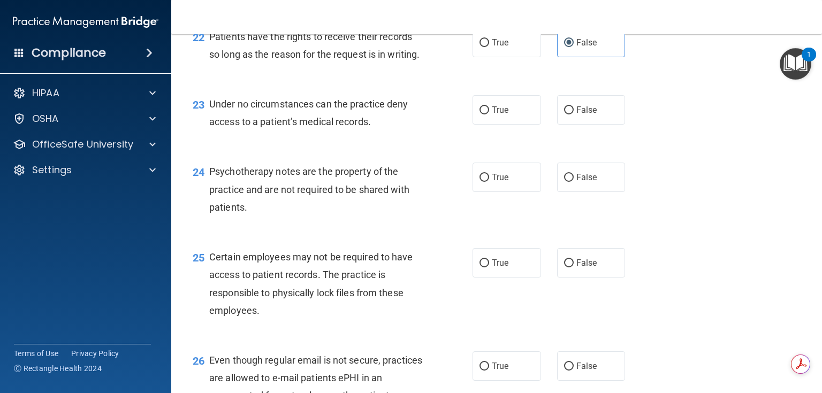
scroll to position [2226, 0]
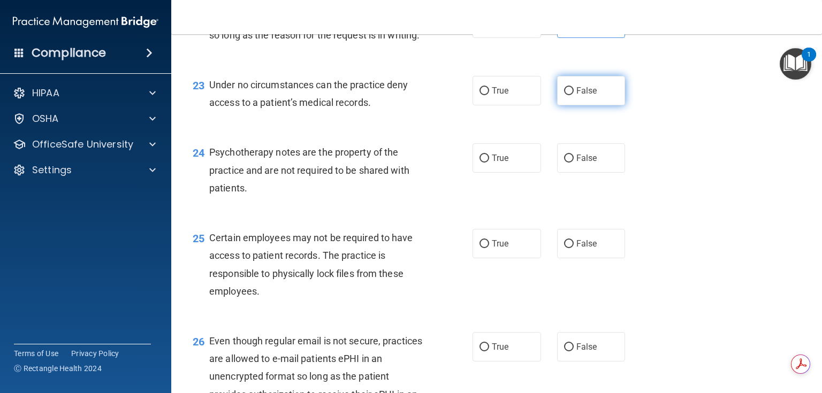
click at [571, 105] on label "False" at bounding box center [591, 90] width 68 height 29
click at [571, 95] on input "False" at bounding box center [569, 91] width 10 height 8
radio input "true"
click at [513, 173] on label "True" at bounding box center [506, 157] width 68 height 29
click at [489, 163] on input "True" at bounding box center [484, 159] width 10 height 8
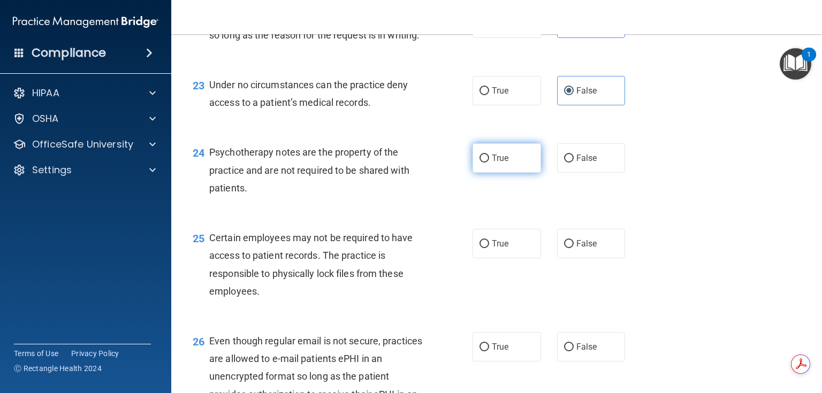
radio input "true"
click at [492, 249] on span "True" at bounding box center [500, 244] width 17 height 10
click at [489, 248] on input "True" at bounding box center [484, 244] width 10 height 8
radio input "true"
click at [498, 352] on span "True" at bounding box center [500, 347] width 17 height 10
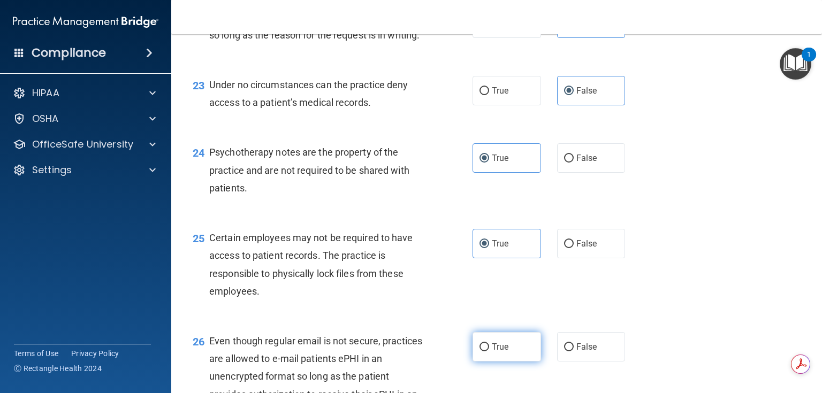
click at [489, 351] on input "True" at bounding box center [484, 347] width 10 height 8
radio input "true"
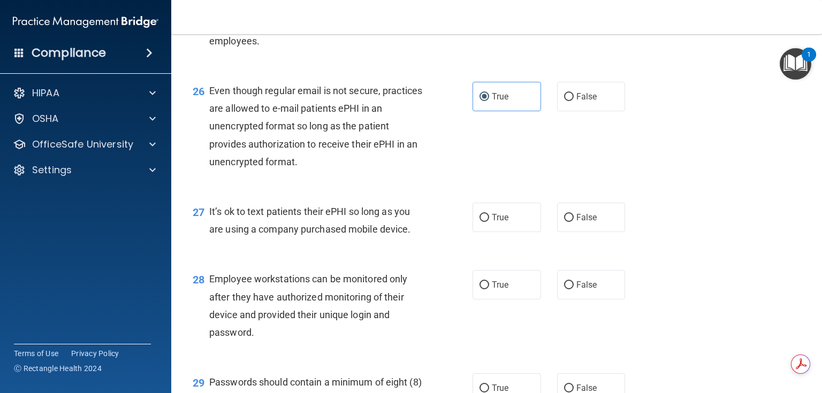
scroll to position [2525, 0]
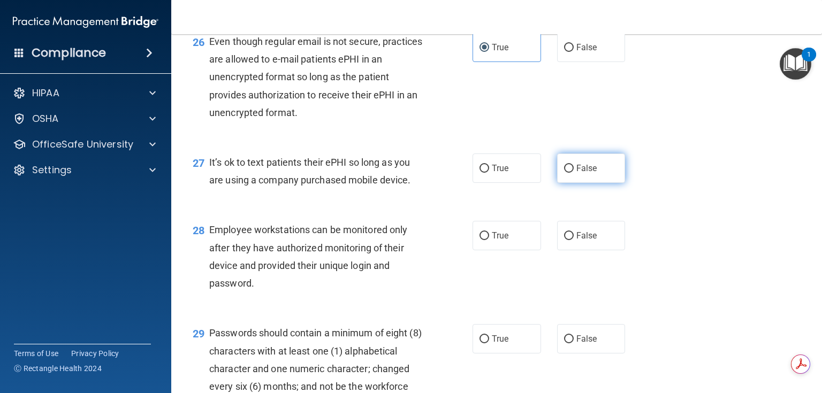
click at [574, 183] on label "False" at bounding box center [591, 168] width 68 height 29
click at [574, 173] on input "False" at bounding box center [569, 169] width 10 height 8
radio input "true"
drag, startPoint x: 568, startPoint y: 271, endPoint x: 559, endPoint y: 284, distance: 15.7
click at [568, 240] on input "False" at bounding box center [569, 236] width 10 height 8
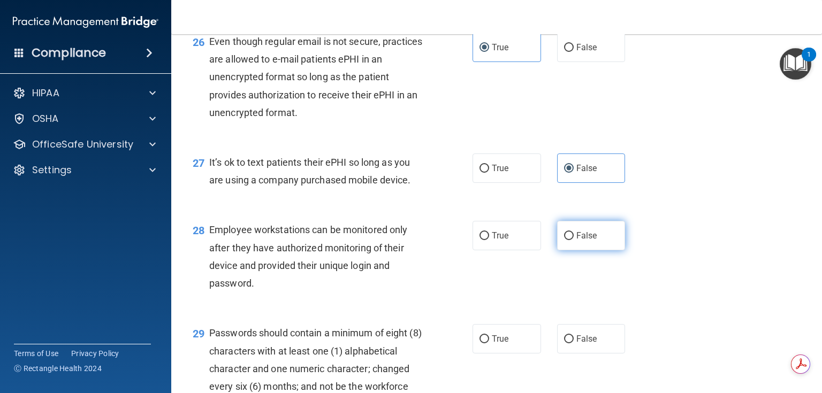
radio input "true"
click at [501, 344] on span "True" at bounding box center [500, 339] width 17 height 10
click at [489, 343] on input "True" at bounding box center [484, 339] width 10 height 8
radio input "true"
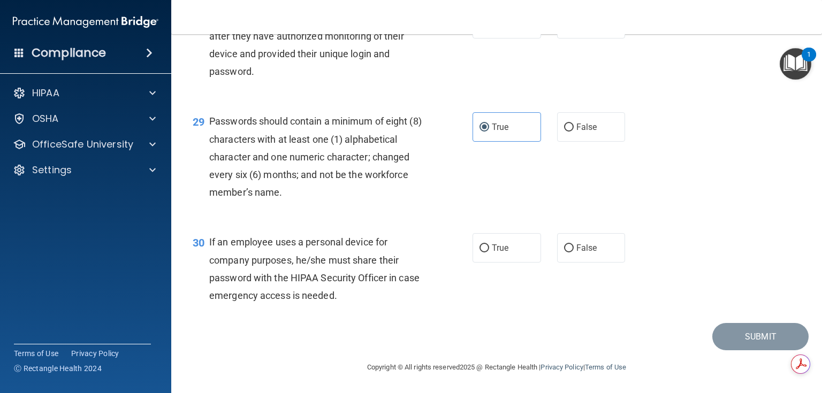
scroll to position [2739, 0]
click at [578, 253] on span "False" at bounding box center [586, 248] width 21 height 10
click at [574, 253] on input "False" at bounding box center [569, 248] width 10 height 8
radio input "true"
click at [716, 350] on button "Submit" at bounding box center [760, 336] width 96 height 27
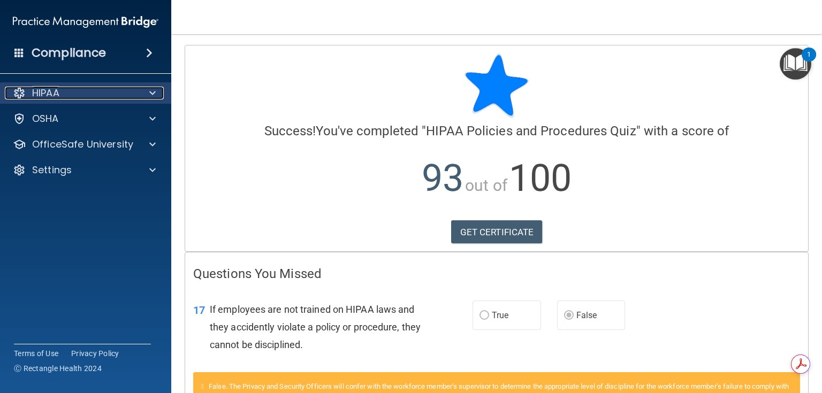
click at [143, 98] on div at bounding box center [150, 93] width 27 height 13
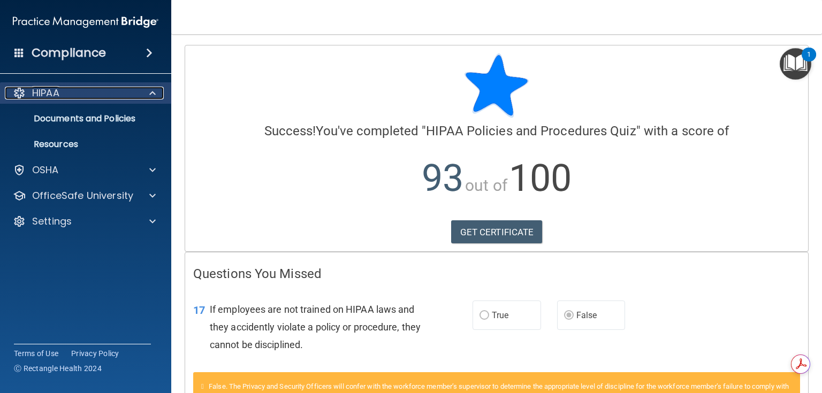
click at [143, 98] on div at bounding box center [150, 93] width 27 height 13
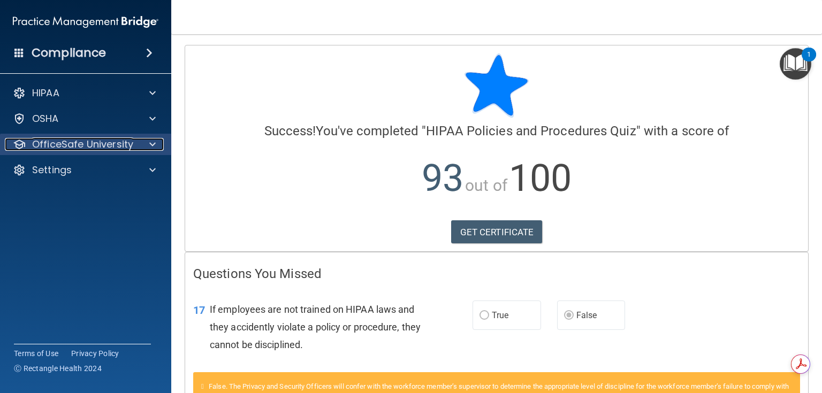
drag, startPoint x: 151, startPoint y: 141, endPoint x: 151, endPoint y: 152, distance: 10.7
click at [151, 140] on span at bounding box center [152, 144] width 6 height 13
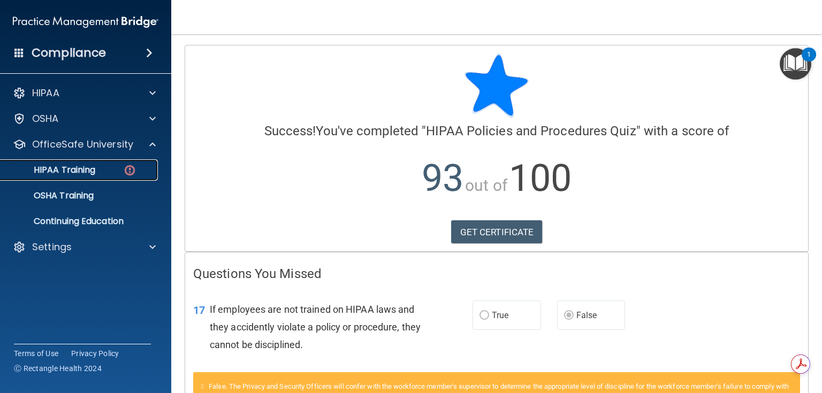
click at [125, 169] on img at bounding box center [129, 170] width 13 height 13
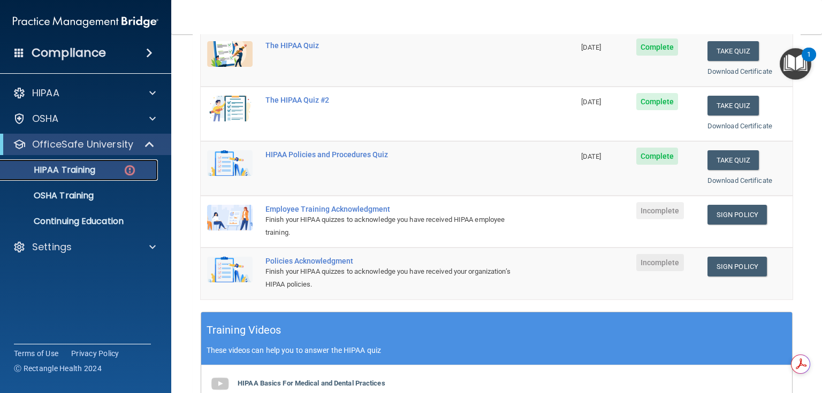
scroll to position [171, 0]
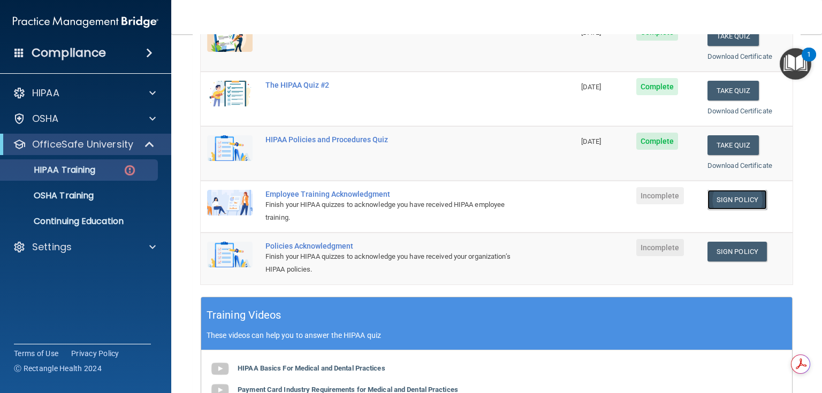
click at [737, 201] on link "Sign Policy" at bounding box center [736, 200] width 59 height 20
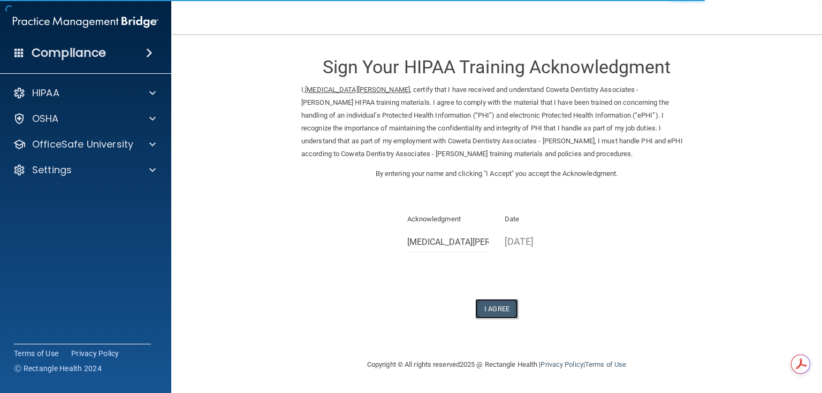
click at [496, 314] on button "I Agree" at bounding box center [496, 309] width 43 height 20
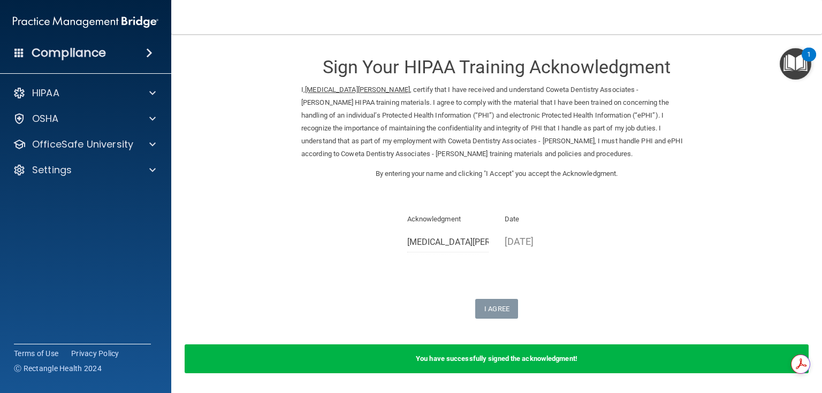
scroll to position [35, 0]
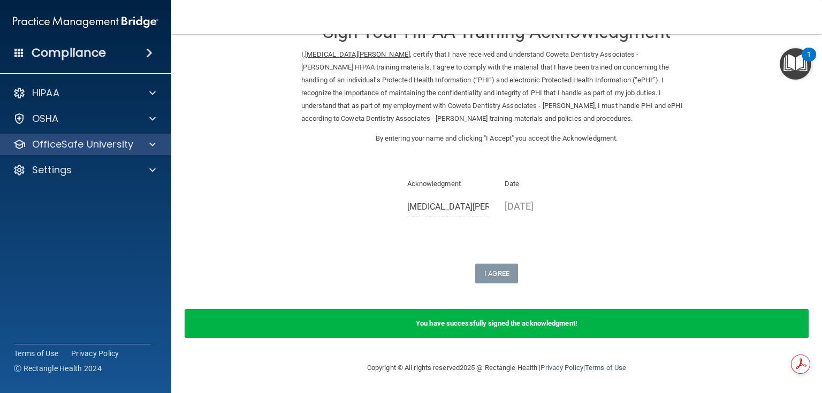
click at [137, 154] on div "OfficeSafe University" at bounding box center [86, 144] width 172 height 21
click at [139, 155] on div "HIPAA Documents and Policies Report an Incident Business Associates Emergency P…" at bounding box center [86, 133] width 172 height 111
click at [139, 148] on div at bounding box center [150, 144] width 27 height 13
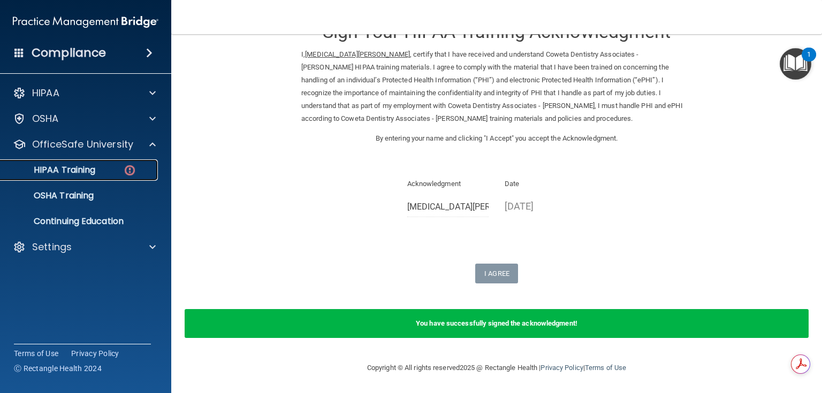
click at [116, 165] on div "HIPAA Training" at bounding box center [80, 170] width 146 height 11
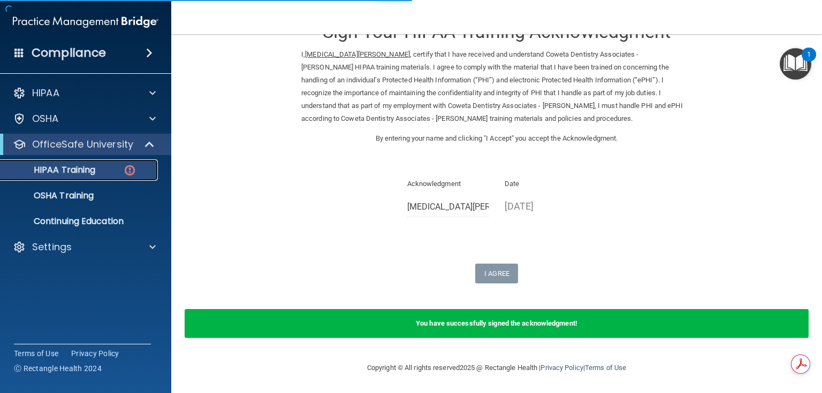
scroll to position [408, 0]
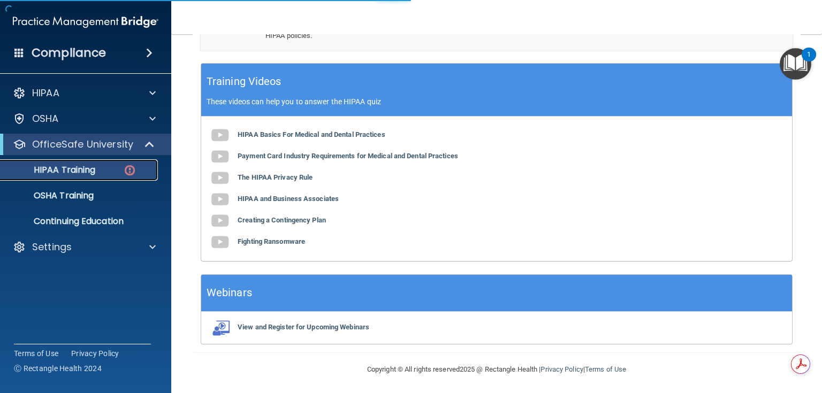
click at [123, 169] on img at bounding box center [129, 170] width 13 height 13
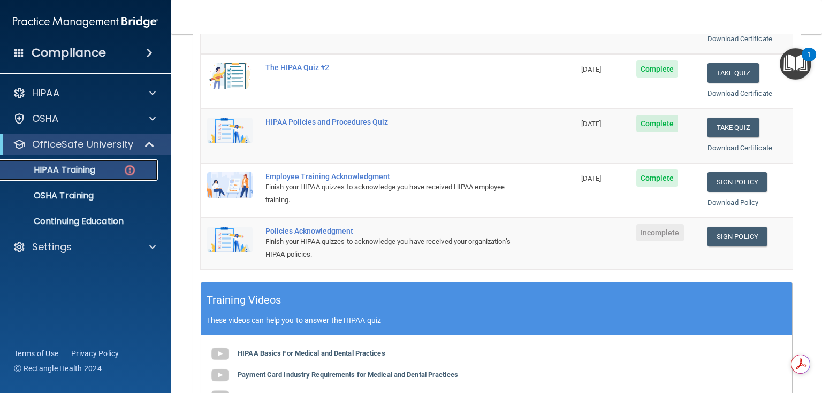
scroll to position [108, 0]
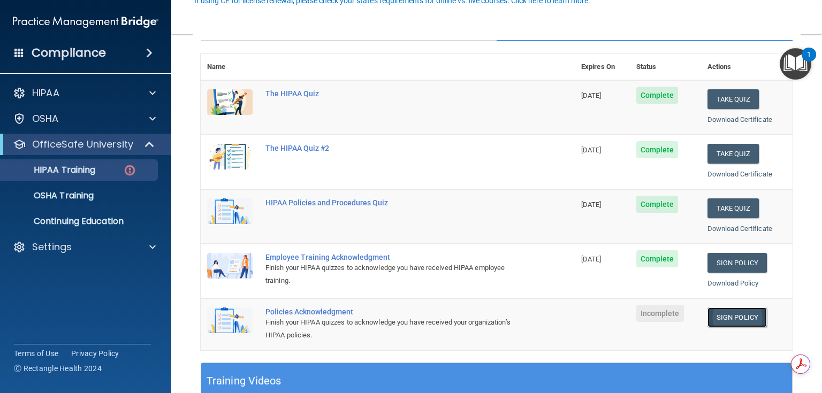
click at [730, 312] on link "Sign Policy" at bounding box center [736, 318] width 59 height 20
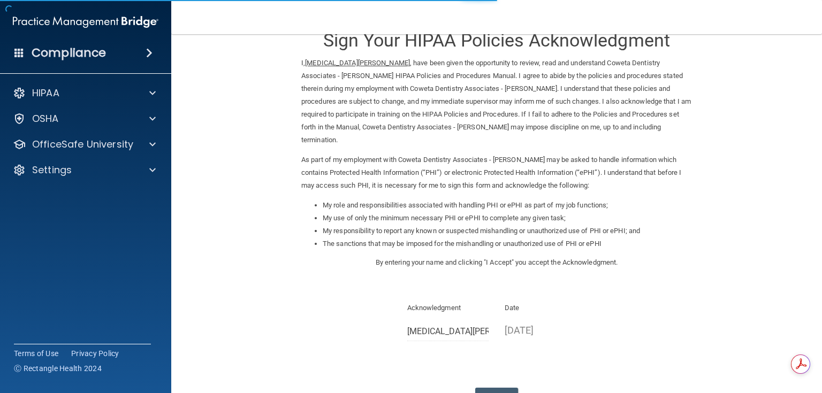
scroll to position [96, 0]
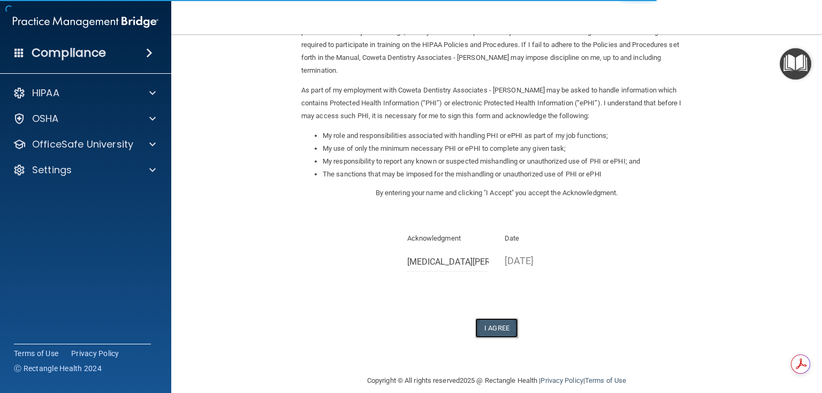
click at [490, 318] on button "I Agree" at bounding box center [496, 328] width 43 height 20
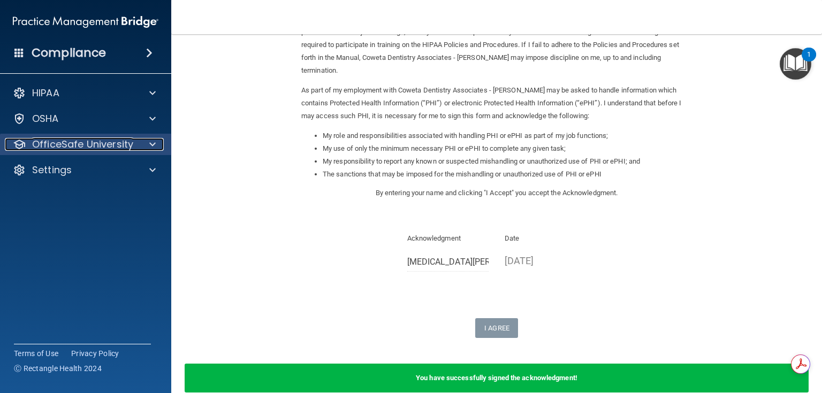
click at [149, 149] on span at bounding box center [152, 144] width 6 height 13
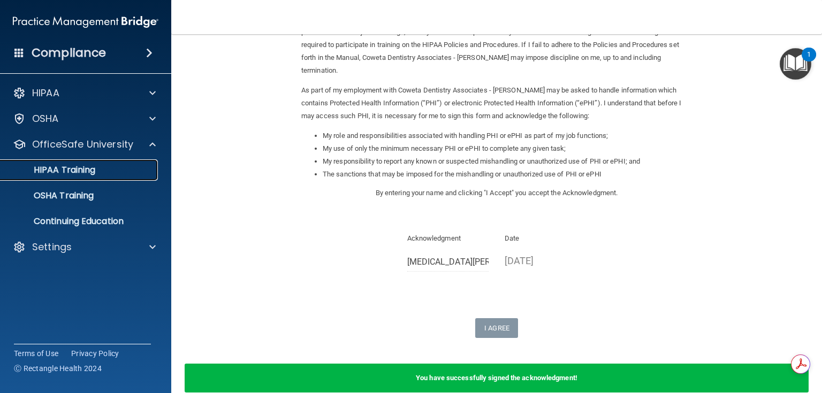
click at [115, 177] on link "HIPAA Training" at bounding box center [73, 169] width 169 height 21
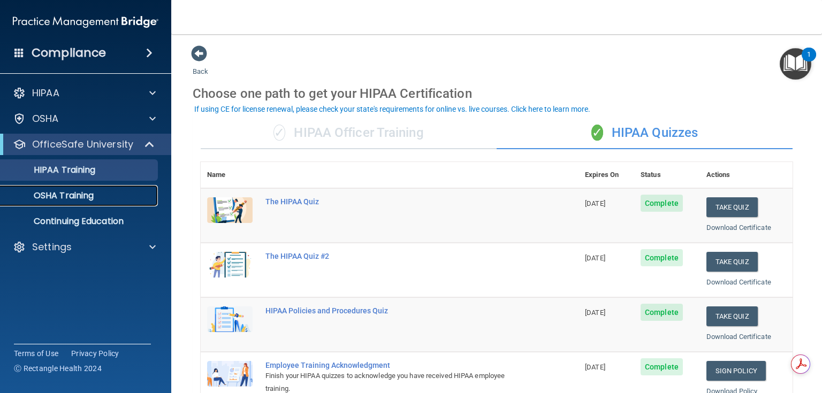
click at [109, 194] on div "OSHA Training" at bounding box center [80, 195] width 146 height 11
